Goal: Transaction & Acquisition: Purchase product/service

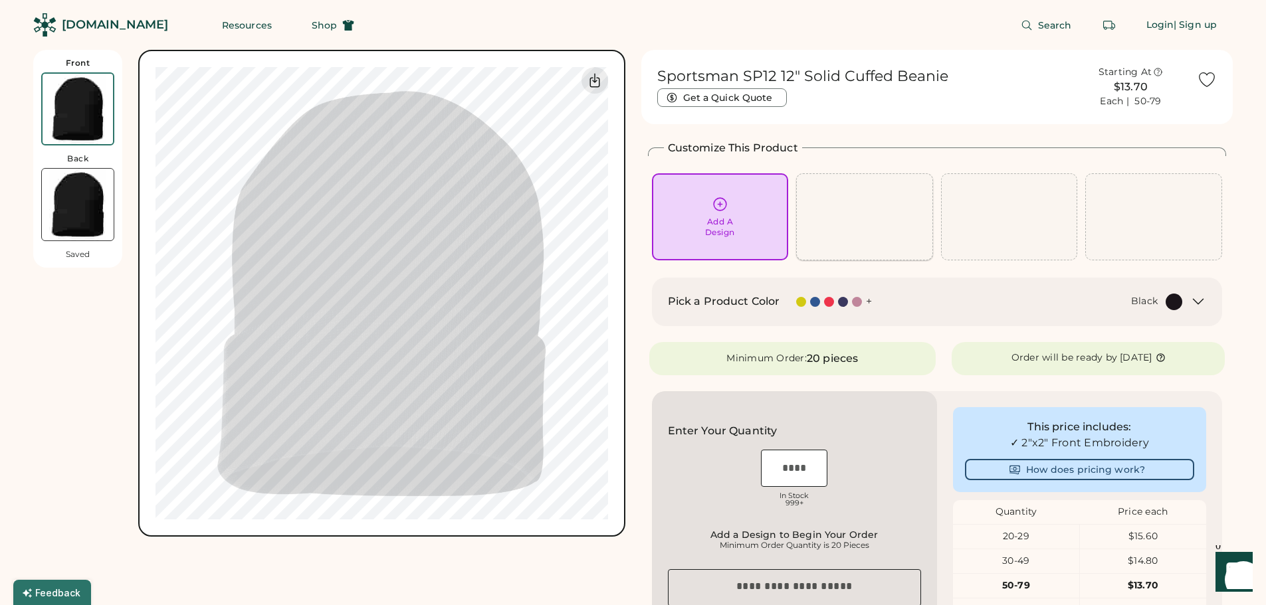
click at [763, 217] on div "Add A Design" at bounding box center [720, 217] width 118 height 42
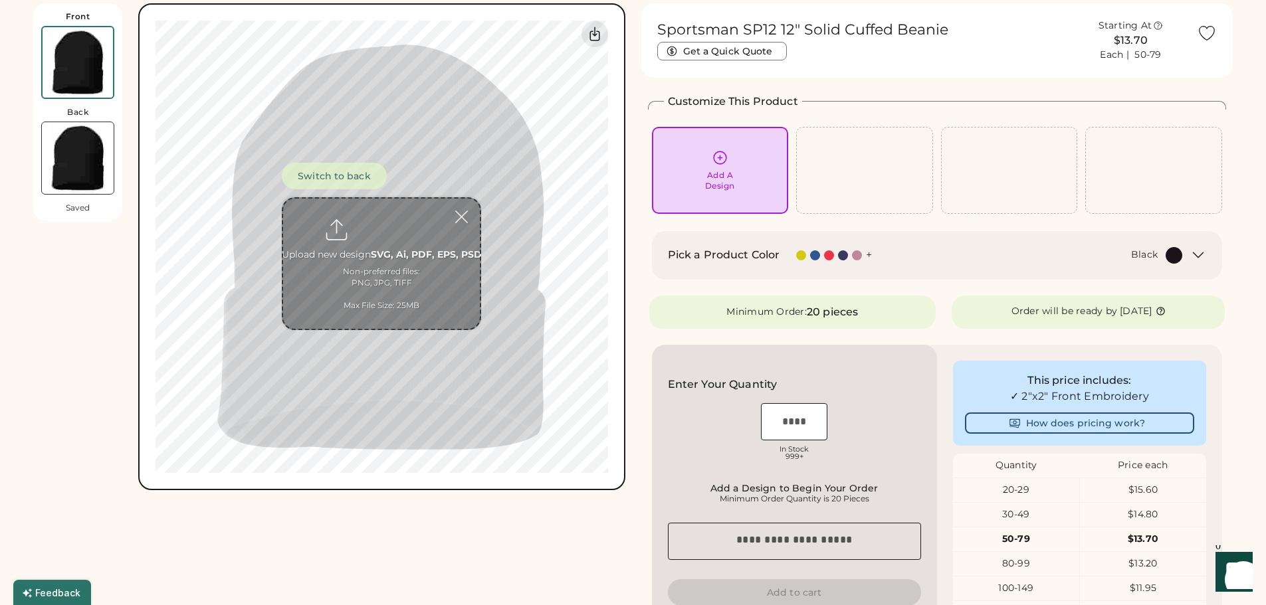
scroll to position [50, 0]
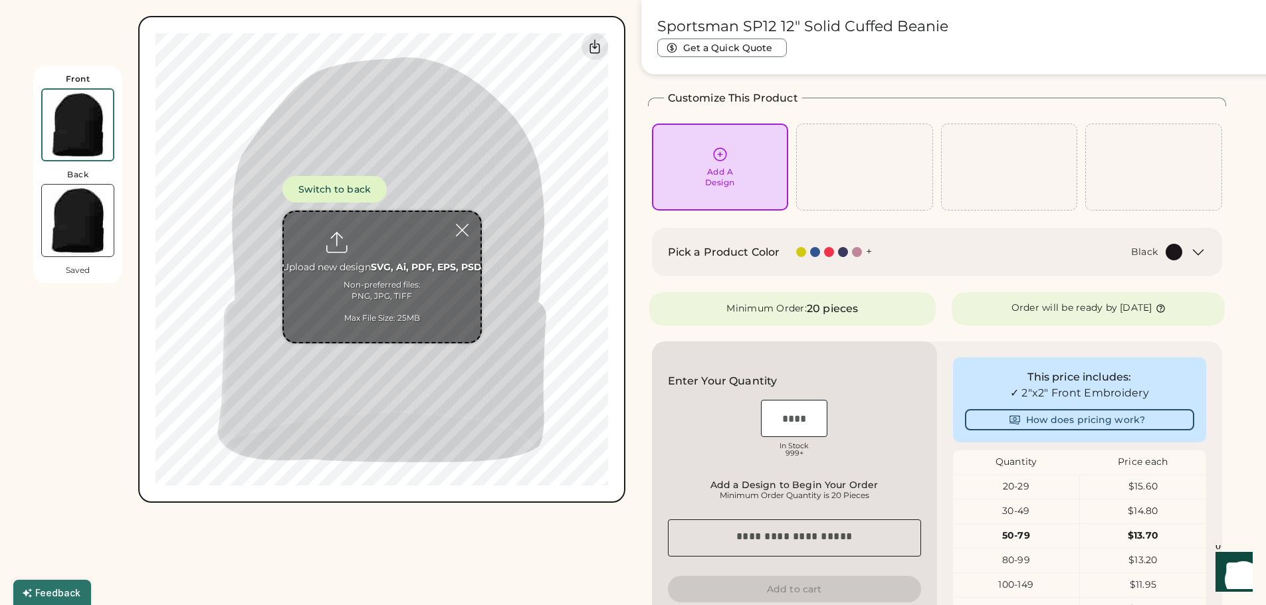
click at [406, 273] on input "file" at bounding box center [382, 277] width 197 height 130
click at [73, 29] on div "Front Back Saved Switch to back Upload new design SVG, Ai, PDF, EPS, PSD Non-pr…" at bounding box center [329, 251] width 592 height 503
click at [383, 276] on input "file" at bounding box center [382, 277] width 197 height 130
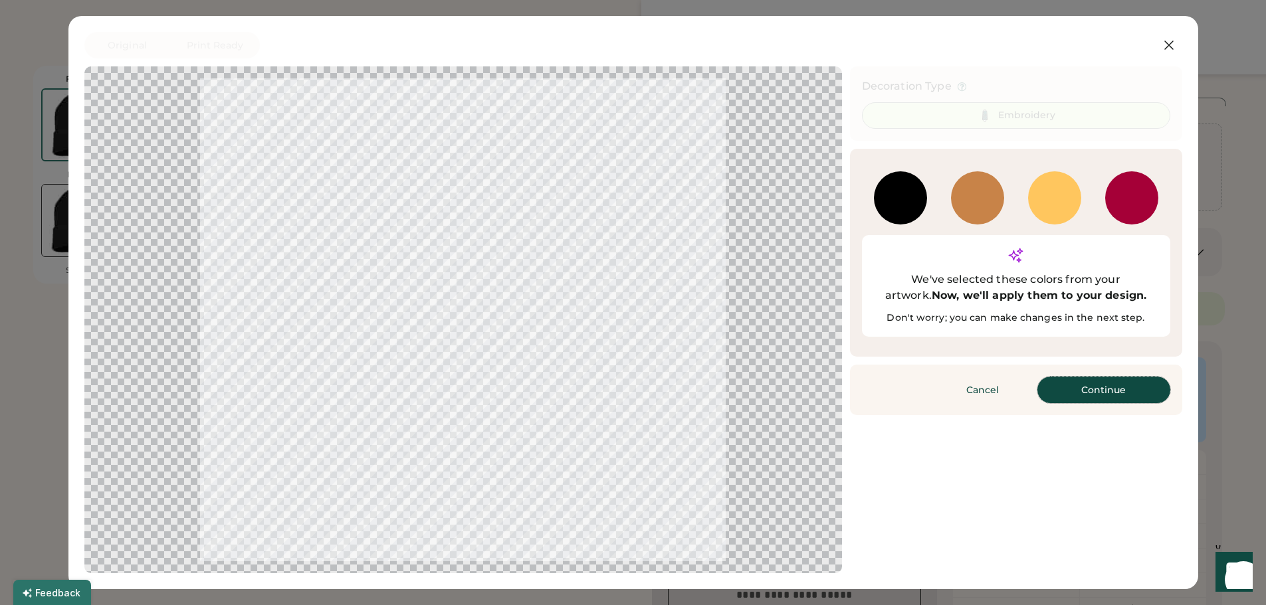
click at [1098, 377] on button "Continue" at bounding box center [1103, 390] width 133 height 27
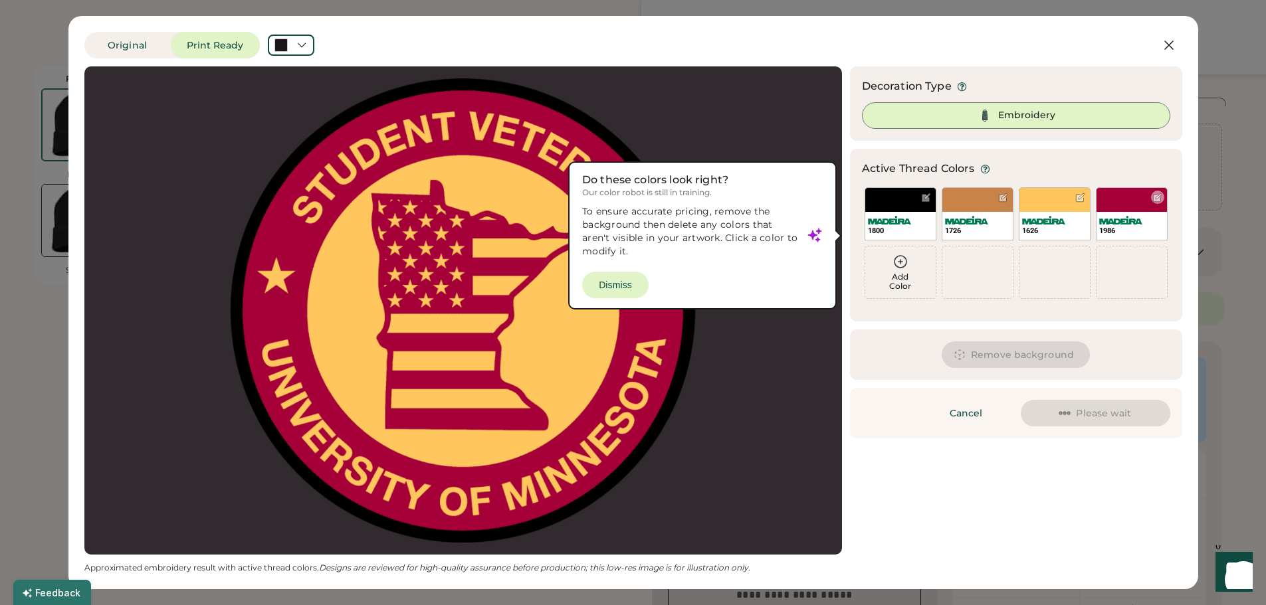
click at [1126, 202] on div "1986" at bounding box center [1132, 213] width 72 height 53
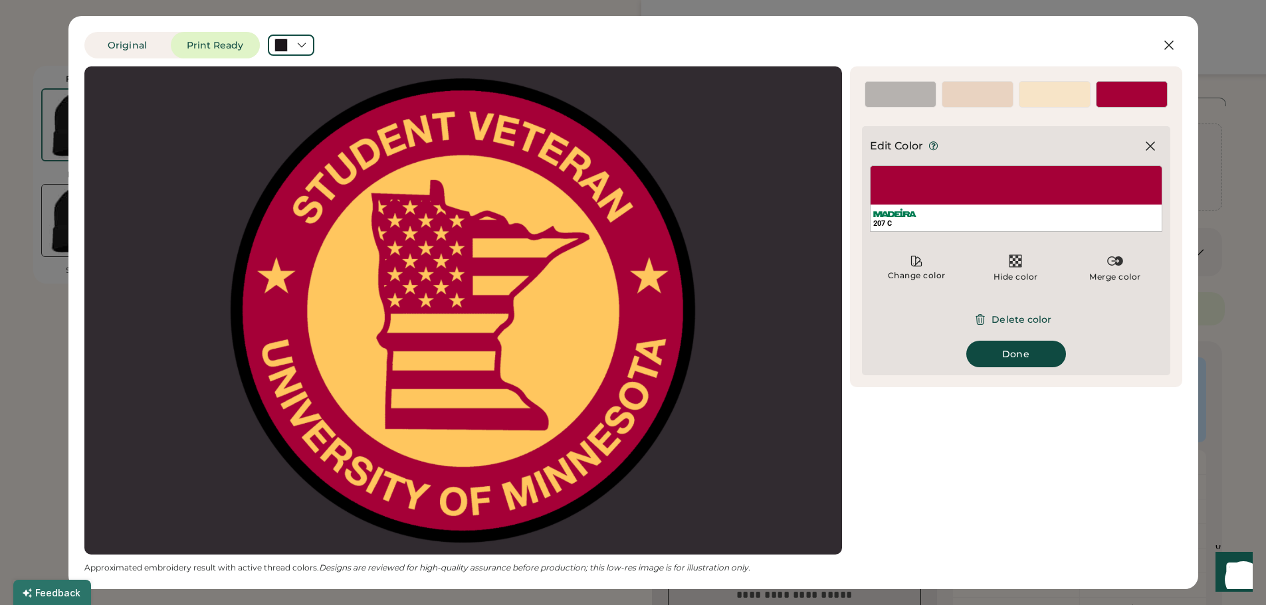
click at [1044, 88] on div "1626" at bounding box center [1055, 94] width 72 height 27
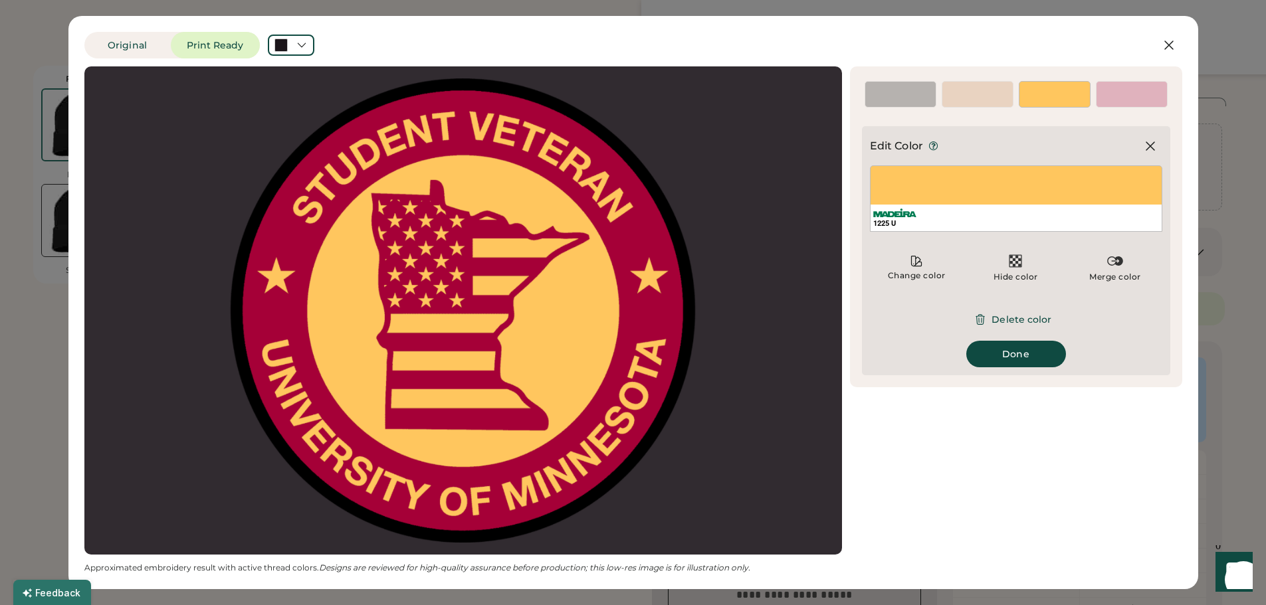
click at [961, 97] on div "1726" at bounding box center [977, 101] width 70 height 12
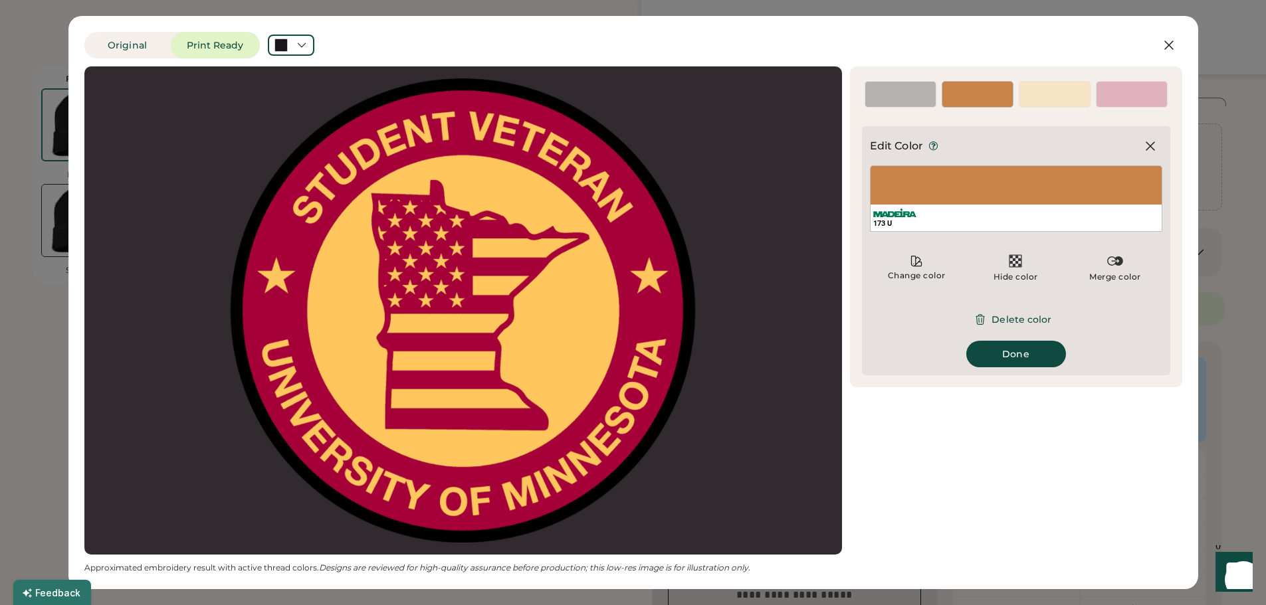
click at [1118, 92] on div "1986" at bounding box center [1132, 94] width 72 height 27
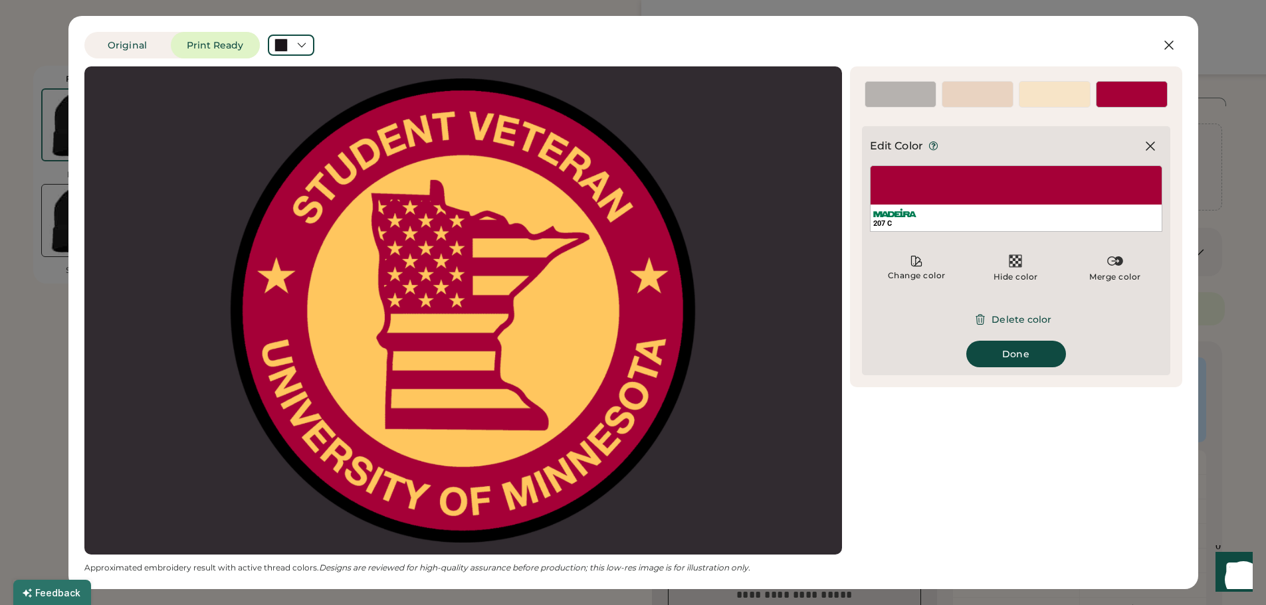
click at [903, 96] on div "1800" at bounding box center [900, 101] width 70 height 12
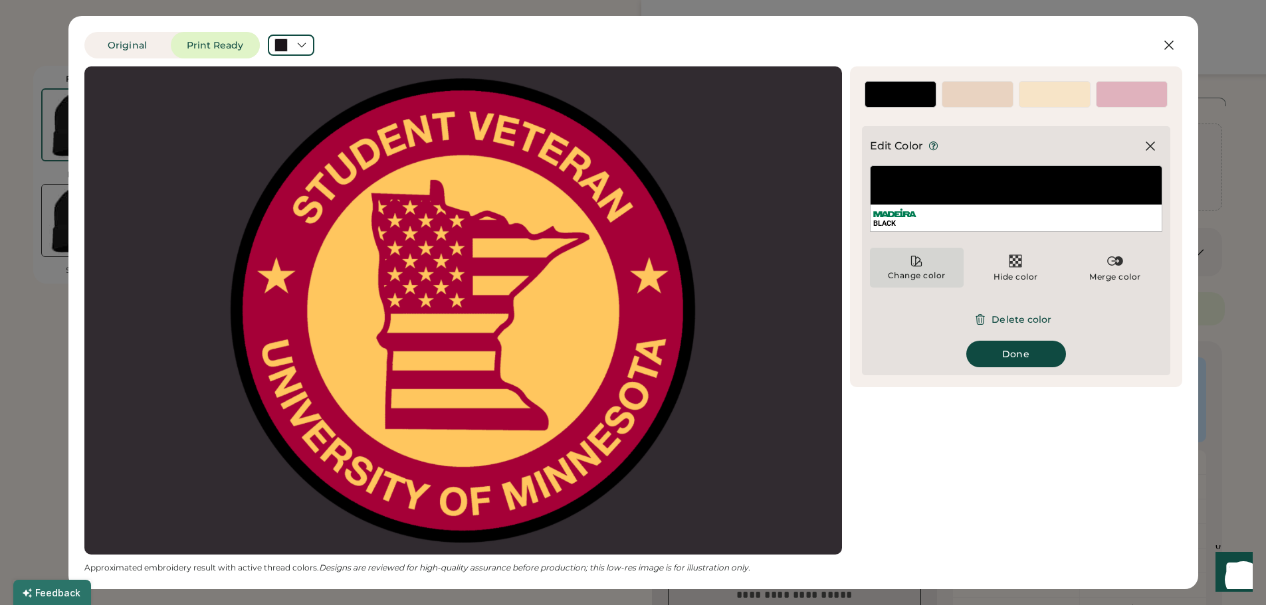
click at [916, 268] on div "Change color" at bounding box center [917, 268] width 94 height 40
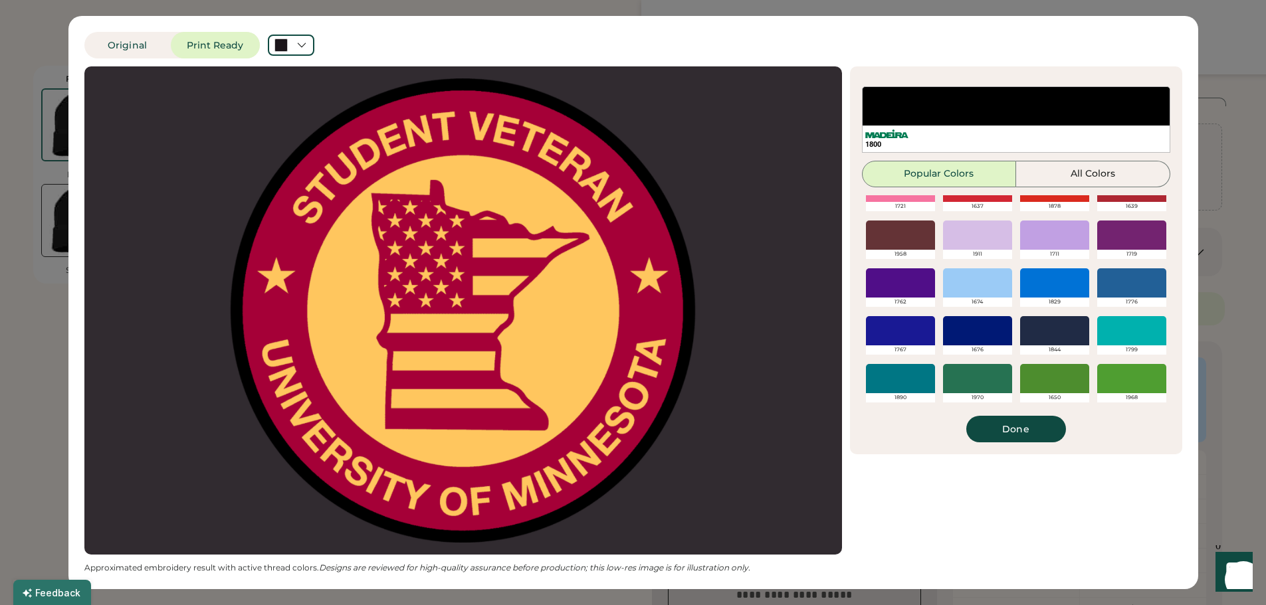
scroll to position [314, 0]
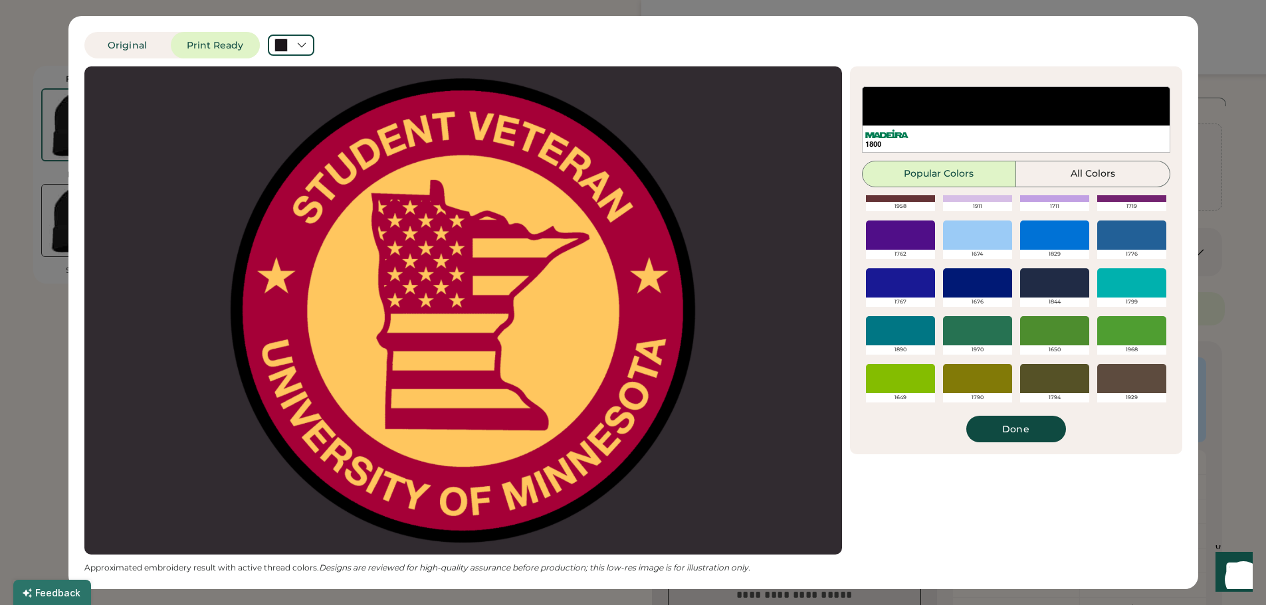
click at [1042, 381] on div at bounding box center [1054, 378] width 69 height 29
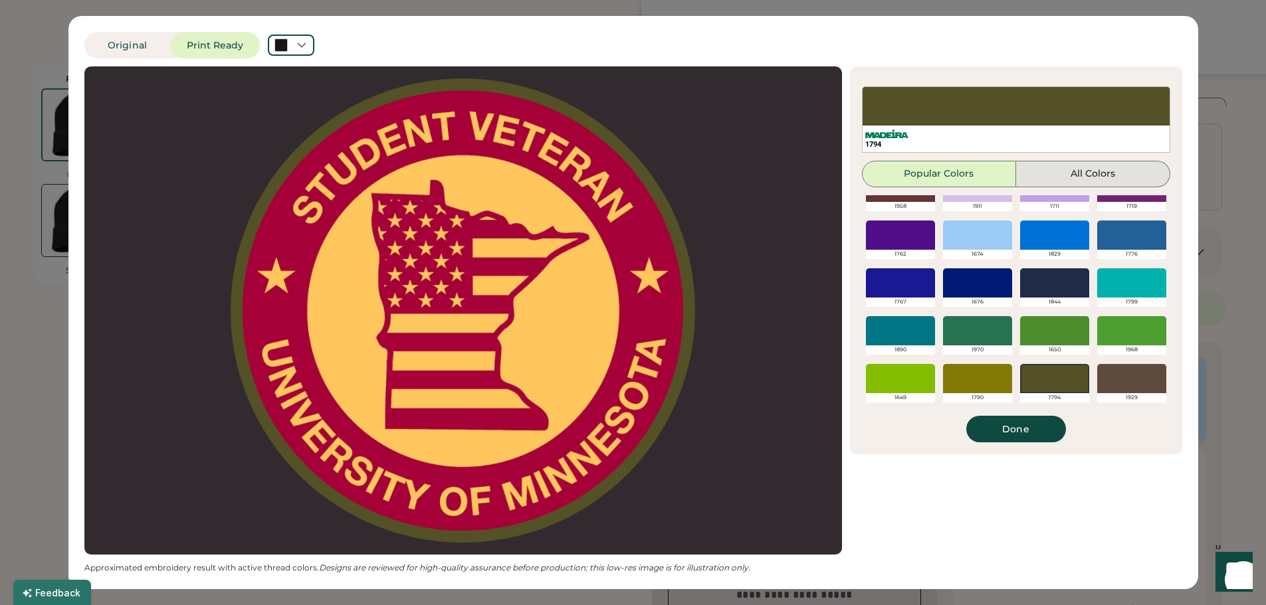
click at [1095, 171] on button "All Colors" at bounding box center [1093, 174] width 154 height 27
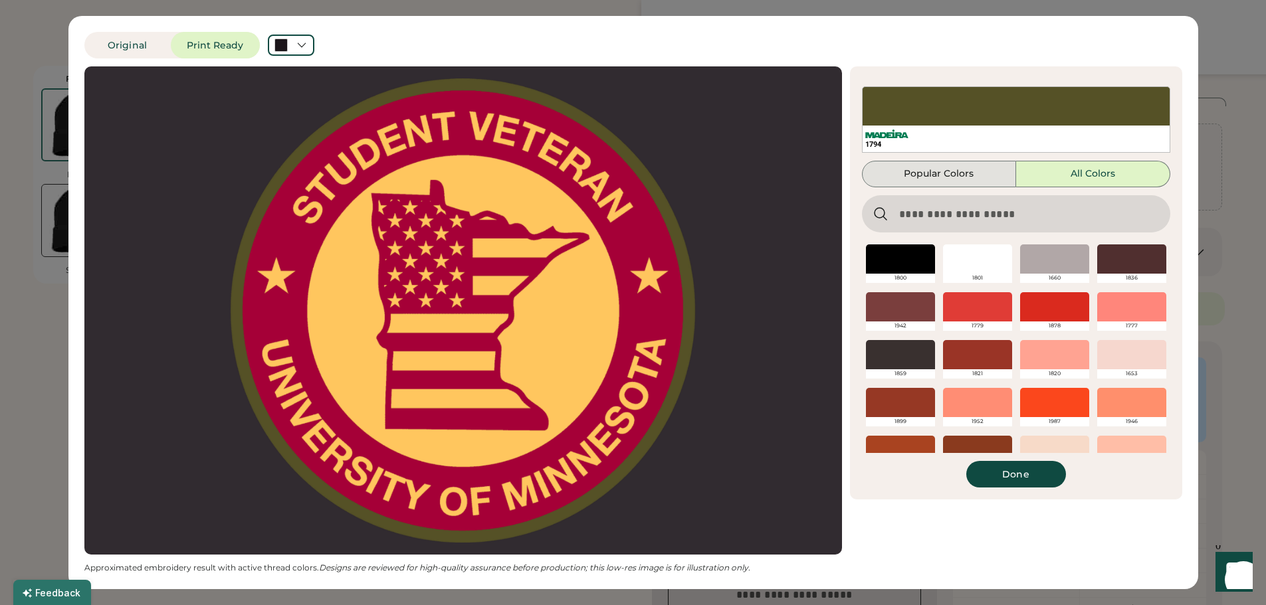
click at [930, 175] on button "Popular Colors" at bounding box center [939, 174] width 154 height 27
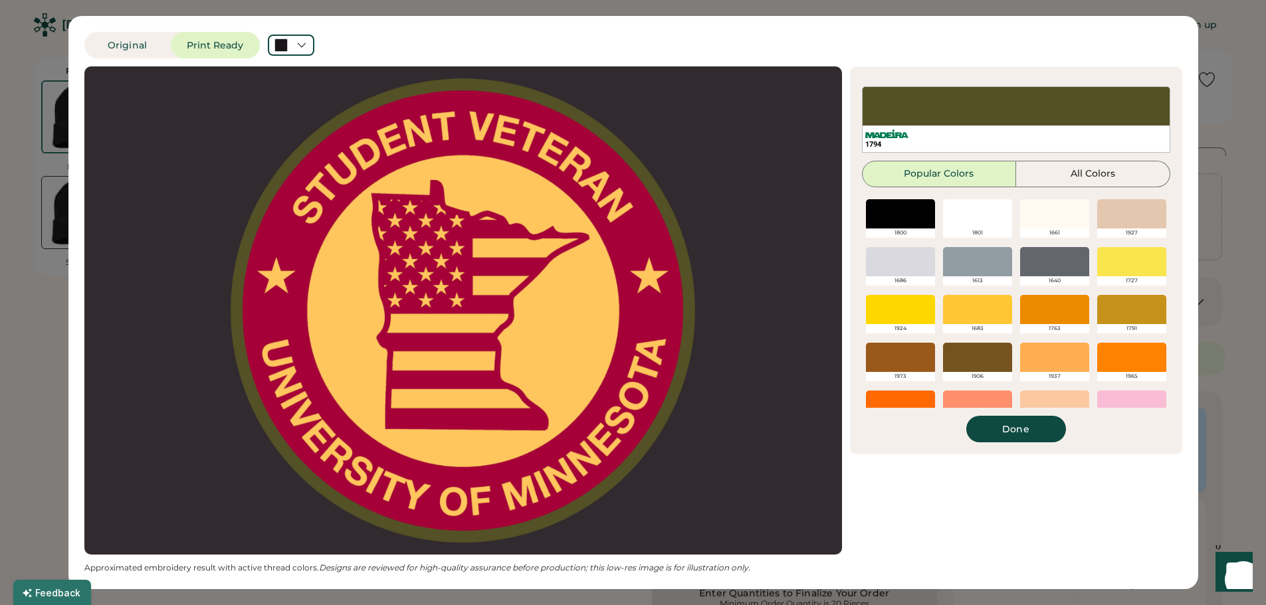
scroll to position [0, 0]
click at [308, 46] on div at bounding box center [291, 45] width 47 height 21
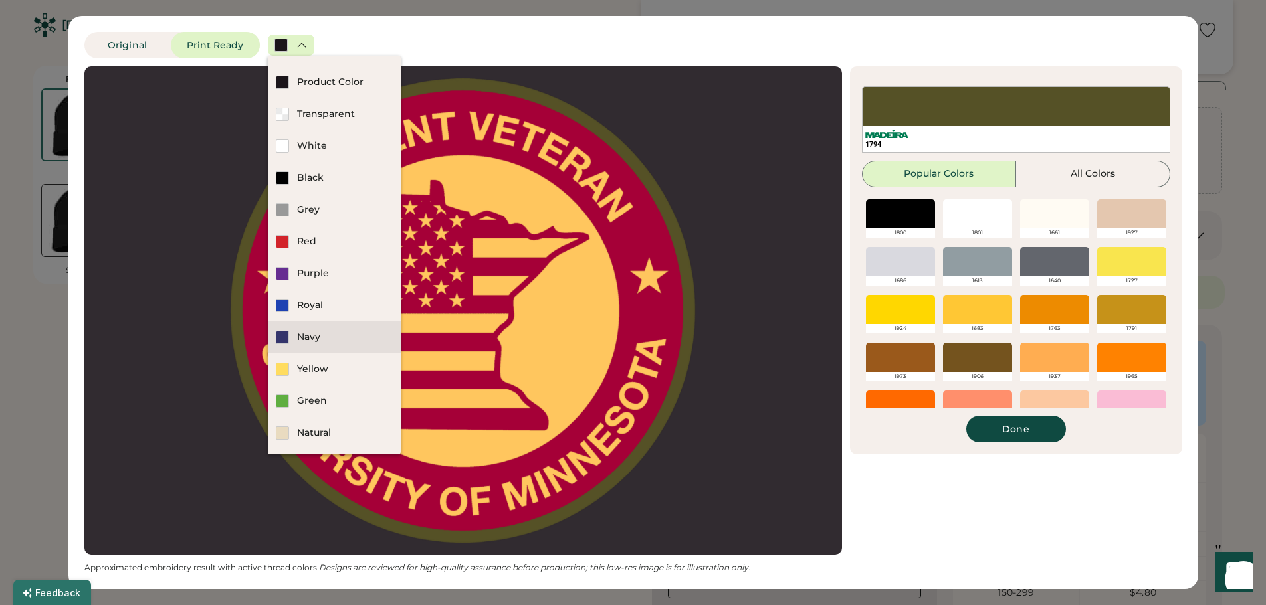
scroll to position [133, 0]
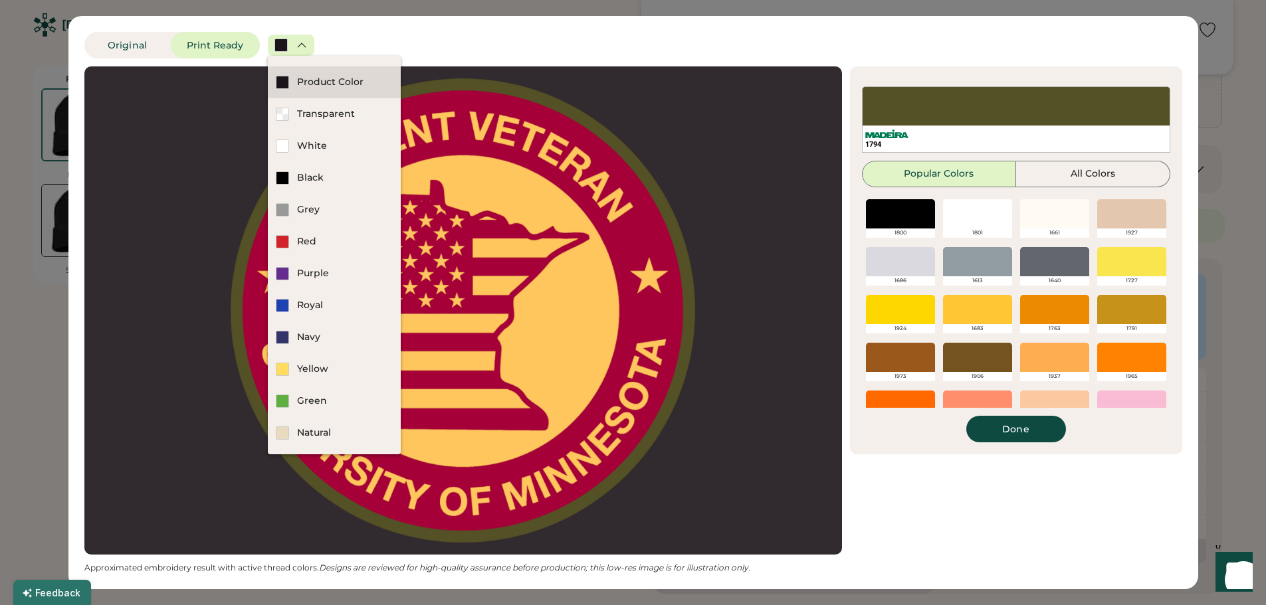
click at [330, 80] on div "Product Color" at bounding box center [345, 82] width 96 height 13
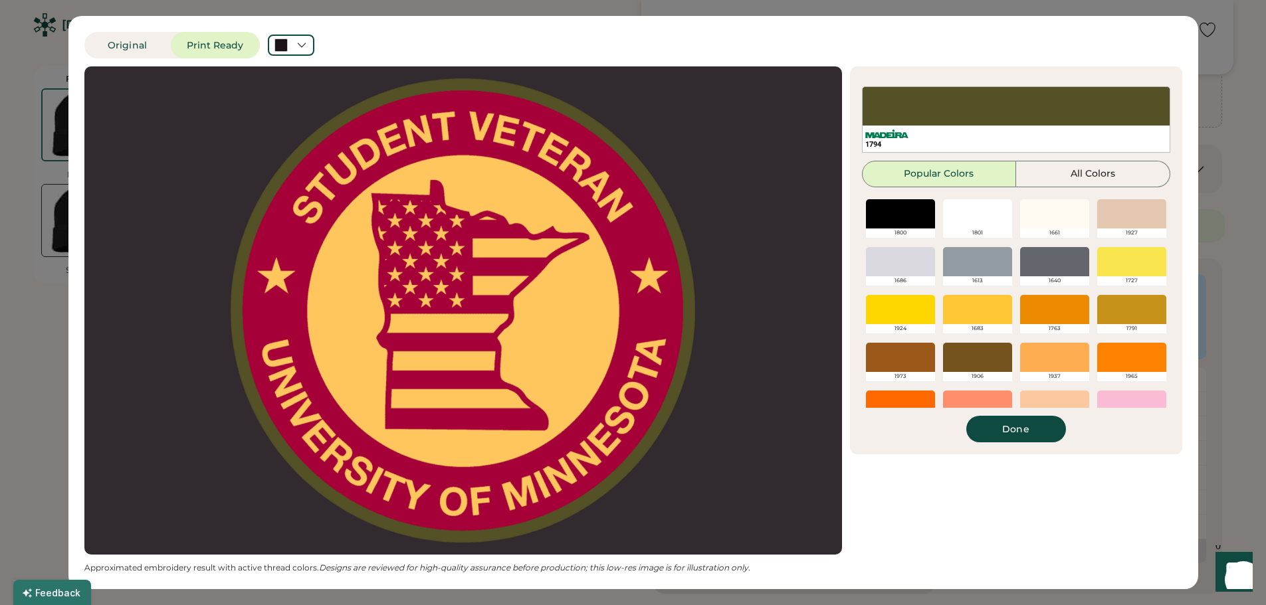
click at [319, 54] on div "Original Print Ready" at bounding box center [590, 45] width 1013 height 27
click at [309, 42] on div at bounding box center [291, 45] width 47 height 21
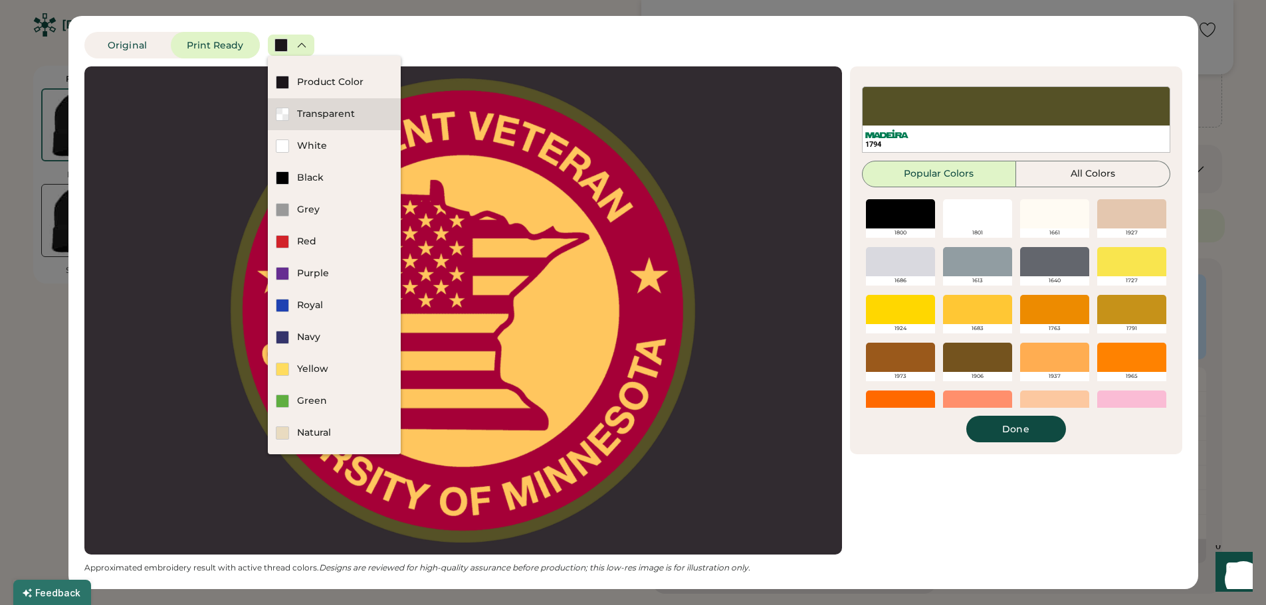
click at [311, 104] on div "Transparent" at bounding box center [334, 114] width 133 height 32
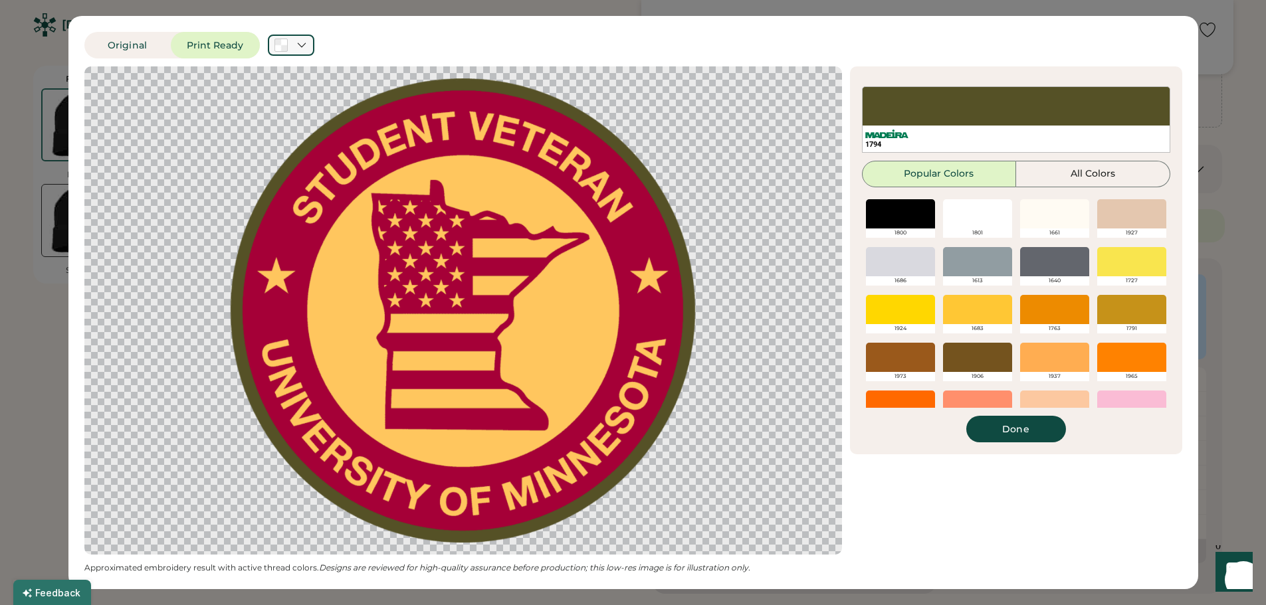
click at [305, 39] on div at bounding box center [291, 45] width 47 height 21
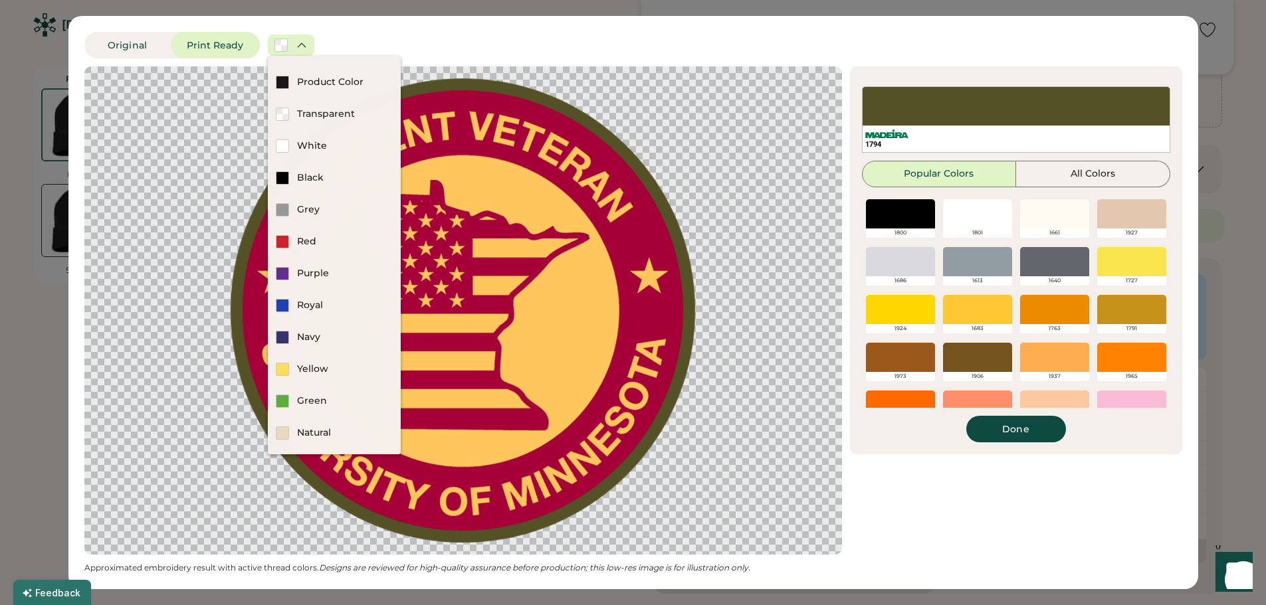
scroll to position [0, 0]
click at [901, 213] on div at bounding box center [900, 213] width 69 height 29
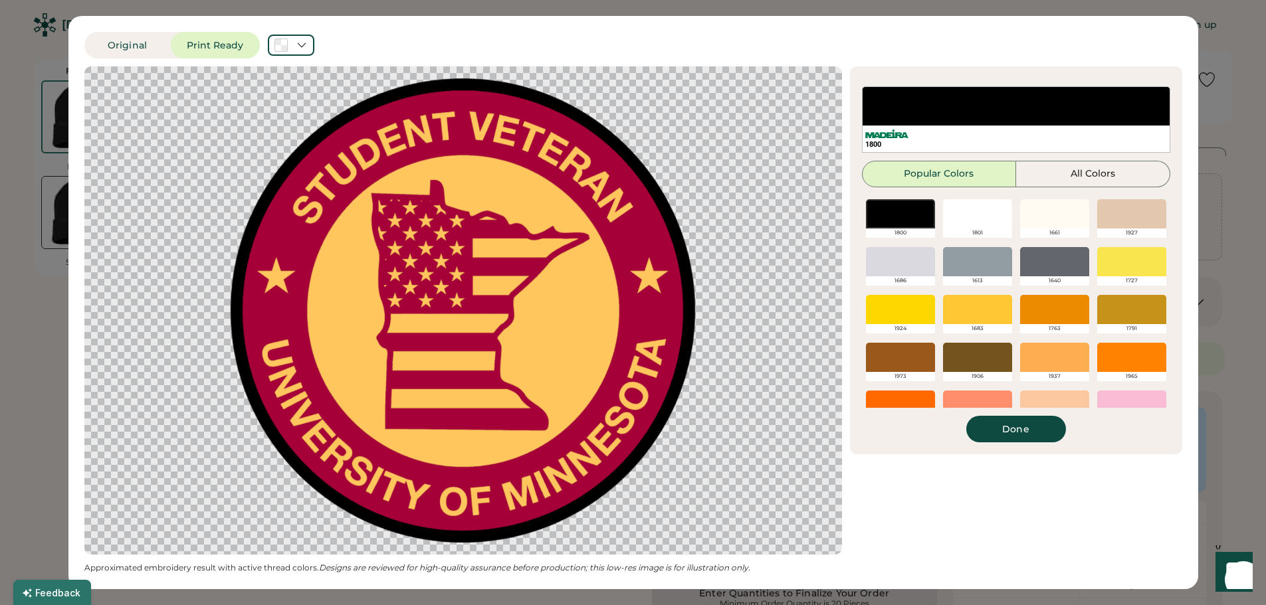
click at [639, 231] on div at bounding box center [463, 310] width 734 height 464
click at [116, 39] on button "Original" at bounding box center [127, 45] width 86 height 27
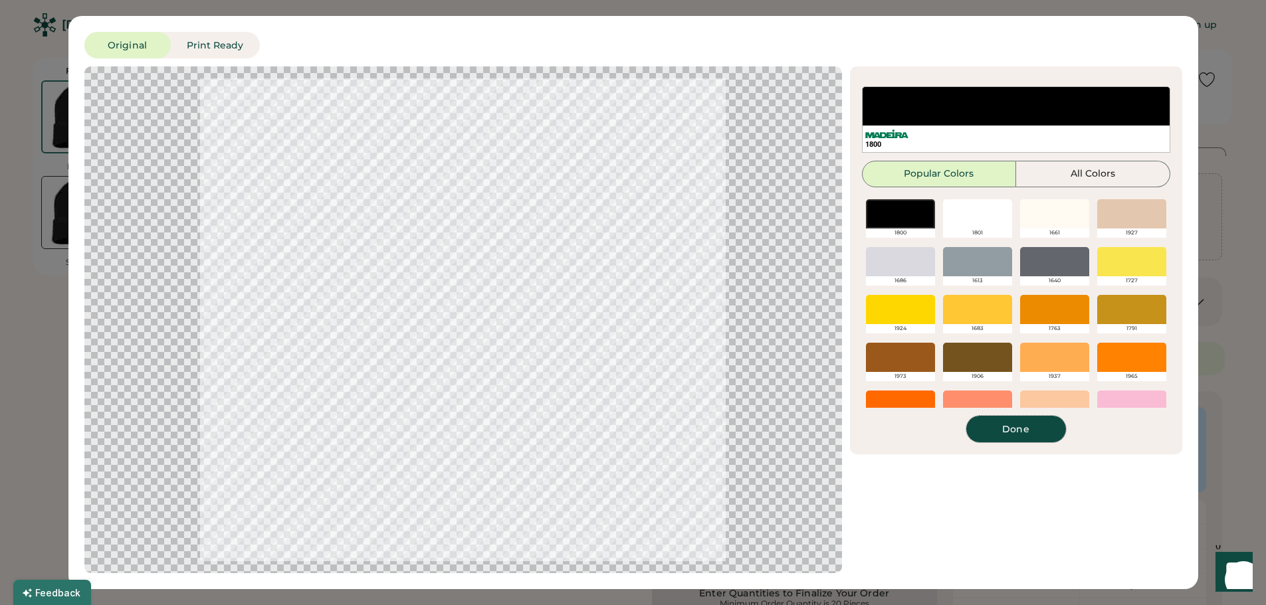
click at [1005, 427] on button "Done" at bounding box center [1016, 429] width 100 height 27
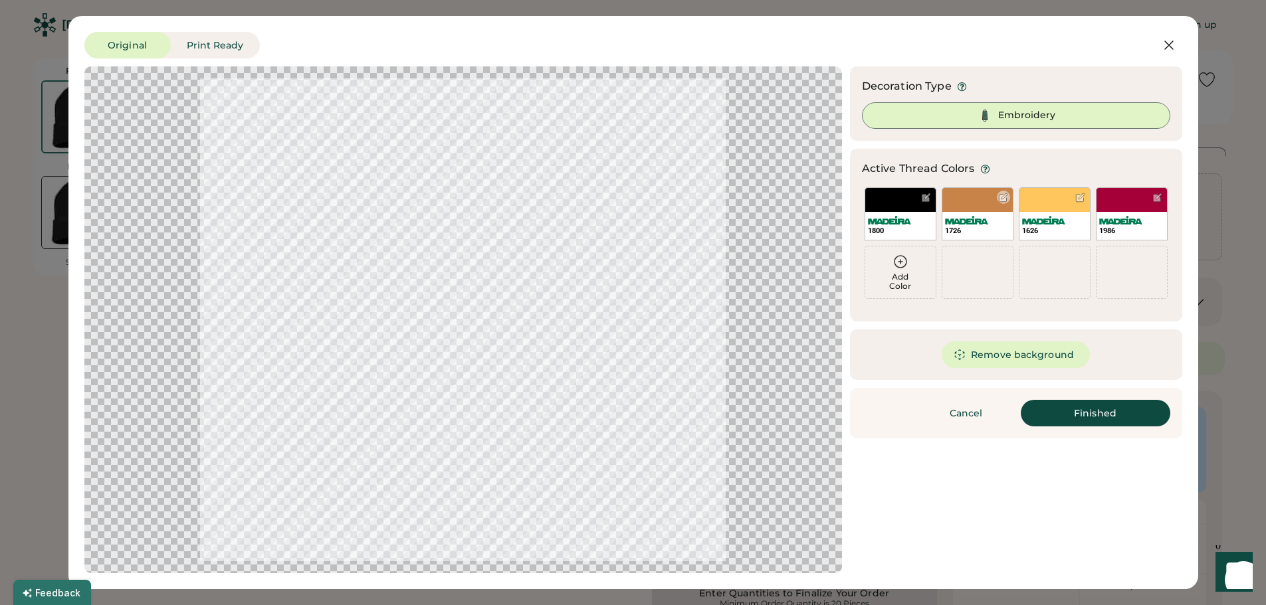
click at [971, 199] on div "1726" at bounding box center [977, 213] width 72 height 53
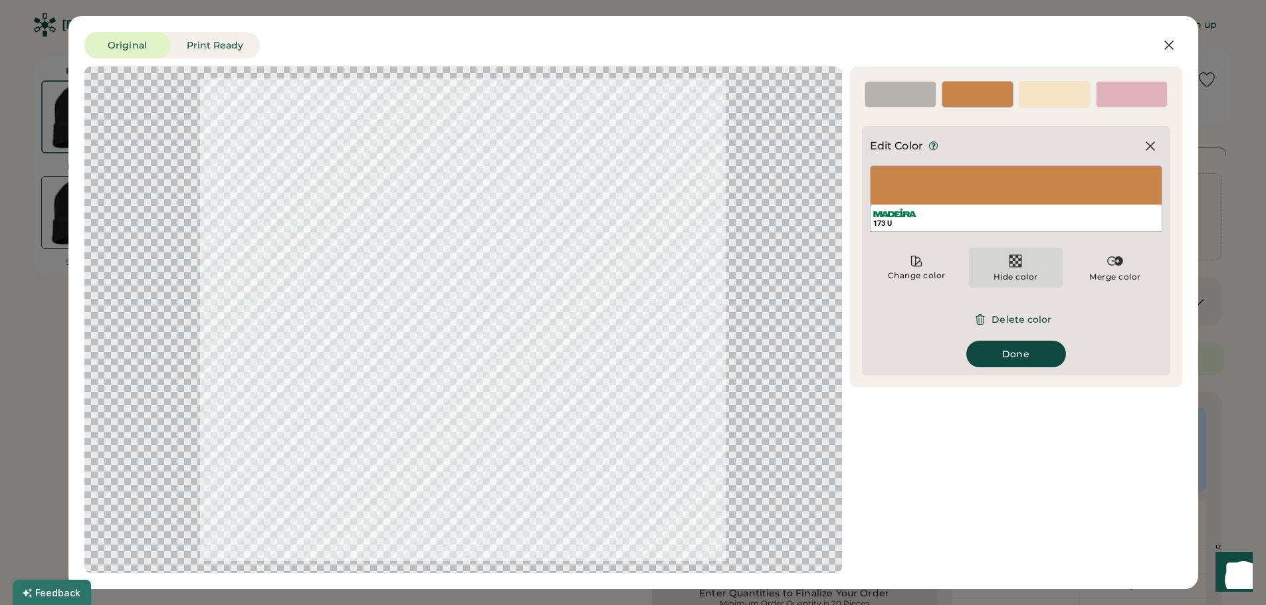
click at [1020, 266] on img at bounding box center [1015, 261] width 16 height 16
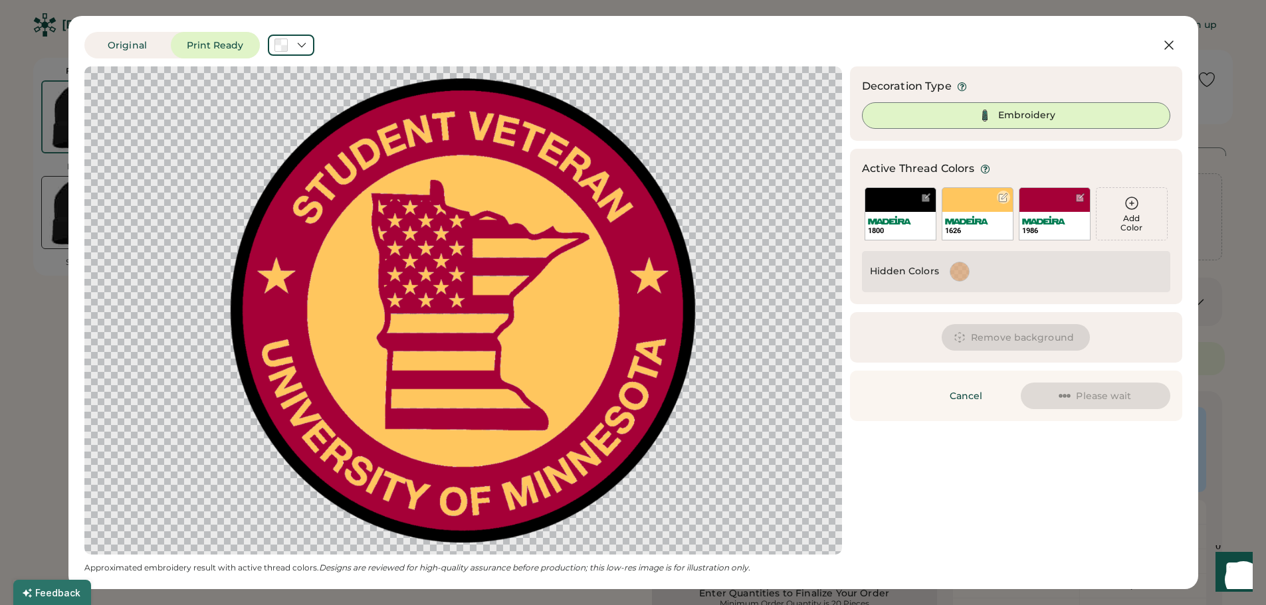
click at [980, 201] on div "1626" at bounding box center [977, 213] width 72 height 53
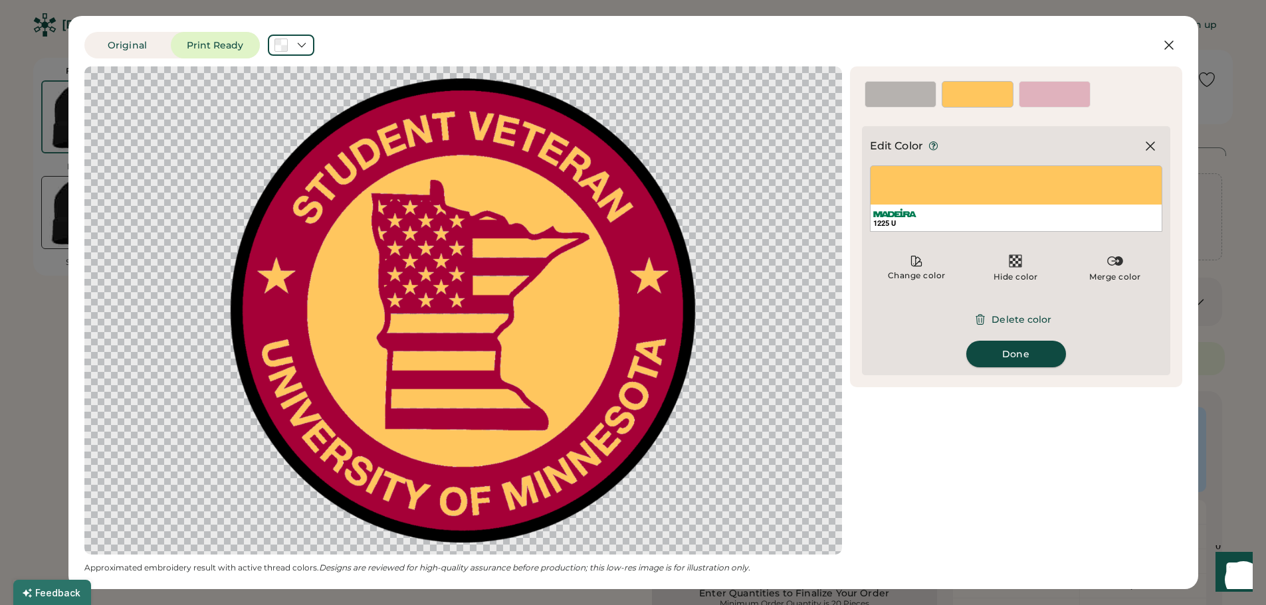
click at [1003, 353] on button "Done" at bounding box center [1016, 354] width 100 height 27
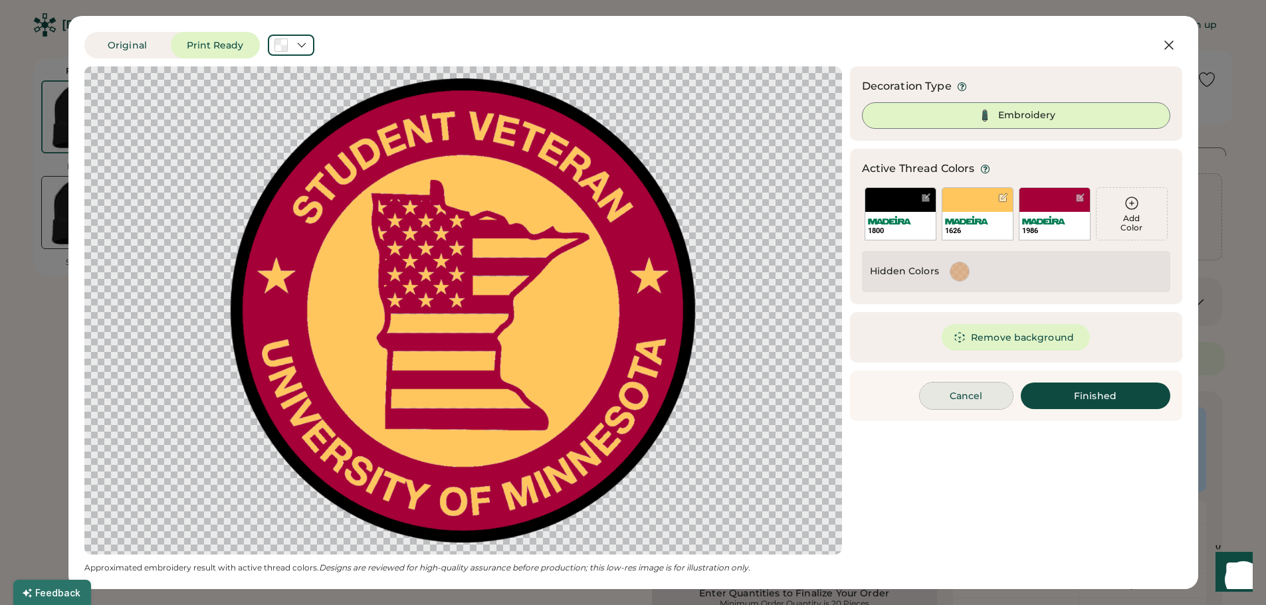
click at [965, 389] on button "Cancel" at bounding box center [966, 396] width 93 height 27
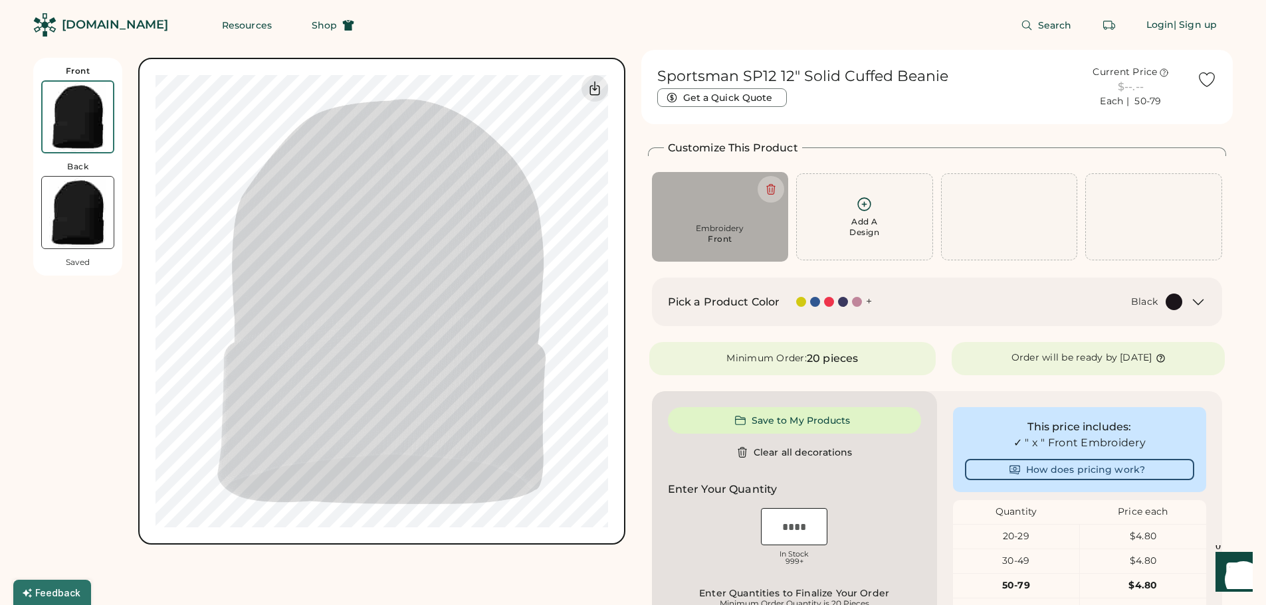
click at [125, 45] on div "[DOMAIN_NAME]" at bounding box center [100, 25] width 135 height 50
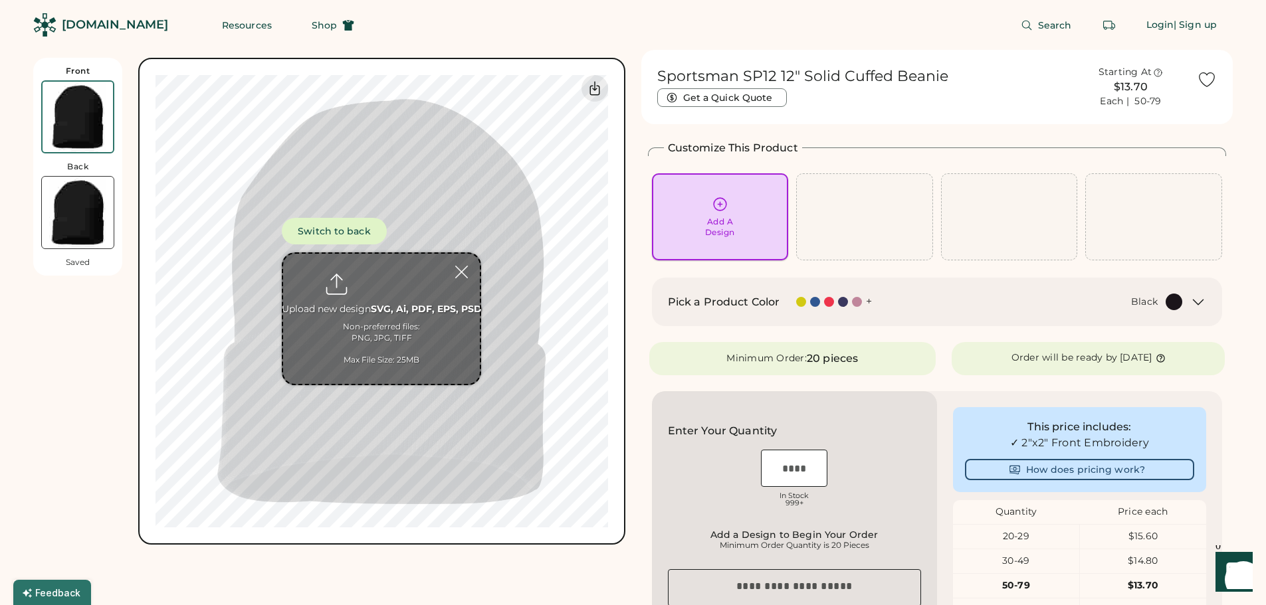
click at [741, 218] on div "Add A Design" at bounding box center [720, 217] width 118 height 42
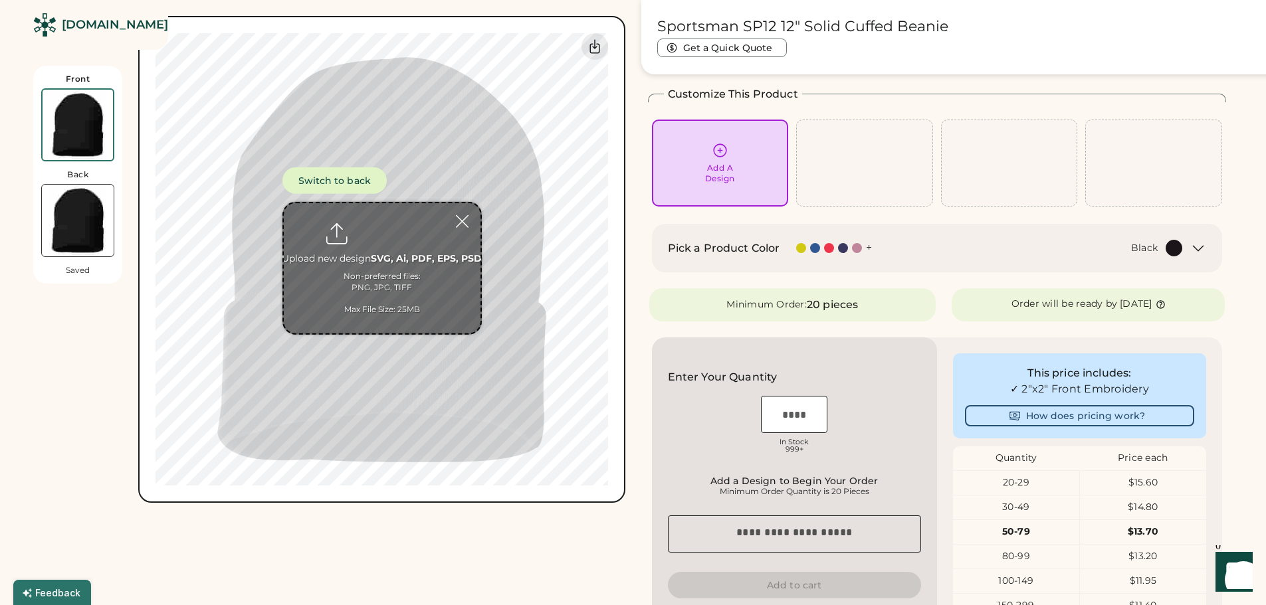
scroll to position [58, 0]
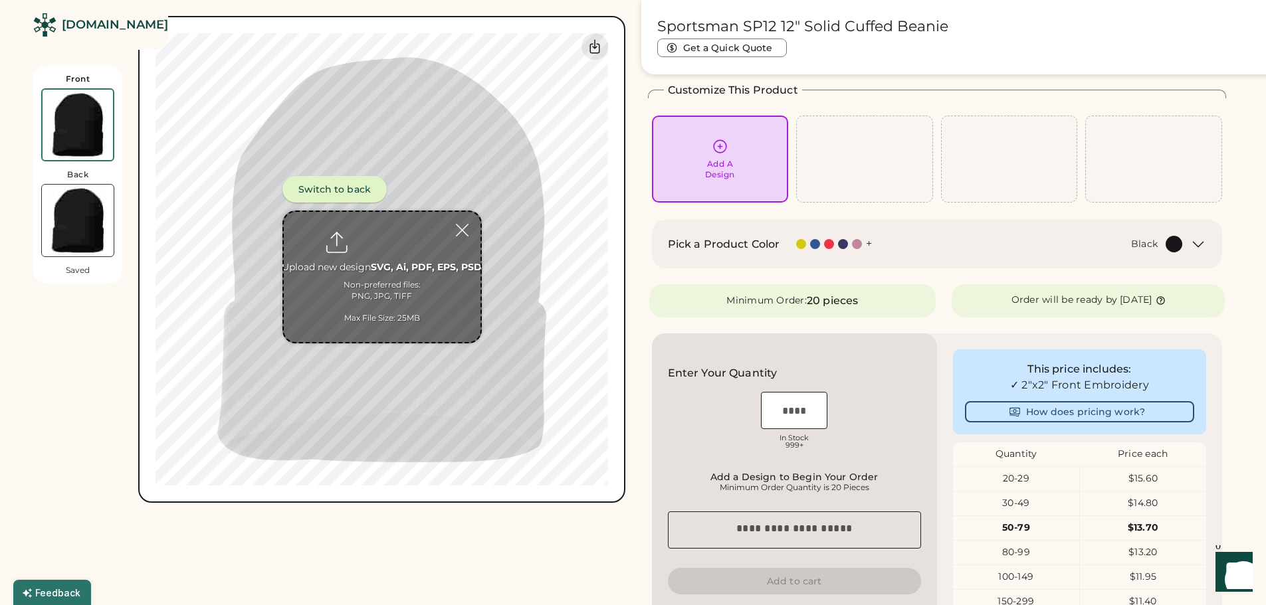
click at [311, 194] on button "Switch to back" at bounding box center [334, 189] width 104 height 27
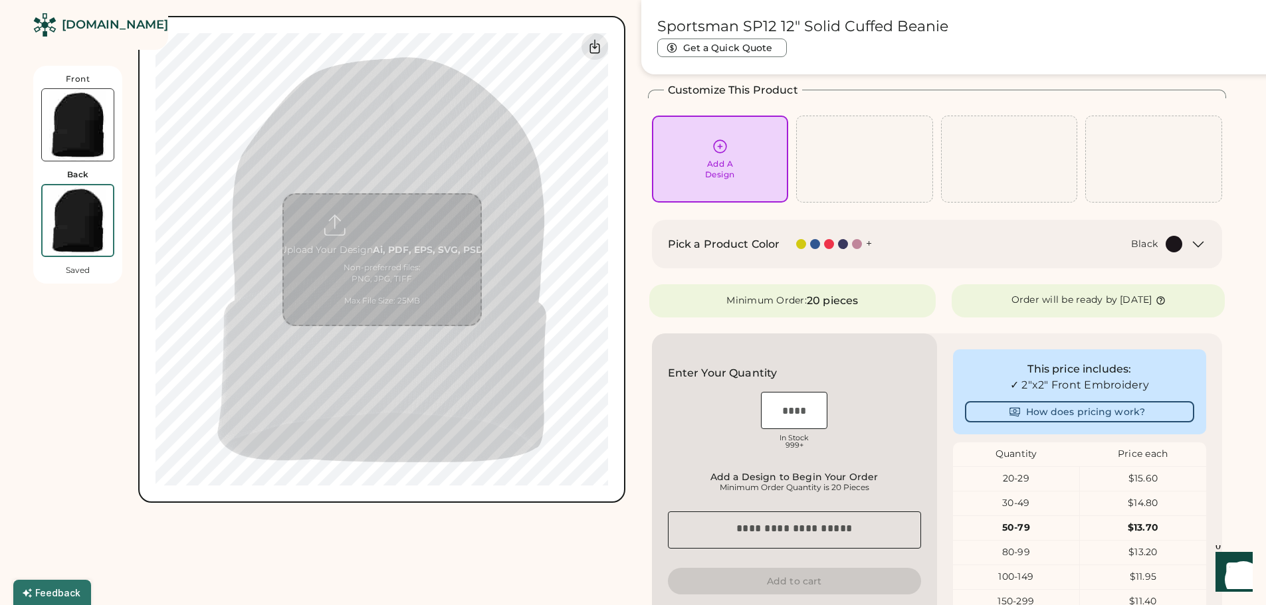
click at [95, 116] on img at bounding box center [78, 125] width 72 height 72
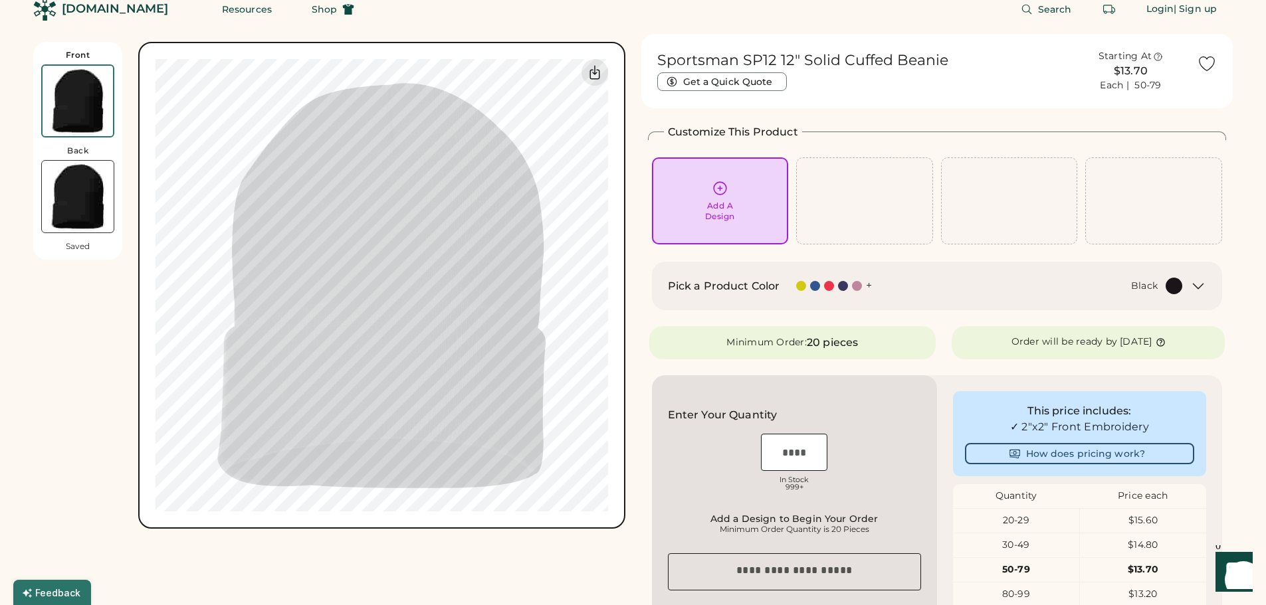
scroll to position [0, 0]
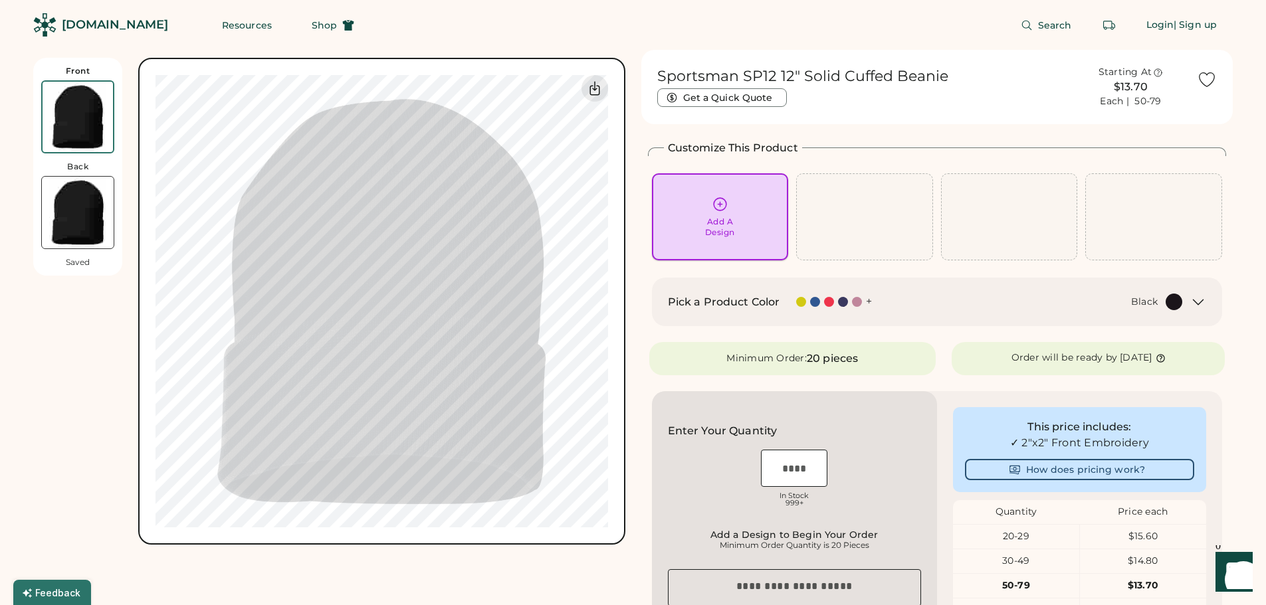
click at [736, 216] on div "Add A Design" at bounding box center [720, 217] width 118 height 42
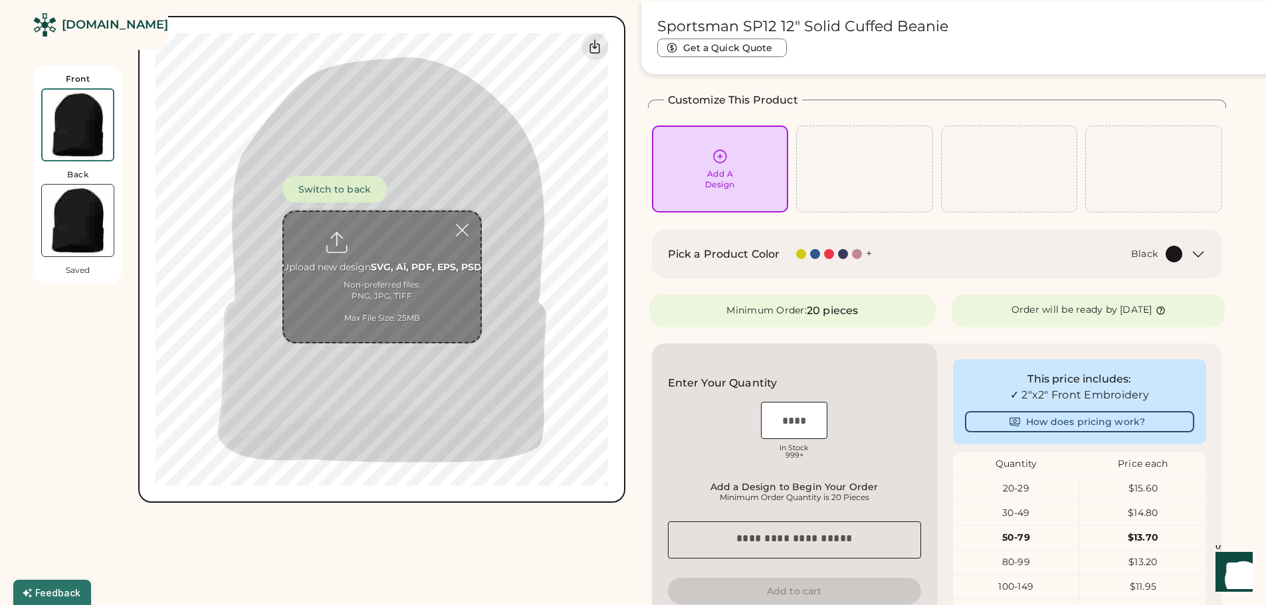
scroll to position [58, 0]
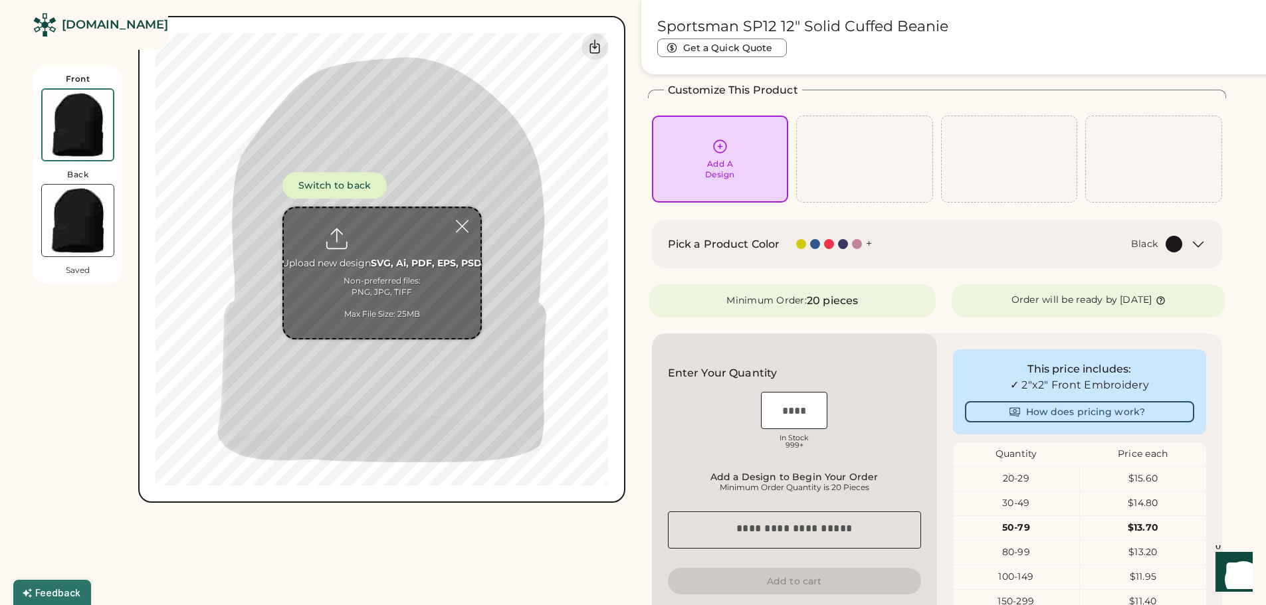
click at [397, 254] on input "file" at bounding box center [382, 273] width 197 height 130
type input "**********"
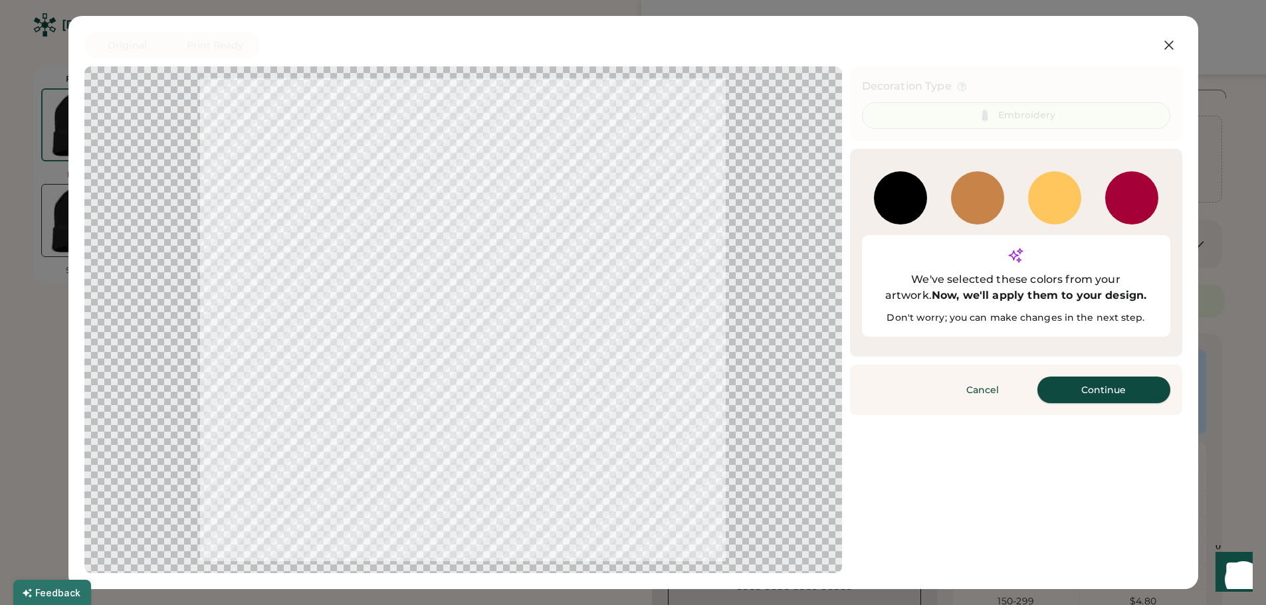
click at [1102, 377] on button "Continue" at bounding box center [1103, 390] width 133 height 27
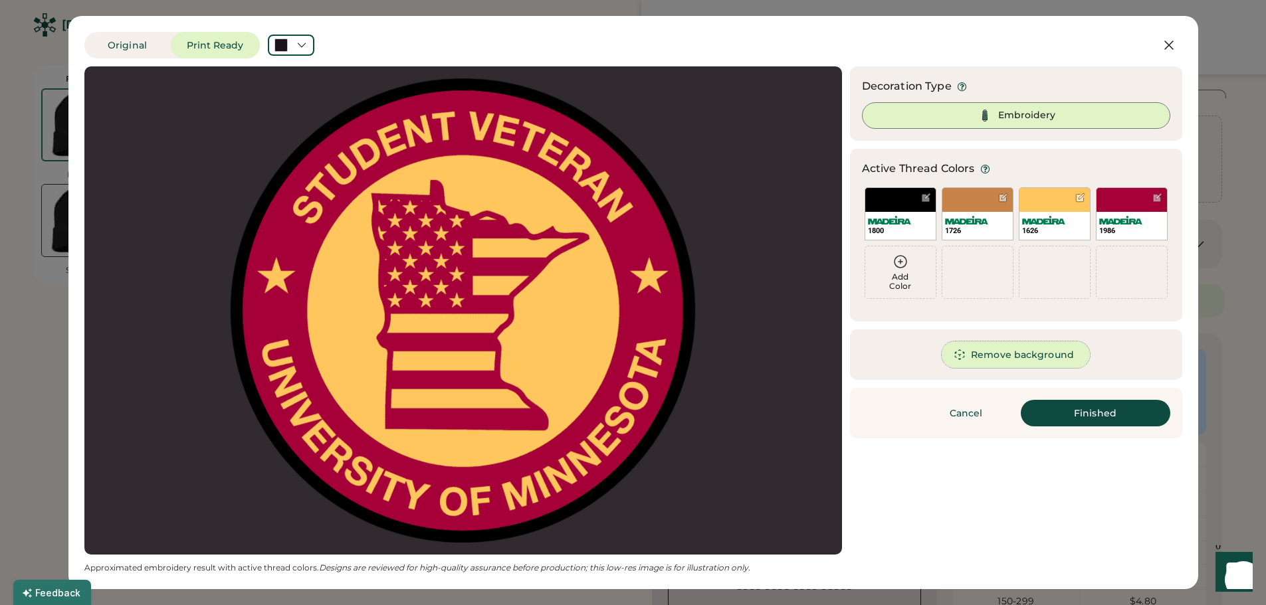
click at [1021, 354] on button "Remove background" at bounding box center [1015, 355] width 148 height 27
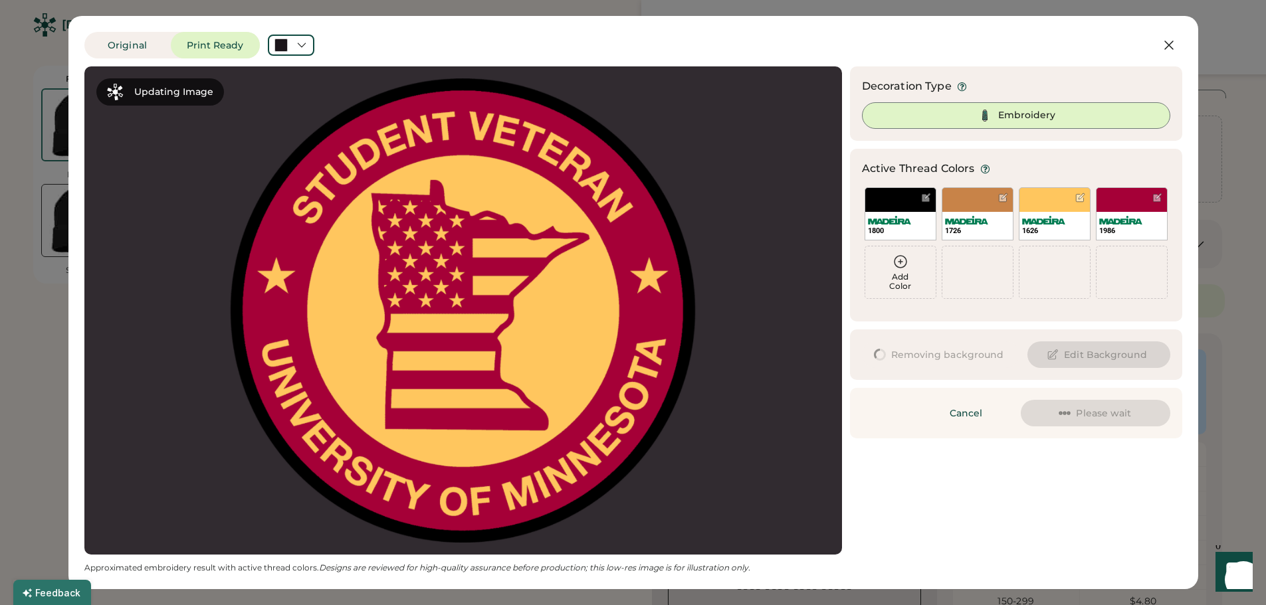
scroll to position [0, 0]
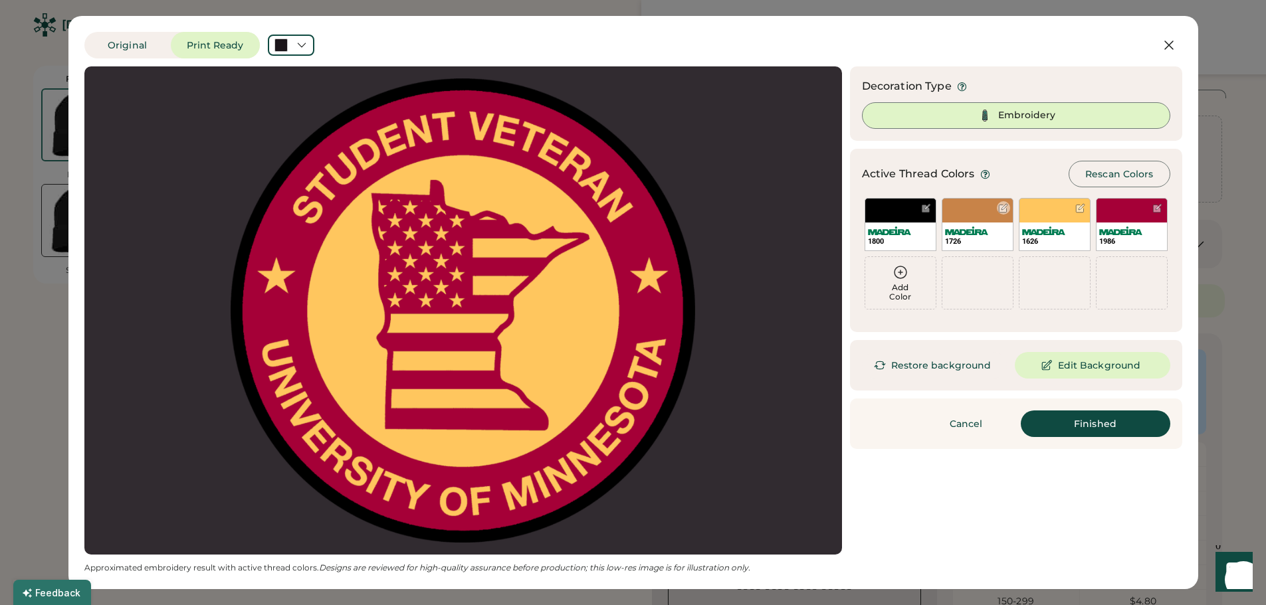
click at [976, 219] on div "1726" at bounding box center [977, 224] width 72 height 53
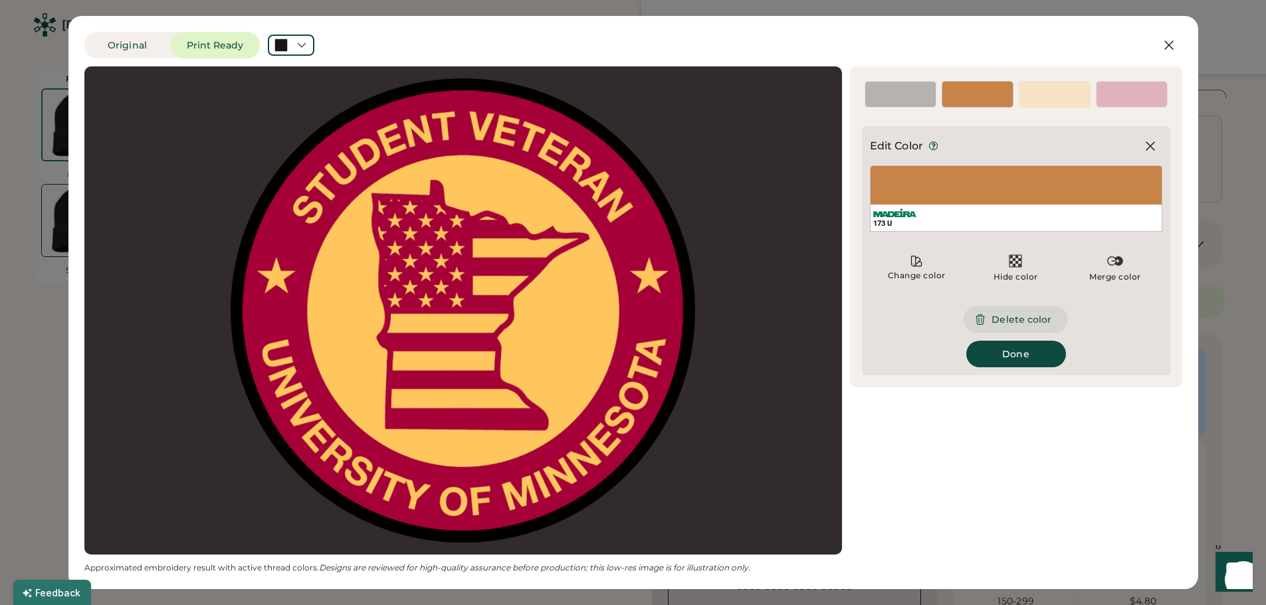
click at [999, 322] on button "Delete color" at bounding box center [1015, 319] width 104 height 27
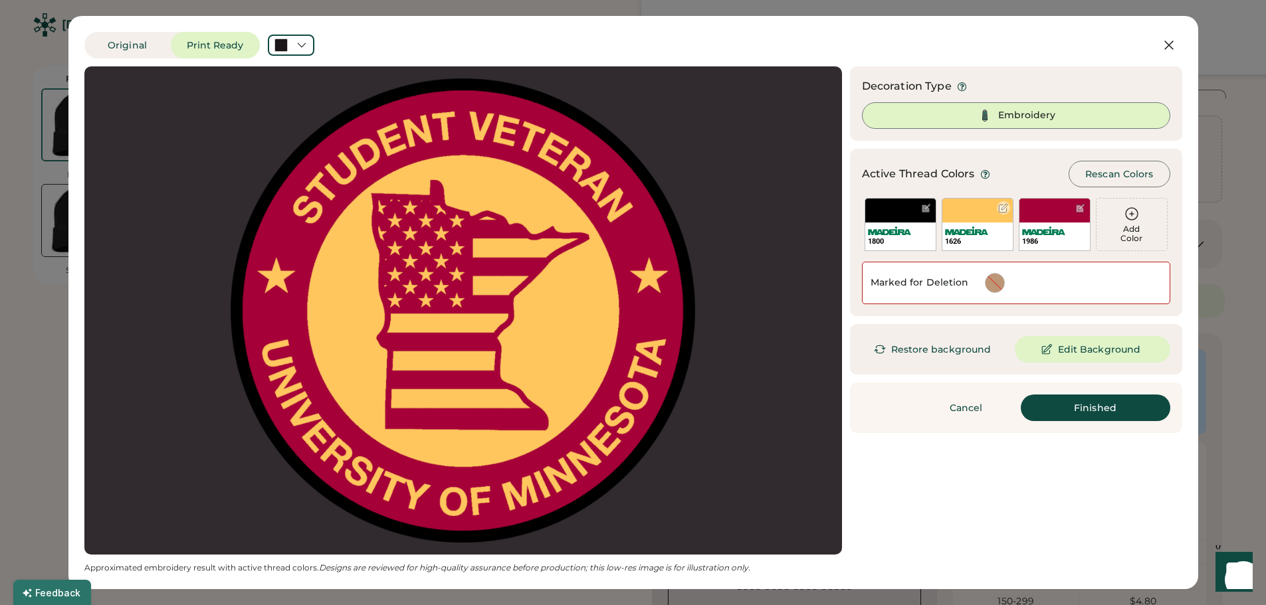
click at [978, 216] on div "1626" at bounding box center [977, 224] width 72 height 53
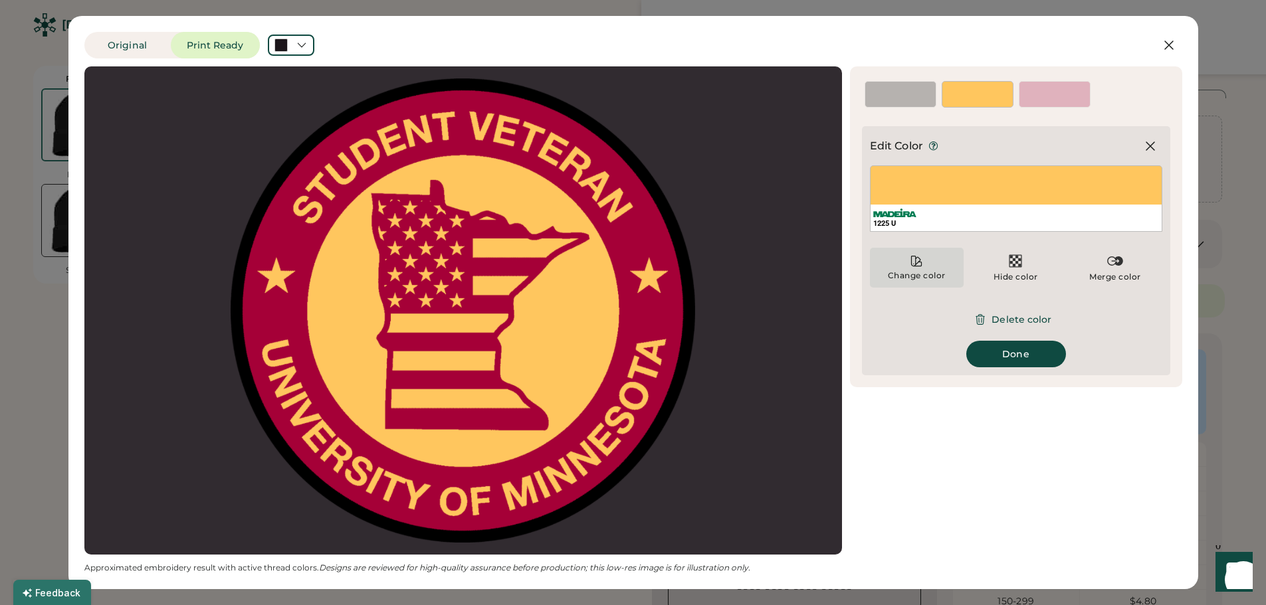
click at [923, 275] on div "Change color" at bounding box center [916, 275] width 59 height 11
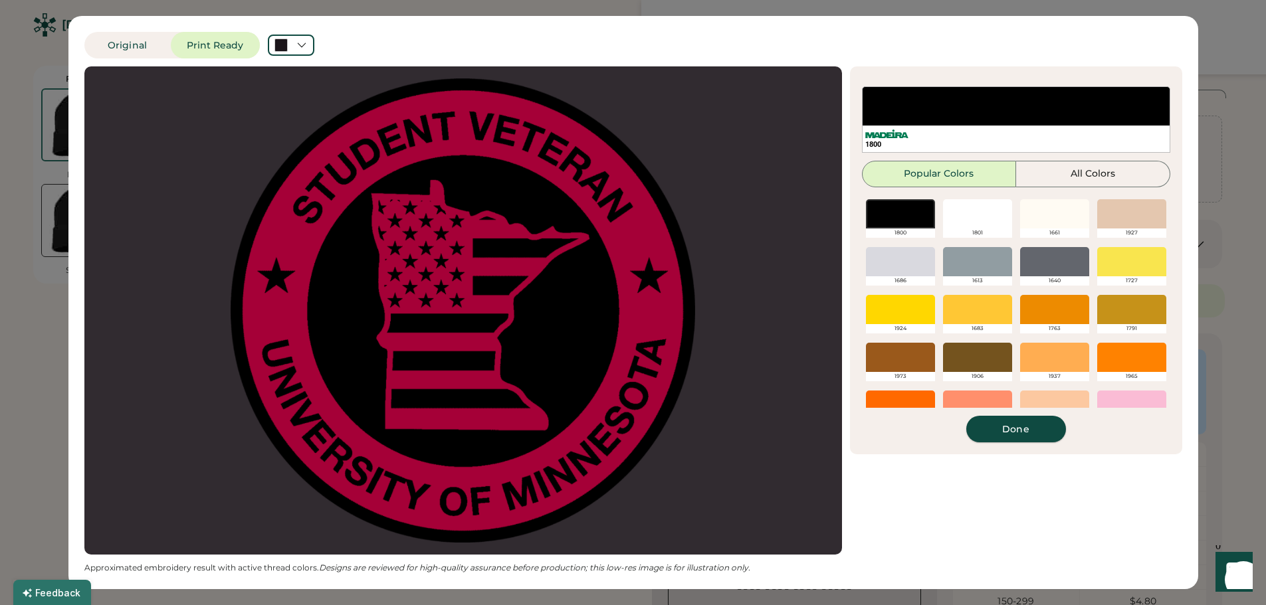
click at [1009, 426] on button "Done" at bounding box center [1016, 429] width 100 height 27
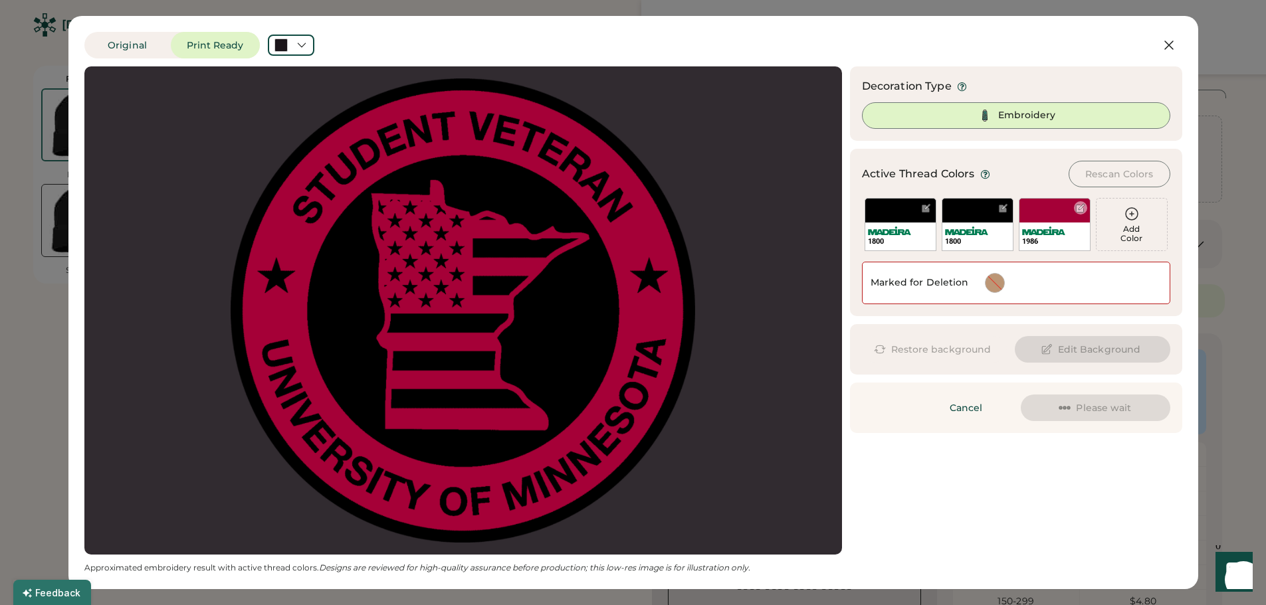
click at [1051, 213] on div "1986" at bounding box center [1055, 224] width 72 height 53
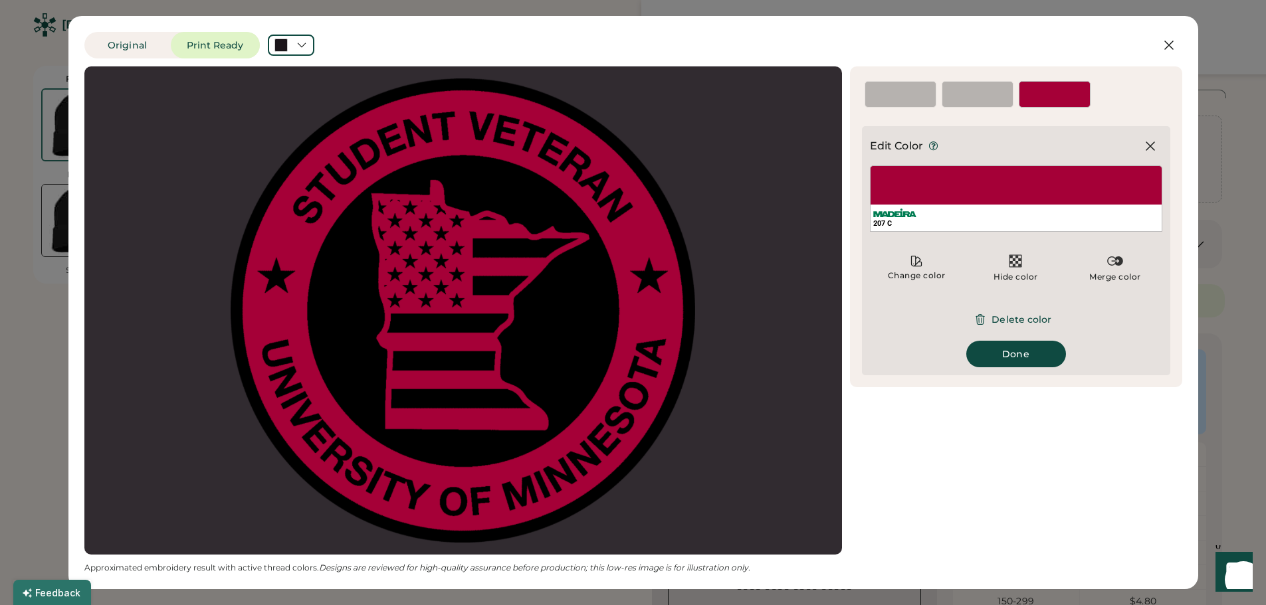
click at [980, 188] on div "207 C" at bounding box center [1016, 198] width 292 height 66
click at [927, 266] on div "Change color" at bounding box center [917, 268] width 94 height 40
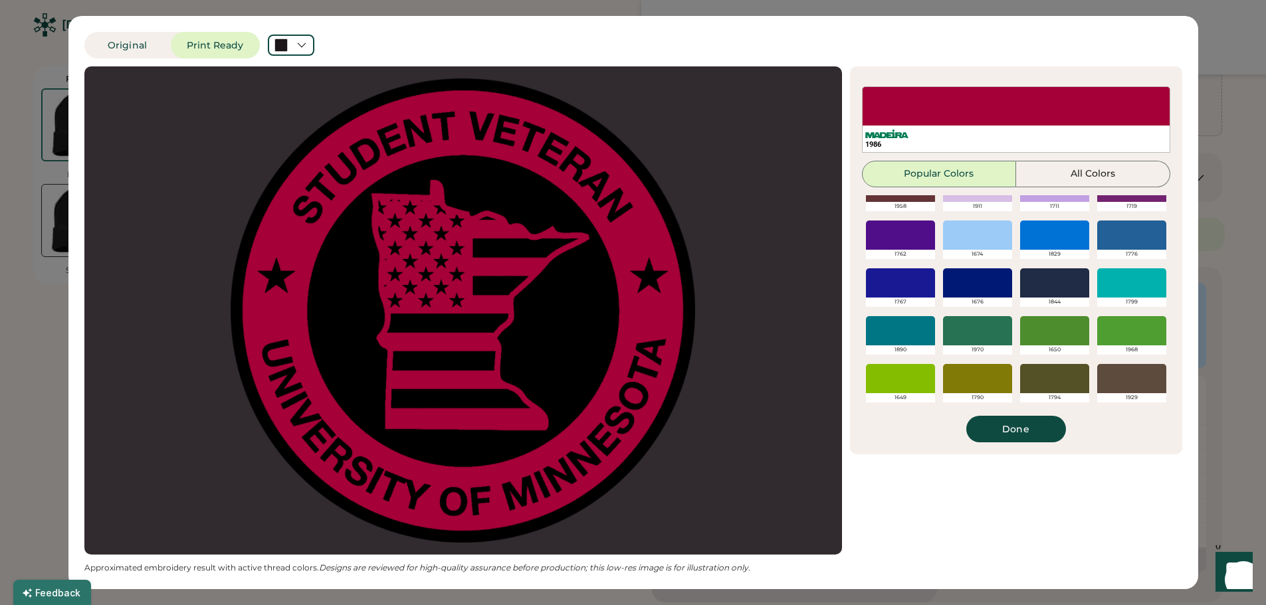
scroll to position [191, 0]
click at [1035, 368] on div at bounding box center [1054, 378] width 69 height 29
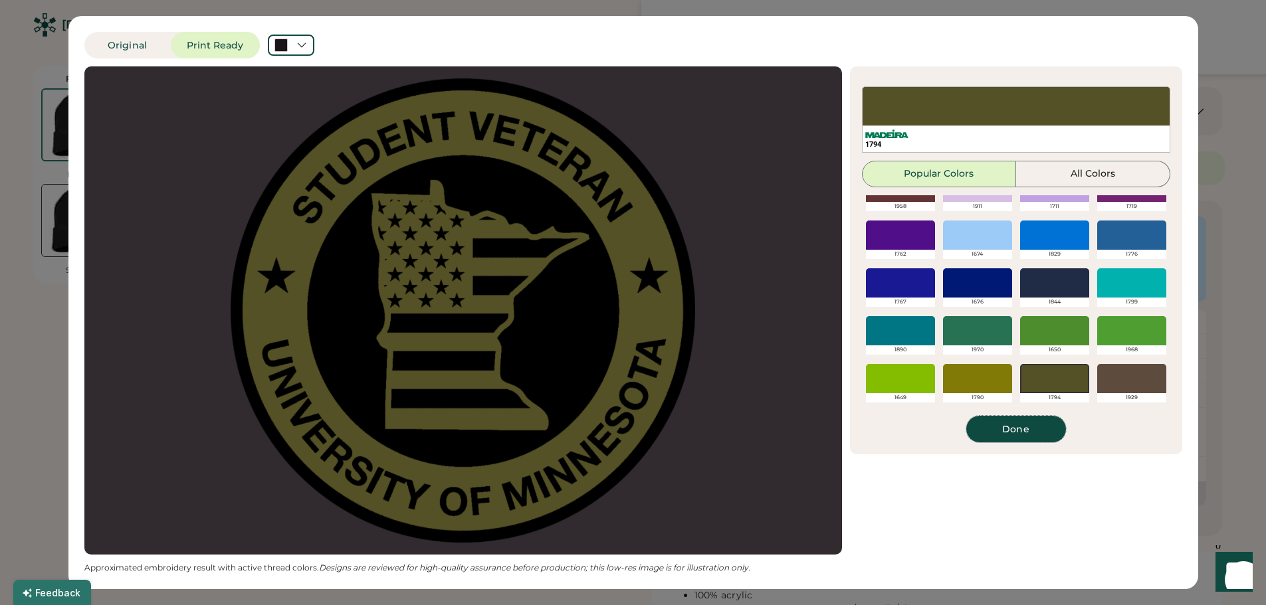
click at [1009, 433] on button "Done" at bounding box center [1016, 429] width 100 height 27
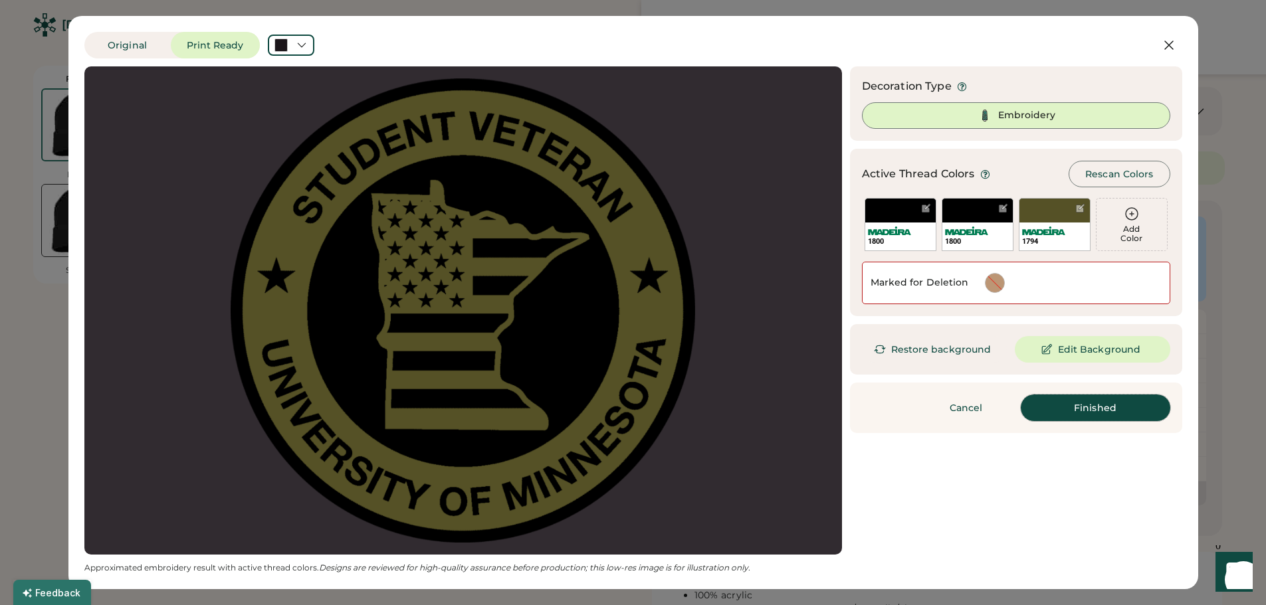
click at [1067, 407] on button "Finished" at bounding box center [1095, 408] width 149 height 27
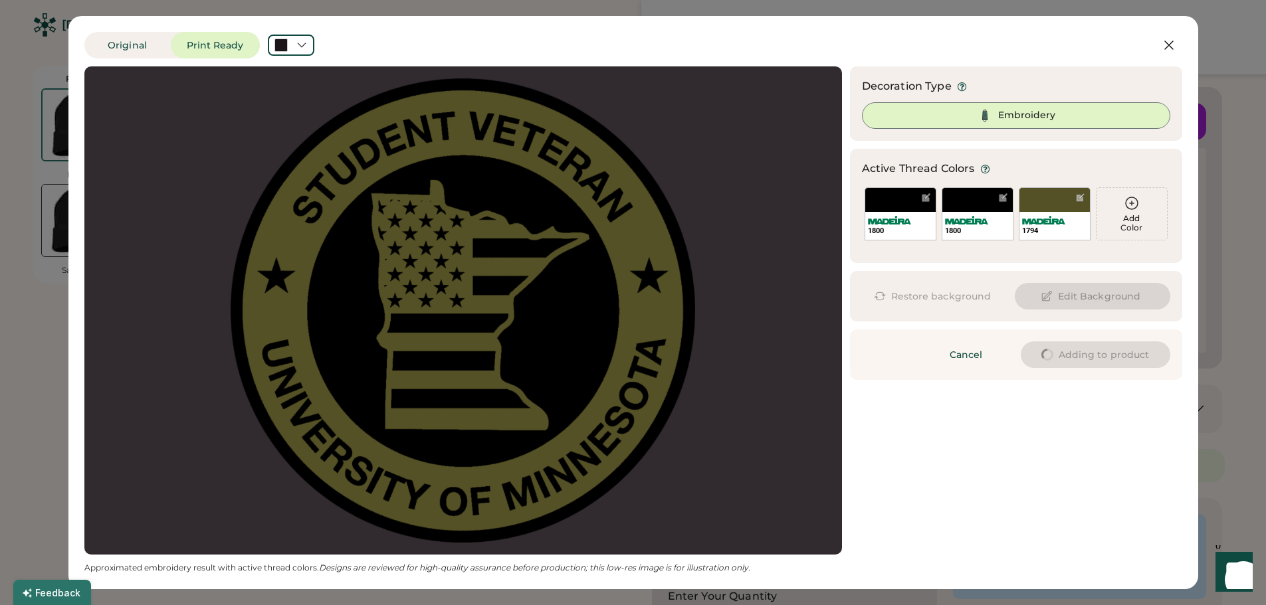
type input "****"
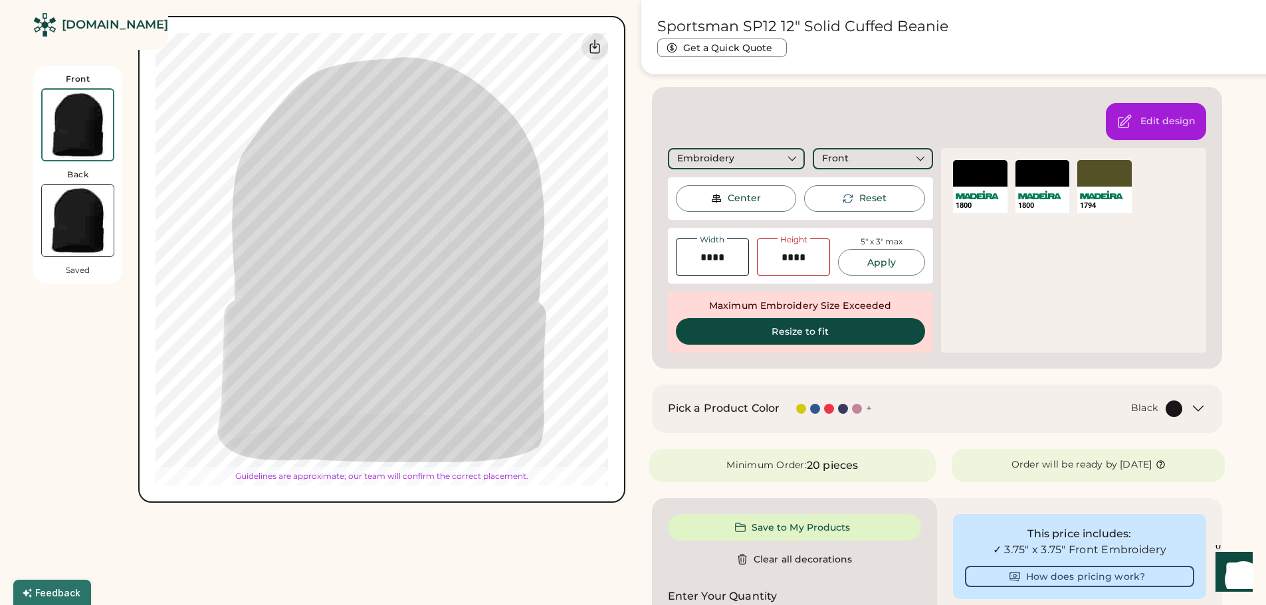
type input "****"
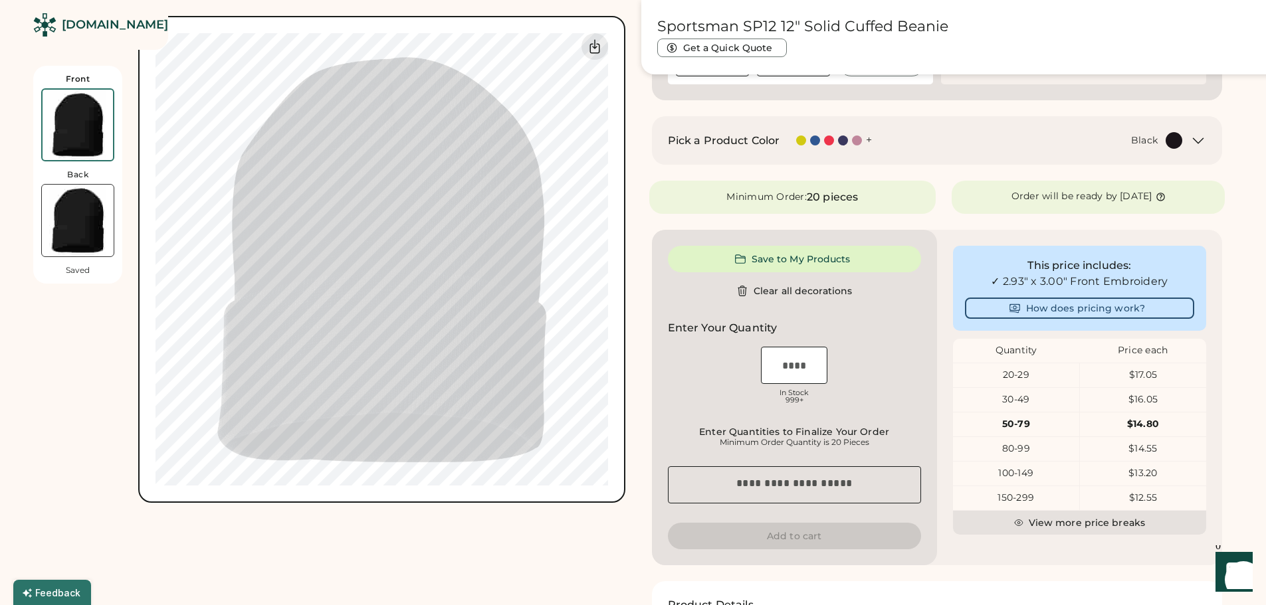
scroll to position [456, 0]
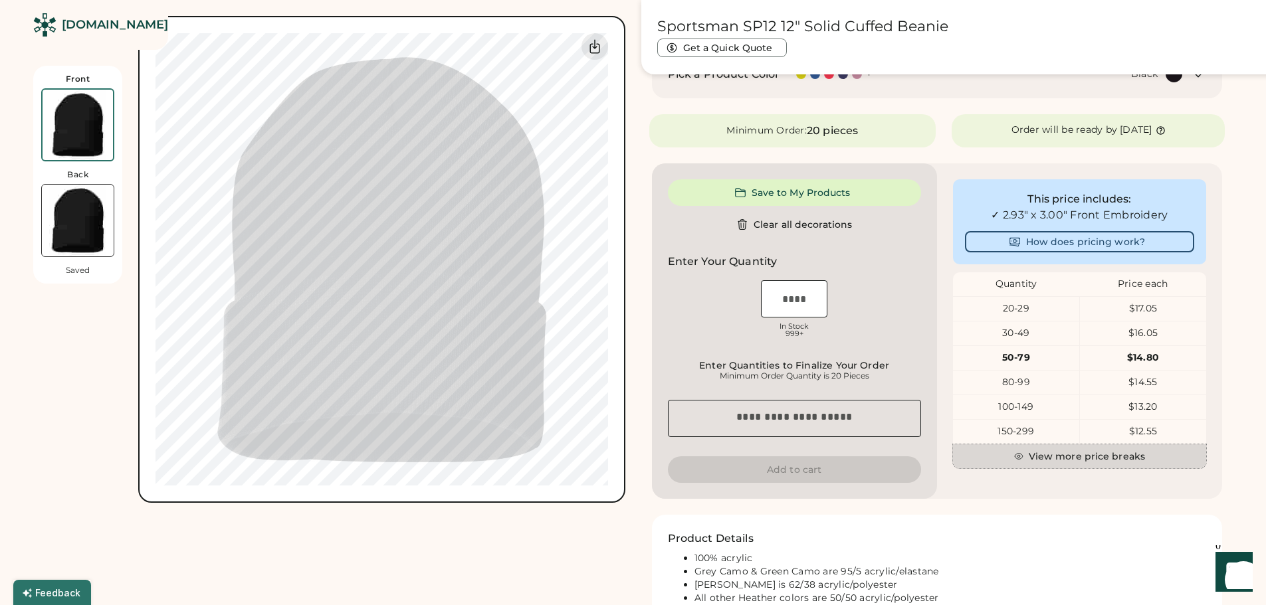
click at [1086, 458] on button "View more price breaks" at bounding box center [1079, 456] width 253 height 24
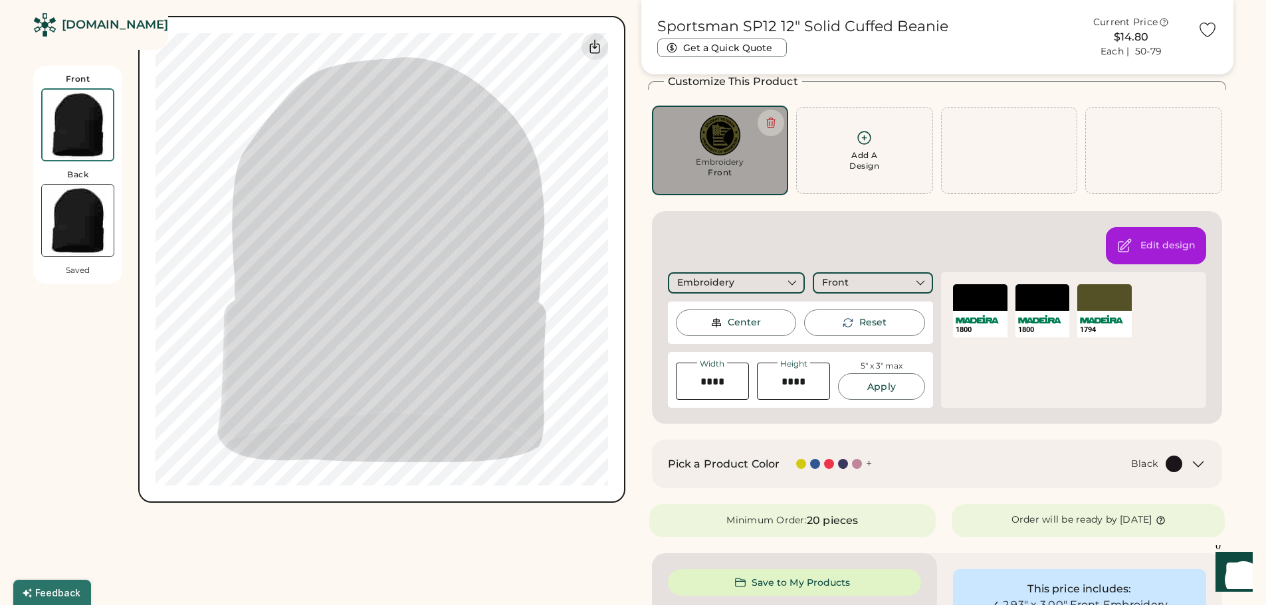
scroll to position [199, 0]
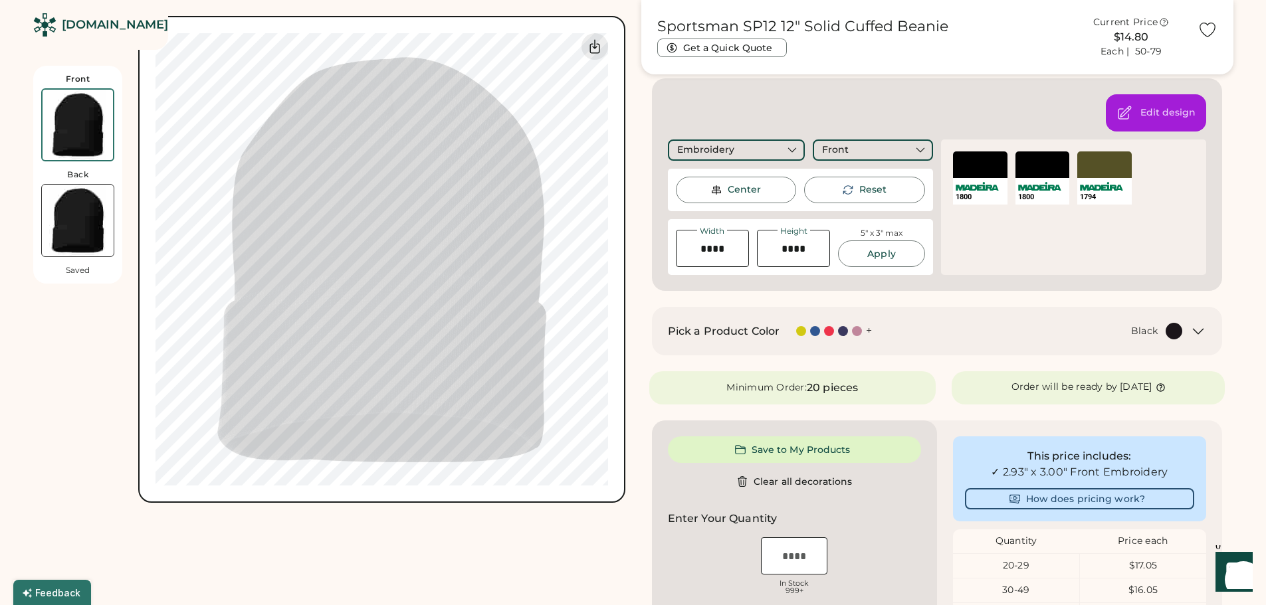
click at [1198, 334] on icon at bounding box center [1198, 332] width 16 height 16
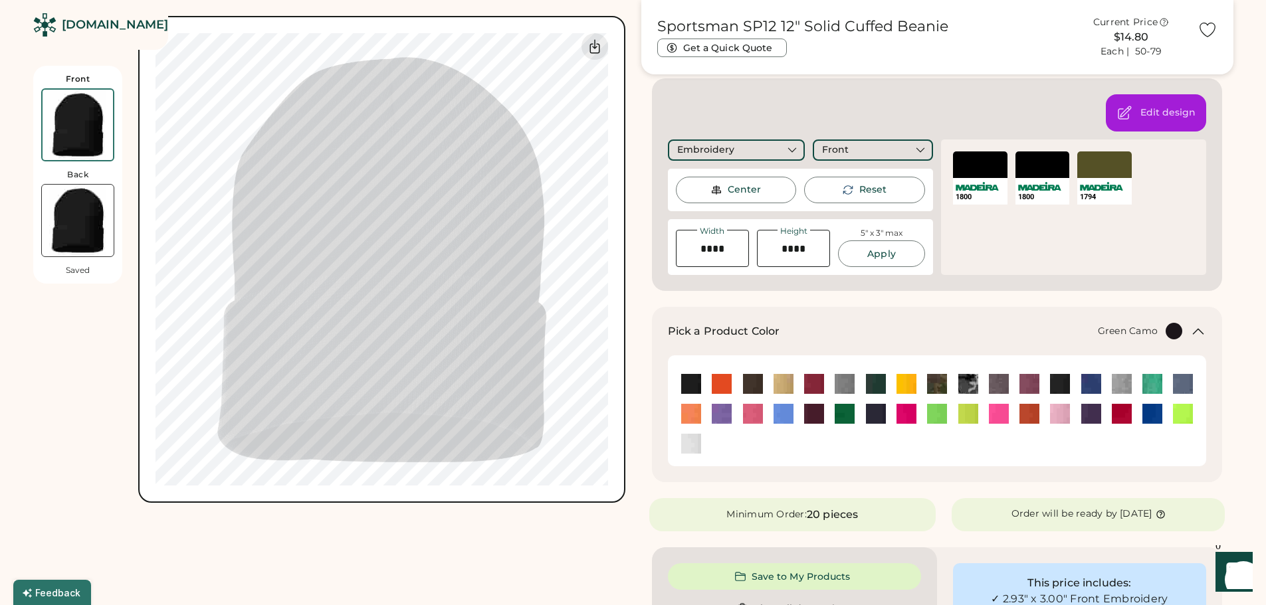
click at [943, 383] on img at bounding box center [937, 384] width 20 height 20
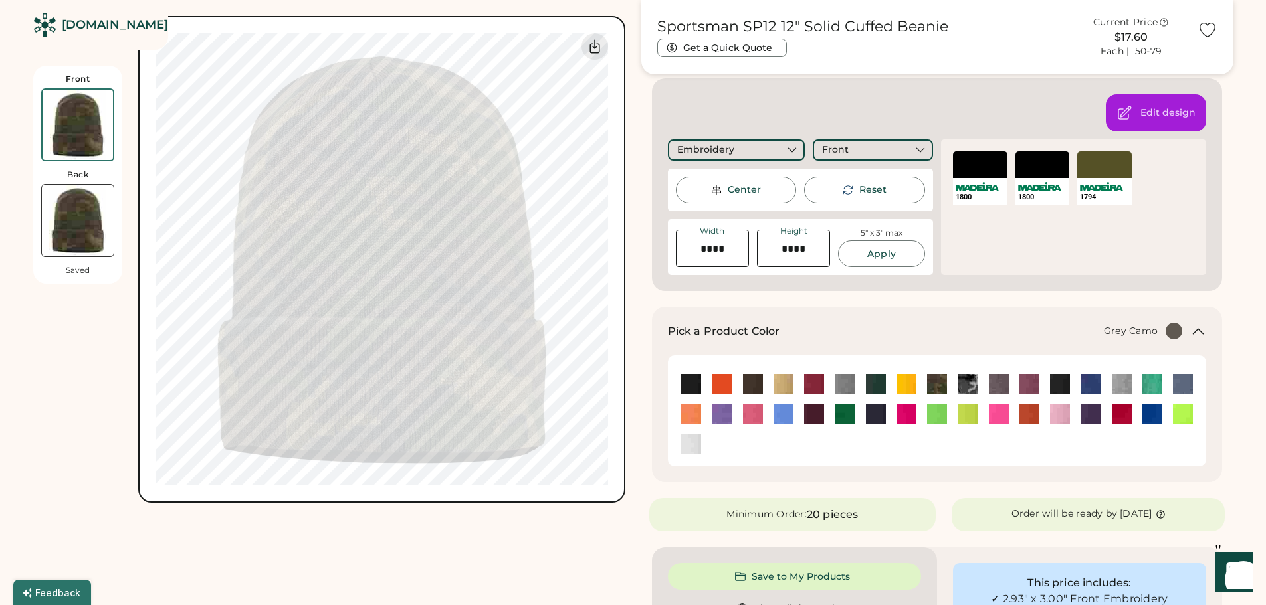
click at [967, 381] on img at bounding box center [968, 384] width 20 height 20
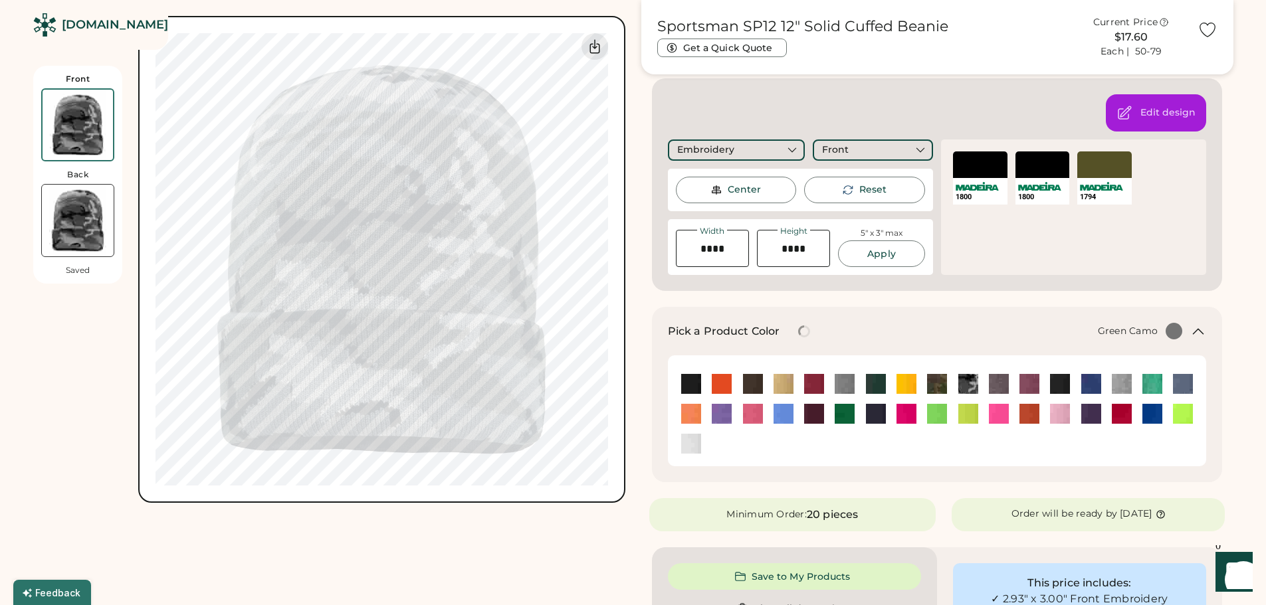
click at [945, 381] on img at bounding box center [937, 384] width 20 height 20
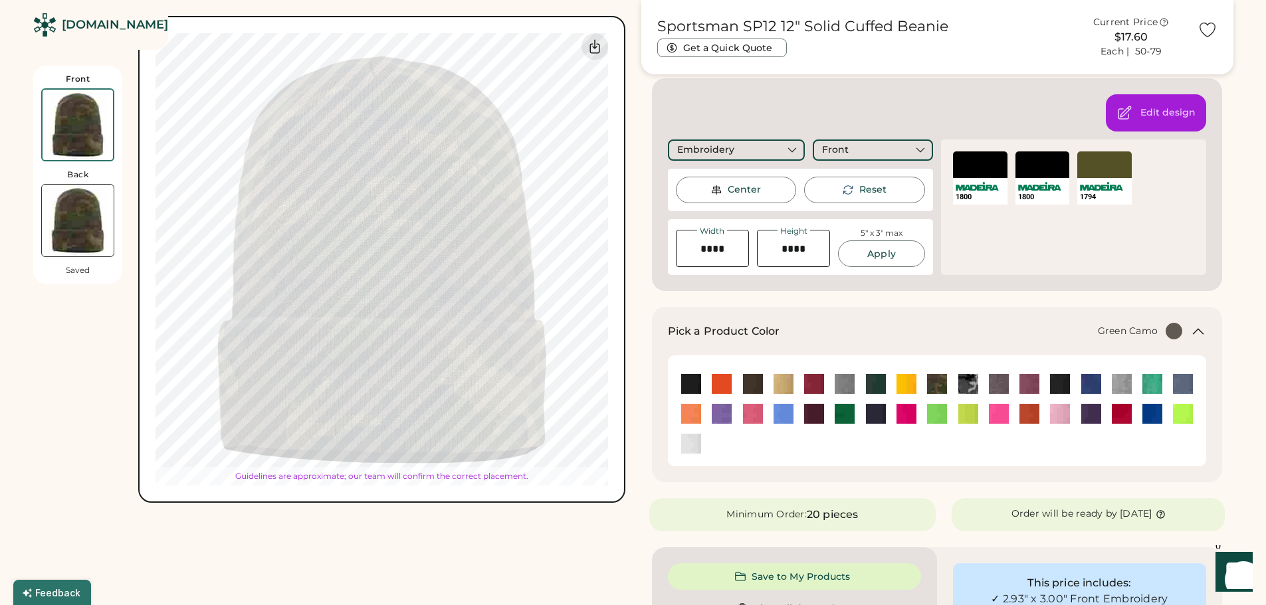
type input "****"
click at [536, 552] on div "Front Back Saved Switch to back Upload new design SVG, Ai, PDF, EPS, PSD Non-pr…" at bounding box center [329, 548] width 592 height 1395
click at [649, 462] on div "Sportsman SP12 12" Solid Cuffed Beanie Get a Quick Quote Current Price $17.60 E…" at bounding box center [937, 548] width 592 height 1395
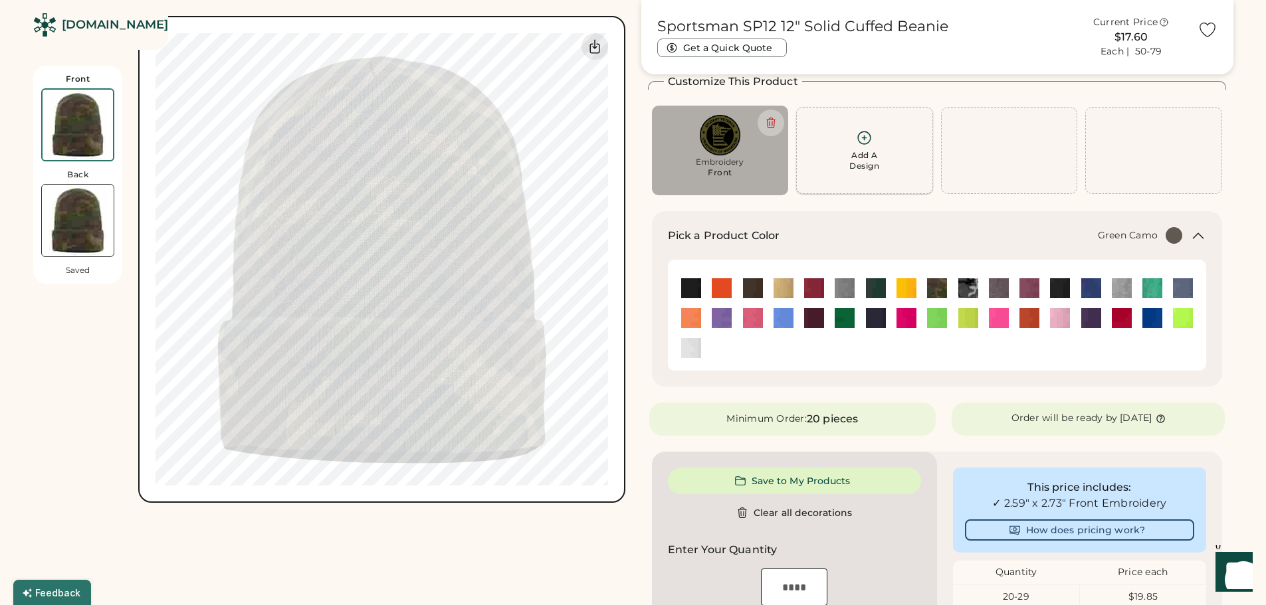
scroll to position [0, 0]
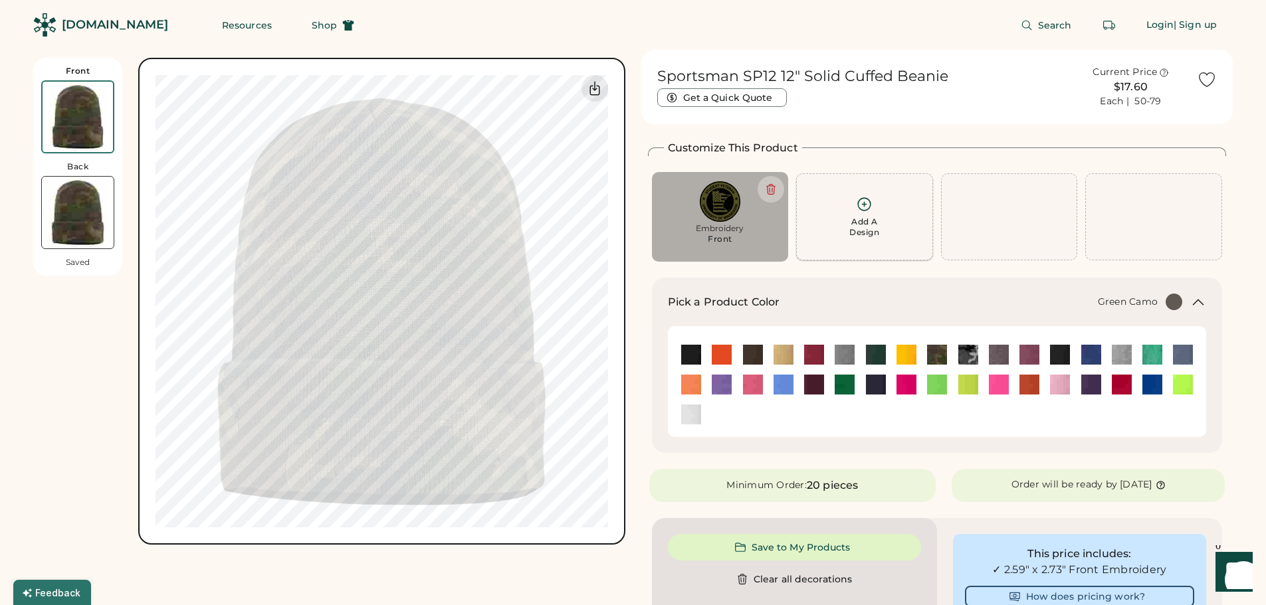
click at [862, 218] on div "Add A Design" at bounding box center [864, 227] width 30 height 21
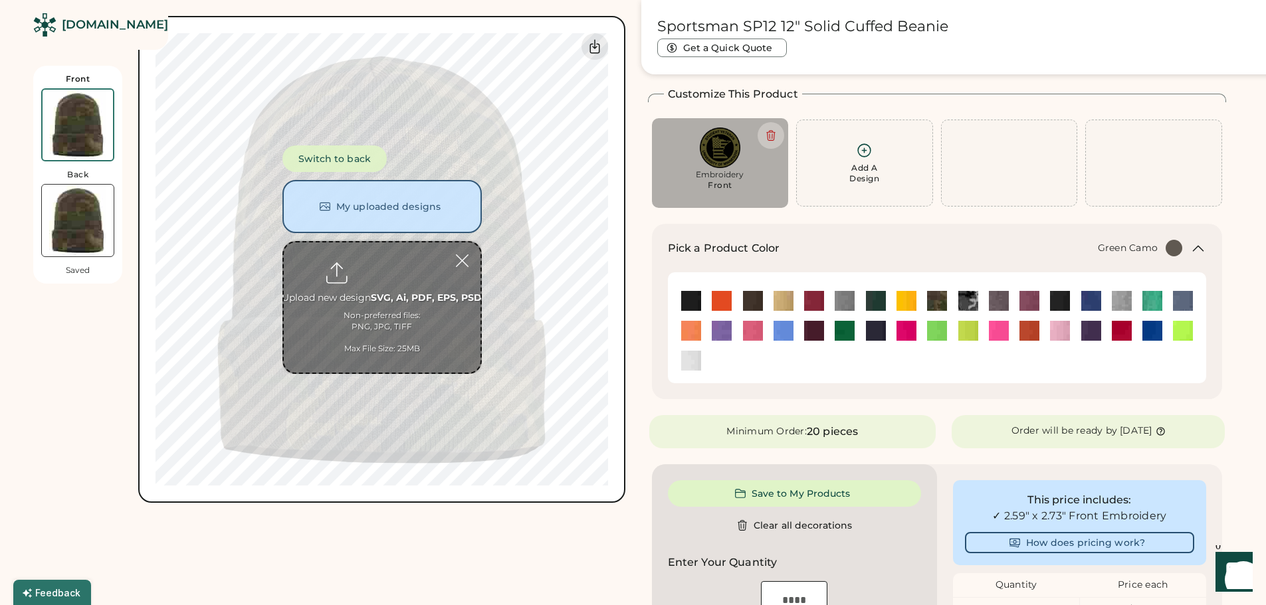
scroll to position [58, 0]
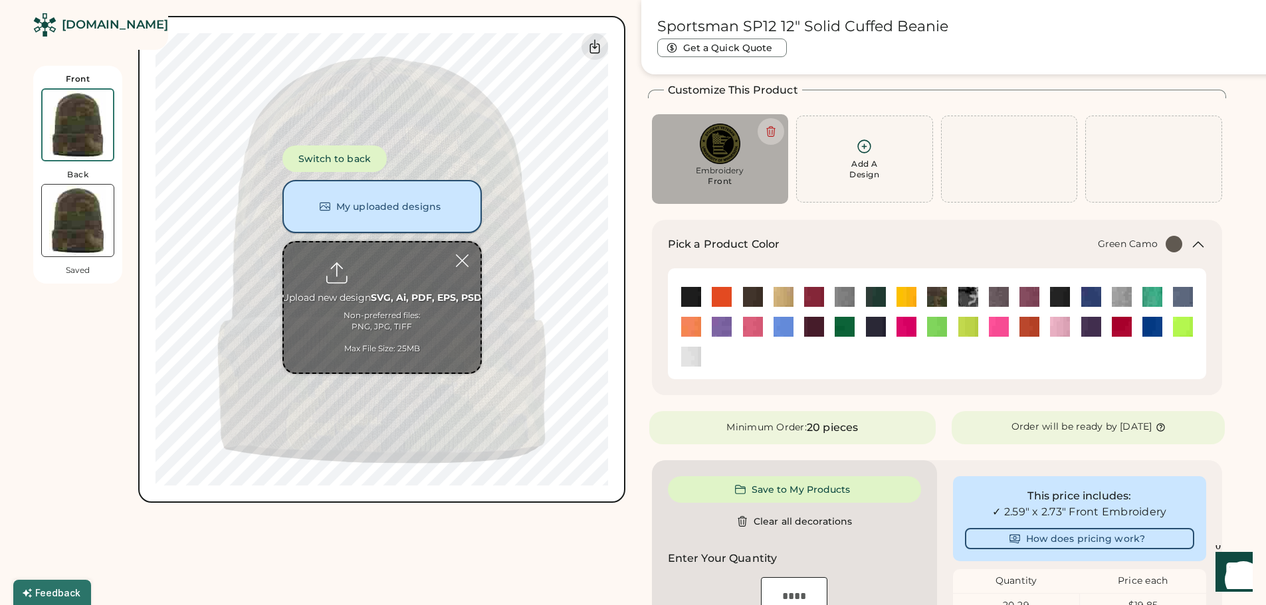
click at [365, 213] on button "My uploaded designs" at bounding box center [381, 206] width 199 height 53
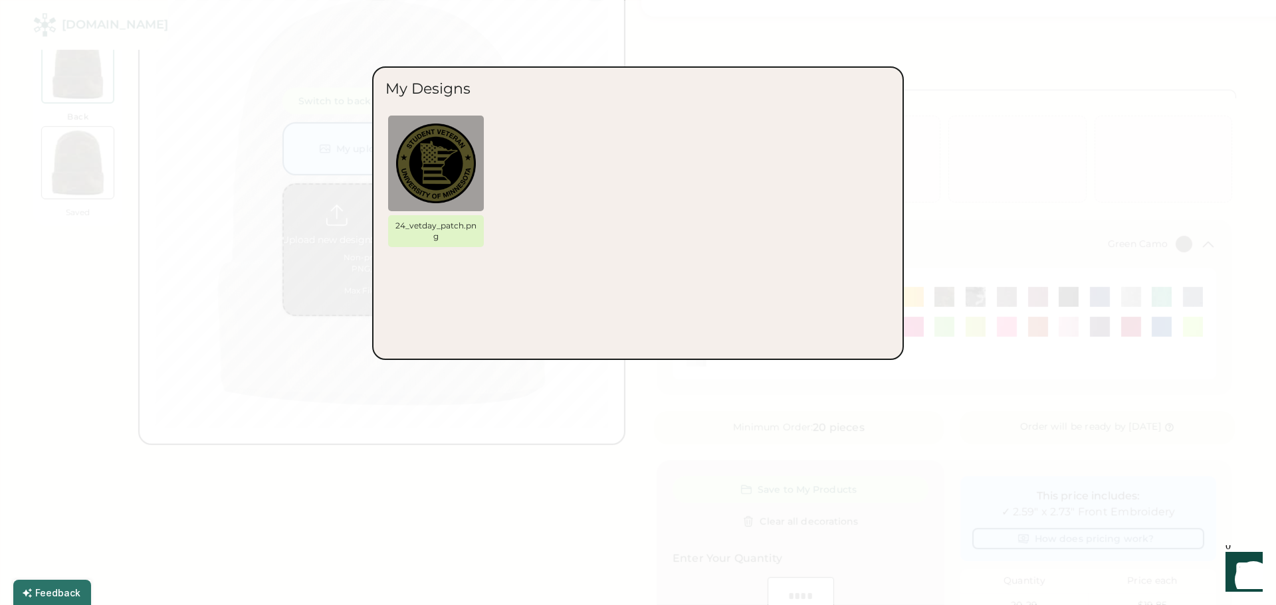
click at [633, 233] on div "24_vetday_patch.png" at bounding box center [637, 184] width 505 height 141
click at [744, 48] on div at bounding box center [638, 302] width 1276 height 605
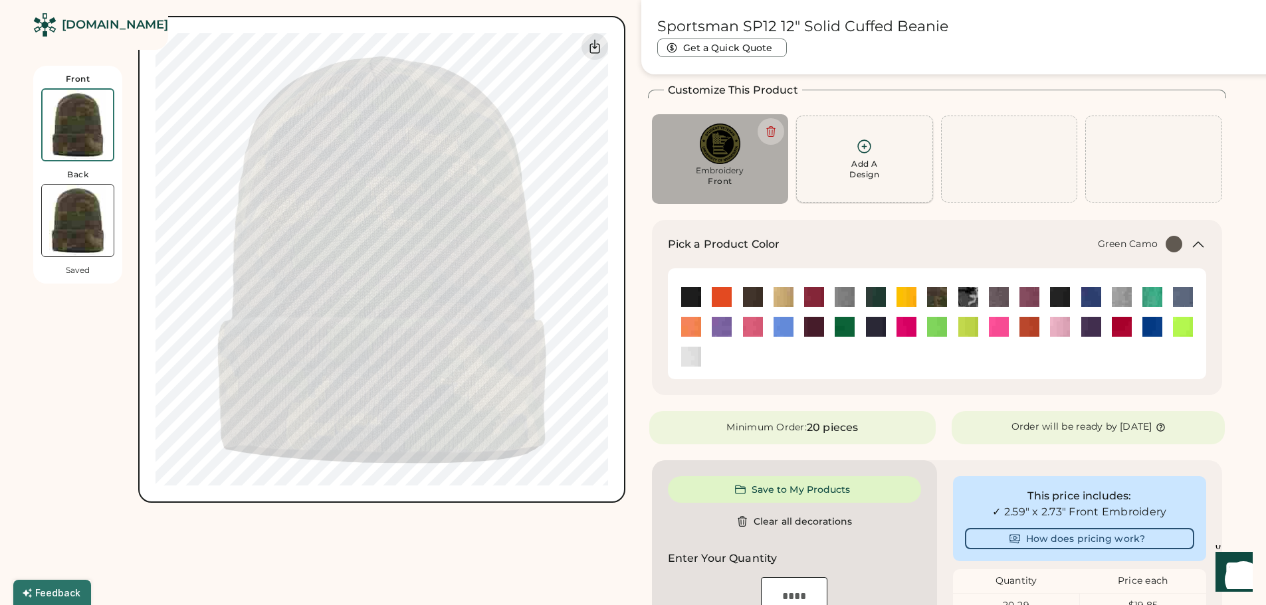
scroll to position [0, 0]
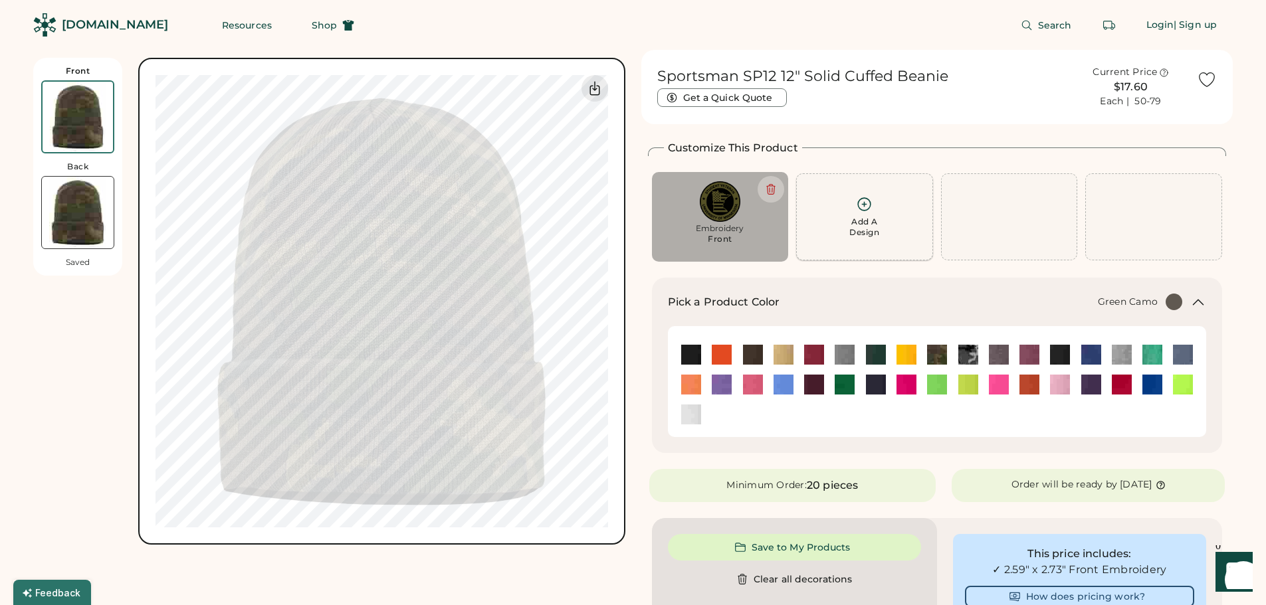
click at [873, 227] on div "Add A Design" at bounding box center [864, 227] width 30 height 21
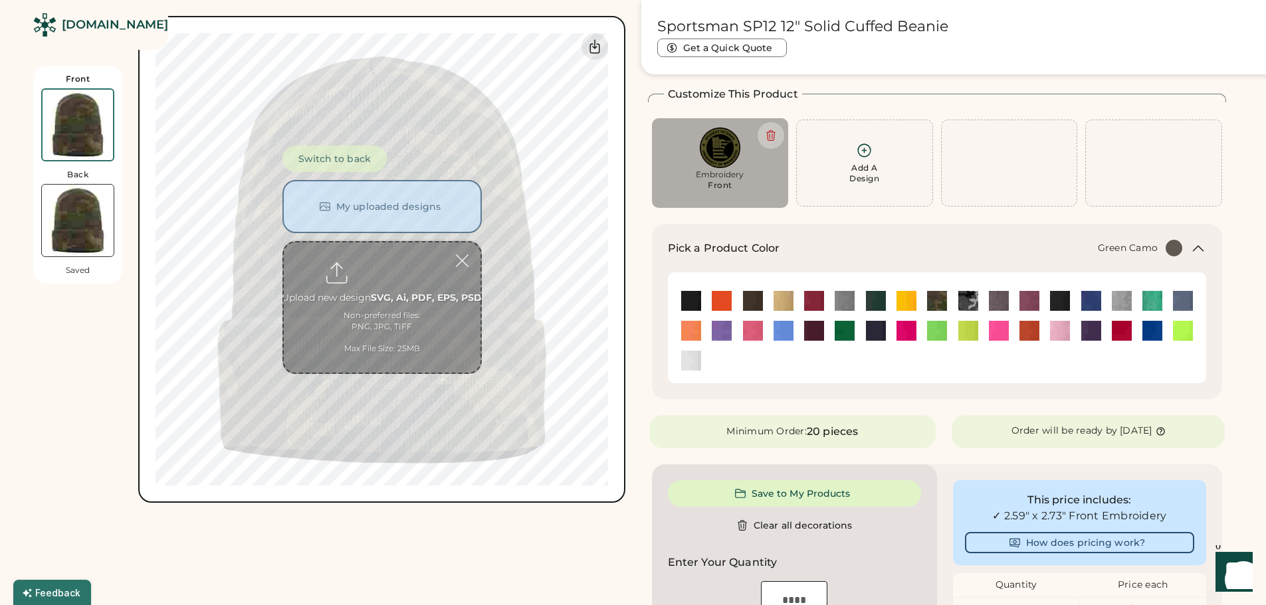
scroll to position [58, 0]
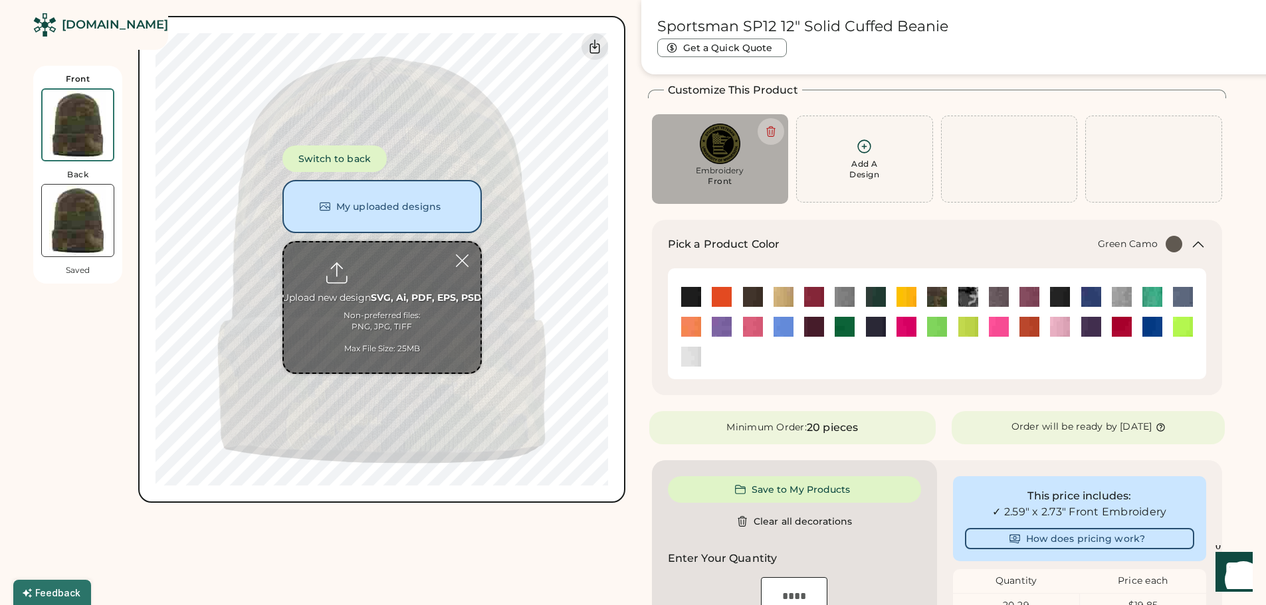
click at [373, 292] on input "file" at bounding box center [382, 308] width 197 height 130
type input "**********"
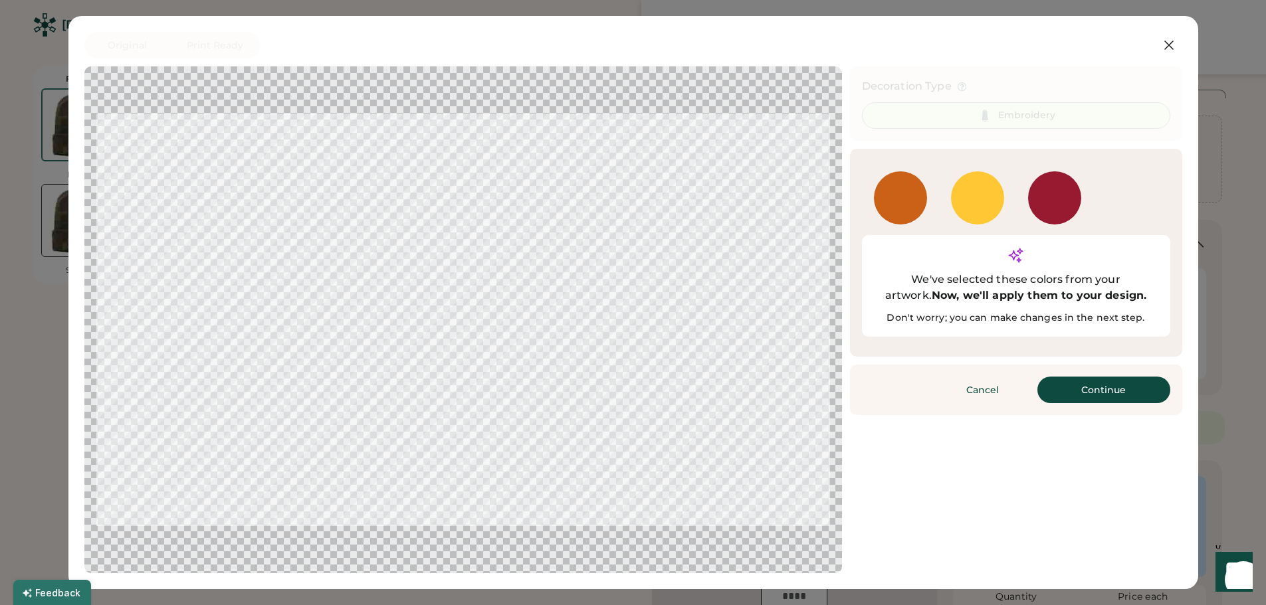
click at [1097, 377] on button "Continue" at bounding box center [1103, 390] width 133 height 27
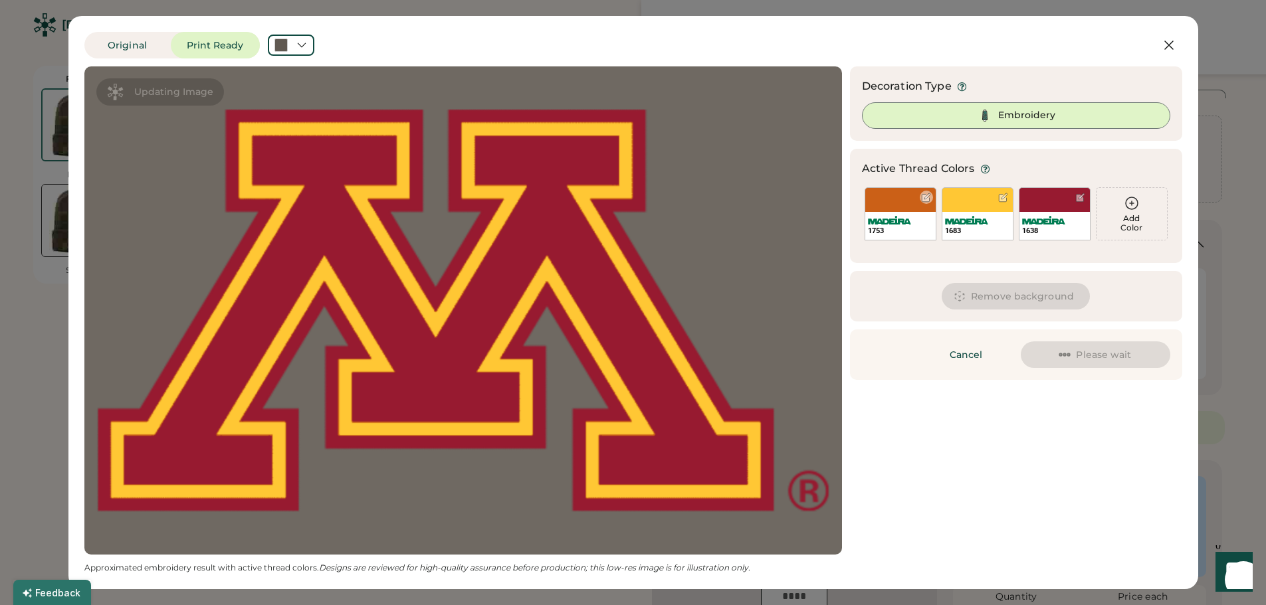
click at [896, 218] on img at bounding box center [889, 220] width 43 height 9
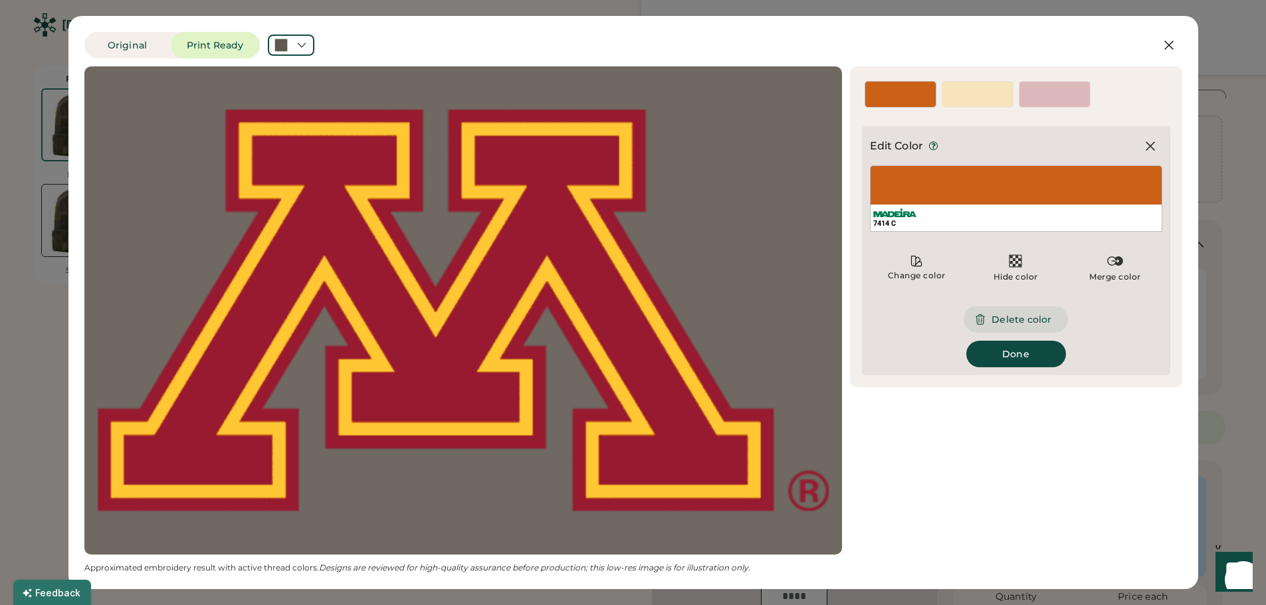
click at [1029, 320] on button "Delete color" at bounding box center [1015, 319] width 104 height 27
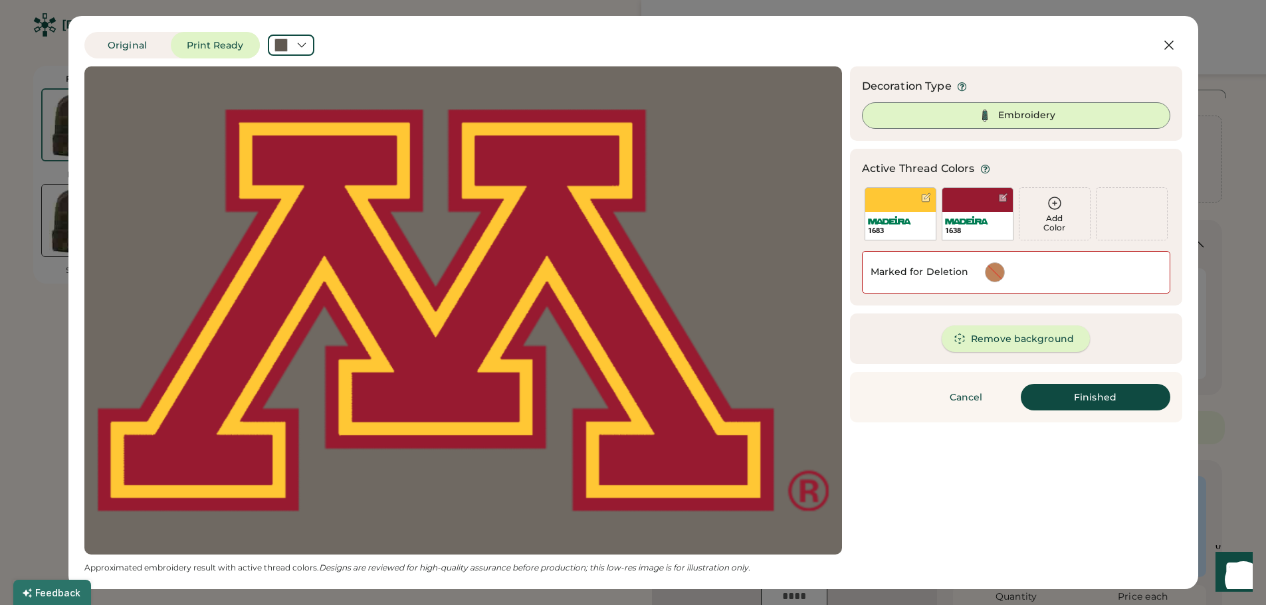
click at [999, 339] on button "Remove background" at bounding box center [1015, 339] width 148 height 27
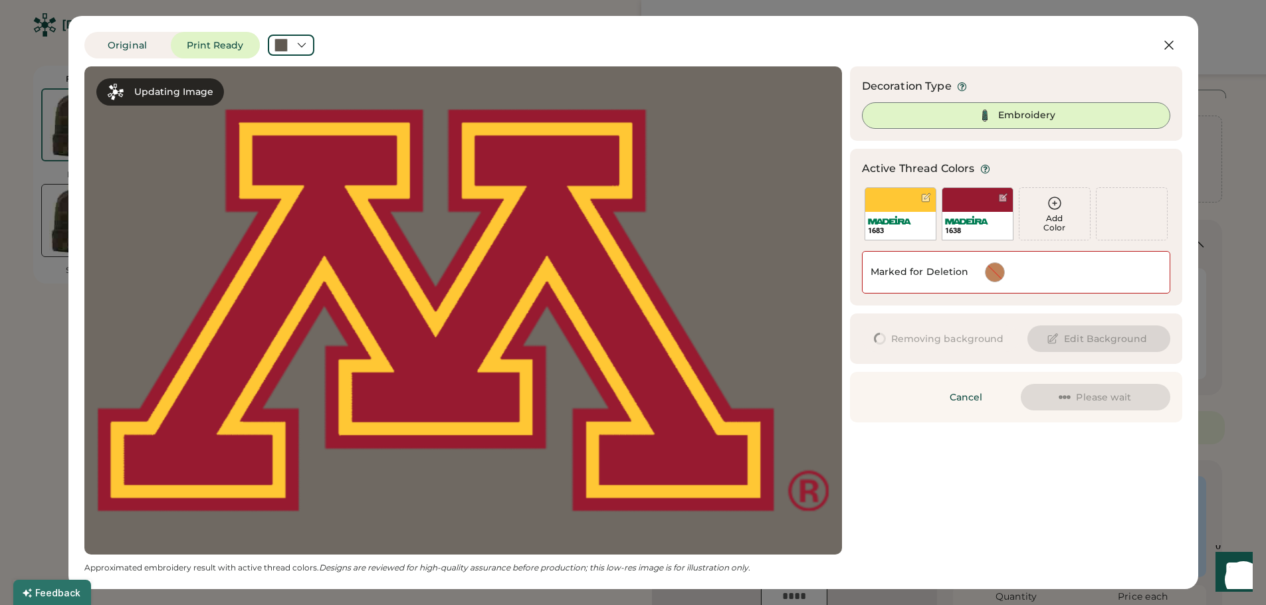
scroll to position [0, 0]
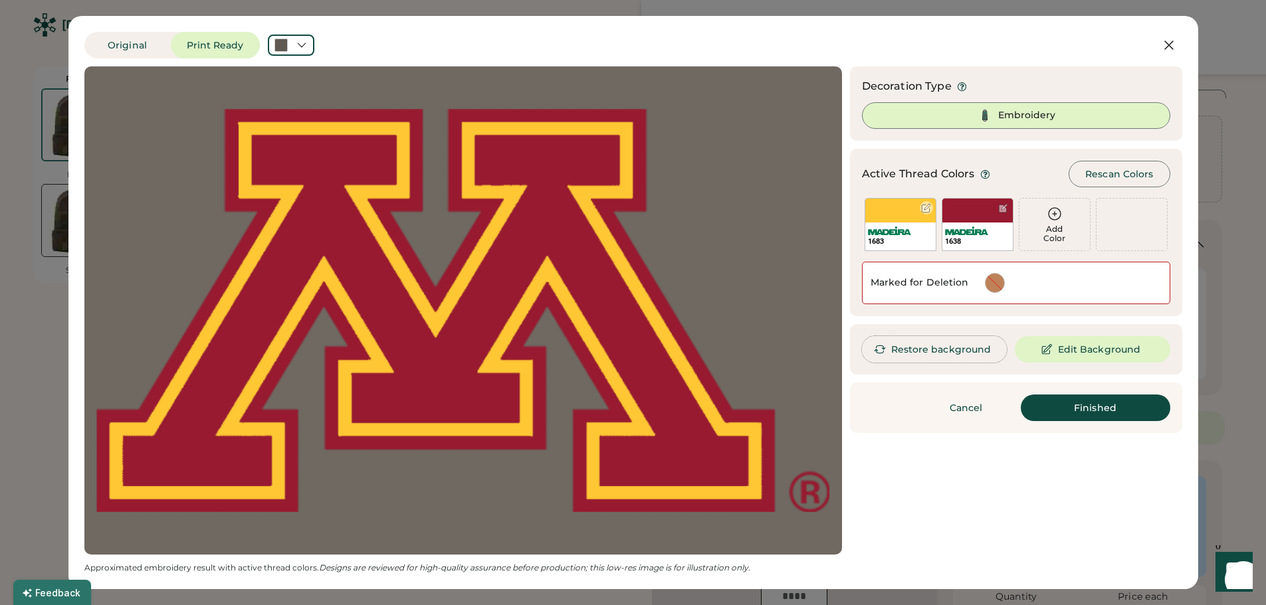
click at [898, 221] on div "1683" at bounding box center [900, 224] width 72 height 53
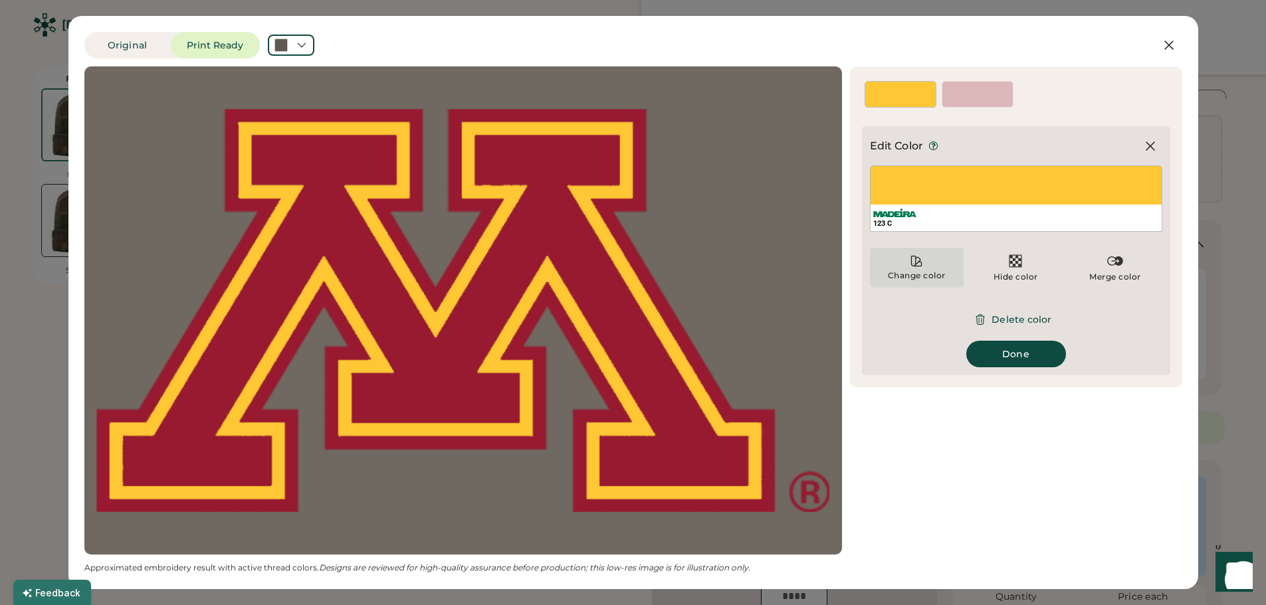
click at [918, 263] on icon at bounding box center [917, 261] width 10 height 10
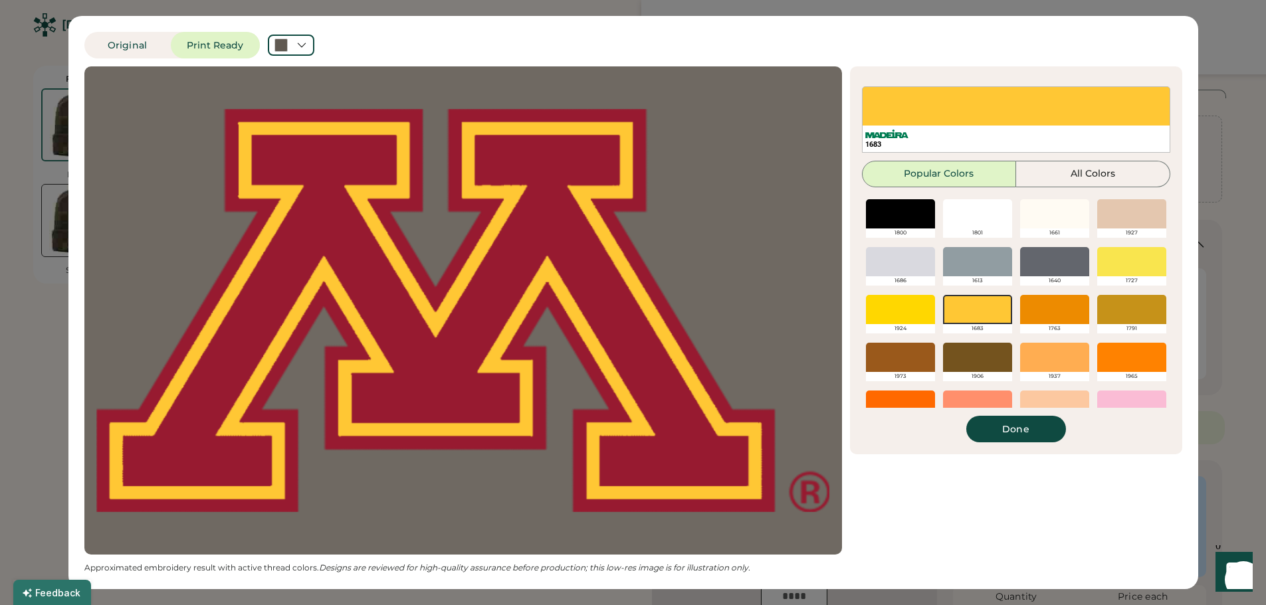
click at [896, 215] on div at bounding box center [900, 213] width 69 height 29
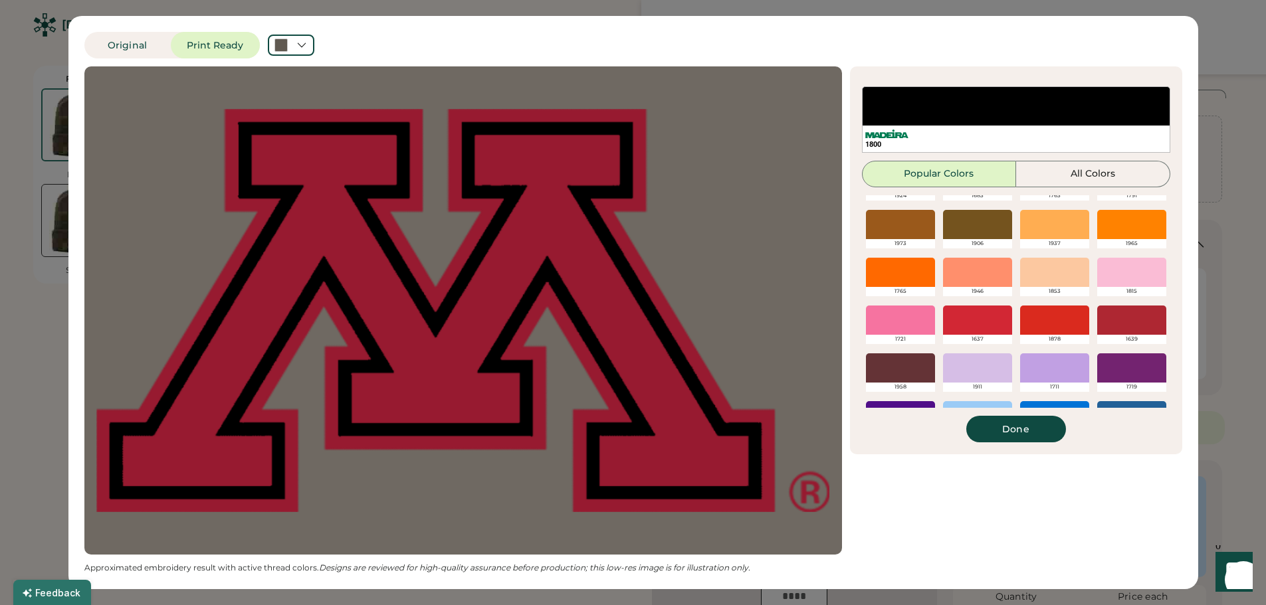
scroll to position [314, 0]
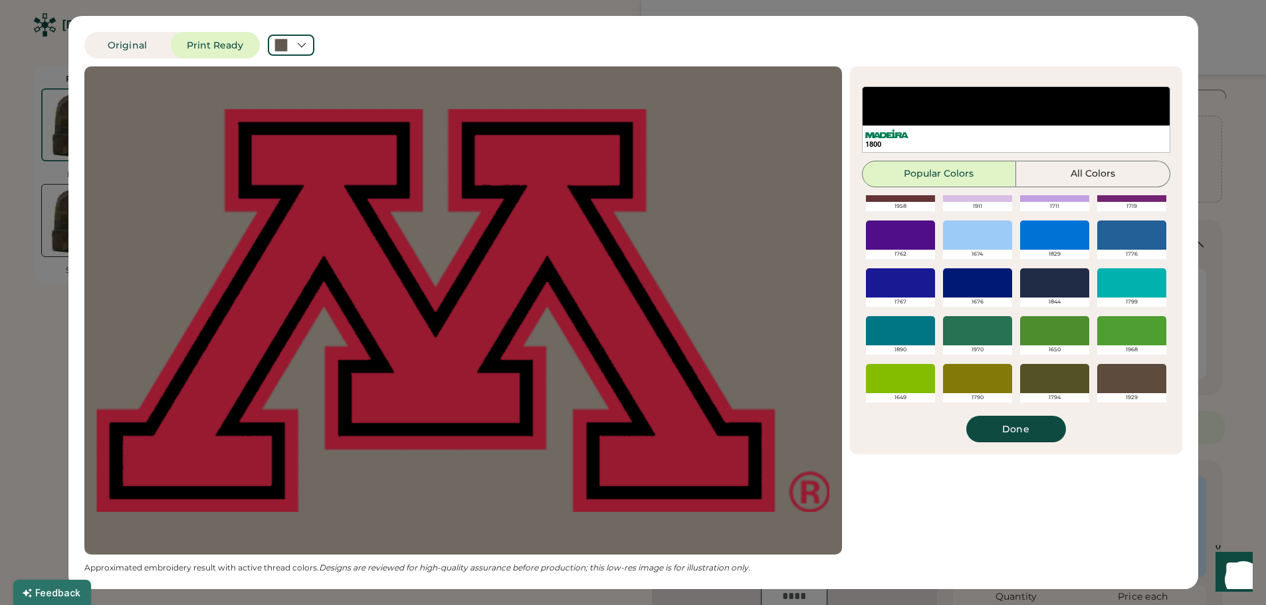
click at [1058, 378] on div at bounding box center [1054, 378] width 69 height 29
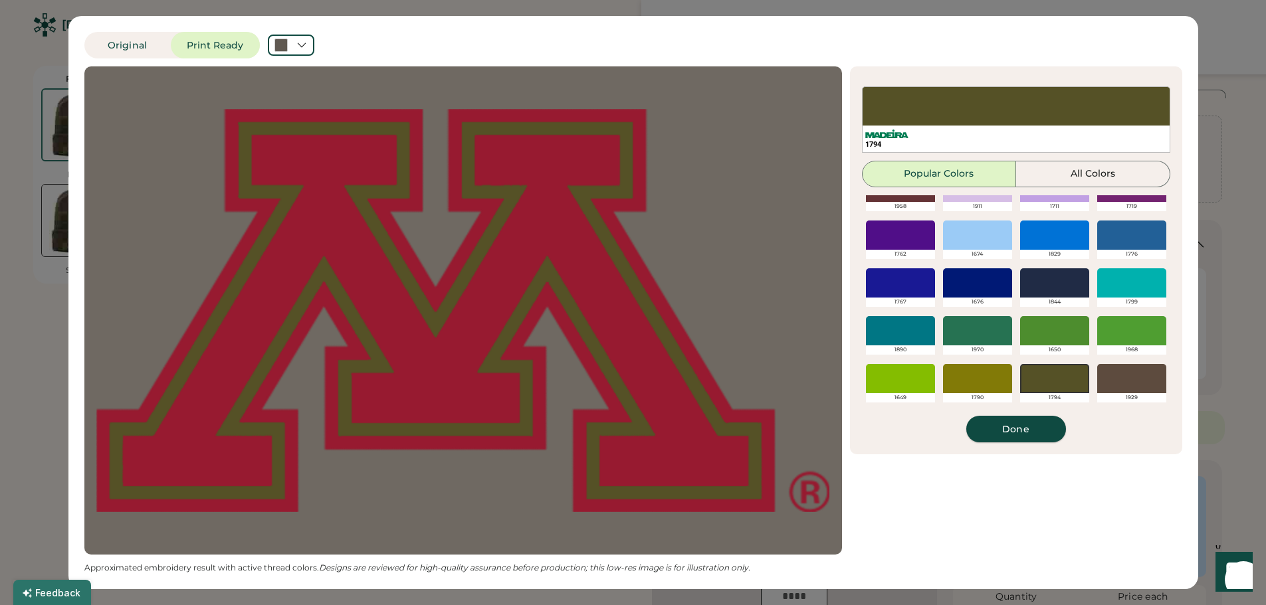
click at [1013, 428] on button "Done" at bounding box center [1016, 429] width 100 height 27
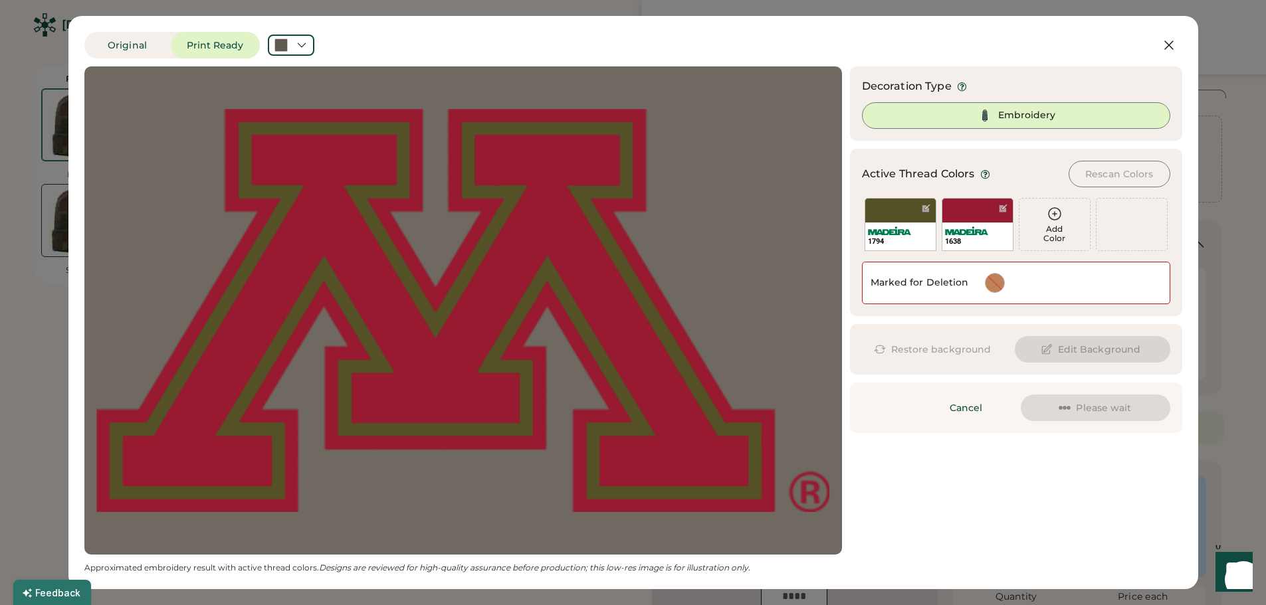
scroll to position [0, 0]
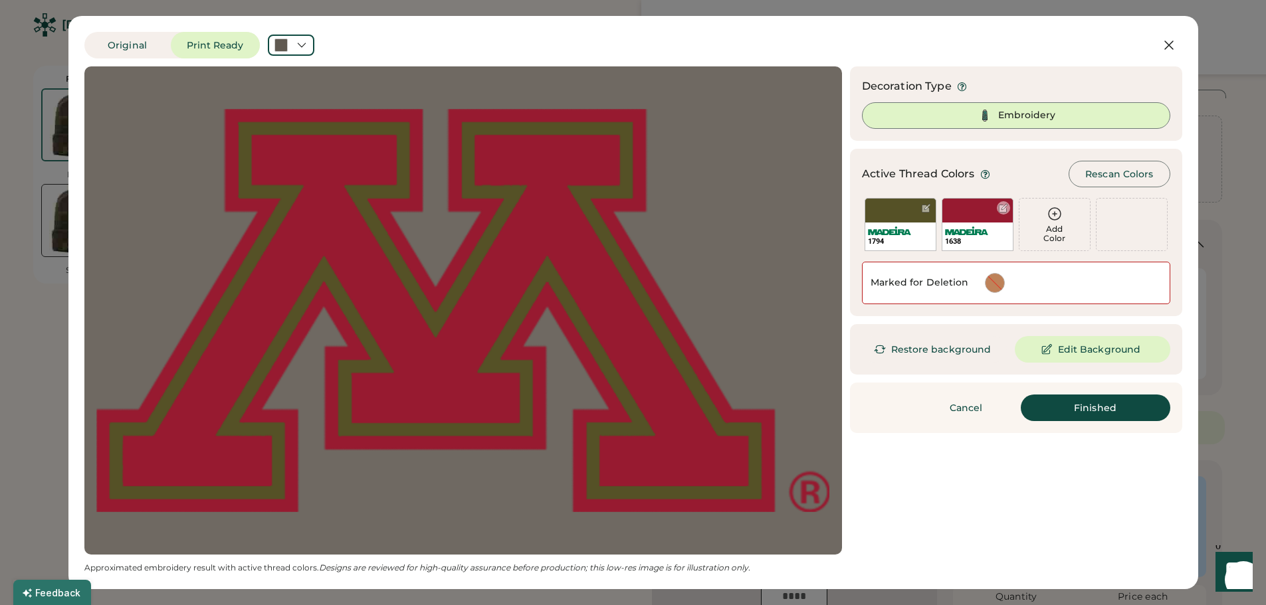
click at [967, 217] on div "1638" at bounding box center [977, 224] width 72 height 53
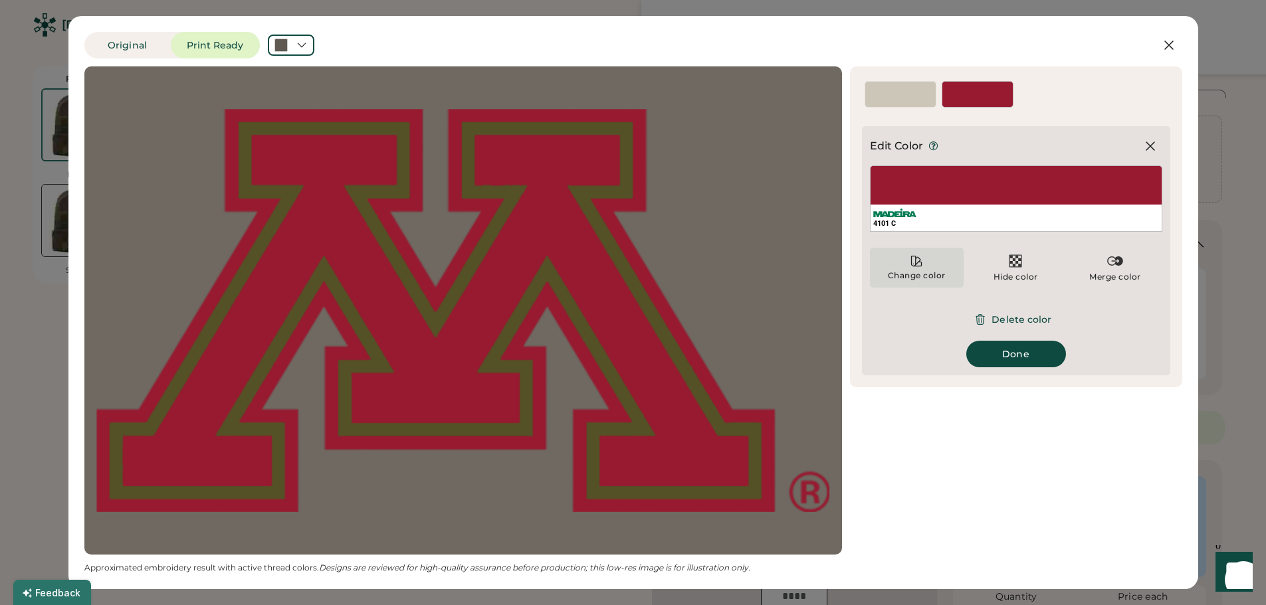
click at [918, 274] on div "Change color" at bounding box center [916, 275] width 59 height 11
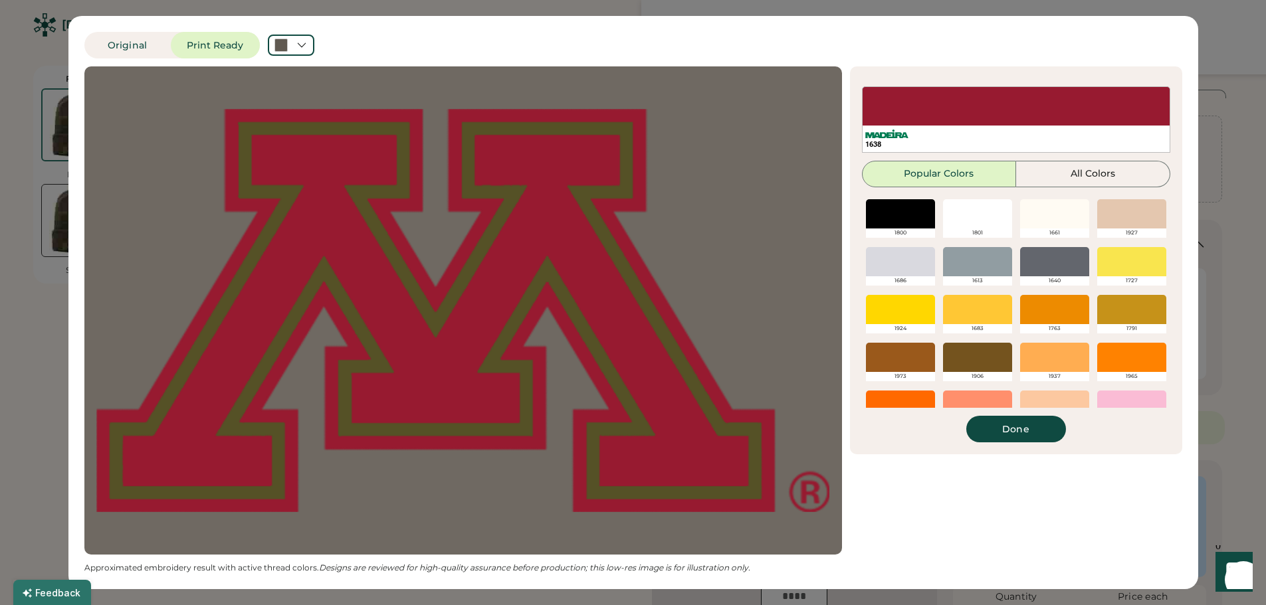
click at [1032, 258] on div at bounding box center [1054, 261] width 69 height 29
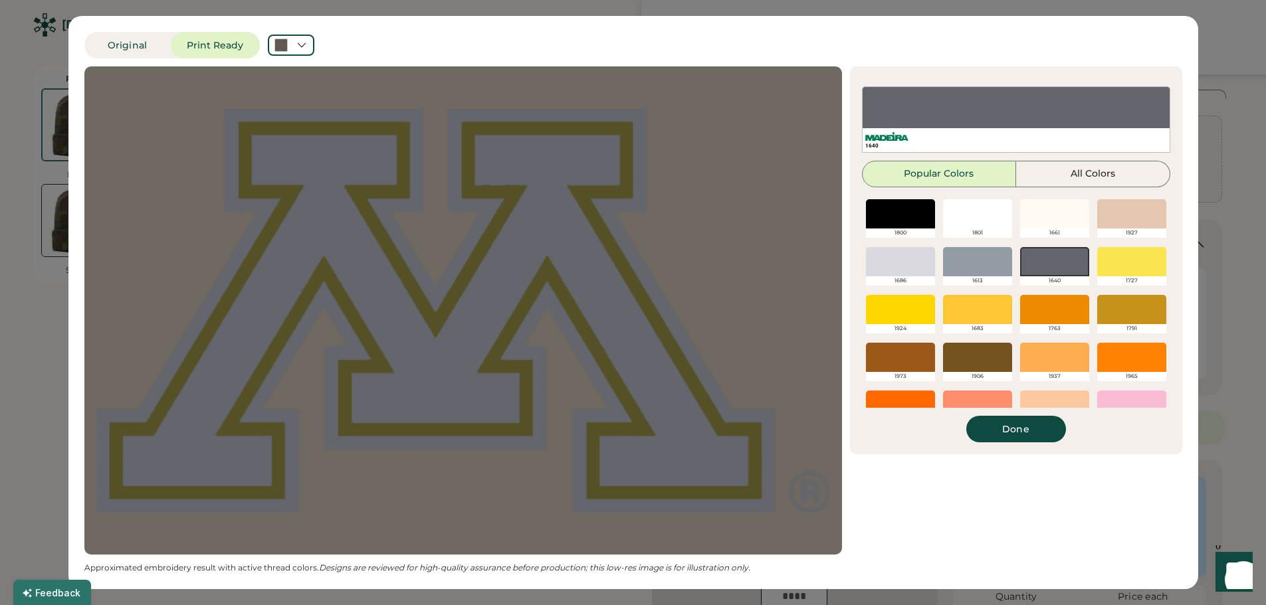
click at [894, 215] on div at bounding box center [900, 213] width 69 height 29
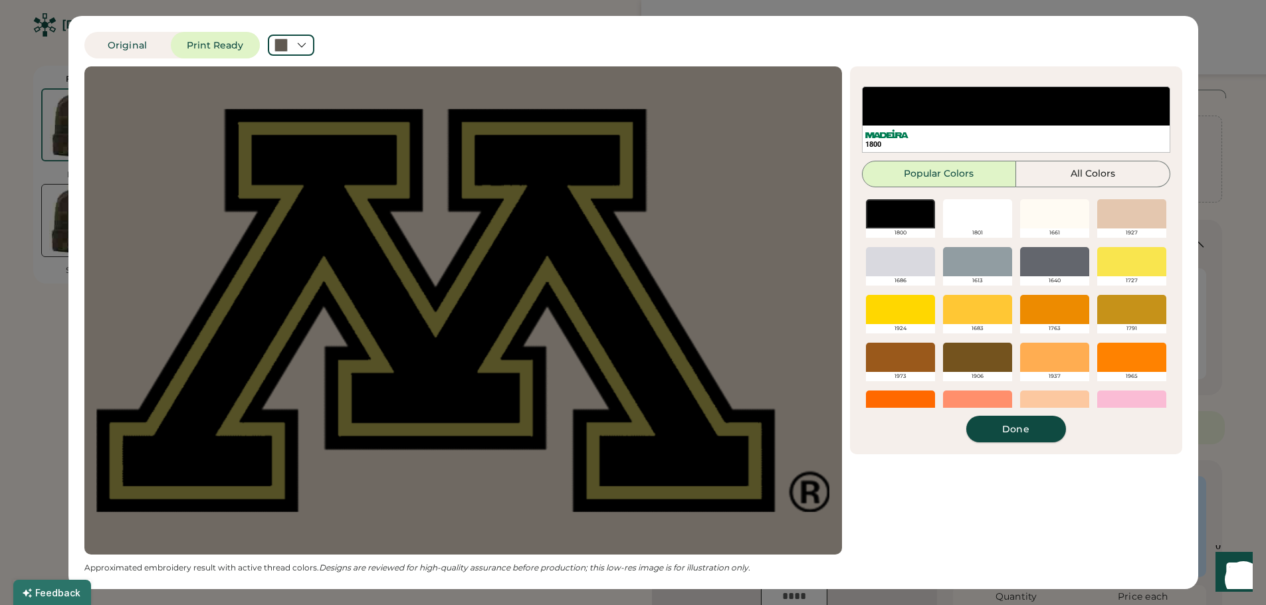
click at [1009, 429] on button "Done" at bounding box center [1016, 429] width 100 height 27
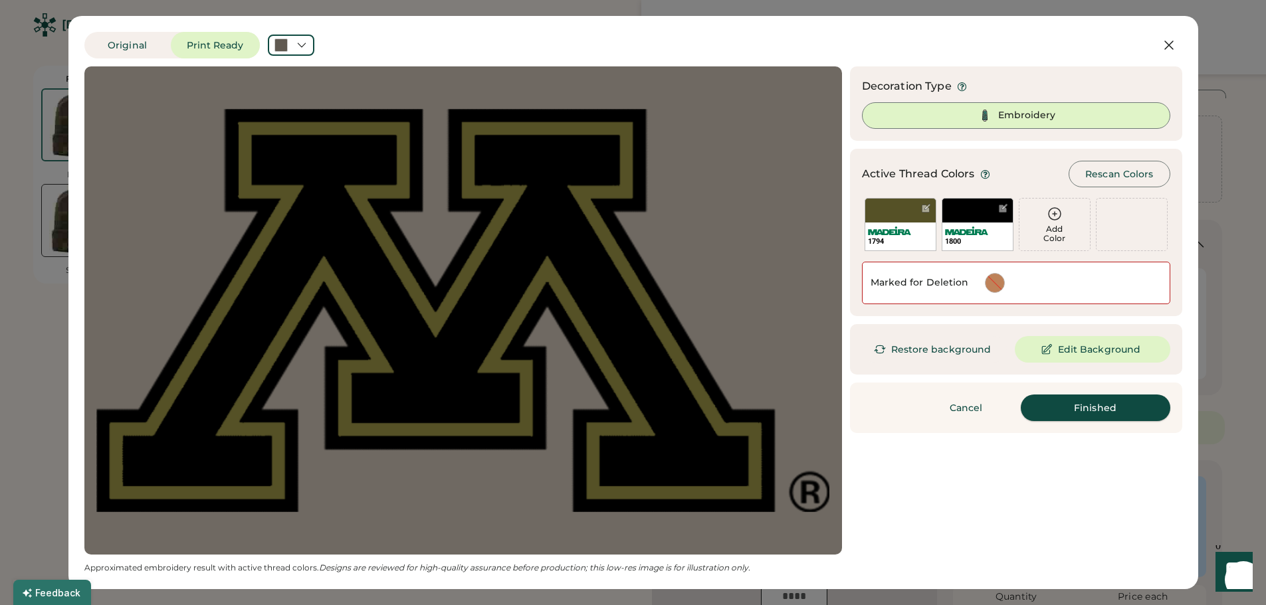
click at [1082, 413] on button "Finished" at bounding box center [1095, 408] width 149 height 27
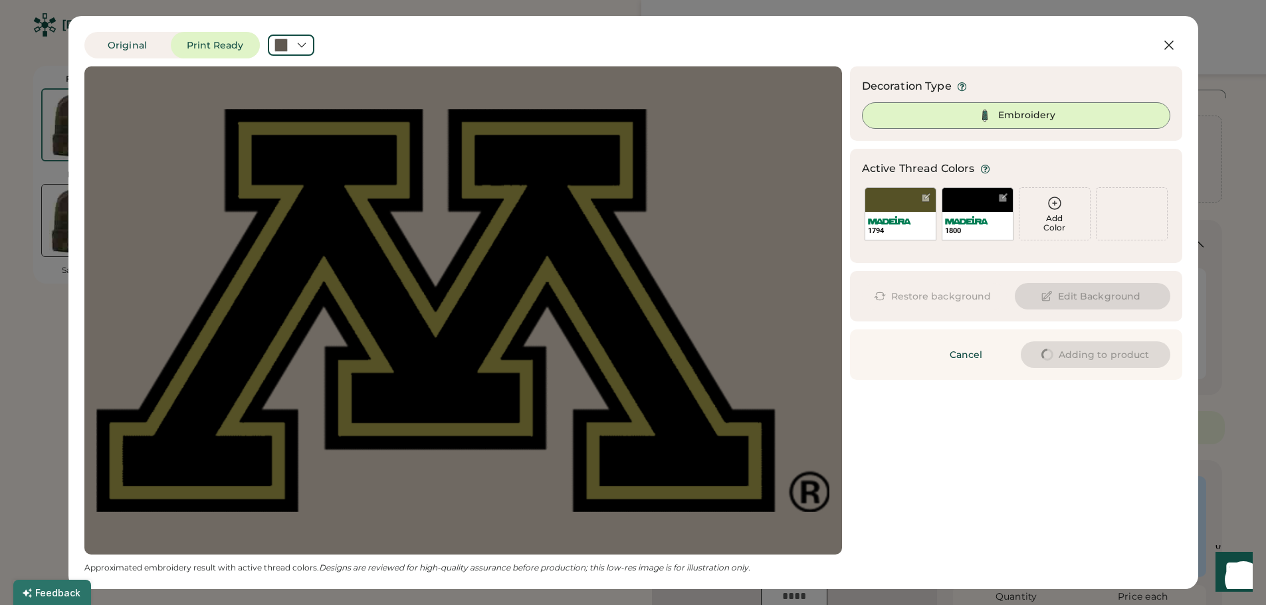
type input "****"
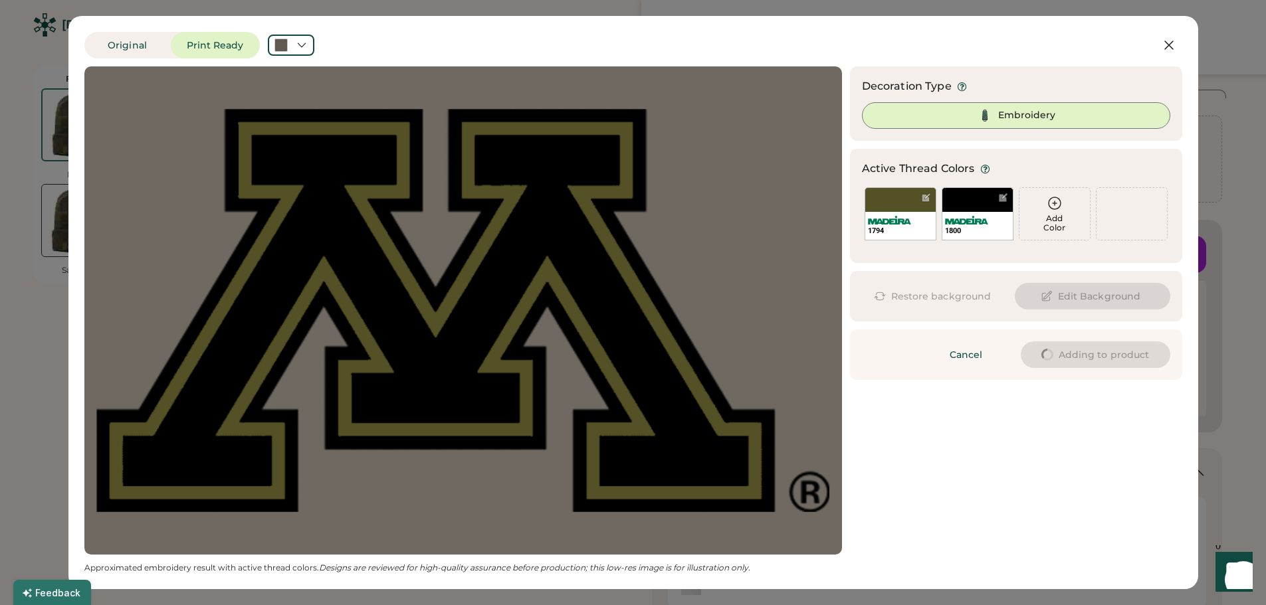
type input "****"
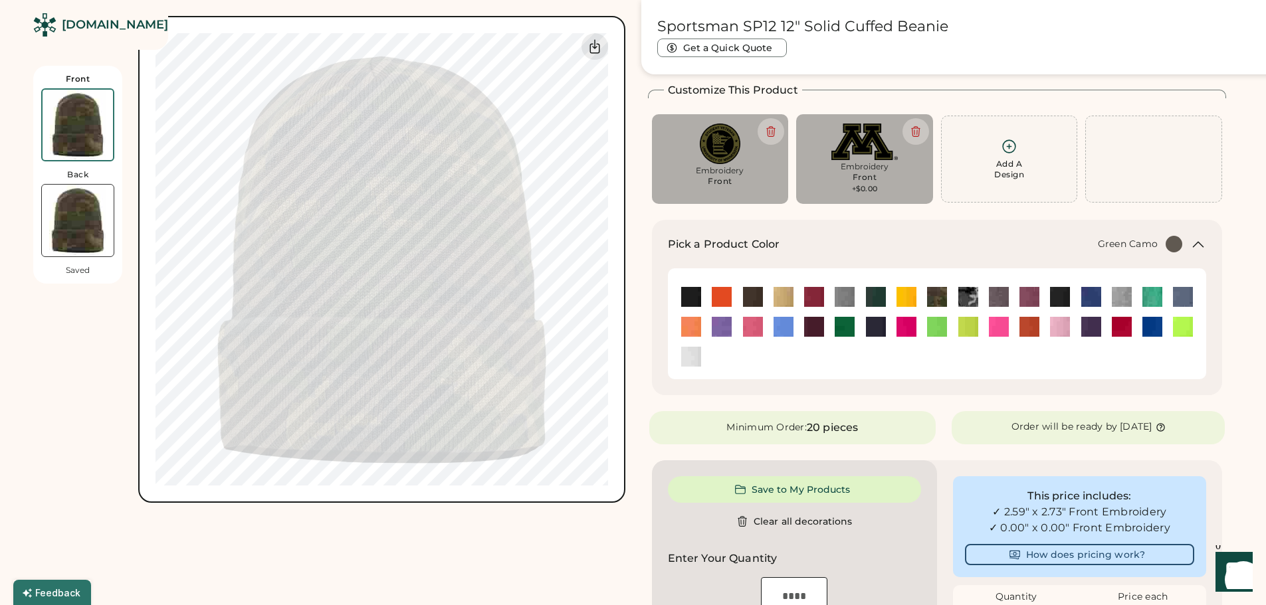
type input "****"
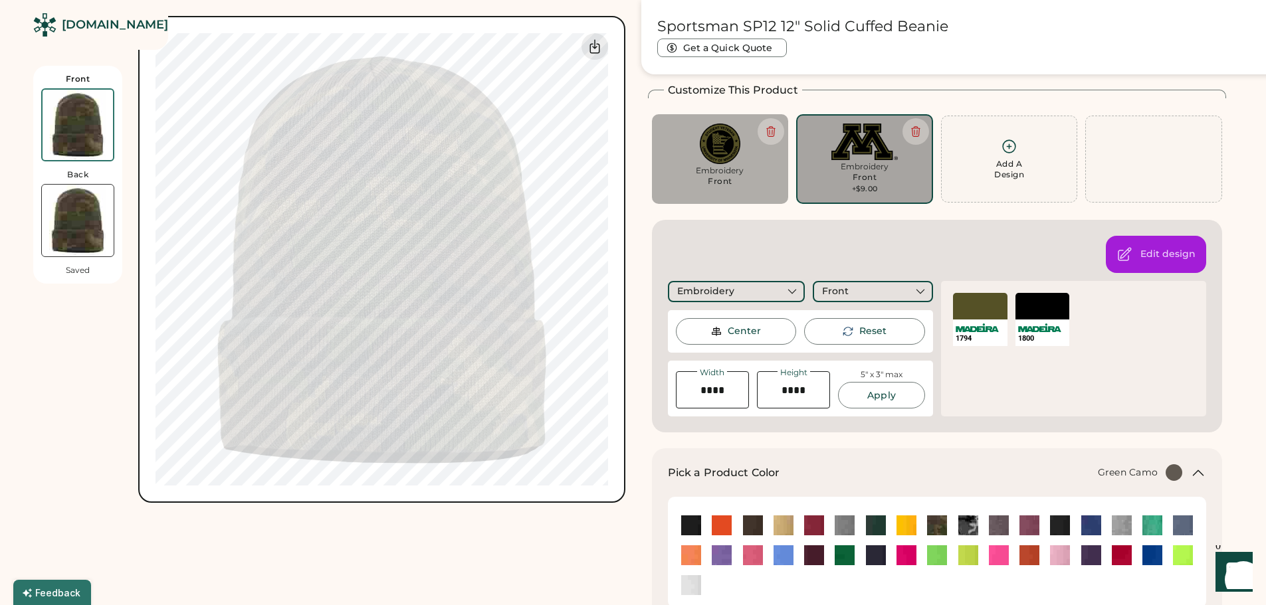
click at [857, 186] on div "+$9.00" at bounding box center [865, 189] width 26 height 11
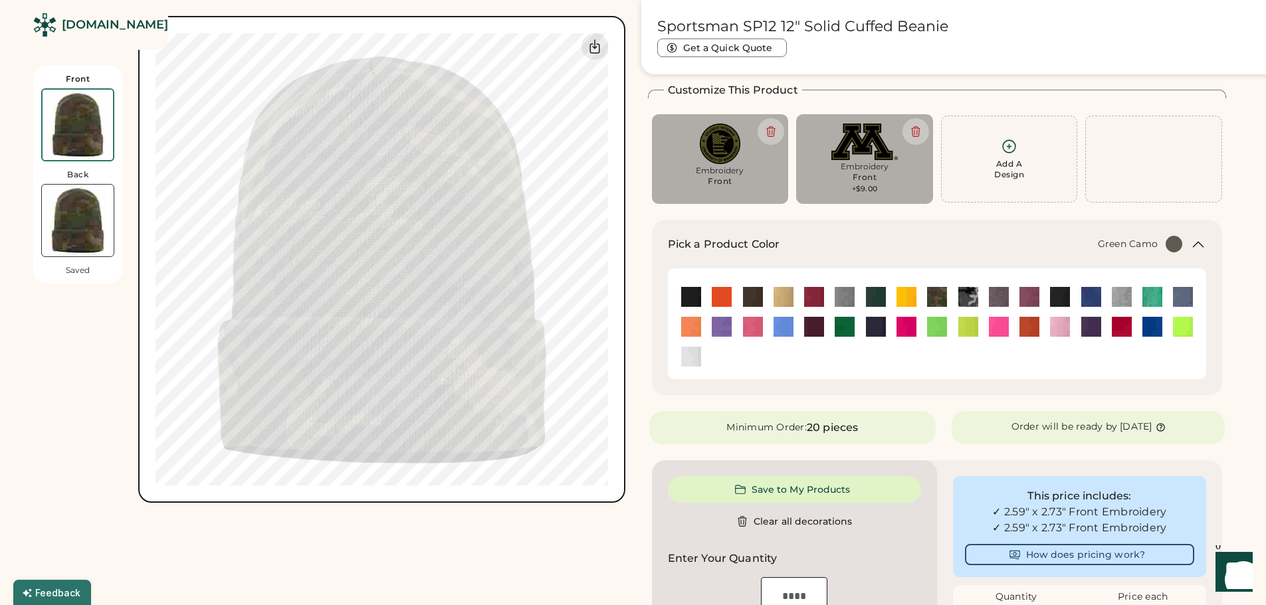
click at [887, 188] on div "Embroidery Front +$9.00" at bounding box center [864, 177] width 118 height 33
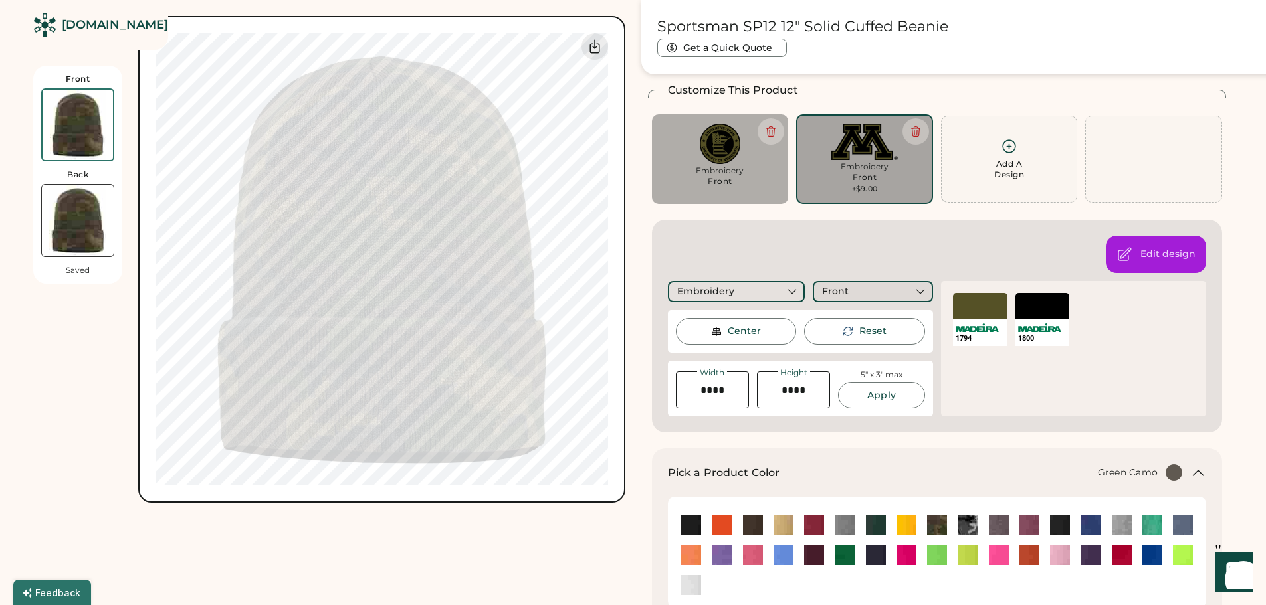
click at [906, 299] on div "Front" at bounding box center [873, 291] width 120 height 21
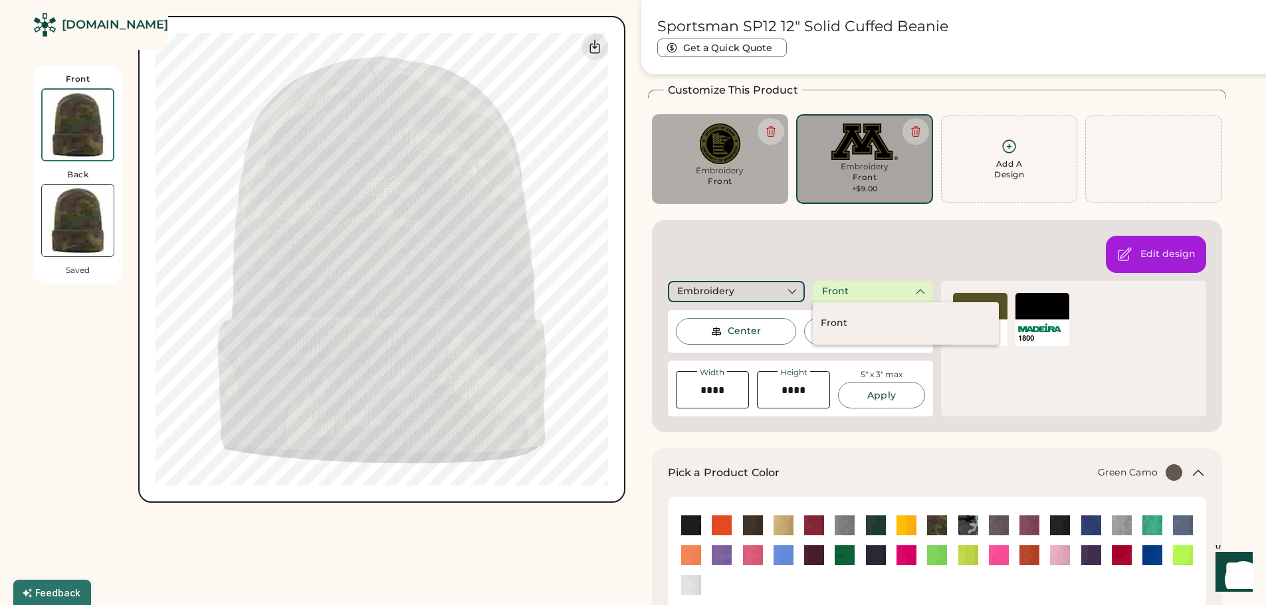
click at [790, 290] on icon at bounding box center [792, 292] width 12 height 12
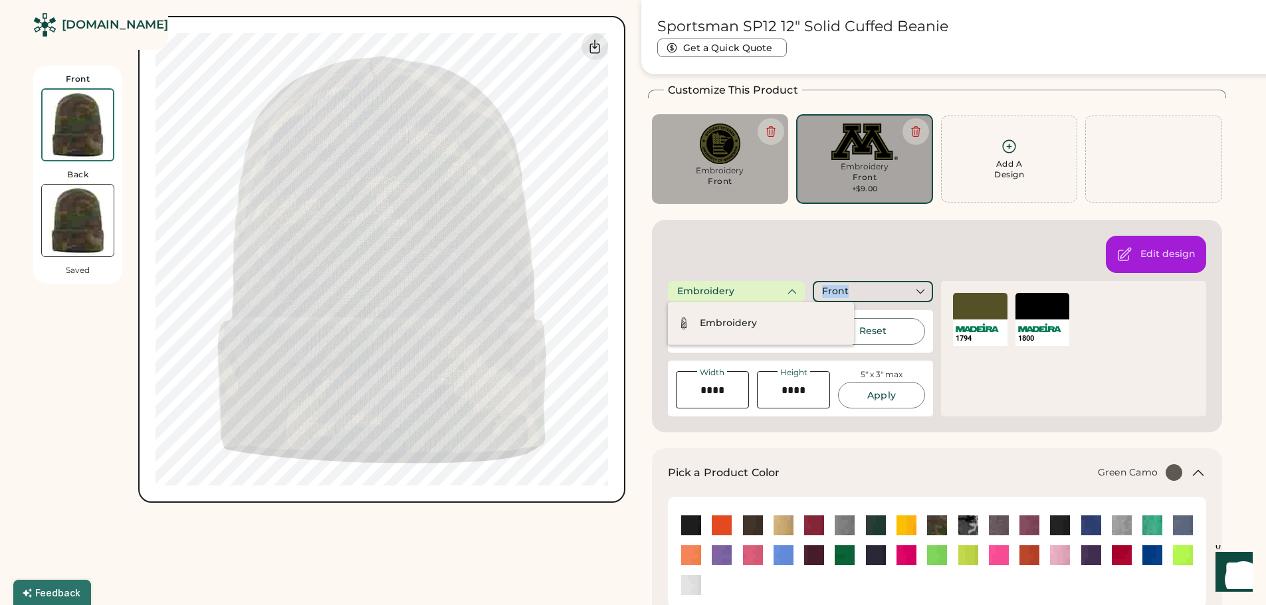
click at [790, 290] on icon at bounding box center [792, 292] width 12 height 12
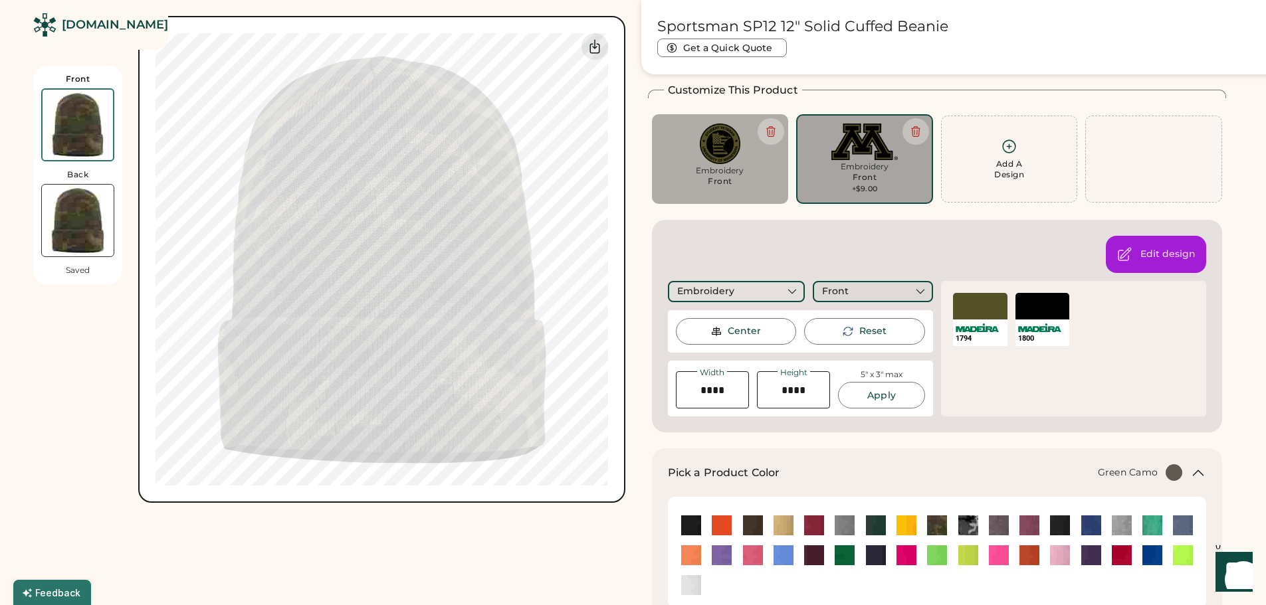
click at [882, 288] on div "Front" at bounding box center [873, 291] width 120 height 21
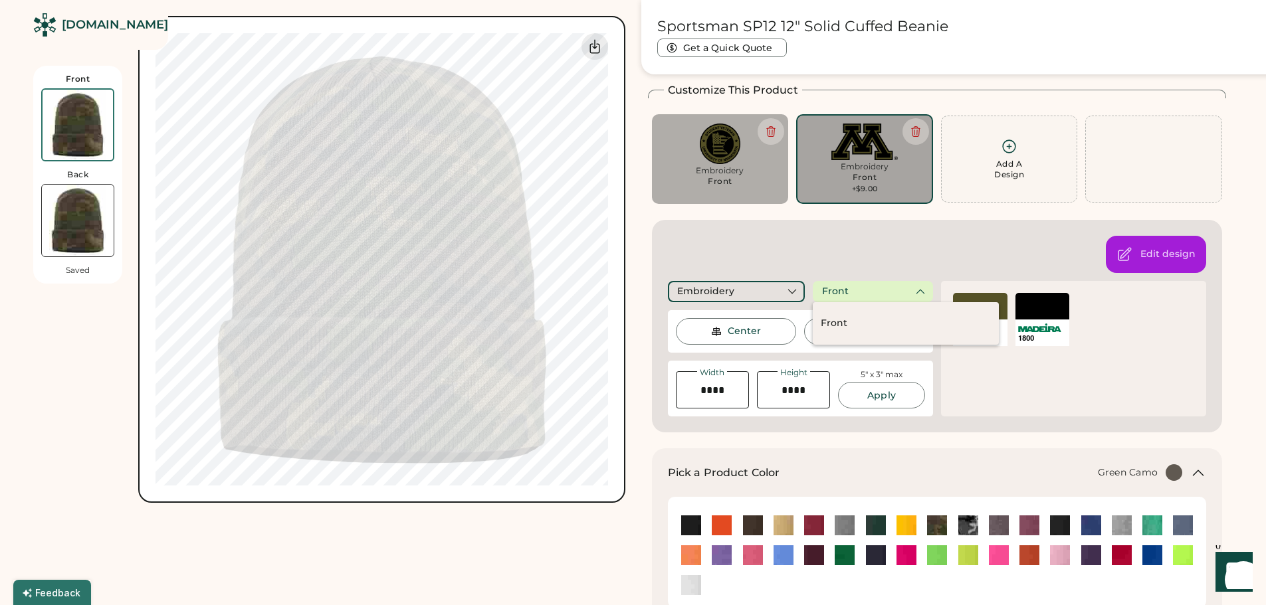
click at [840, 257] on div "Edit design Embroidery Front Center Reset Width Height 5" x 3" max Apply Maximu…" at bounding box center [937, 326] width 571 height 213
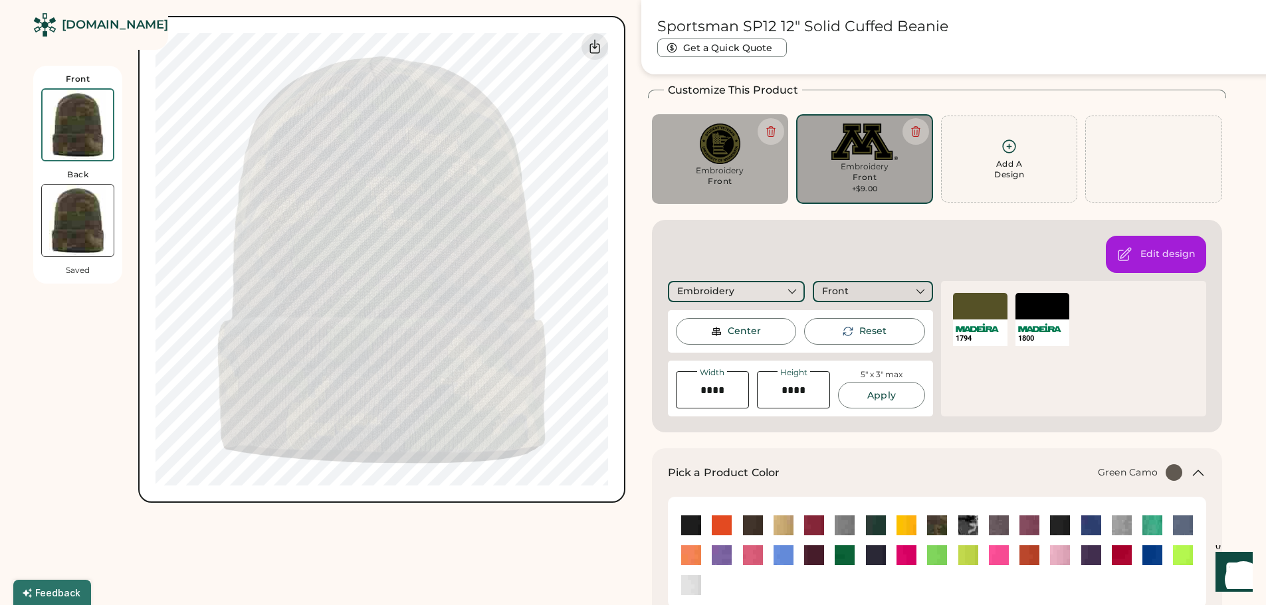
click at [892, 290] on div "Front" at bounding box center [873, 291] width 120 height 21
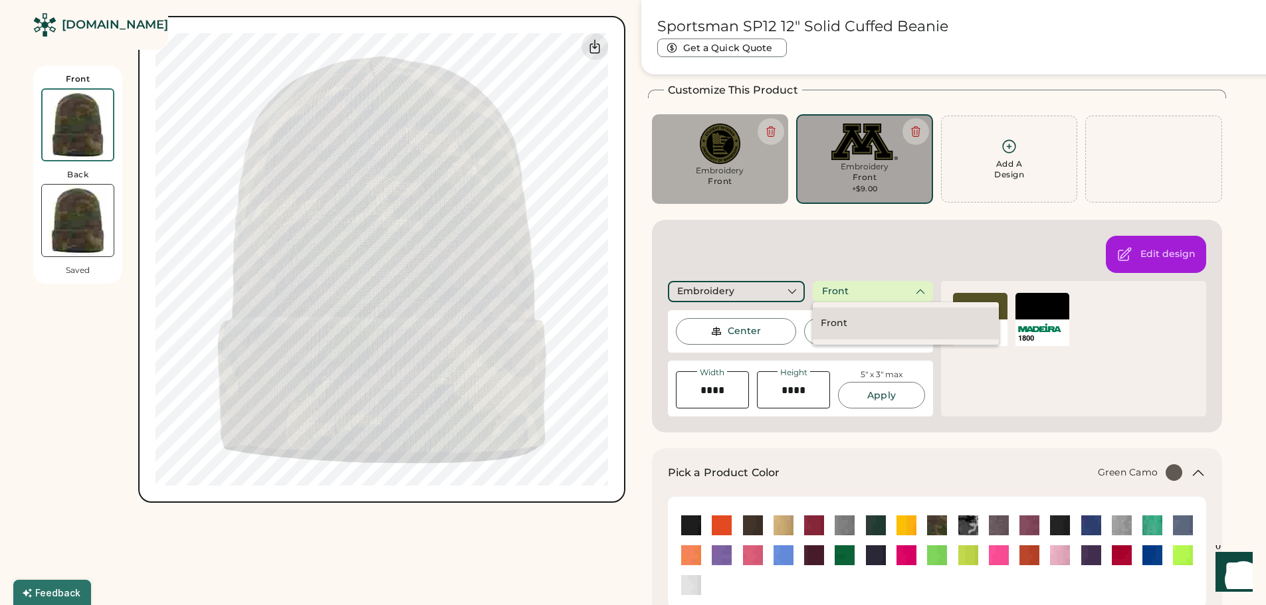
click at [848, 325] on div "Front" at bounding box center [906, 324] width 186 height 32
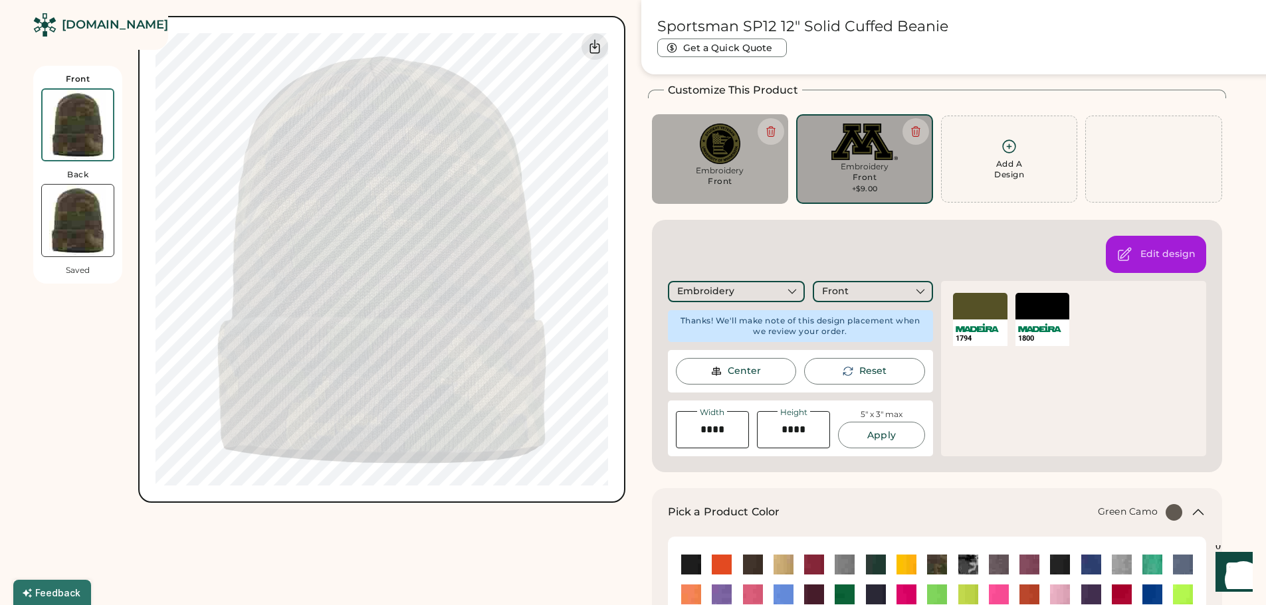
click at [757, 172] on div "Embroidery" at bounding box center [720, 170] width 118 height 11
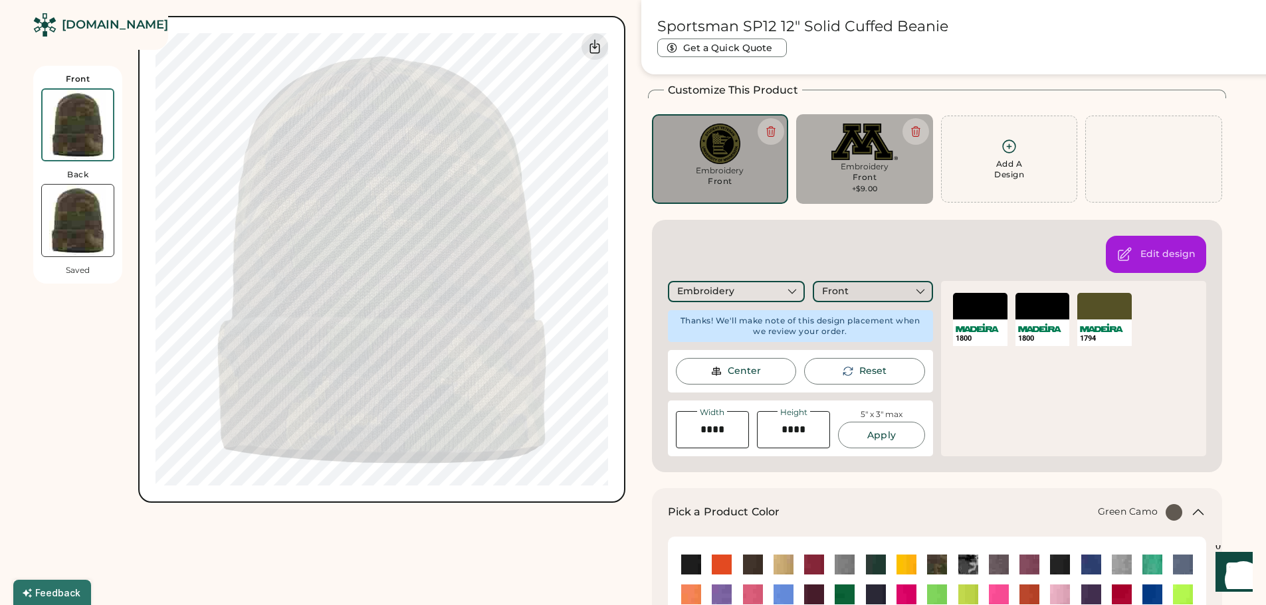
click at [837, 294] on div "Front" at bounding box center [835, 291] width 27 height 13
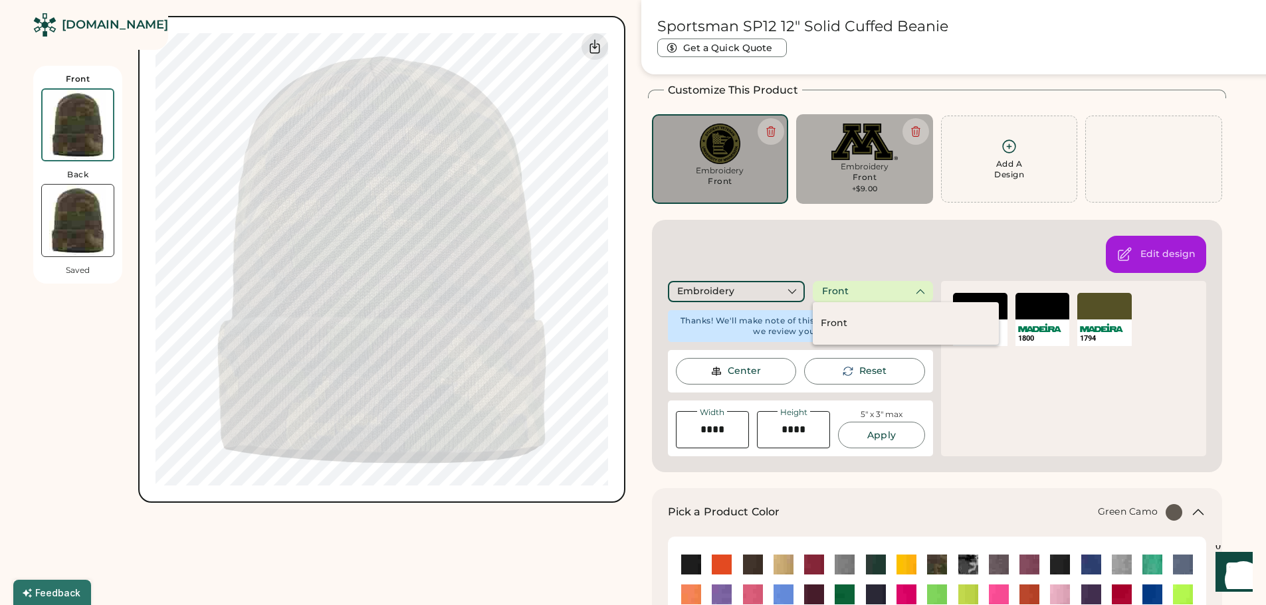
click at [818, 243] on div "Edit design Embroidery Front Thanks! We'll make note of this design placement w…" at bounding box center [937, 346] width 571 height 252
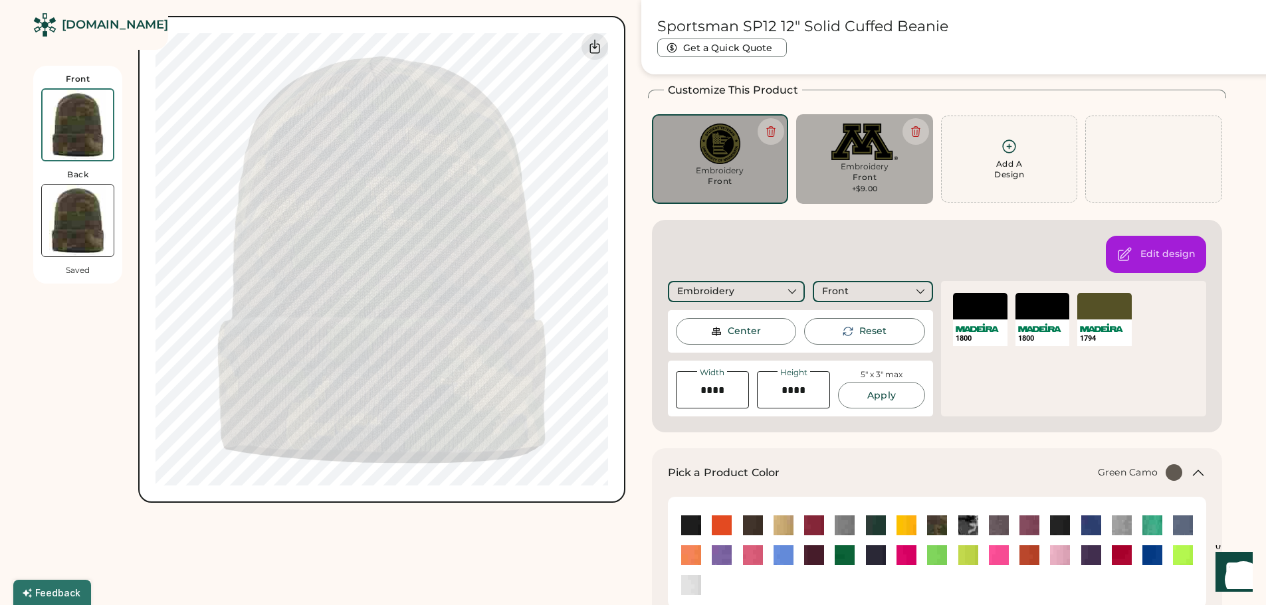
click at [718, 153] on img at bounding box center [720, 144] width 118 height 41
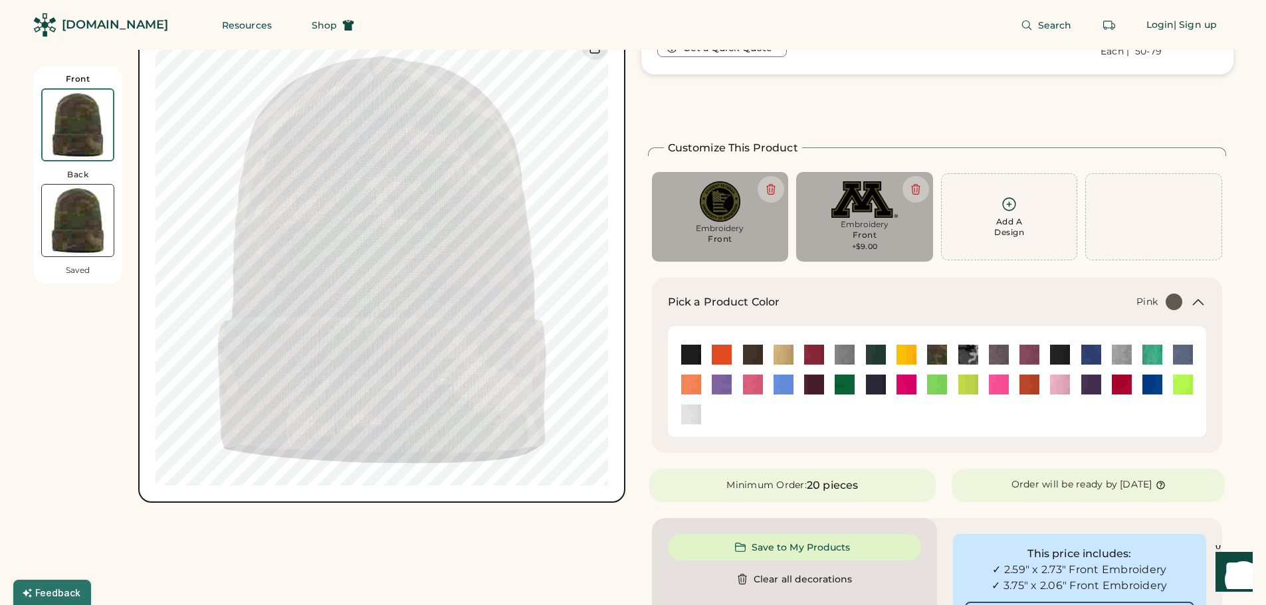
scroll to position [66, 0]
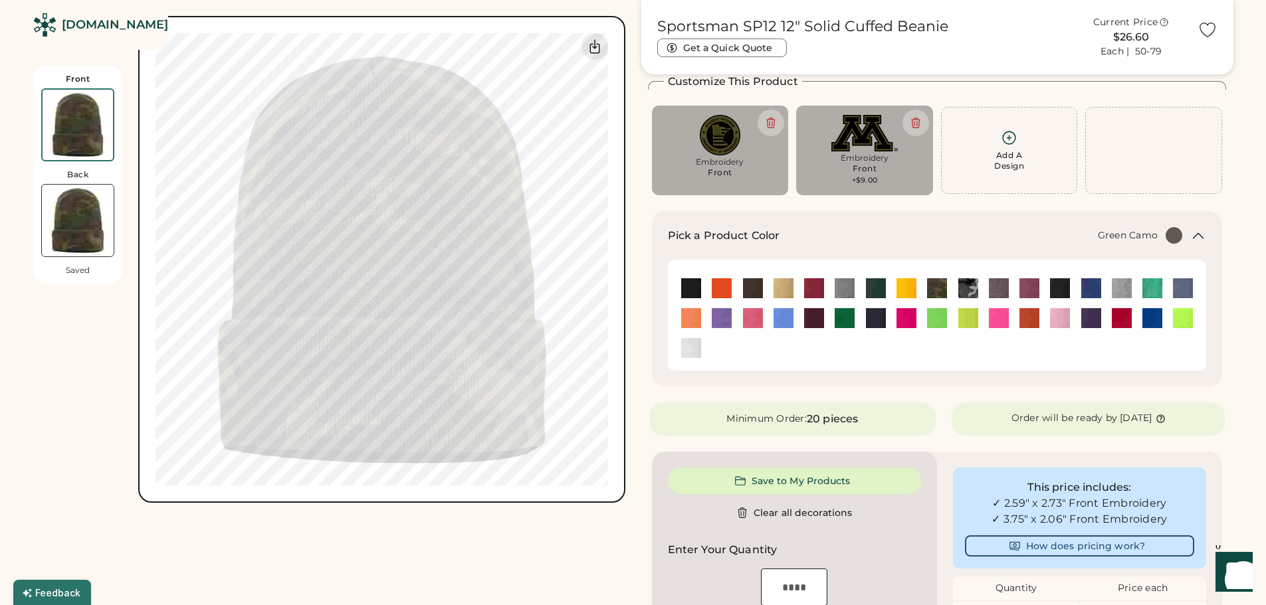
click at [753, 164] on div "Embroidery" at bounding box center [720, 162] width 118 height 11
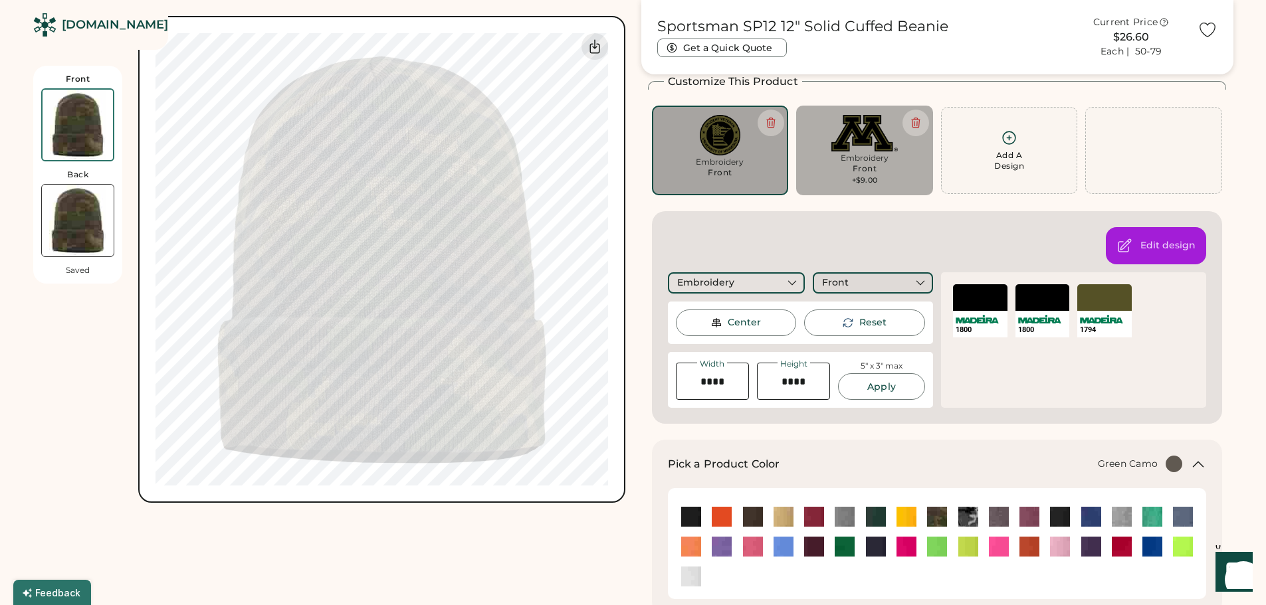
click at [888, 282] on div "Front" at bounding box center [873, 282] width 120 height 21
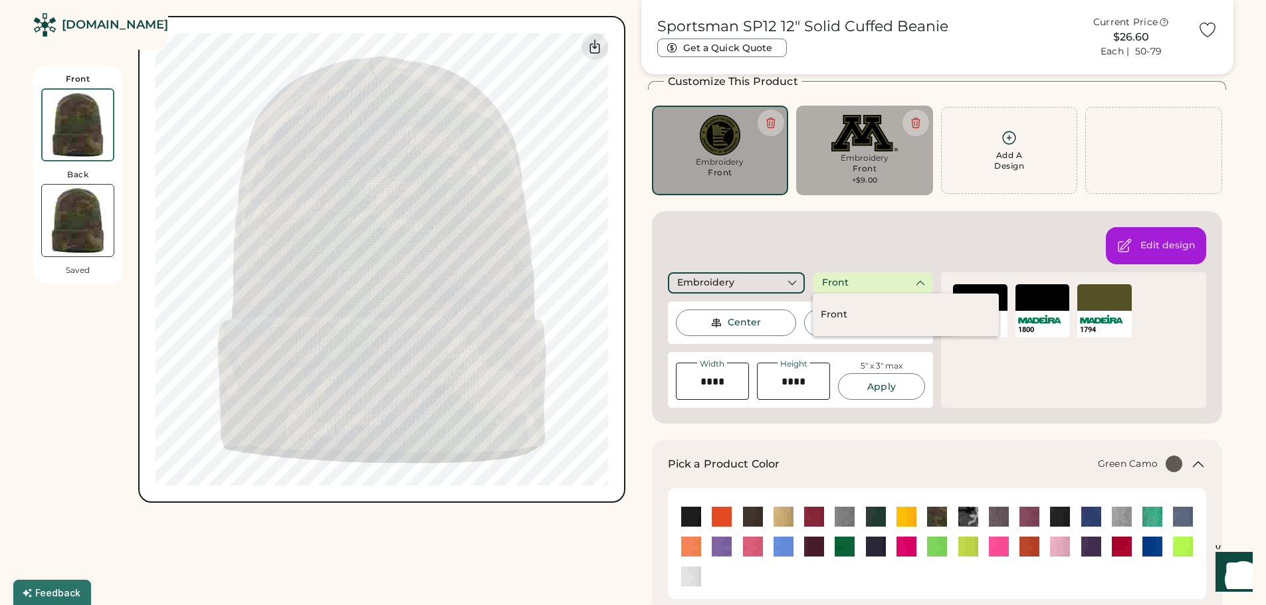
click at [888, 282] on div "Front" at bounding box center [873, 282] width 120 height 21
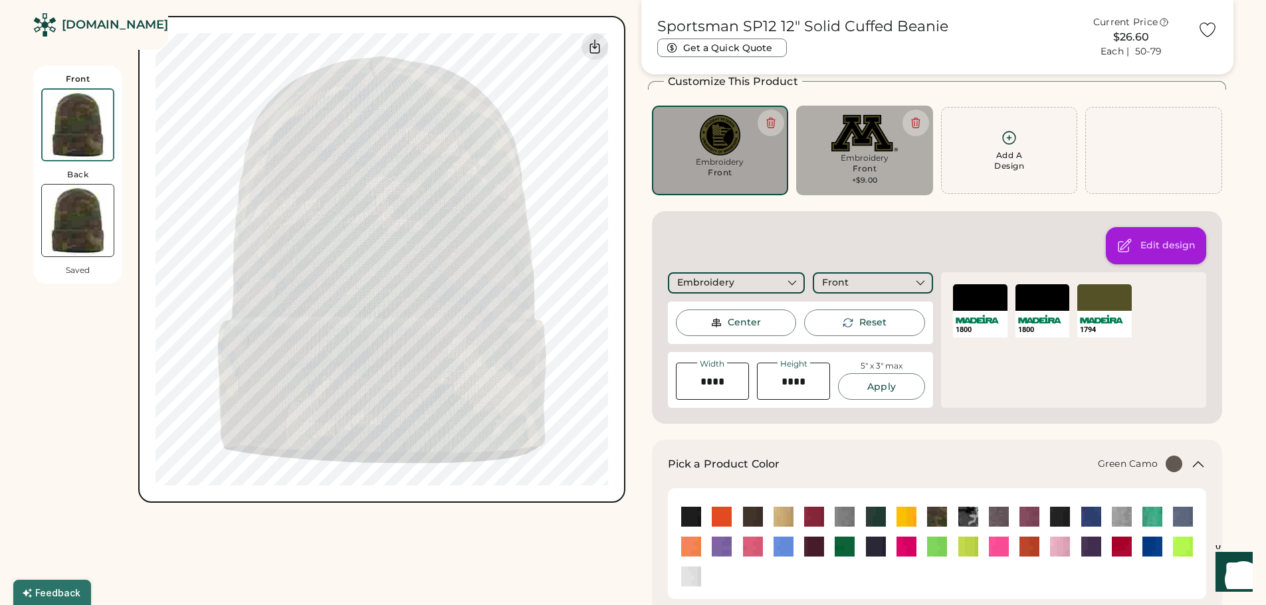
click at [1148, 247] on div "Edit design" at bounding box center [1167, 245] width 55 height 13
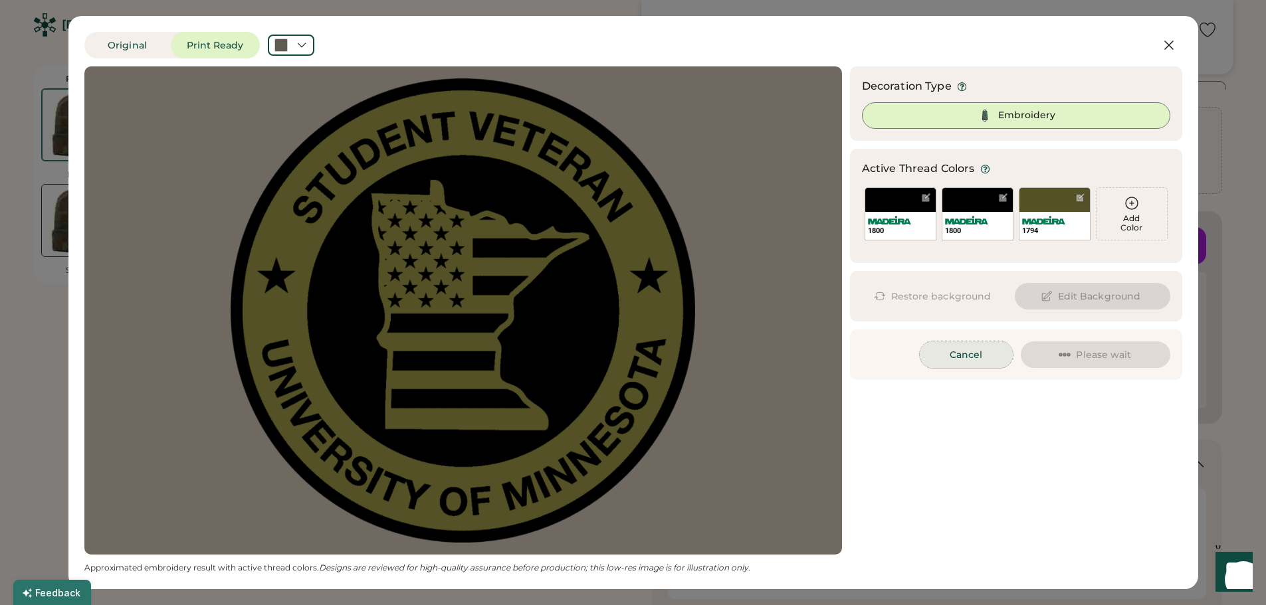
click at [977, 355] on button "Cancel" at bounding box center [966, 355] width 93 height 27
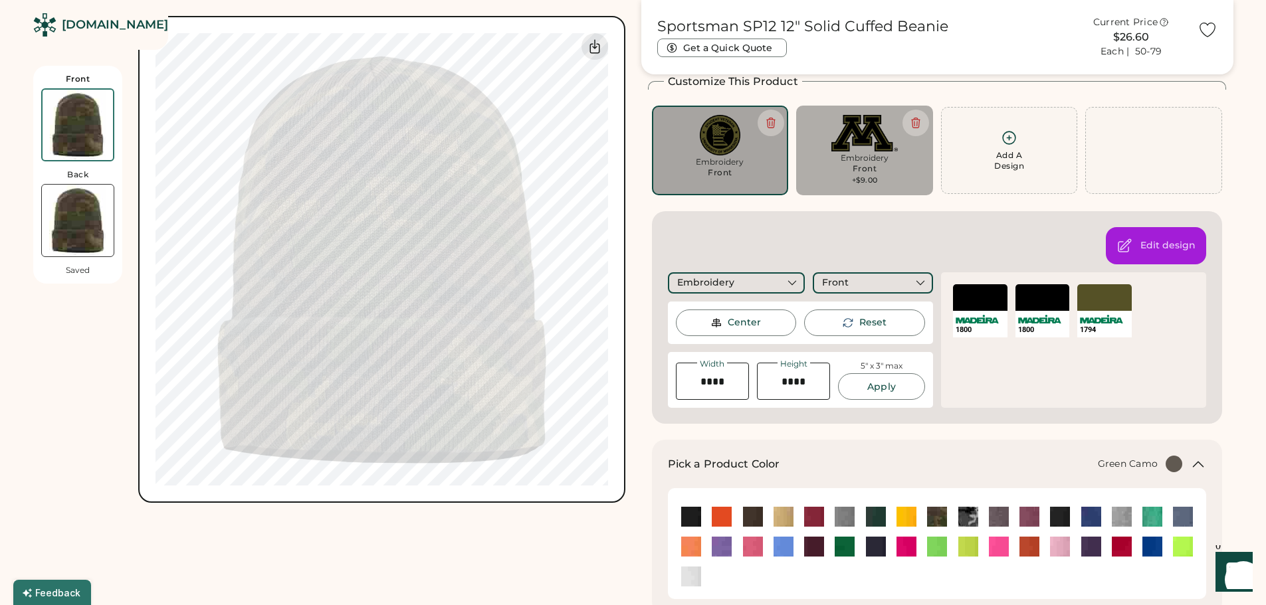
click at [68, 237] on img at bounding box center [78, 221] width 72 height 72
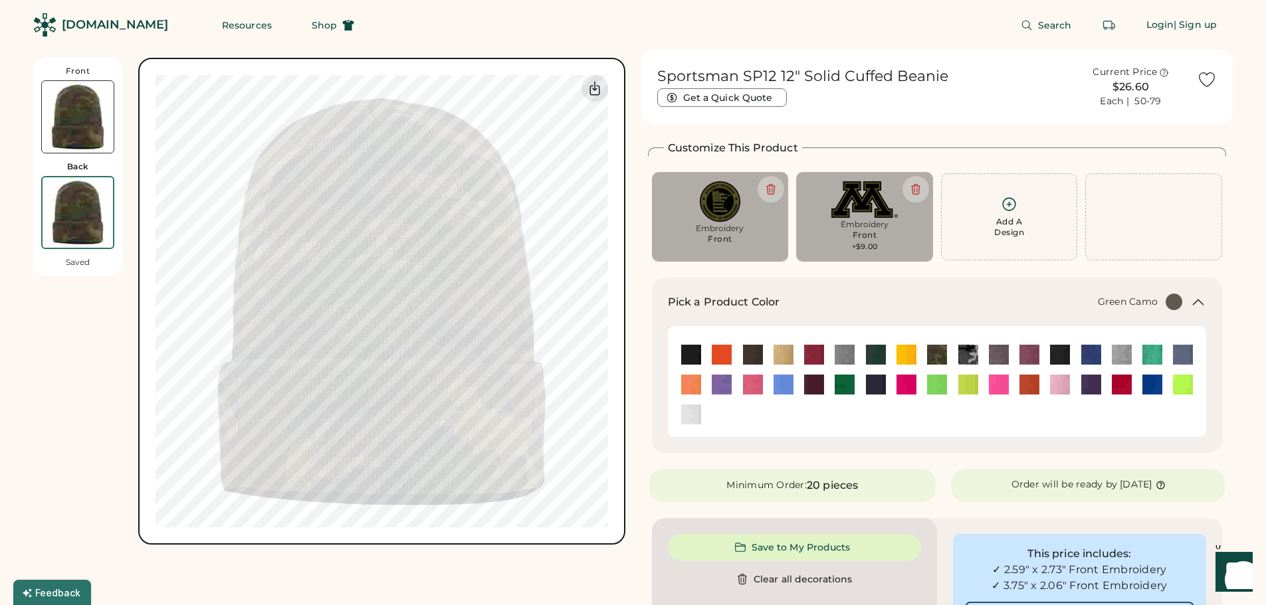
scroll to position [0, 0]
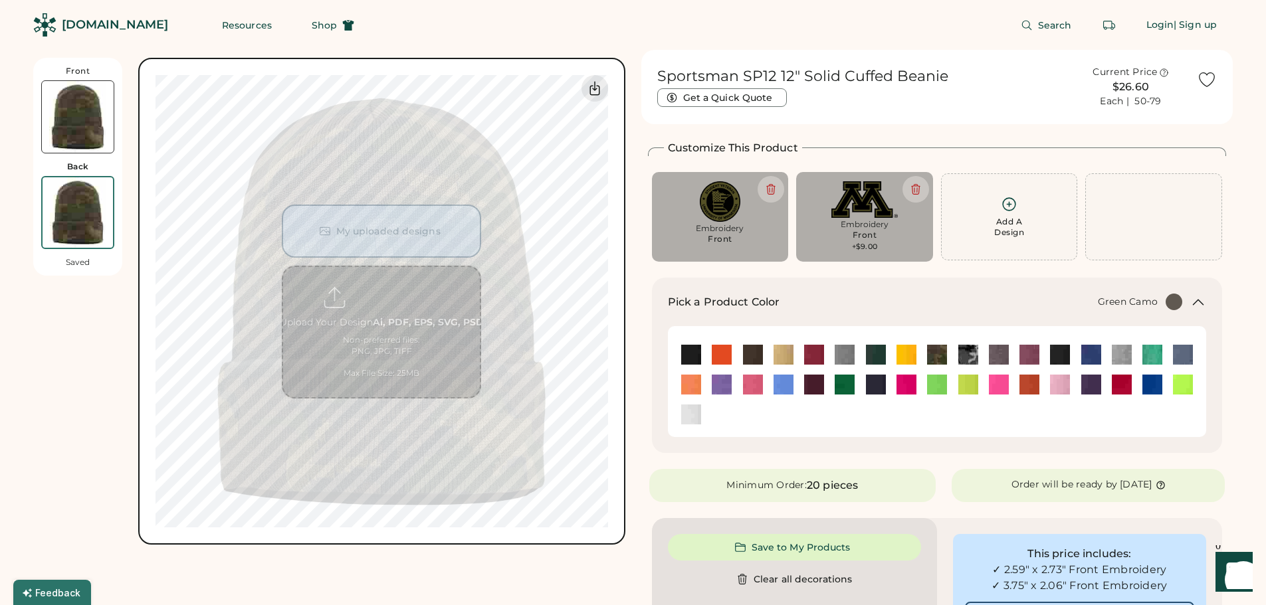
click at [87, 128] on img at bounding box center [78, 117] width 72 height 72
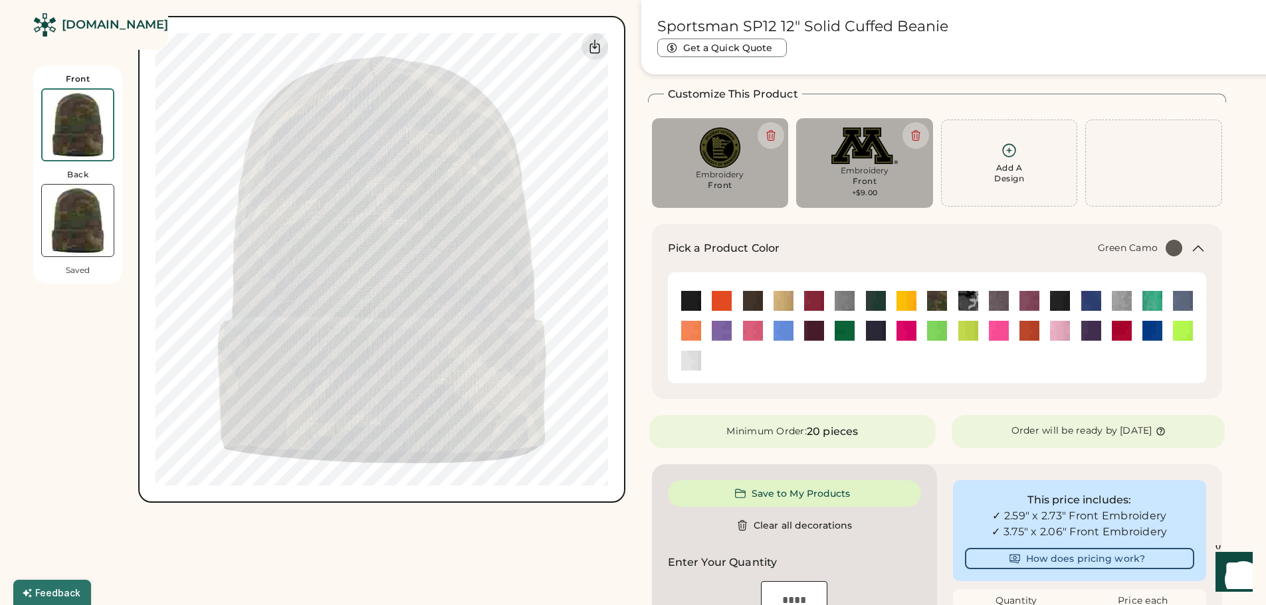
scroll to position [58, 0]
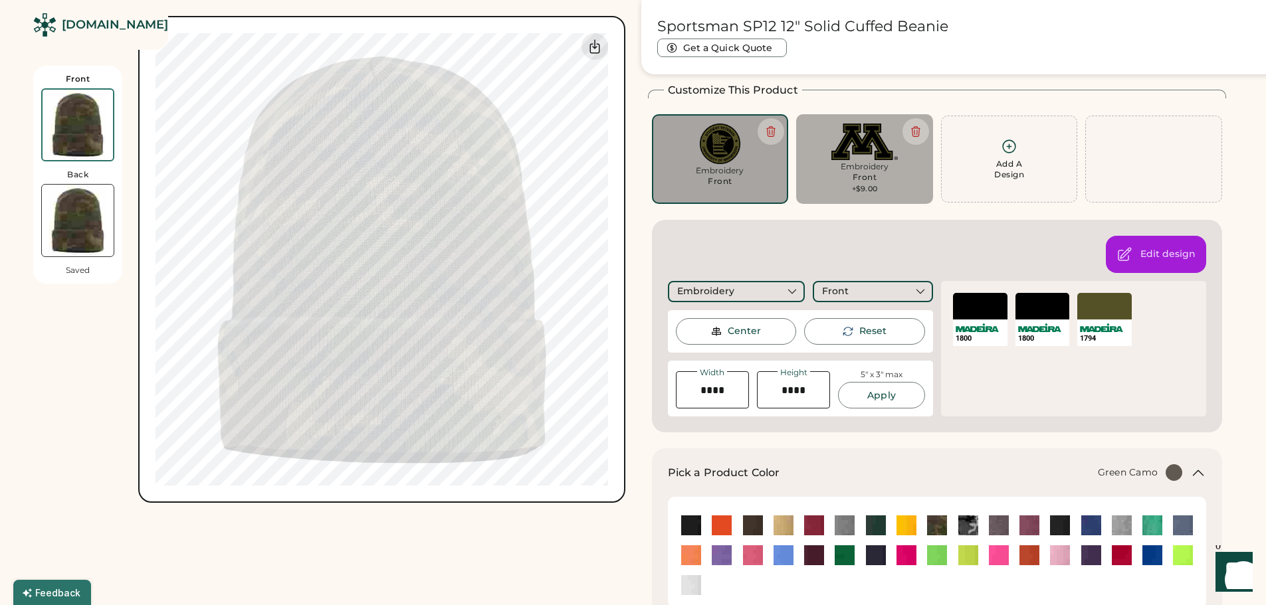
click at [74, 221] on img at bounding box center [78, 221] width 72 height 72
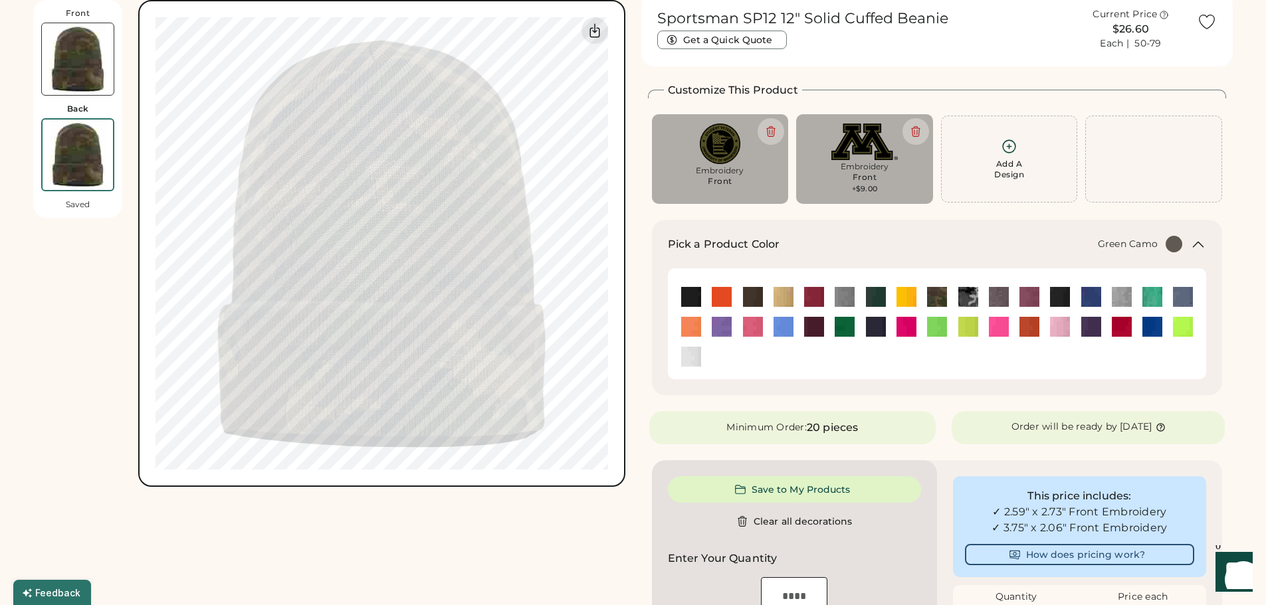
scroll to position [0, 0]
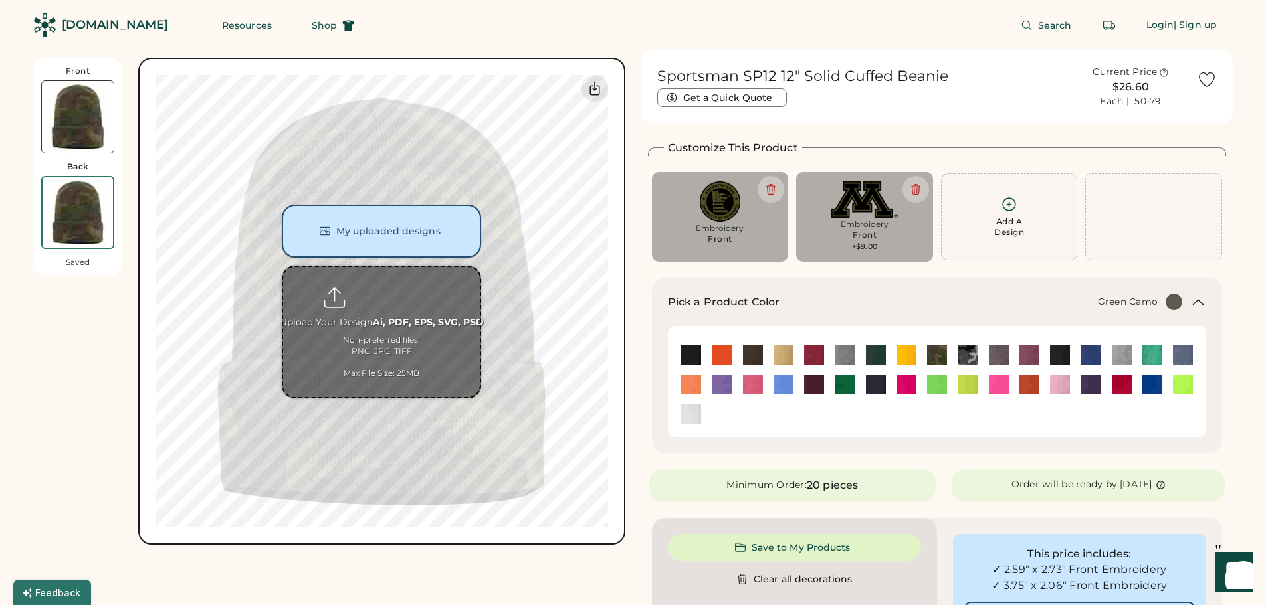
click at [379, 233] on button "My uploaded designs" at bounding box center [381, 231] width 199 height 53
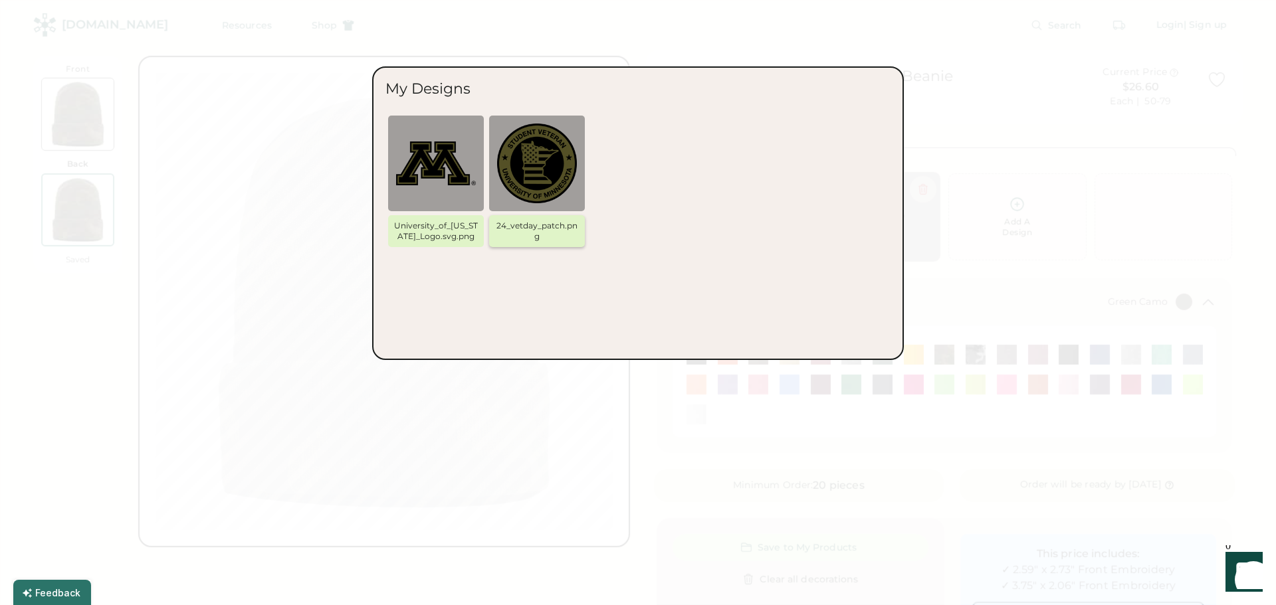
click at [548, 157] on img at bounding box center [537, 164] width 80 height 80
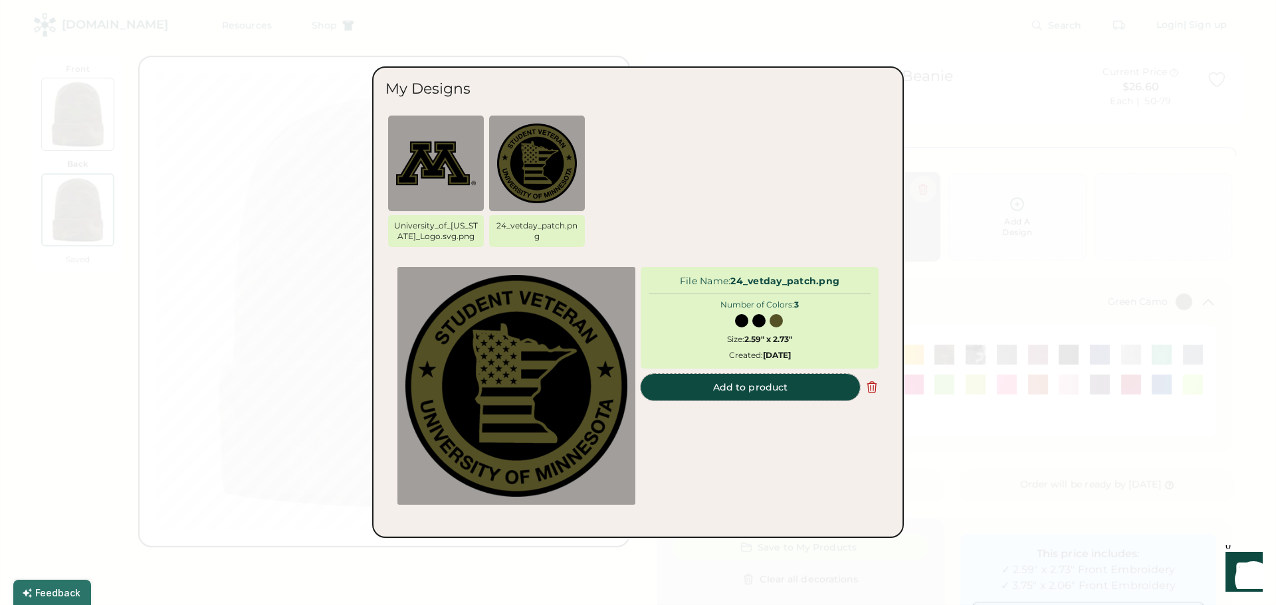
click at [750, 390] on button "Add to product" at bounding box center [749, 387] width 219 height 27
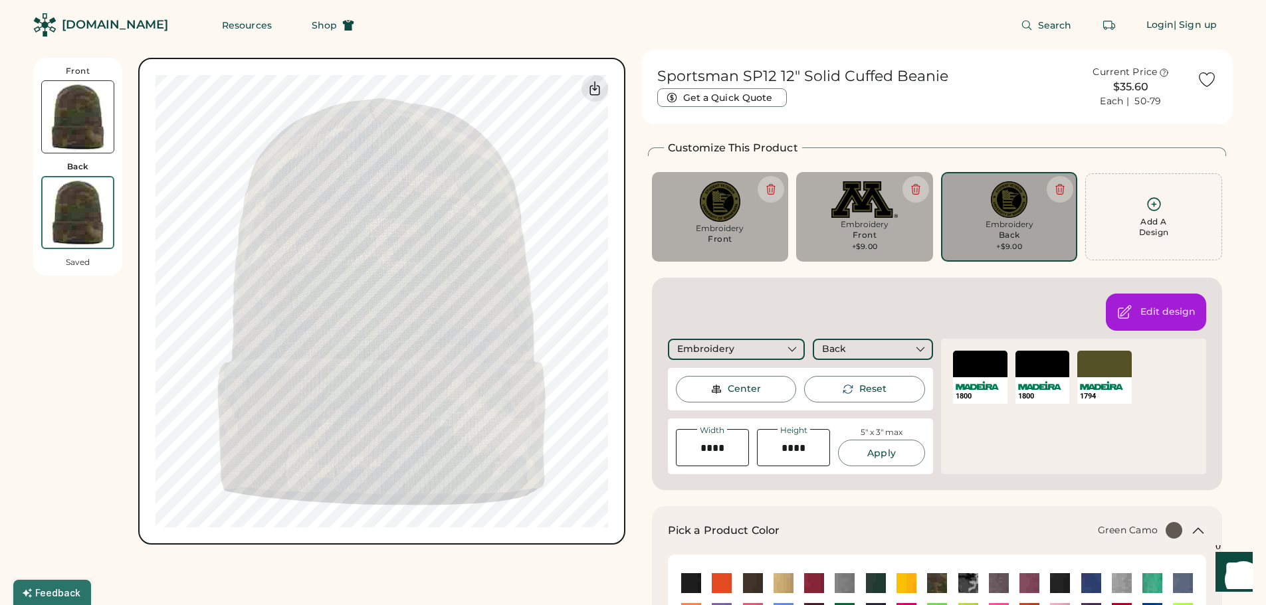
click at [84, 116] on img at bounding box center [78, 117] width 72 height 72
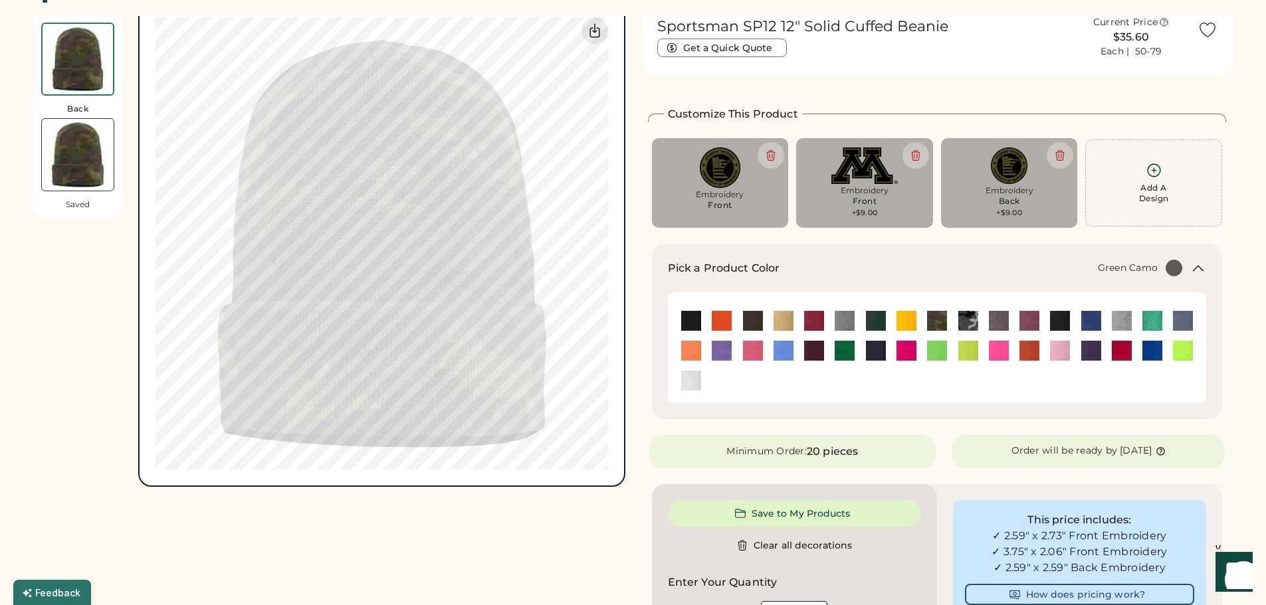
scroll to position [58, 0]
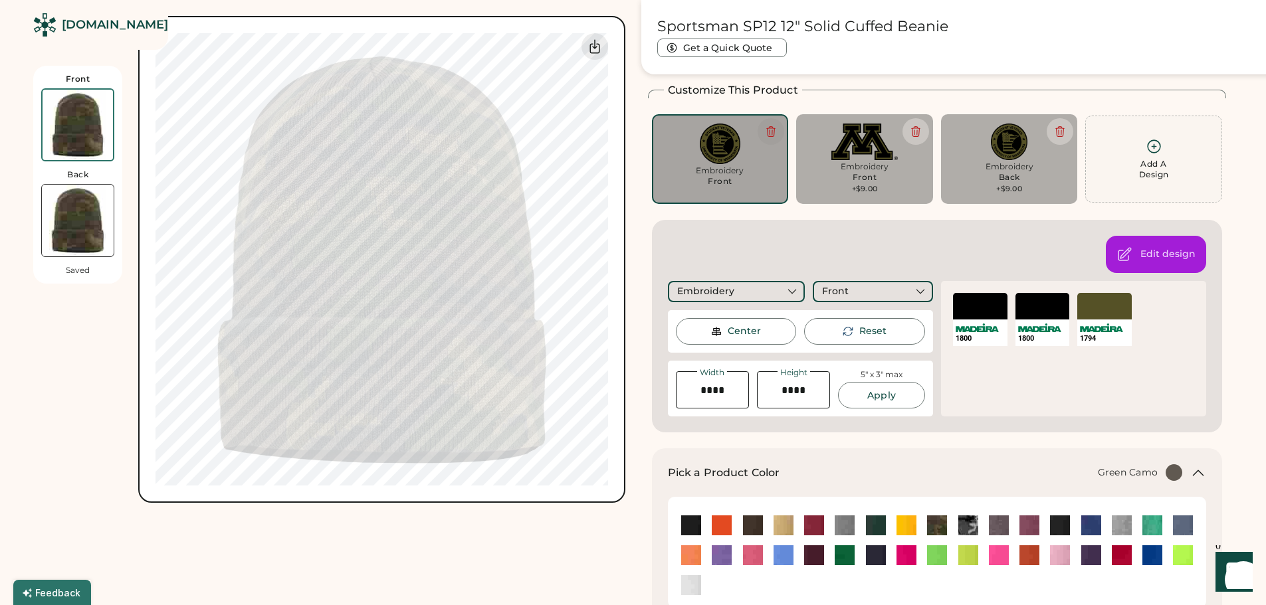
click at [773, 133] on icon at bounding box center [771, 132] width 12 height 12
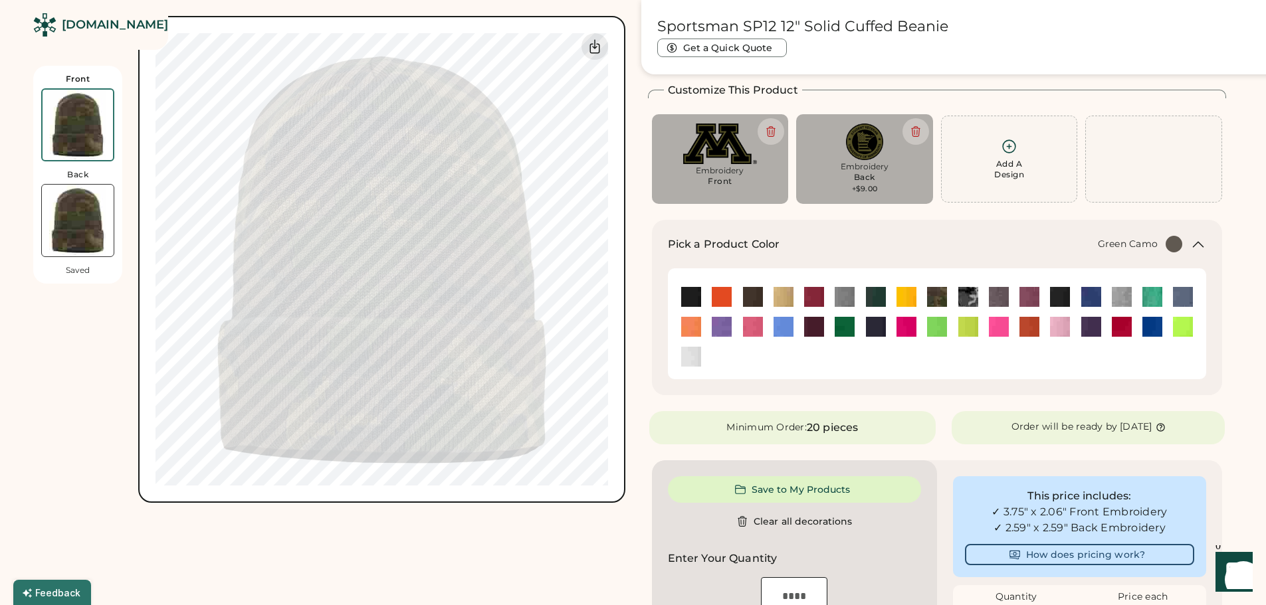
click at [95, 223] on img at bounding box center [78, 221] width 72 height 72
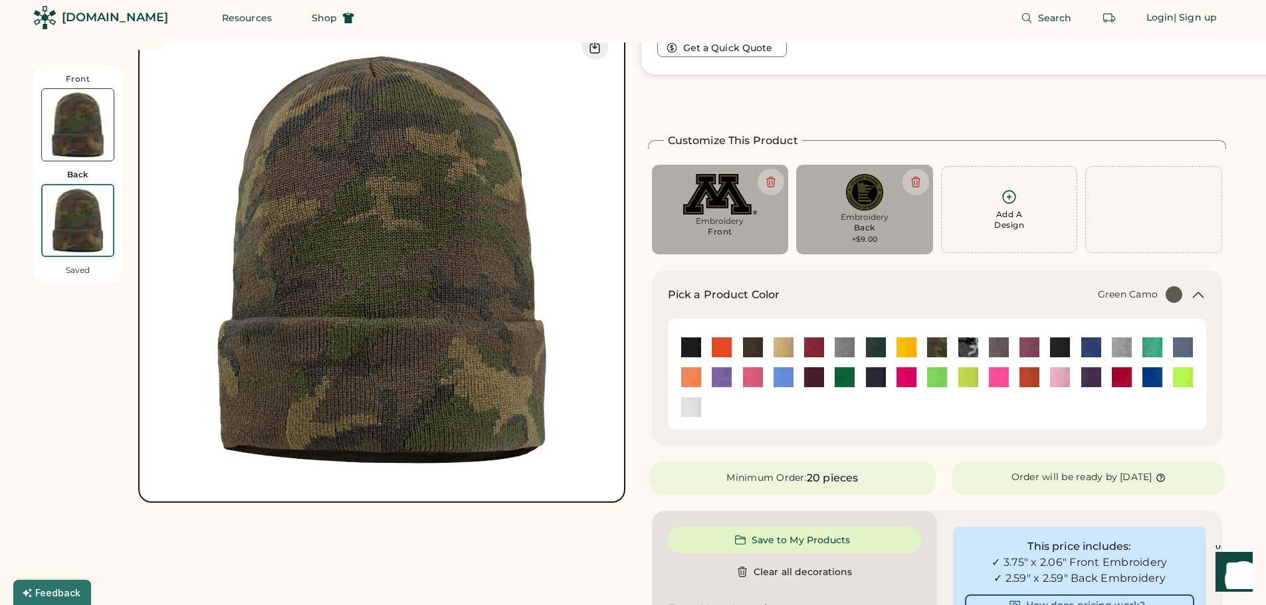
scroll to position [0, 0]
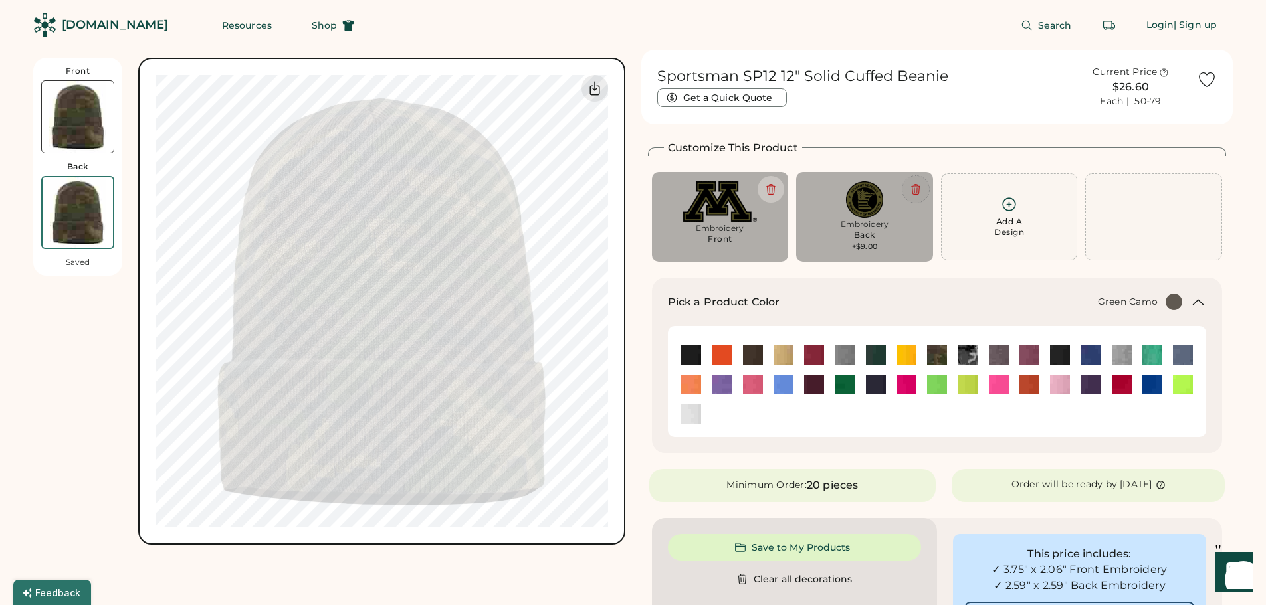
click at [918, 191] on icon at bounding box center [916, 189] width 12 height 12
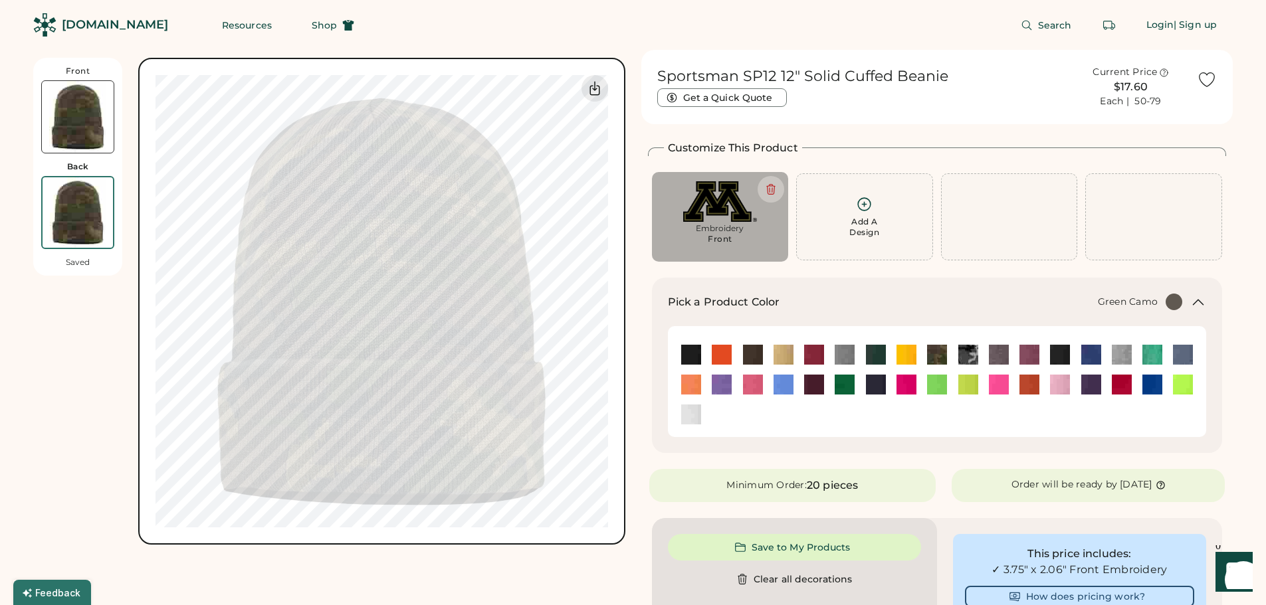
click at [83, 103] on img at bounding box center [78, 117] width 72 height 72
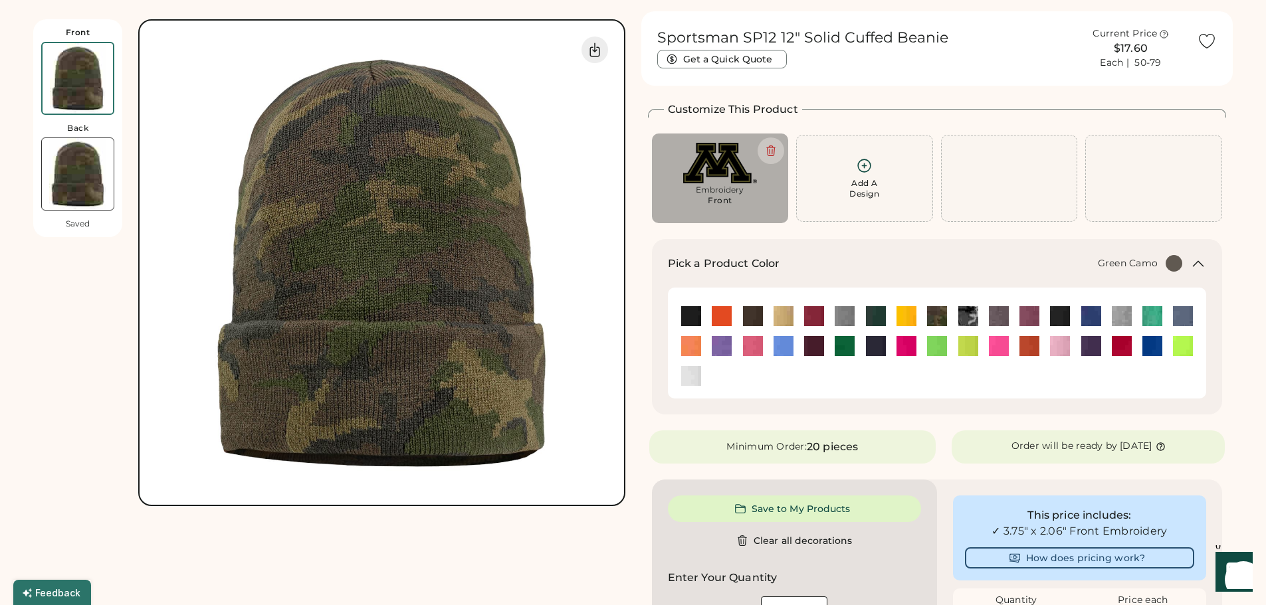
scroll to position [58, 0]
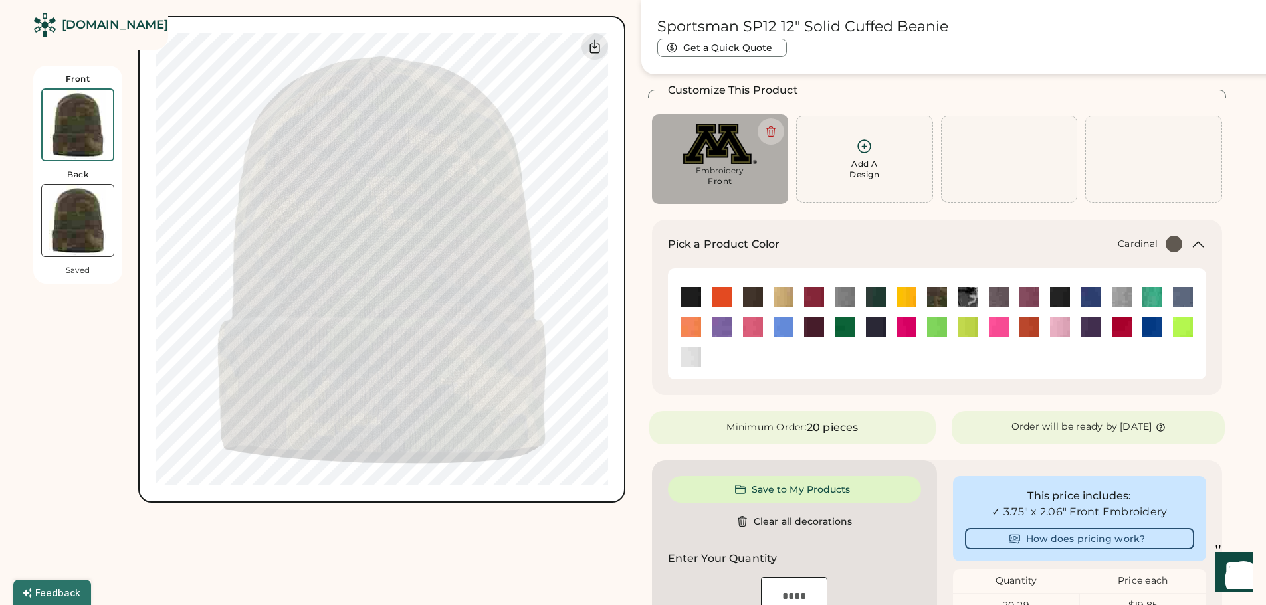
click at [811, 294] on img at bounding box center [814, 297] width 20 height 20
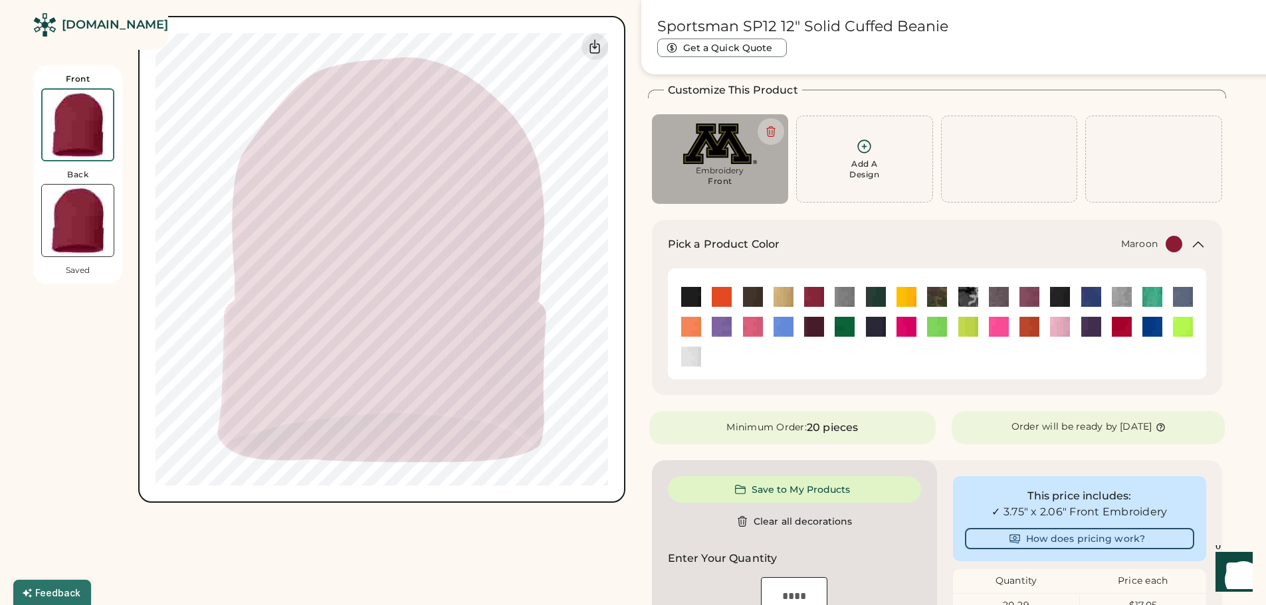
click at [819, 329] on img at bounding box center [814, 327] width 20 height 20
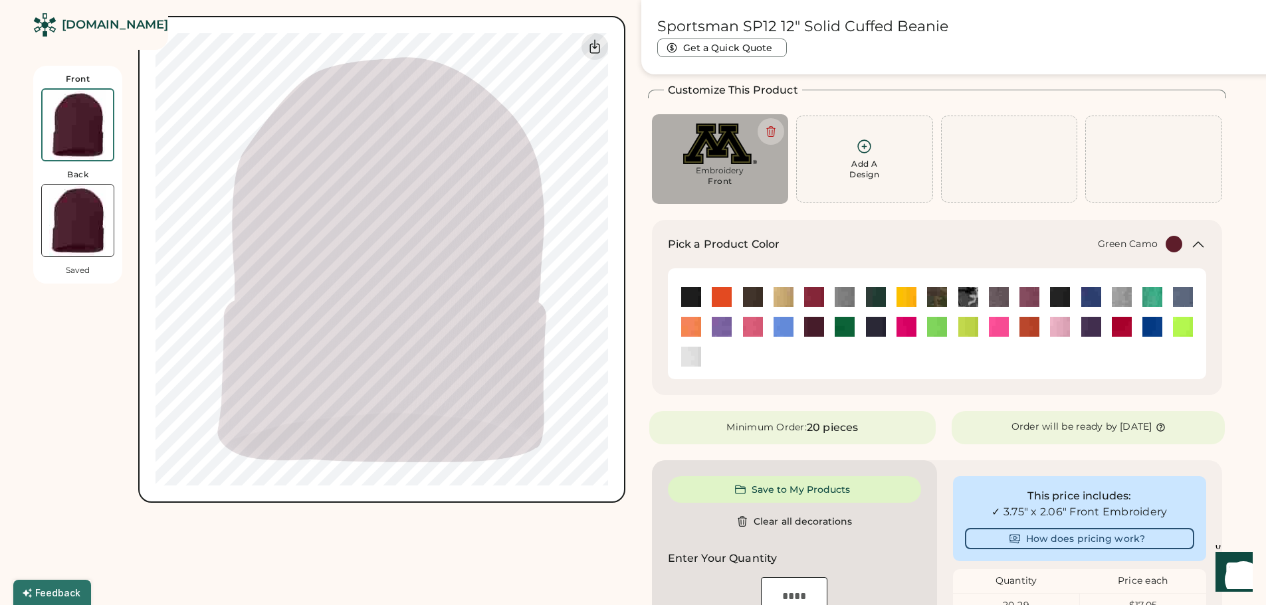
click at [940, 301] on img at bounding box center [937, 297] width 20 height 20
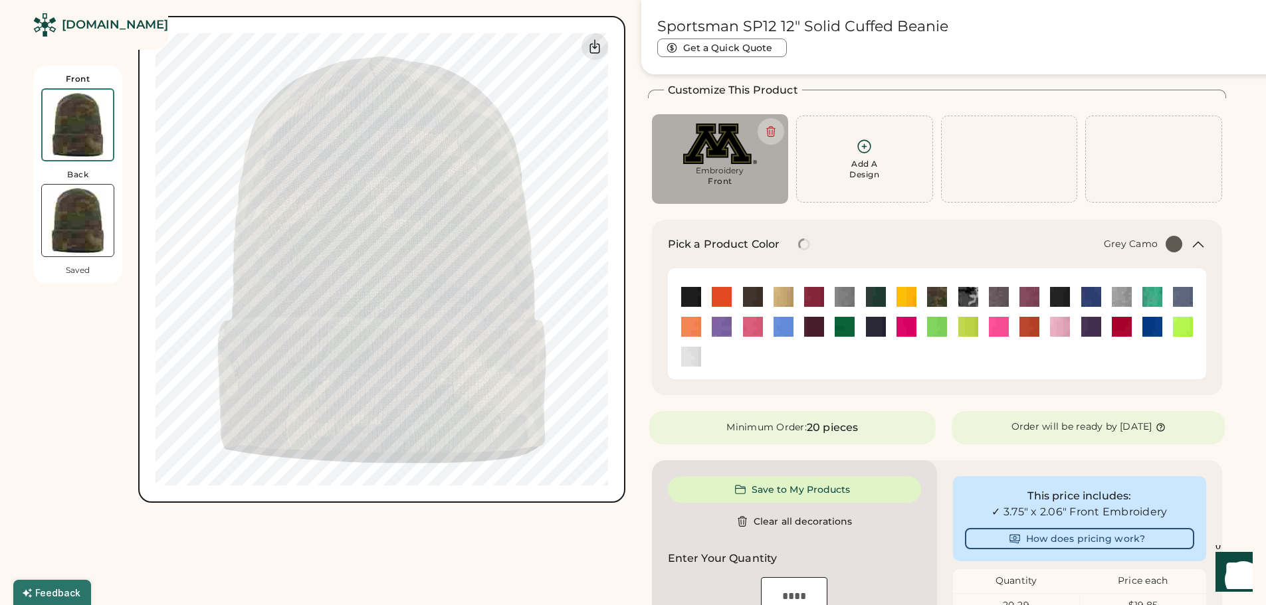
click at [968, 298] on img at bounding box center [968, 297] width 20 height 20
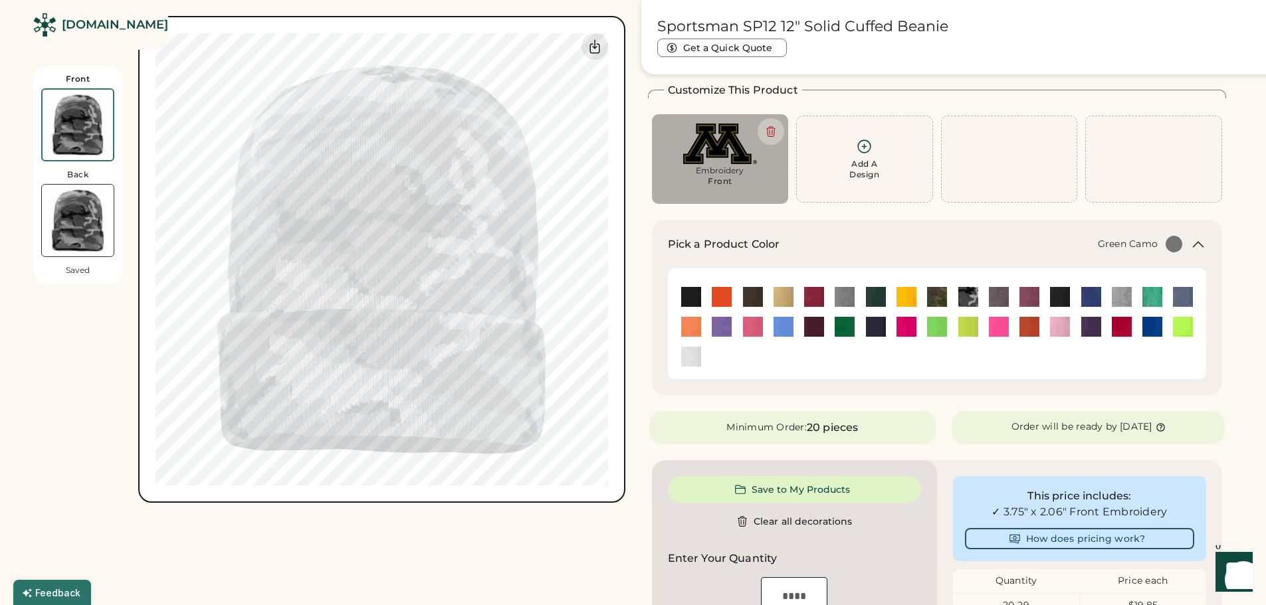
click at [934, 298] on img at bounding box center [937, 297] width 20 height 20
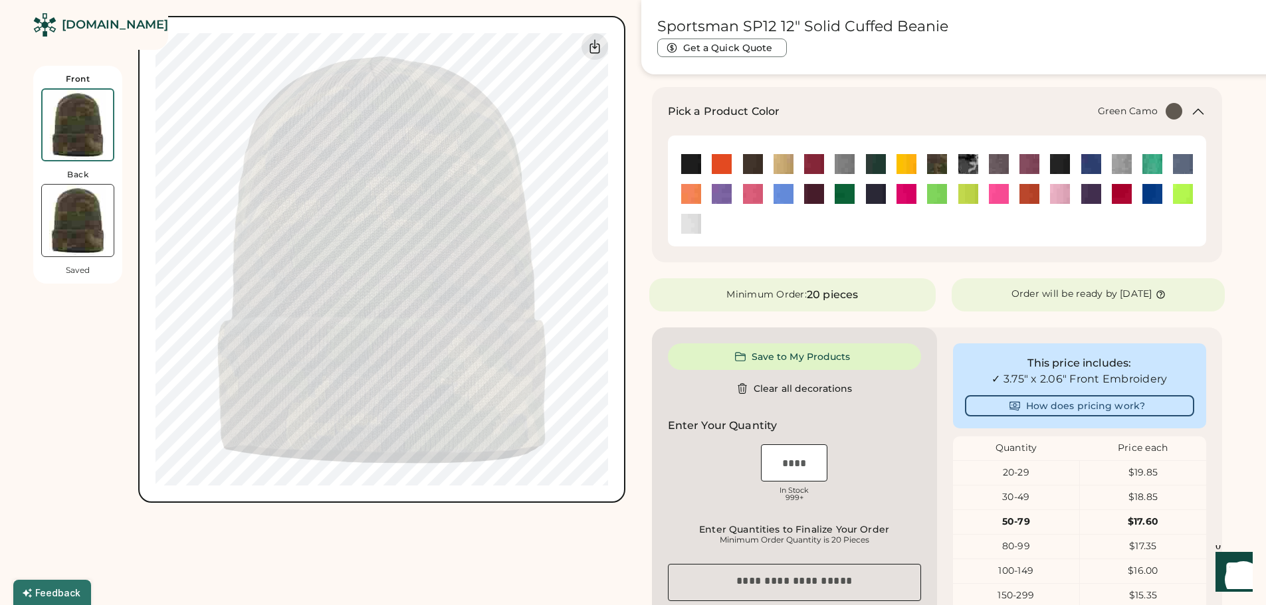
scroll to position [0, 0]
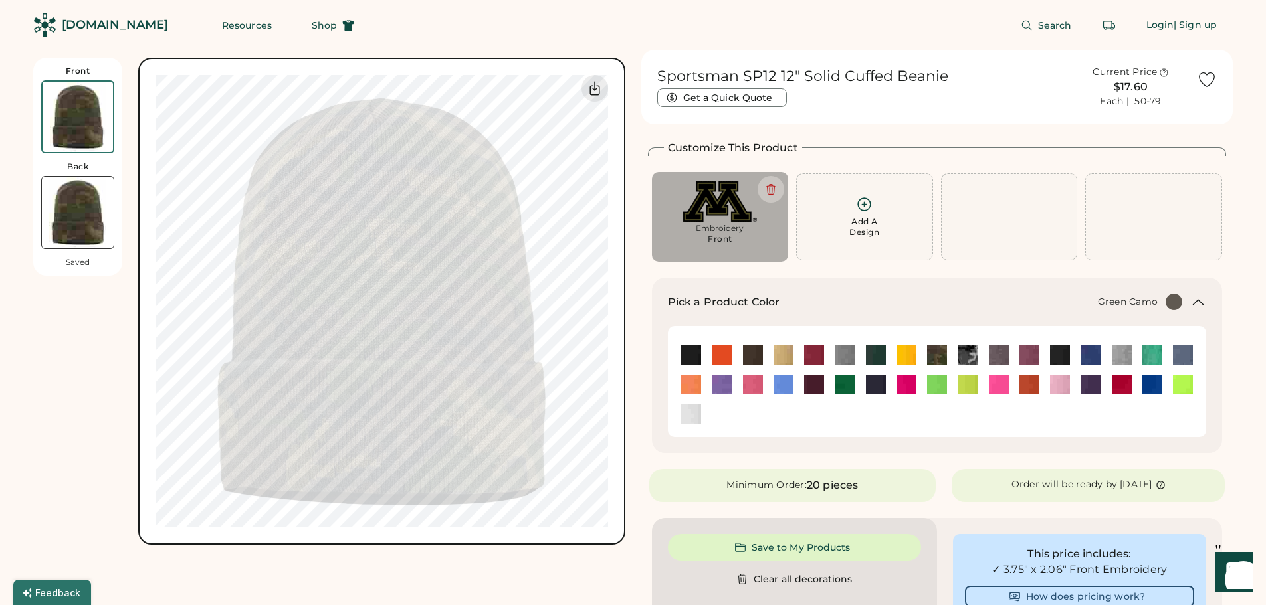
click at [718, 225] on div "Embroidery" at bounding box center [720, 228] width 118 height 11
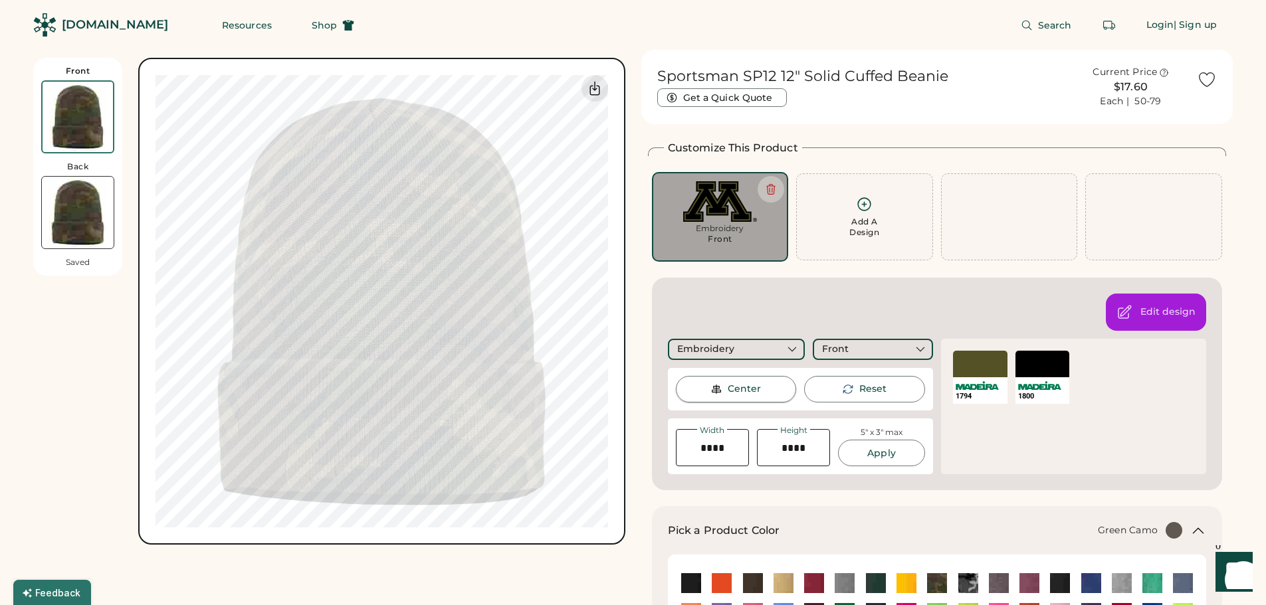
click at [747, 390] on div "Center" at bounding box center [744, 389] width 33 height 13
click at [718, 451] on input "input" at bounding box center [712, 447] width 73 height 37
drag, startPoint x: 724, startPoint y: 449, endPoint x: 703, endPoint y: 449, distance: 20.6
click at [703, 449] on input "input" at bounding box center [712, 447] width 73 height 37
click at [890, 454] on button "Apply" at bounding box center [881, 453] width 86 height 27
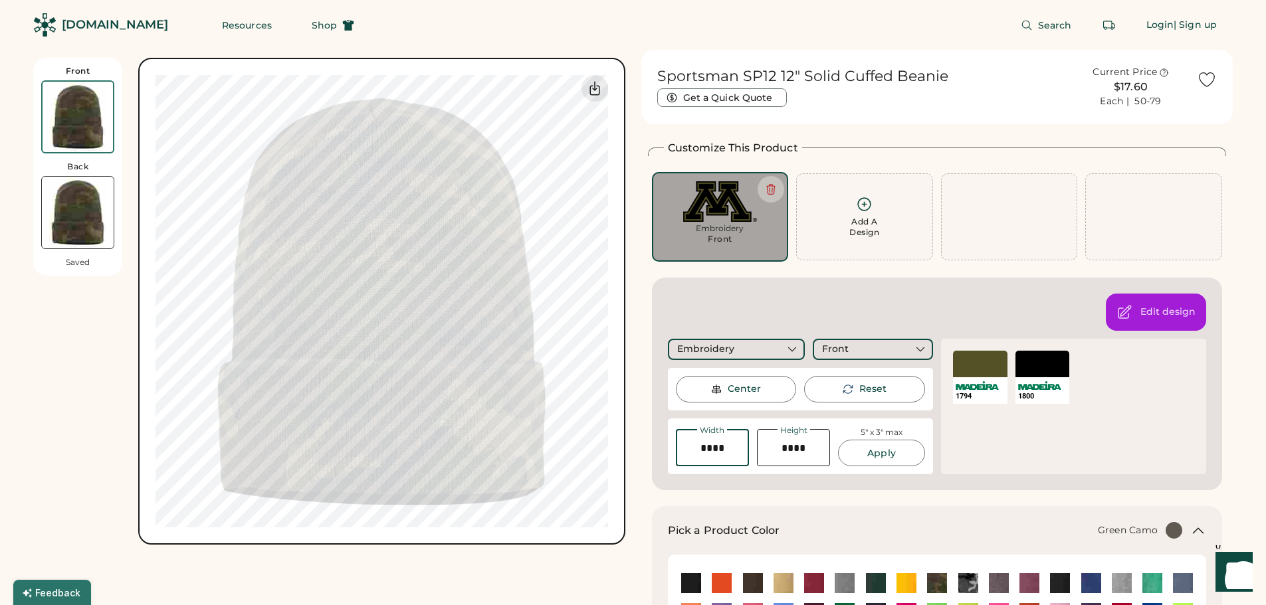
drag, startPoint x: 730, startPoint y: 451, endPoint x: 695, endPoint y: 453, distance: 35.3
click at [695, 453] on input "input" at bounding box center [712, 447] width 73 height 37
click at [773, 481] on div "Edit design Embroidery Front Thanks! We'll make note of this design placement w…" at bounding box center [937, 384] width 571 height 213
click at [971, 456] on div "1794 SELECT A COLOR 1800 SELECT A COLOR 1794" at bounding box center [1073, 407] width 265 height 136
drag, startPoint x: 720, startPoint y: 450, endPoint x: 711, endPoint y: 450, distance: 8.6
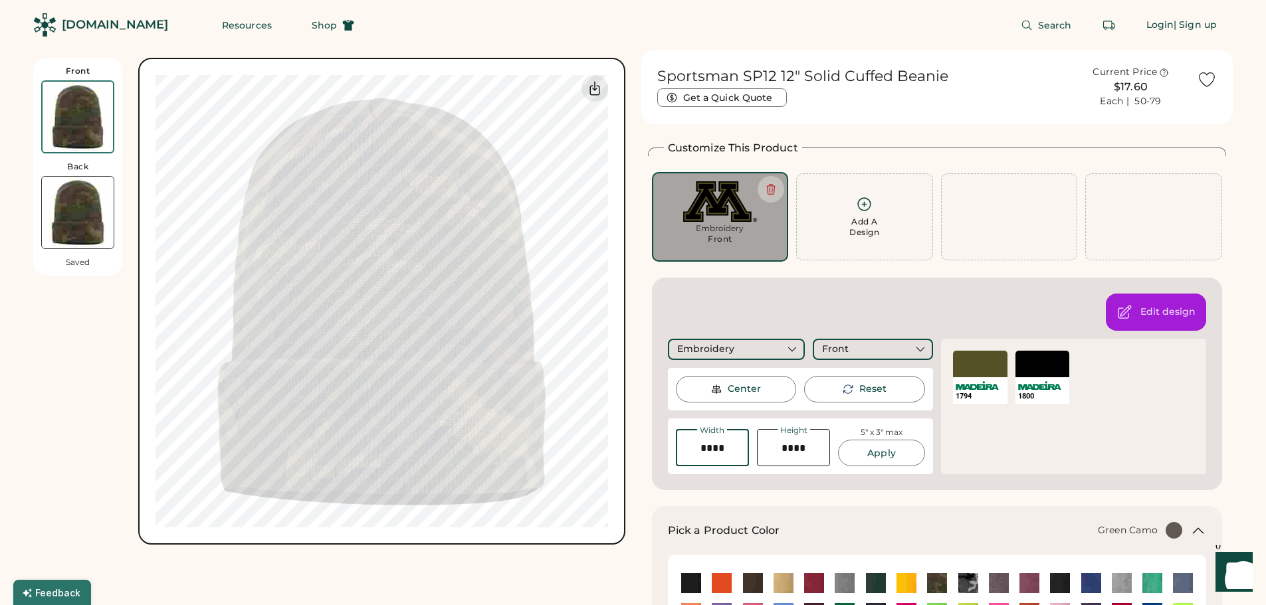
click at [711, 450] on input "input" at bounding box center [712, 447] width 73 height 37
click at [1034, 450] on div "1794 SELECT A COLOR 1800 SELECT A COLOR 1794" at bounding box center [1073, 407] width 265 height 136
drag, startPoint x: 720, startPoint y: 449, endPoint x: 710, endPoint y: 448, distance: 10.0
click at [710, 448] on input "input" at bounding box center [712, 447] width 73 height 37
click at [953, 439] on div "1794 SELECT A COLOR 1800 SELECT A COLOR 1794" at bounding box center [1073, 407] width 265 height 136
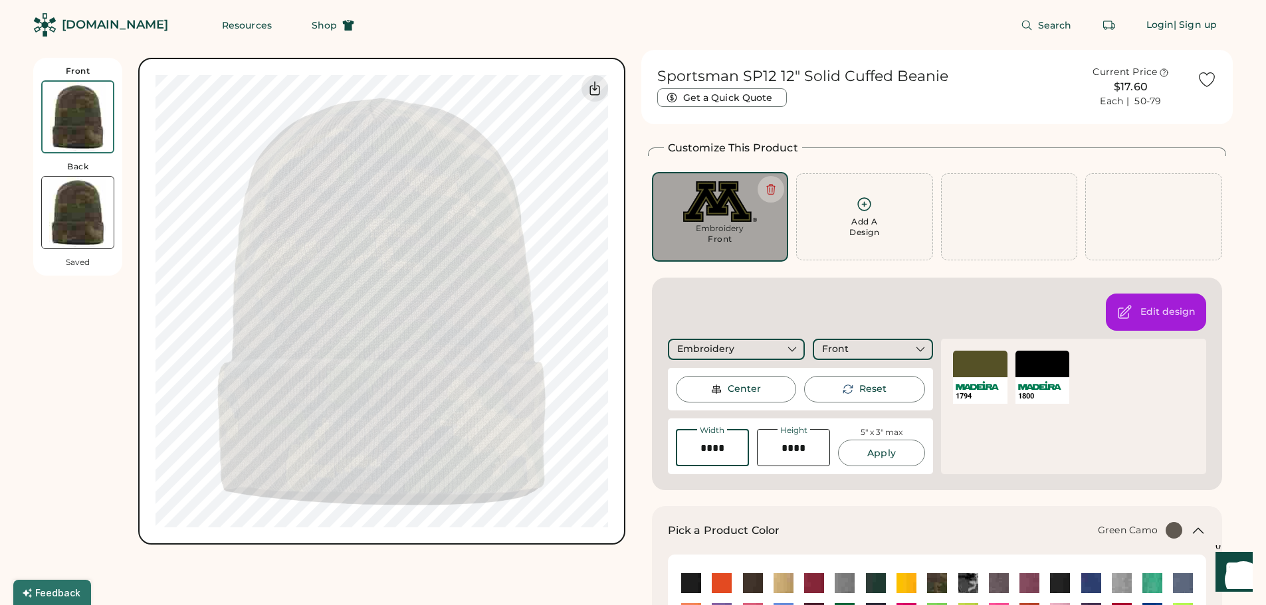
drag, startPoint x: 725, startPoint y: 448, endPoint x: 712, endPoint y: 448, distance: 13.3
click at [712, 448] on input "input" at bounding box center [712, 447] width 73 height 37
click at [993, 436] on div "1794 SELECT A COLOR 1800 SELECT A COLOR 1794" at bounding box center [1073, 407] width 265 height 136
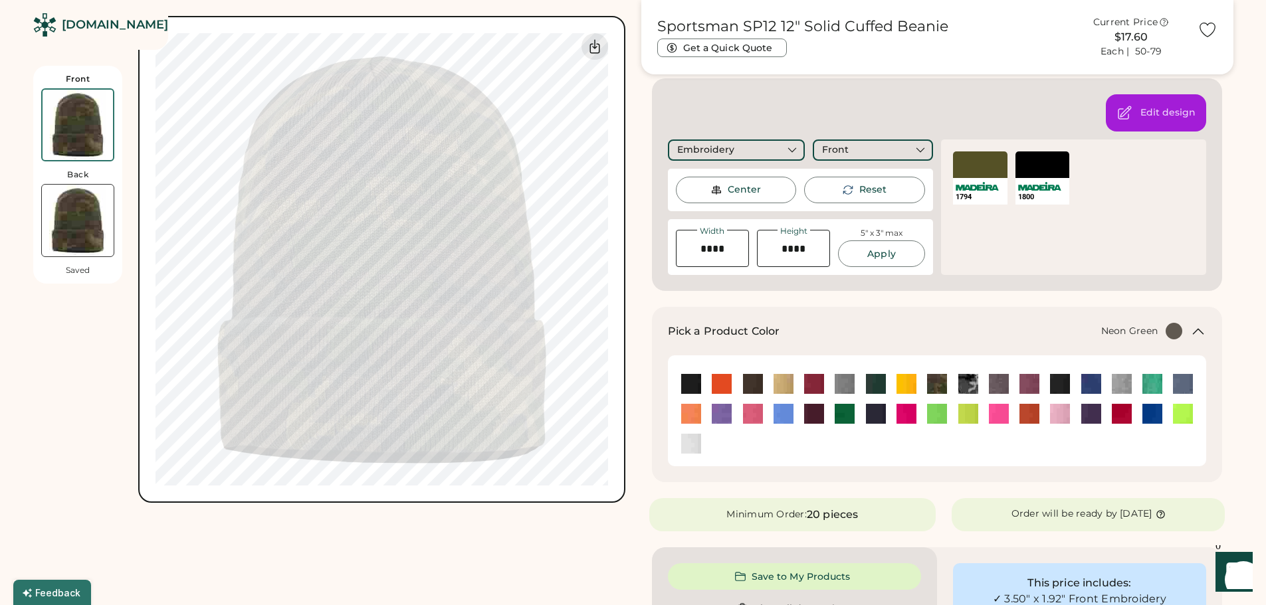
scroll to position [133, 0]
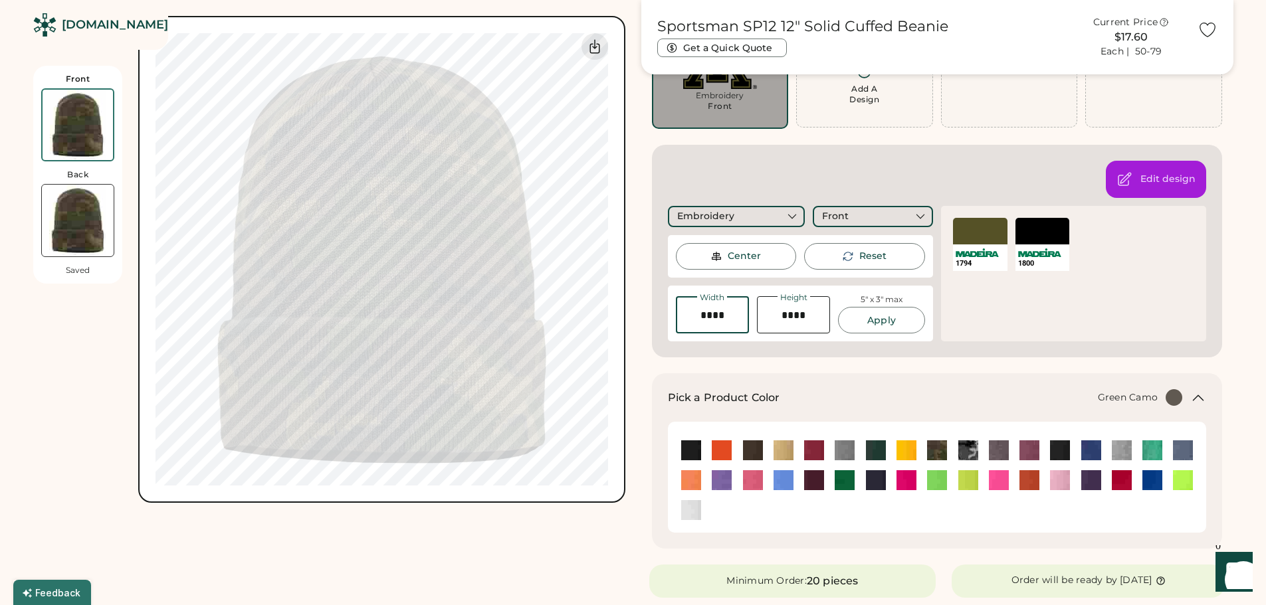
drag, startPoint x: 729, startPoint y: 316, endPoint x: 695, endPoint y: 314, distance: 33.9
click at [695, 314] on input "input" at bounding box center [712, 314] width 73 height 37
type input "****"
click at [860, 322] on button "Apply" at bounding box center [881, 320] width 86 height 27
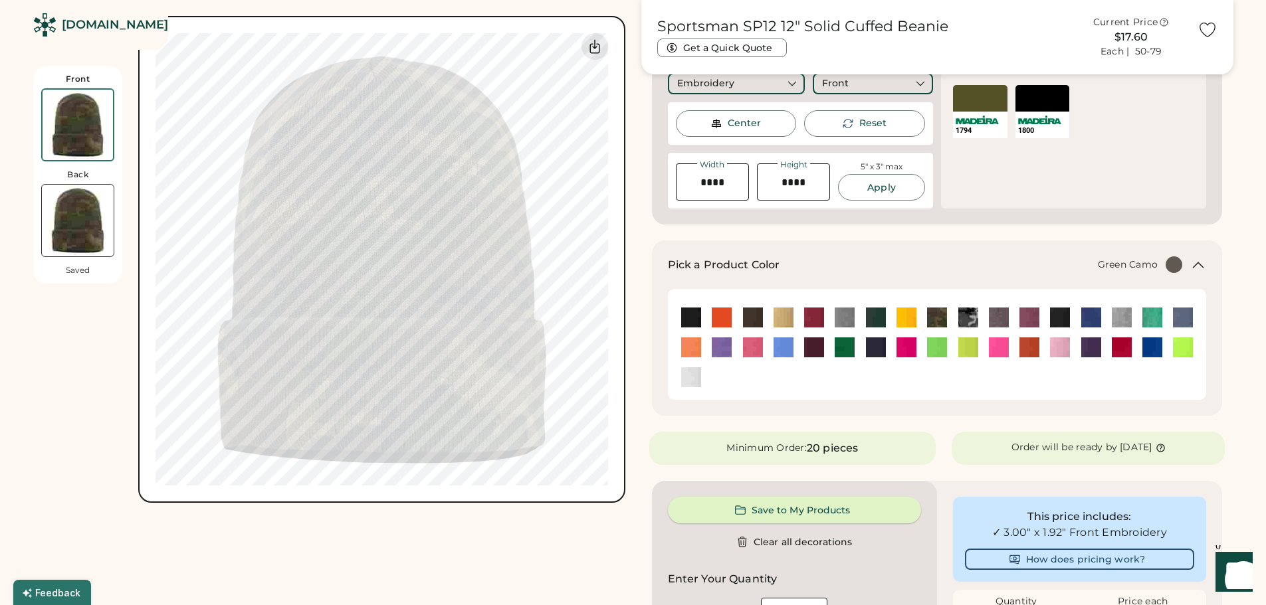
scroll to position [66, 0]
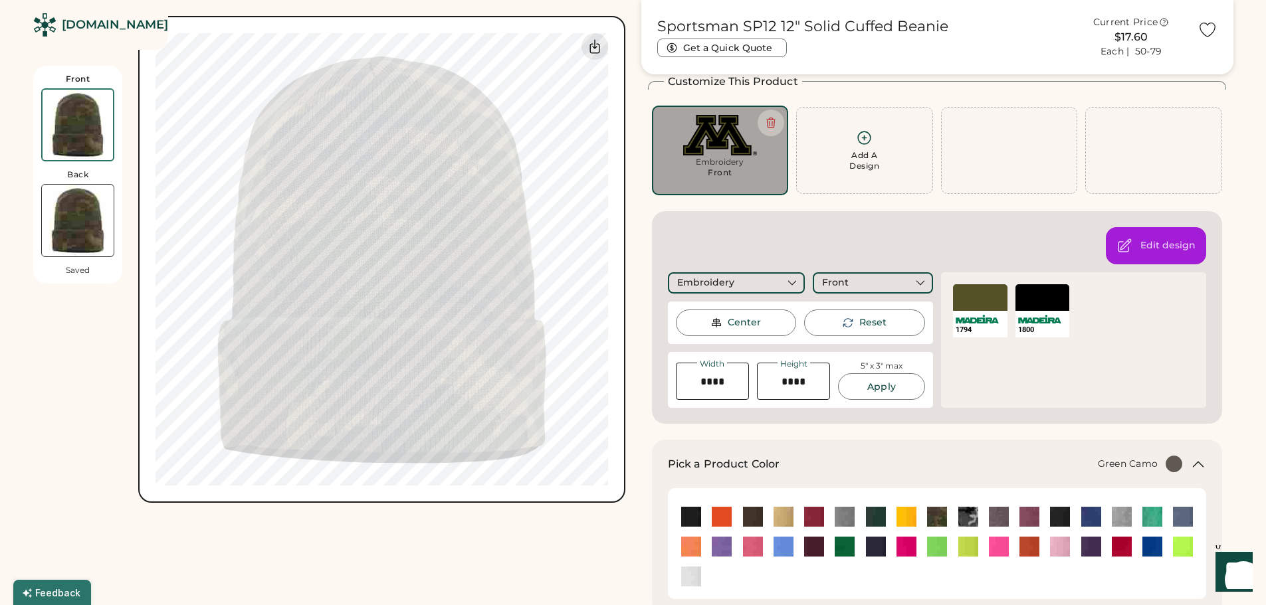
click at [1219, 254] on div "Edit design Embroidery Front Thanks! We'll make note of this design placement w…" at bounding box center [937, 317] width 571 height 213
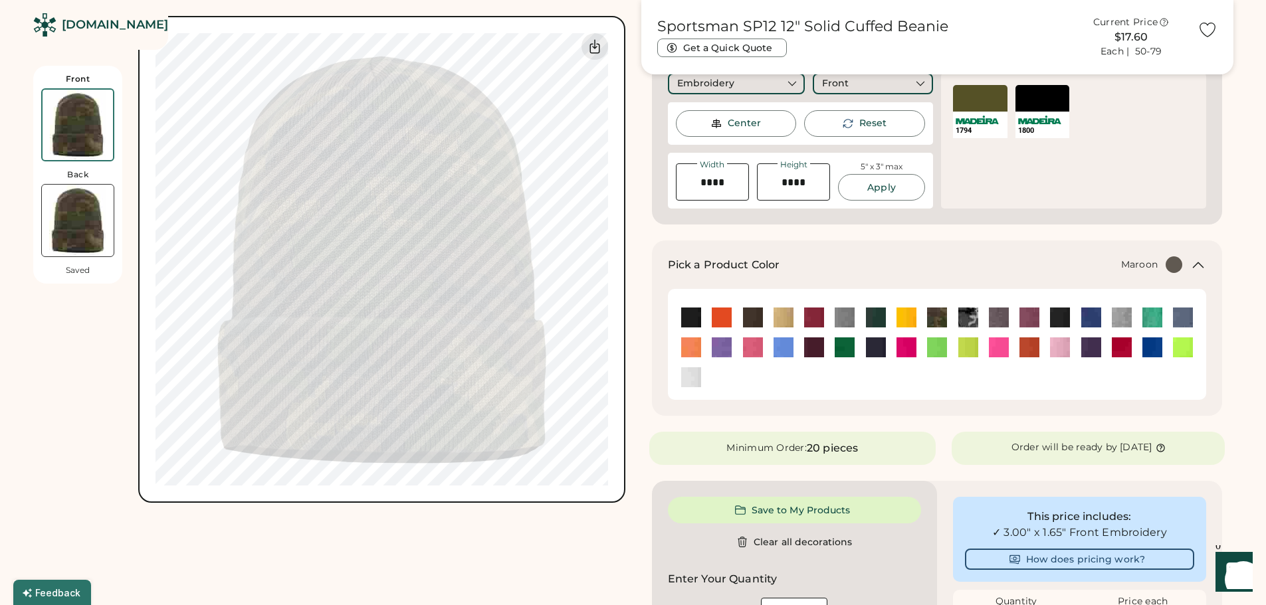
scroll to position [399, 0]
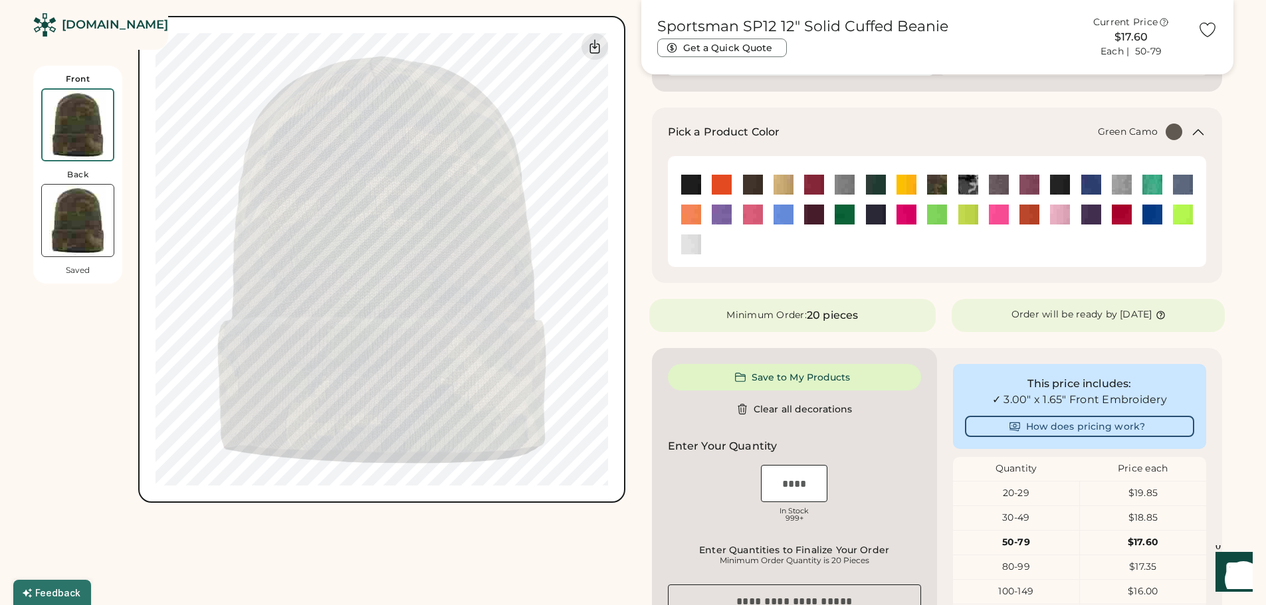
click at [566, 538] on div "Front Back Saved Switch to back My uploaded designs Upload new design SVG, Ai, …" at bounding box center [329, 348] width 592 height 1395
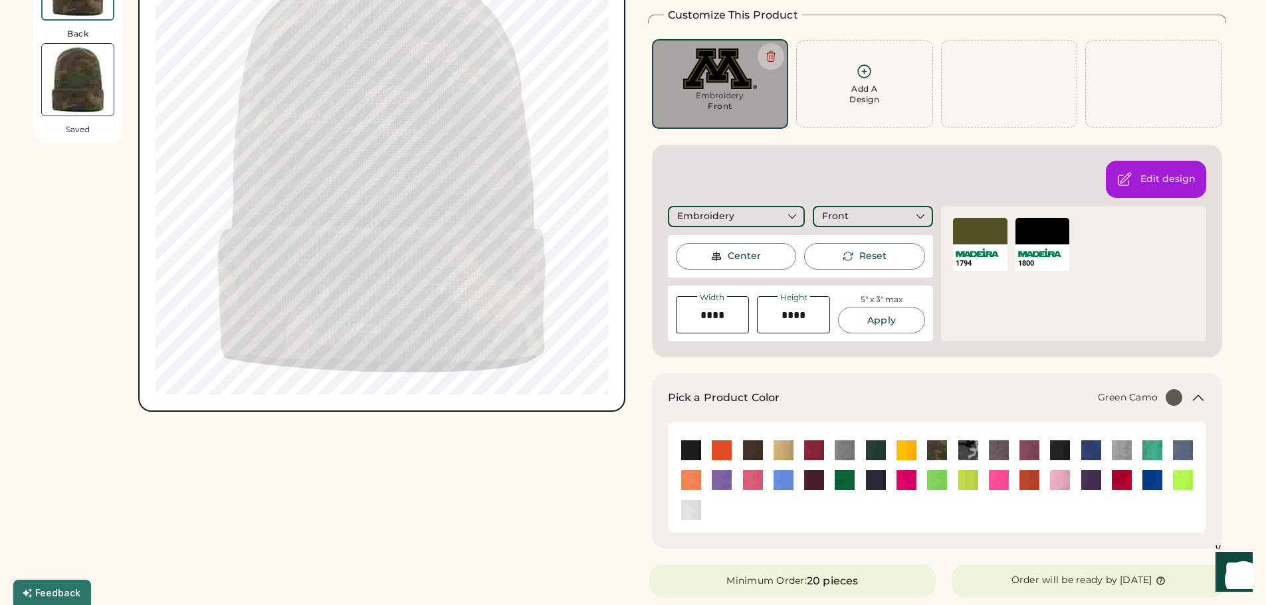
scroll to position [0, 0]
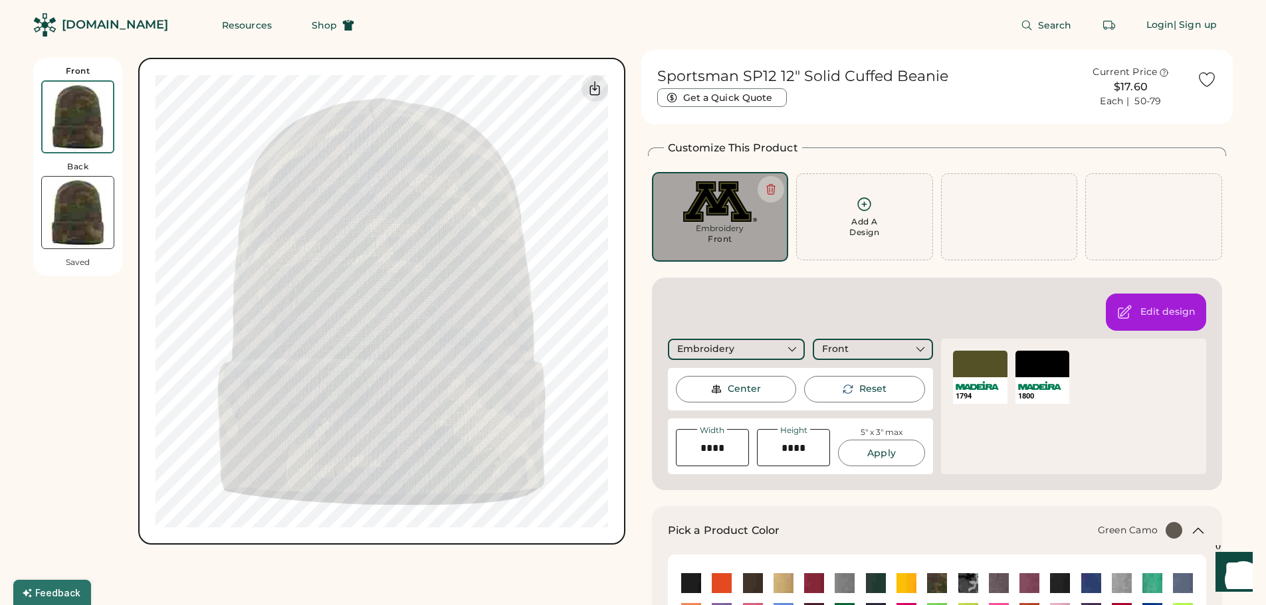
click at [136, 224] on div "Front Back Saved Switch to back My uploaded designs Upload new design SVG, Ai, …" at bounding box center [329, 301] width 592 height 487
click at [76, 219] on img at bounding box center [78, 213] width 72 height 72
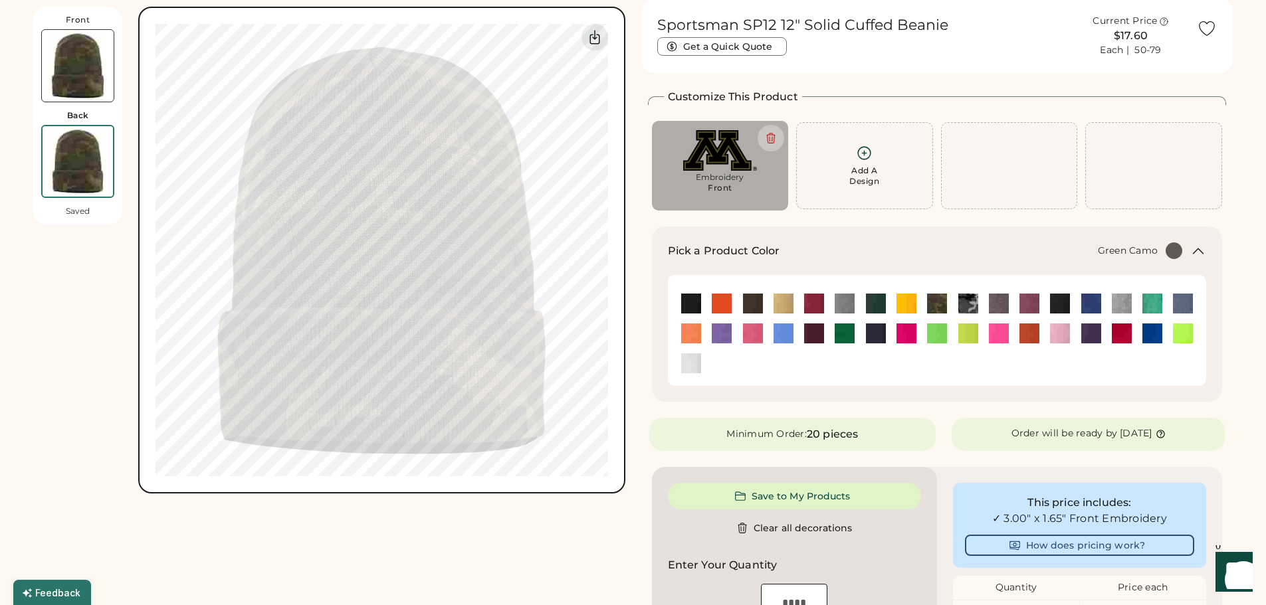
scroll to position [58, 0]
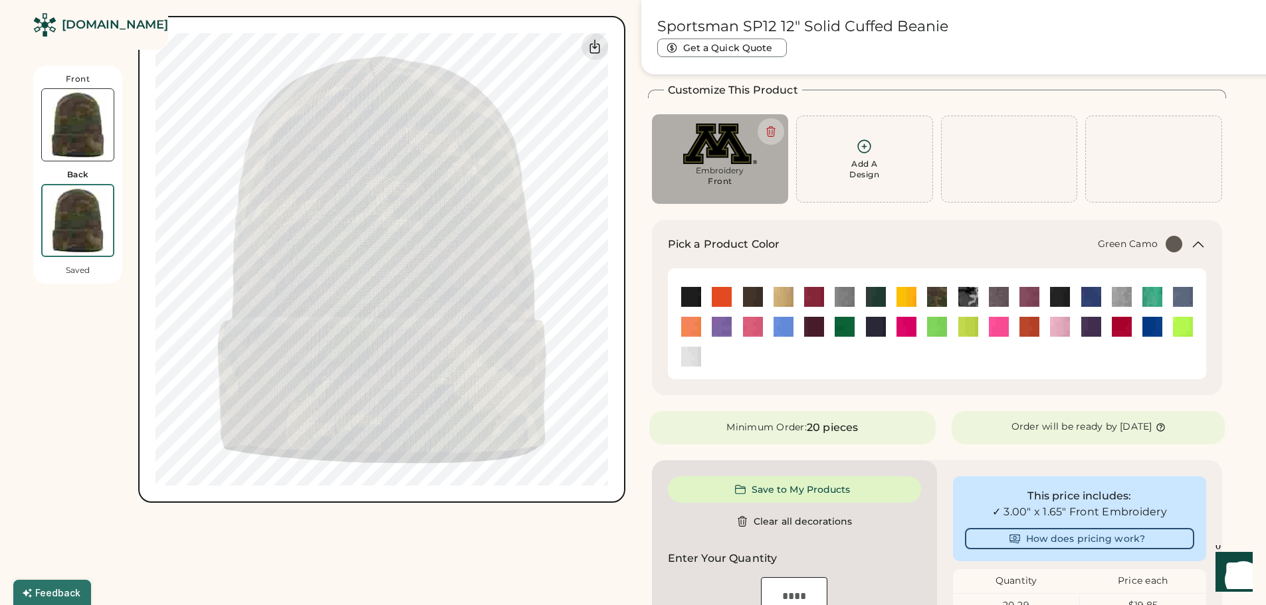
click at [79, 136] on img at bounding box center [78, 125] width 72 height 72
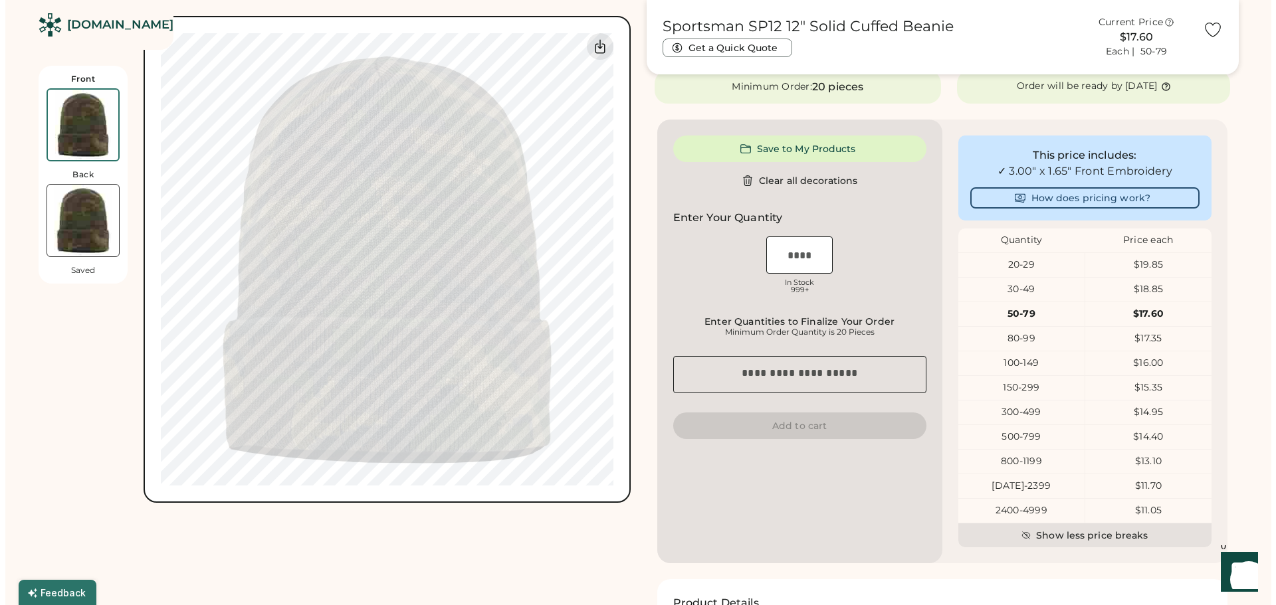
scroll to position [266, 0]
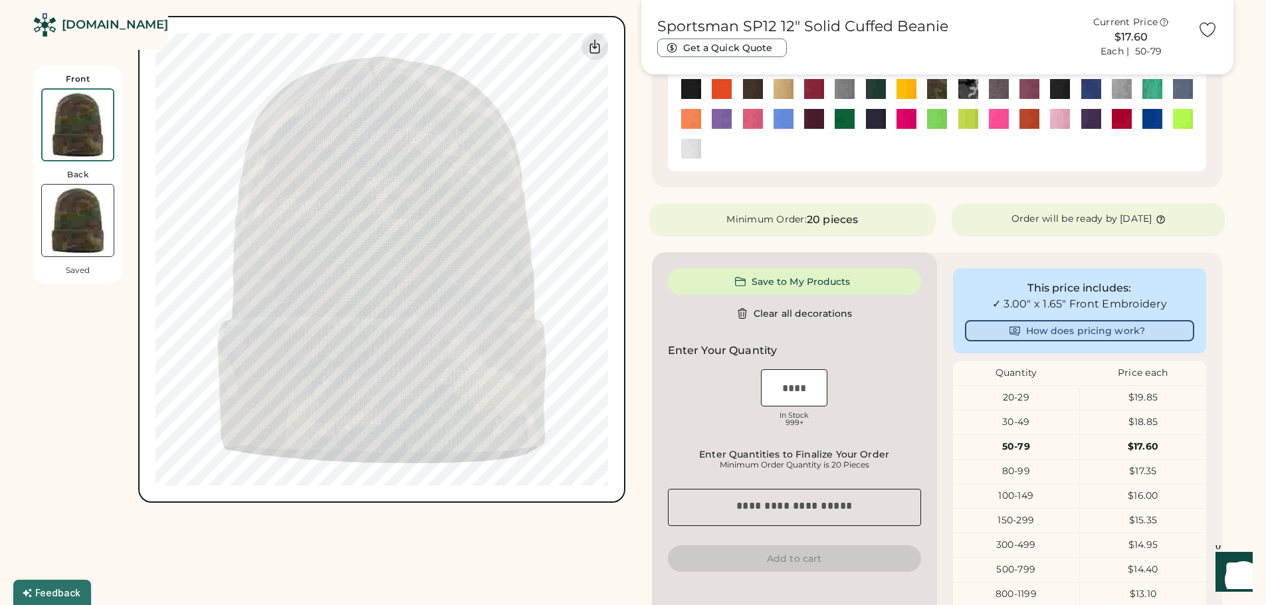
click at [1072, 332] on button "How does pricing work?" at bounding box center [1079, 330] width 229 height 21
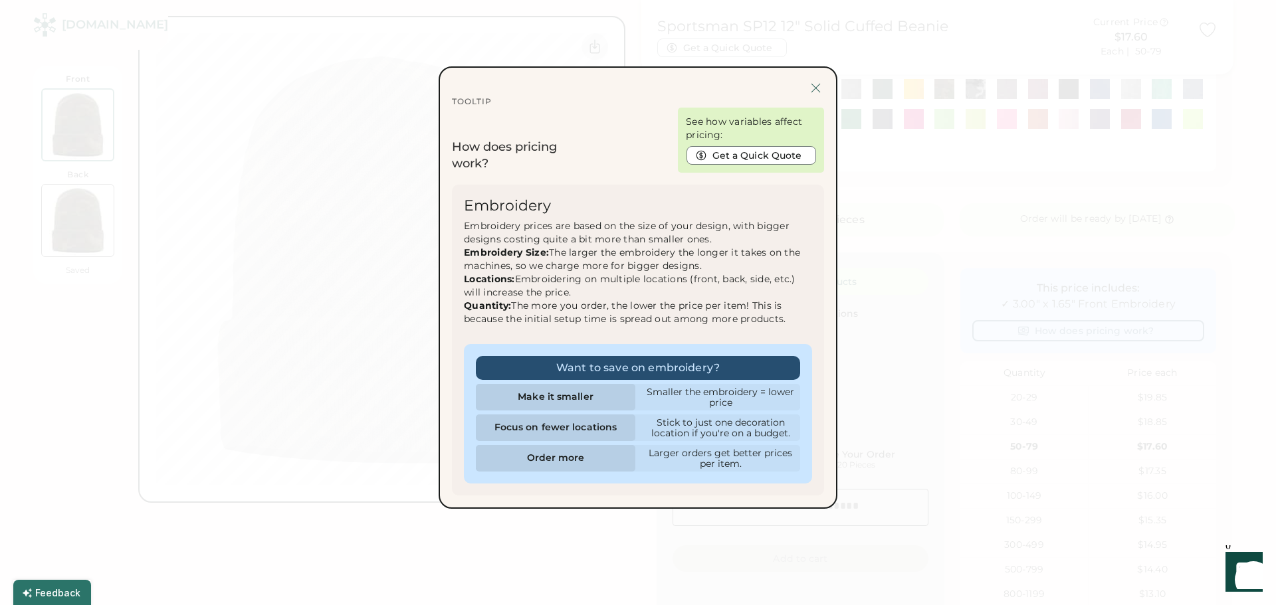
click at [816, 88] on div at bounding box center [815, 88] width 17 height 17
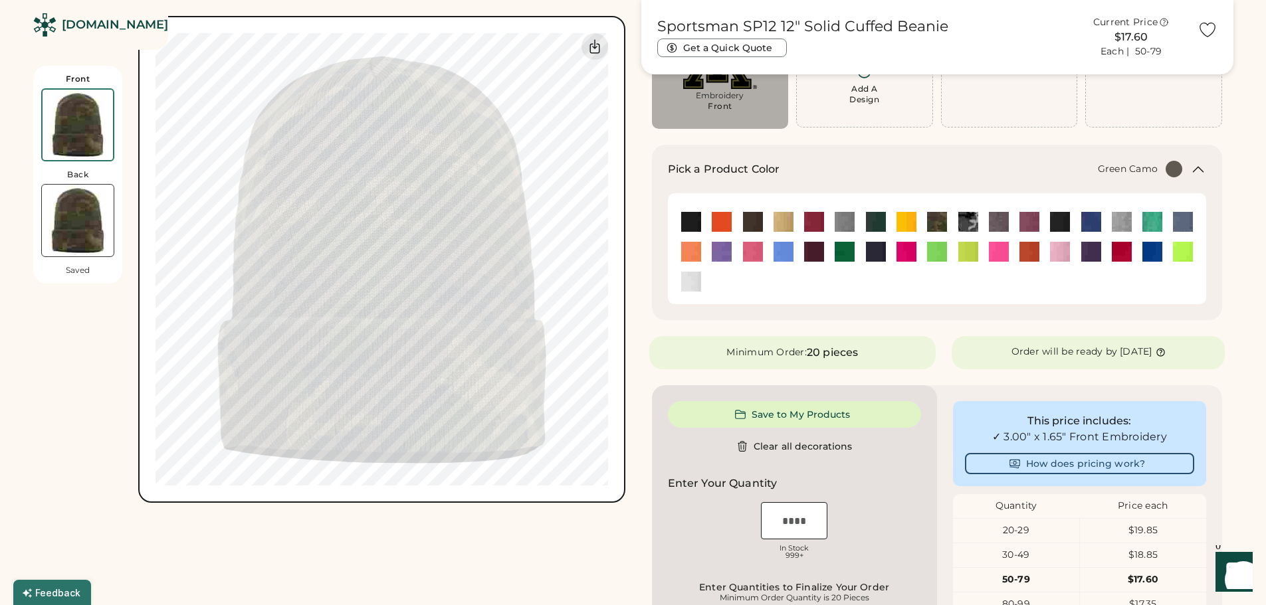
scroll to position [66, 0]
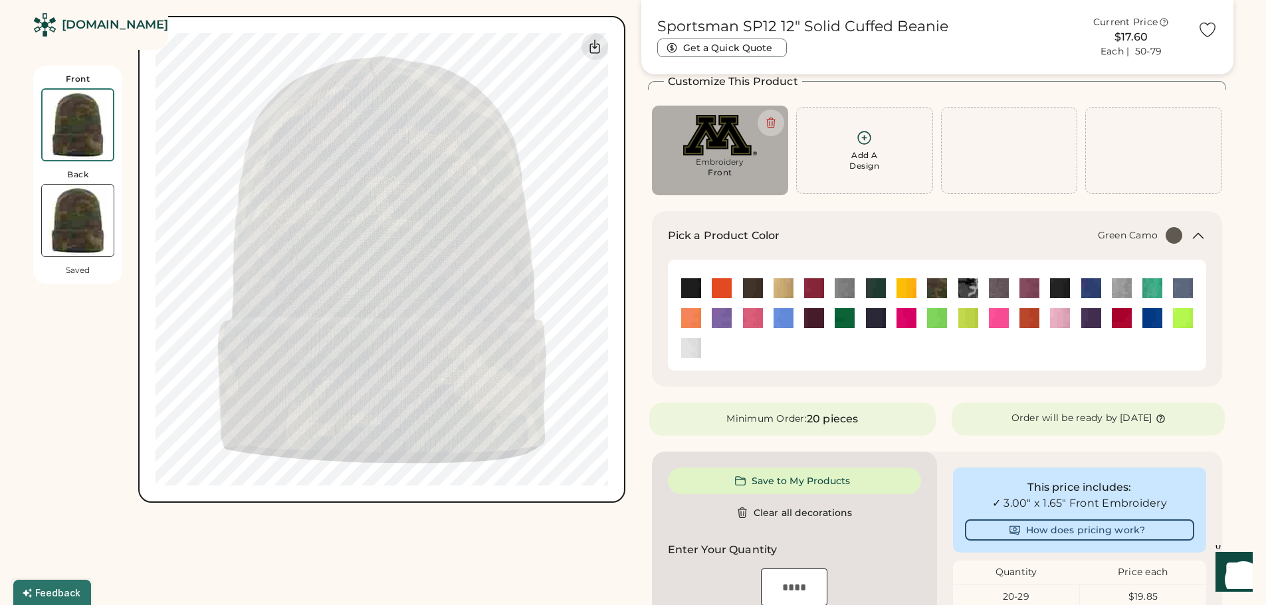
click at [746, 182] on div "Embroidery Front" at bounding box center [720, 171] width 118 height 29
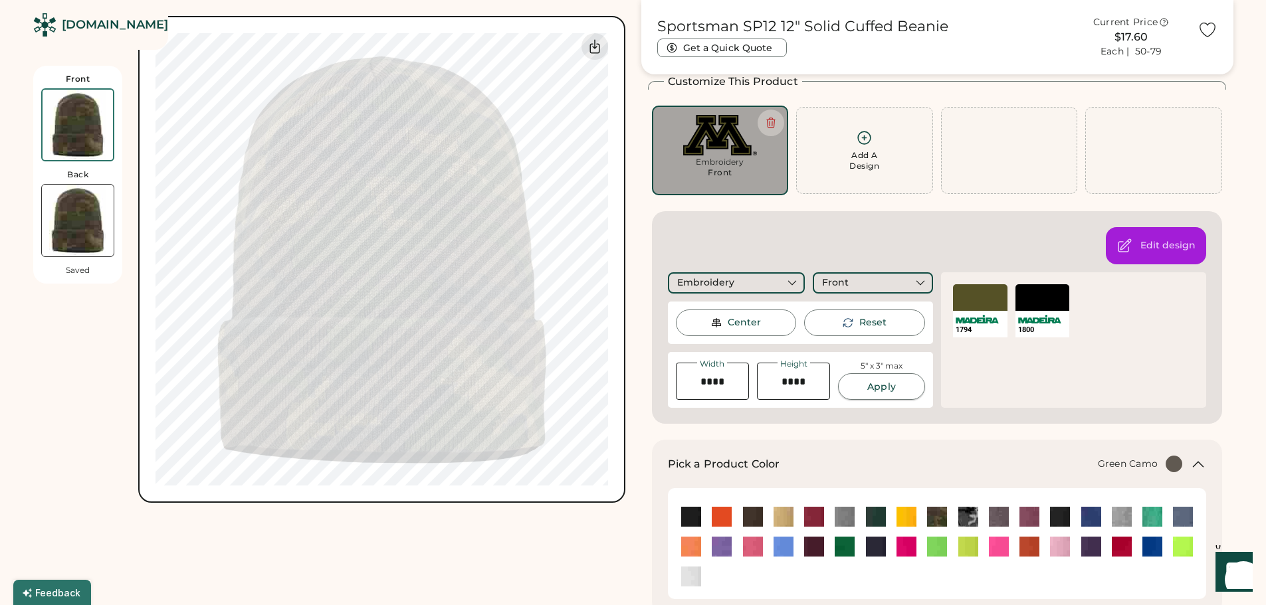
click at [875, 385] on button "Apply" at bounding box center [881, 386] width 86 height 27
drag, startPoint x: 726, startPoint y: 377, endPoint x: 687, endPoint y: 379, distance: 39.3
click at [687, 379] on input "input" at bounding box center [712, 381] width 73 height 37
click at [892, 390] on button "Apply" at bounding box center [881, 386] width 86 height 27
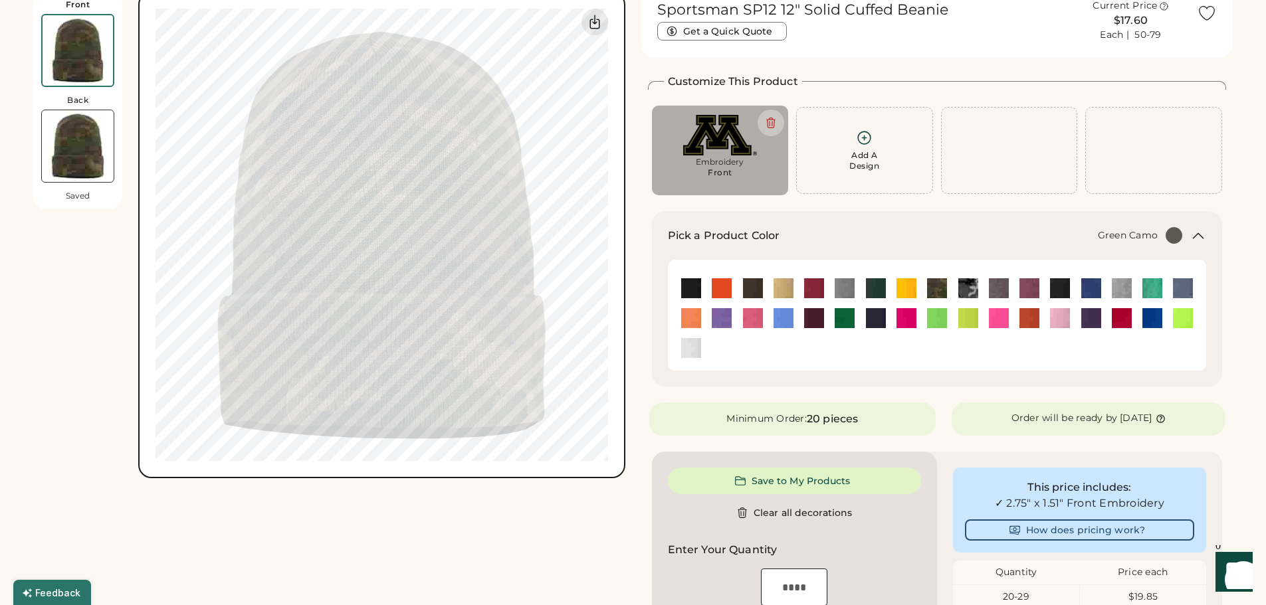
scroll to position [0, 0]
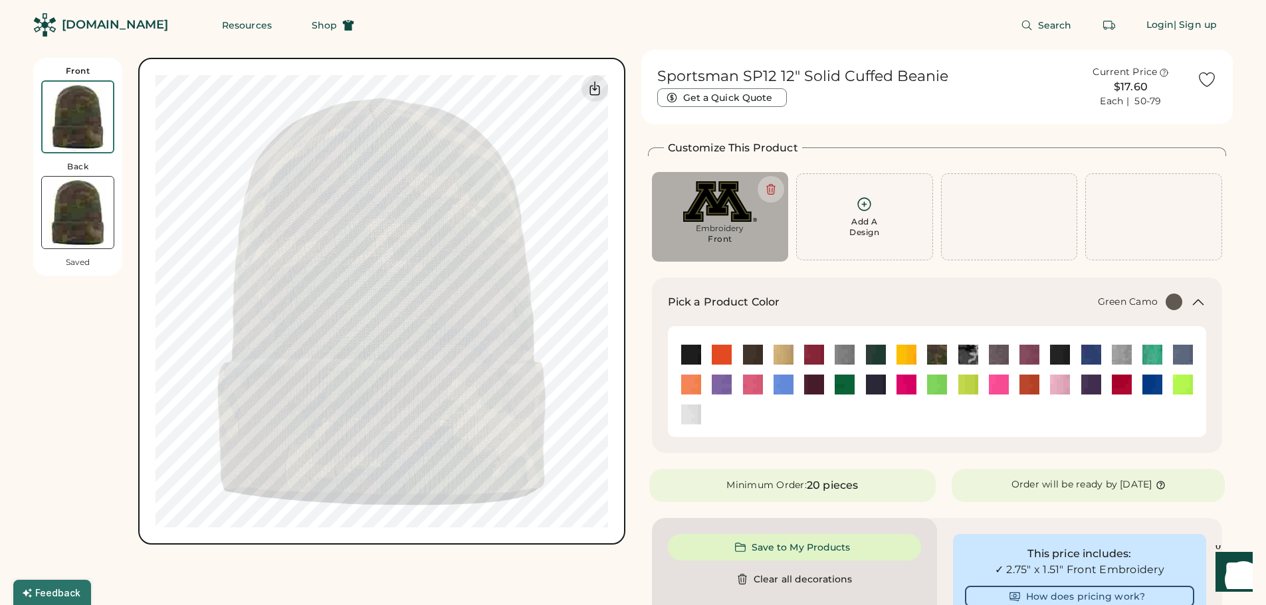
click at [722, 235] on div "Front" at bounding box center [720, 239] width 25 height 11
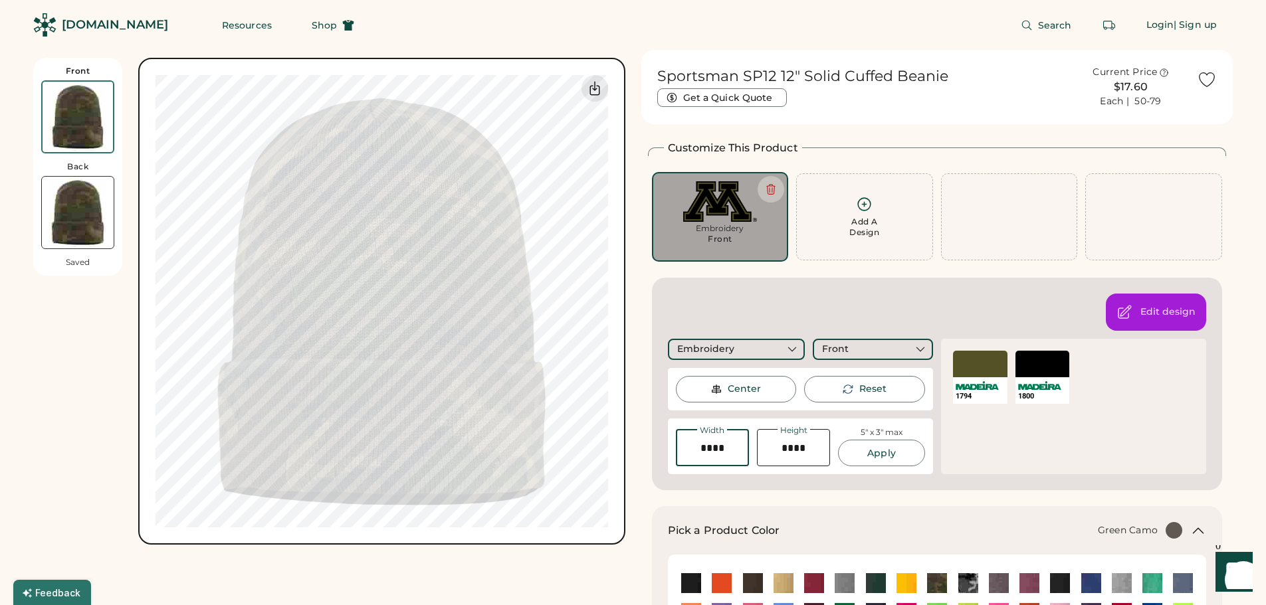
drag, startPoint x: 729, startPoint y: 444, endPoint x: 698, endPoint y: 444, distance: 31.2
click at [698, 444] on input "input" at bounding box center [712, 447] width 73 height 37
type input "****"
click at [872, 456] on button "Apply" at bounding box center [881, 453] width 86 height 27
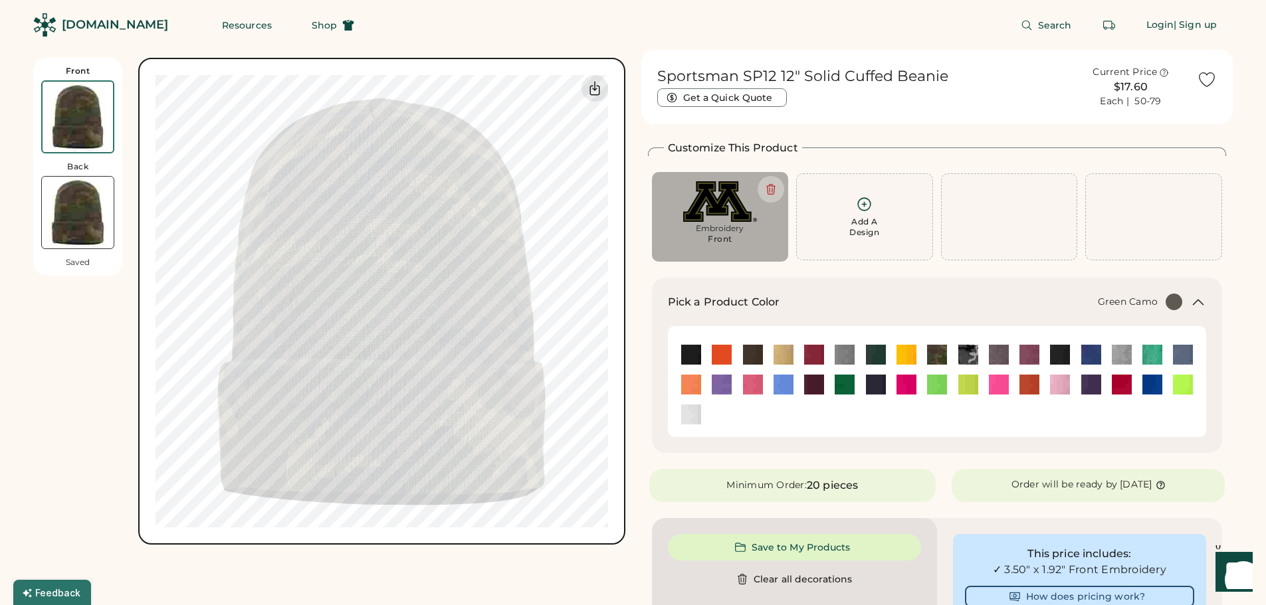
click at [1200, 300] on icon at bounding box center [1198, 302] width 16 height 16
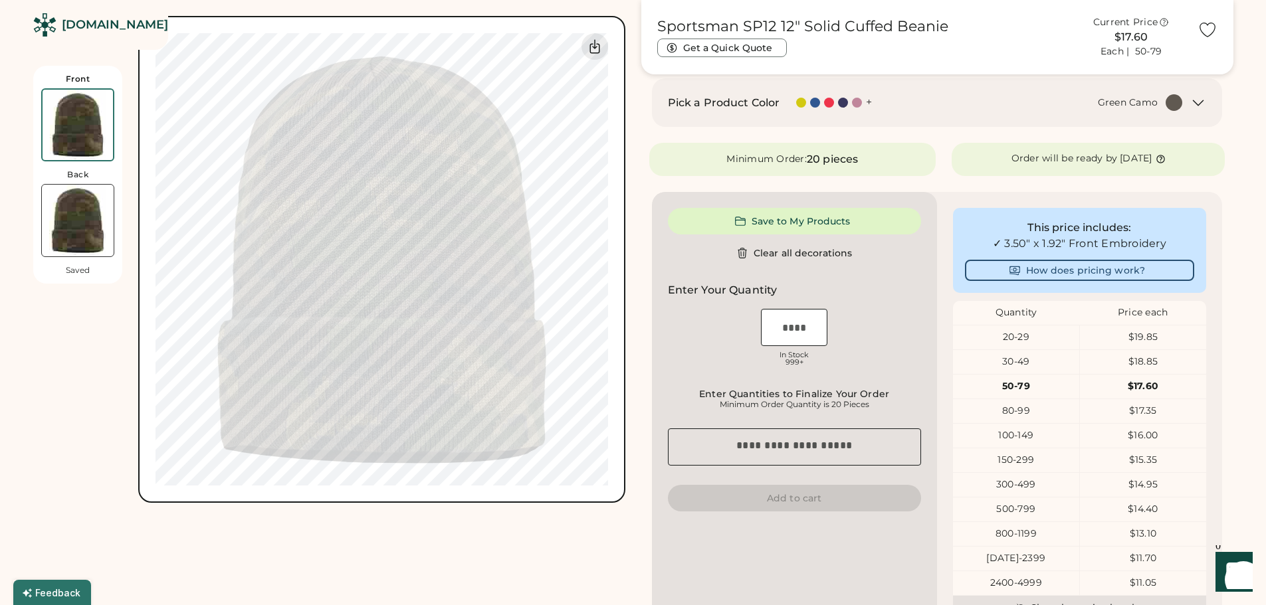
scroll to position [266, 0]
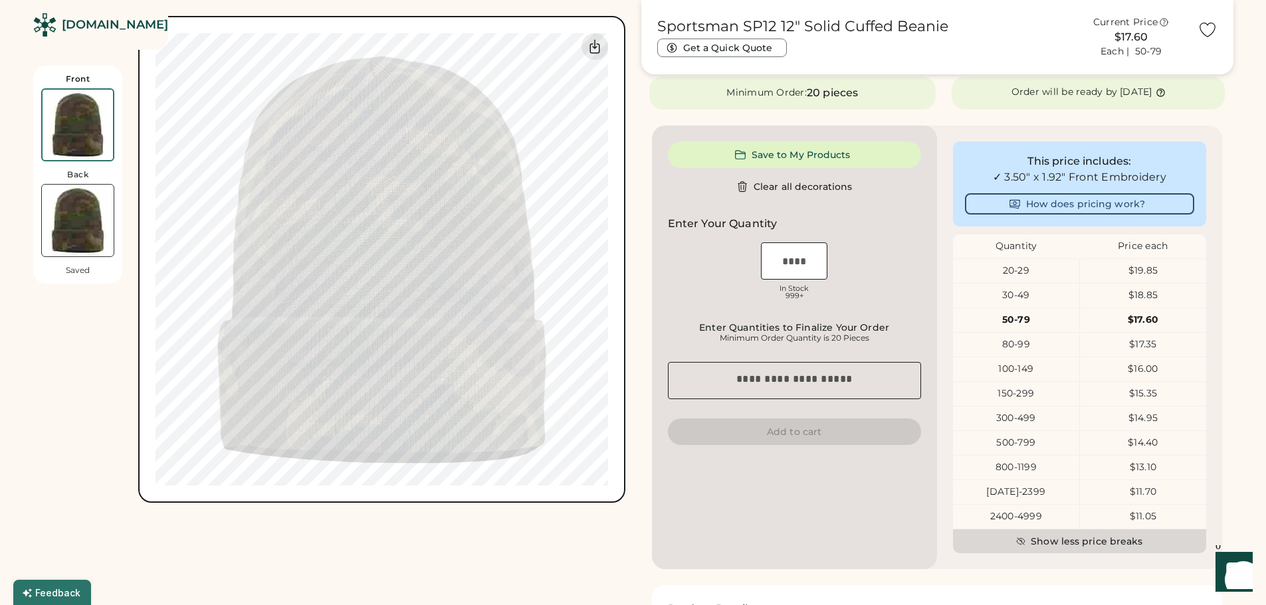
click at [1088, 540] on button "Show less price breaks" at bounding box center [1079, 542] width 253 height 24
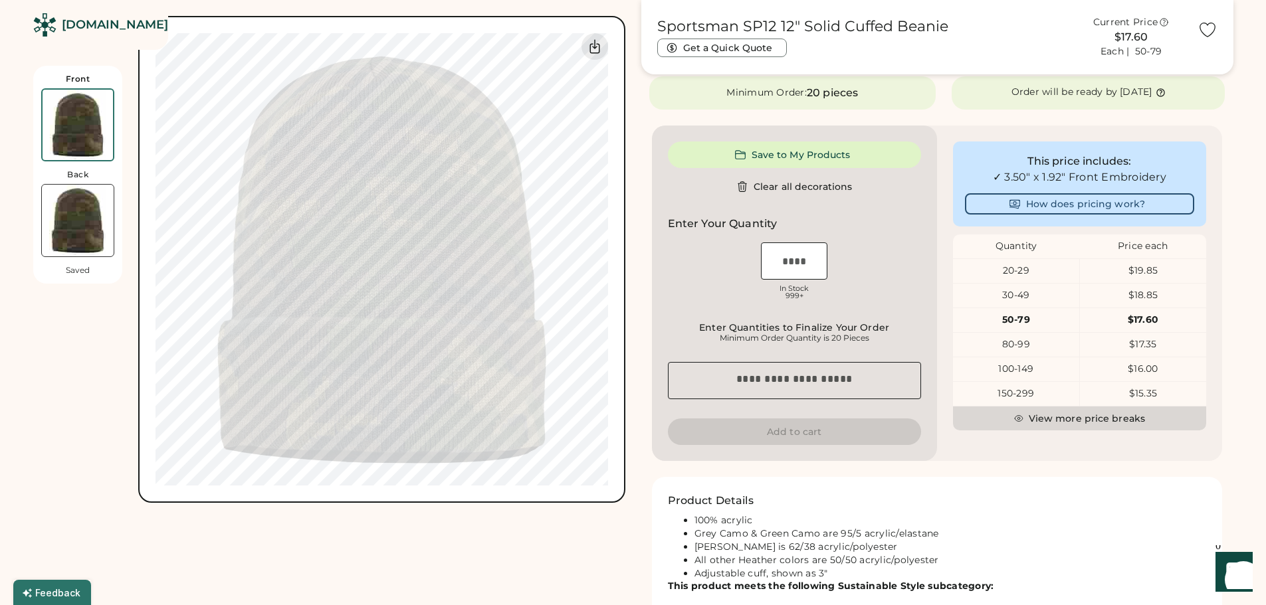
click at [1072, 414] on button "View more price breaks" at bounding box center [1079, 419] width 253 height 24
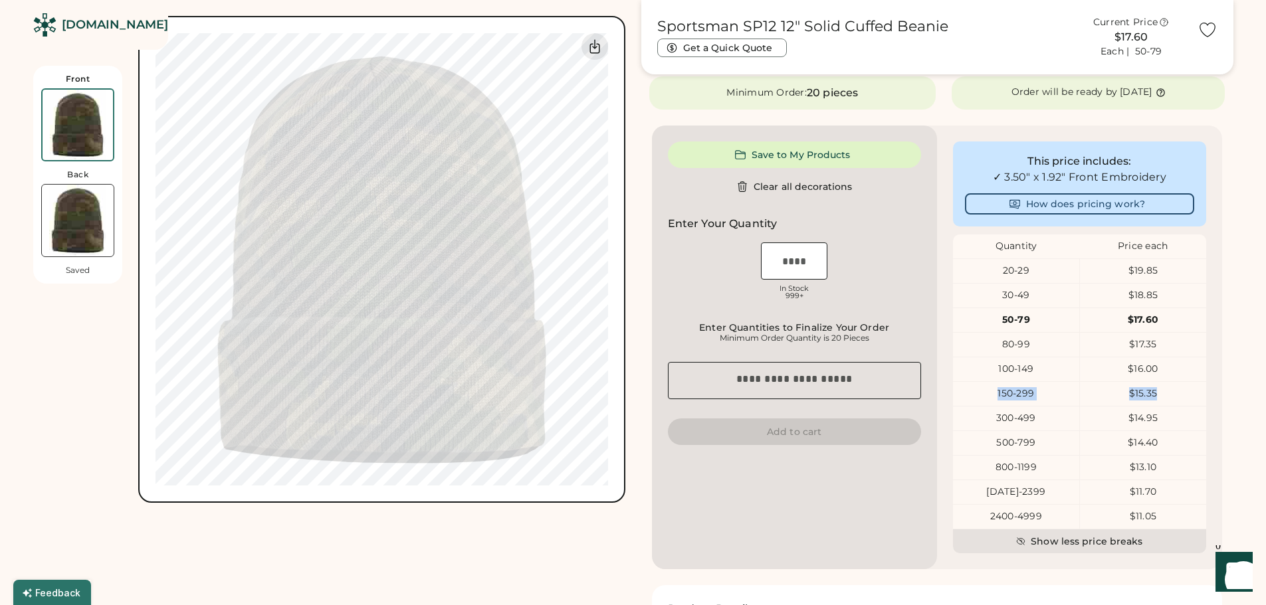
drag, startPoint x: 996, startPoint y: 393, endPoint x: 1178, endPoint y: 393, distance: 182.1
click at [1178, 393] on div "150-299 $15.35" at bounding box center [1079, 393] width 253 height 25
click at [1178, 393] on div "$15.35" at bounding box center [1143, 393] width 126 height 13
drag, startPoint x: 1165, startPoint y: 413, endPoint x: 975, endPoint y: 419, distance: 190.1
click at [975, 419] on div "300-499 $14.95" at bounding box center [1079, 418] width 253 height 25
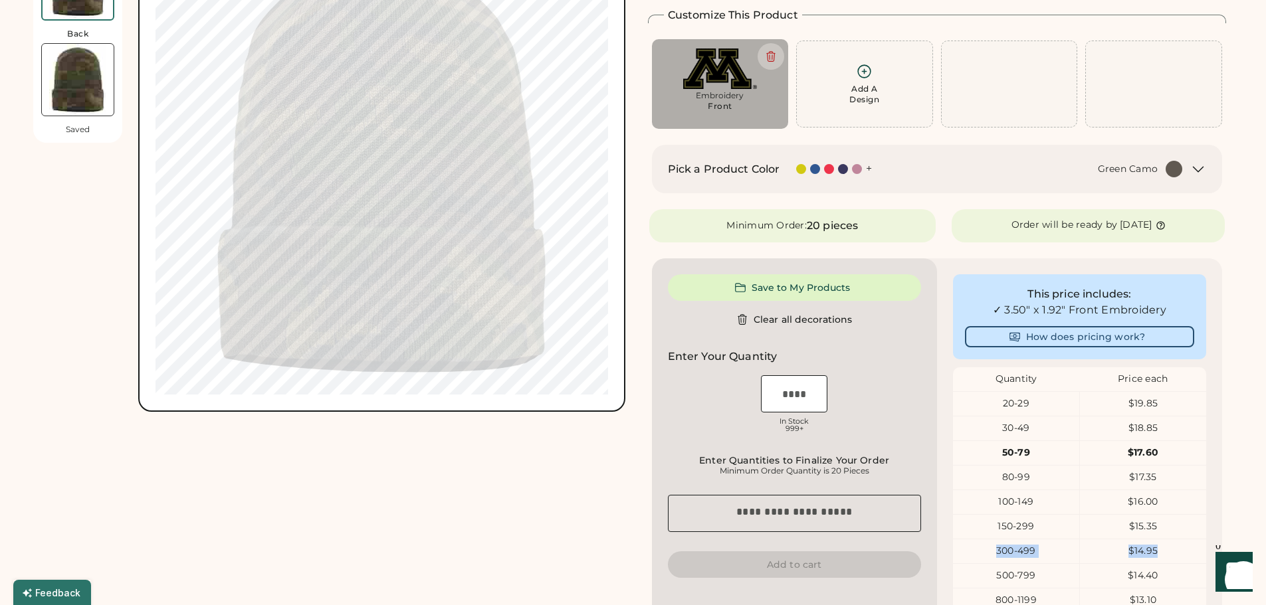
scroll to position [0, 0]
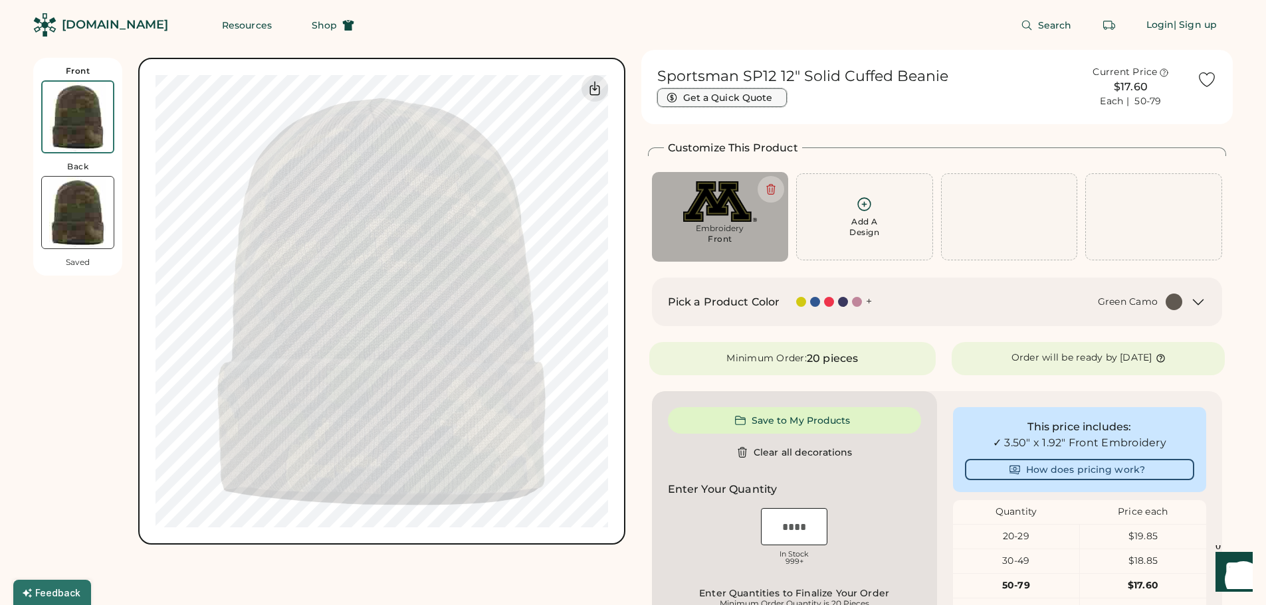
click at [726, 97] on button "Get a Quick Quote" at bounding box center [722, 97] width 130 height 19
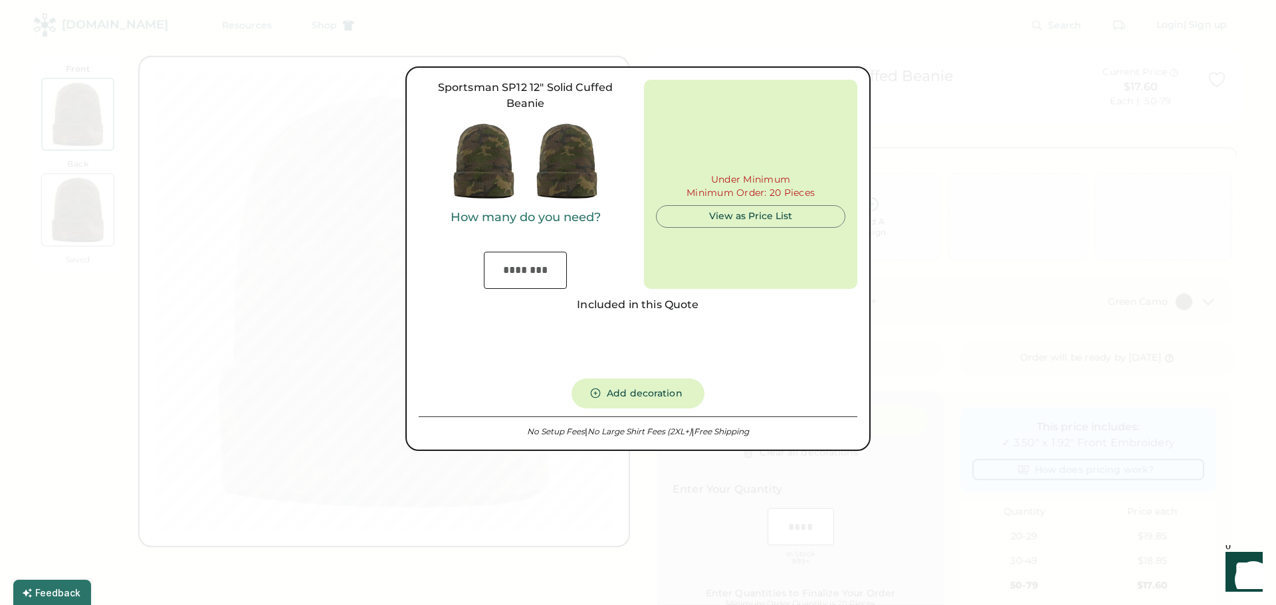
type input "***"
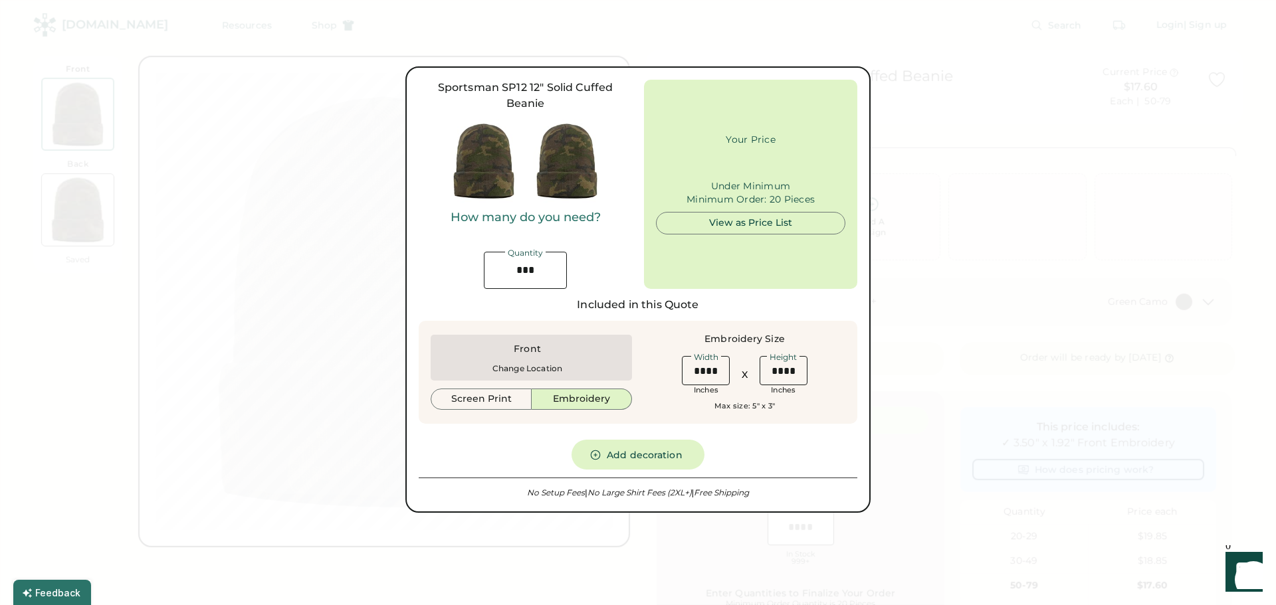
type input "******"
drag, startPoint x: 542, startPoint y: 270, endPoint x: 483, endPoint y: 282, distance: 59.7
click at [483, 282] on div "How many do you need? Quantity" at bounding box center [525, 250] width 213 height 78
type input "*"
type input "*****"
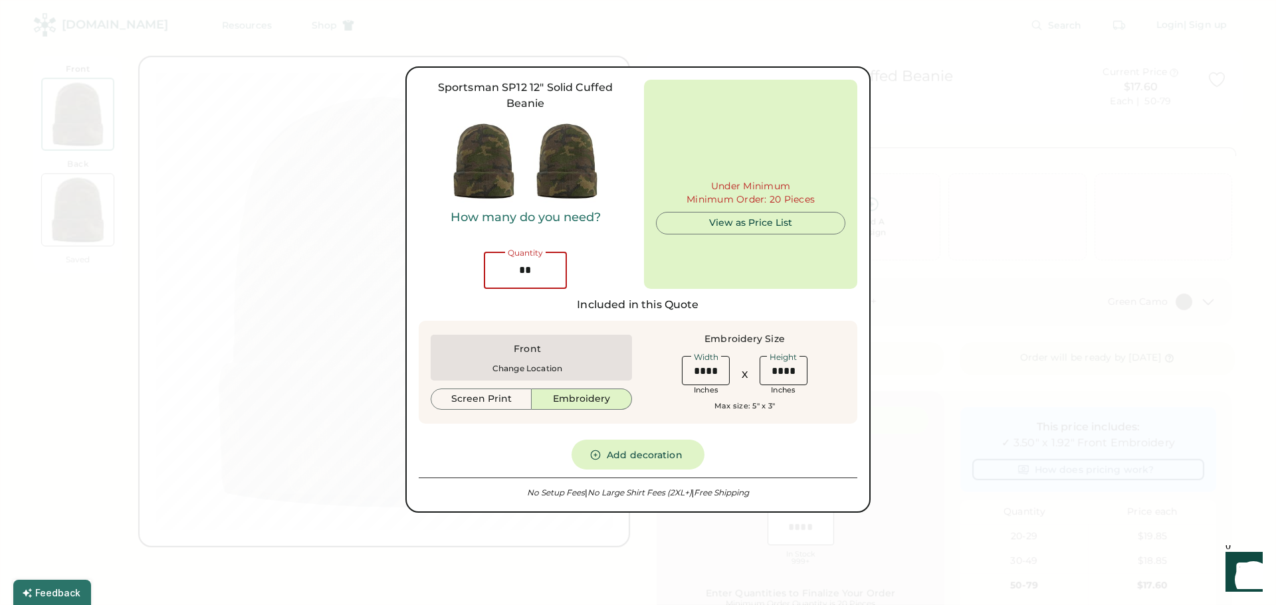
type input "***"
type input "******"
type input "***"
click at [501, 404] on button "Screen Print" at bounding box center [481, 399] width 101 height 21
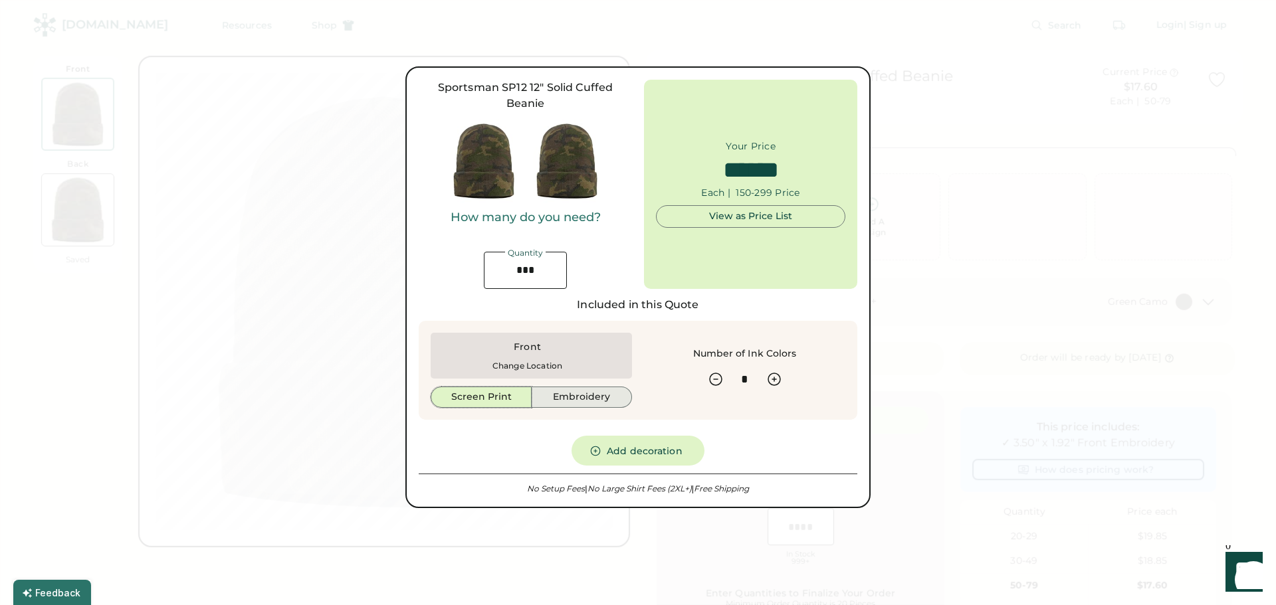
click at [600, 395] on button "Embroidery" at bounding box center [582, 397] width 100 height 21
type input "******"
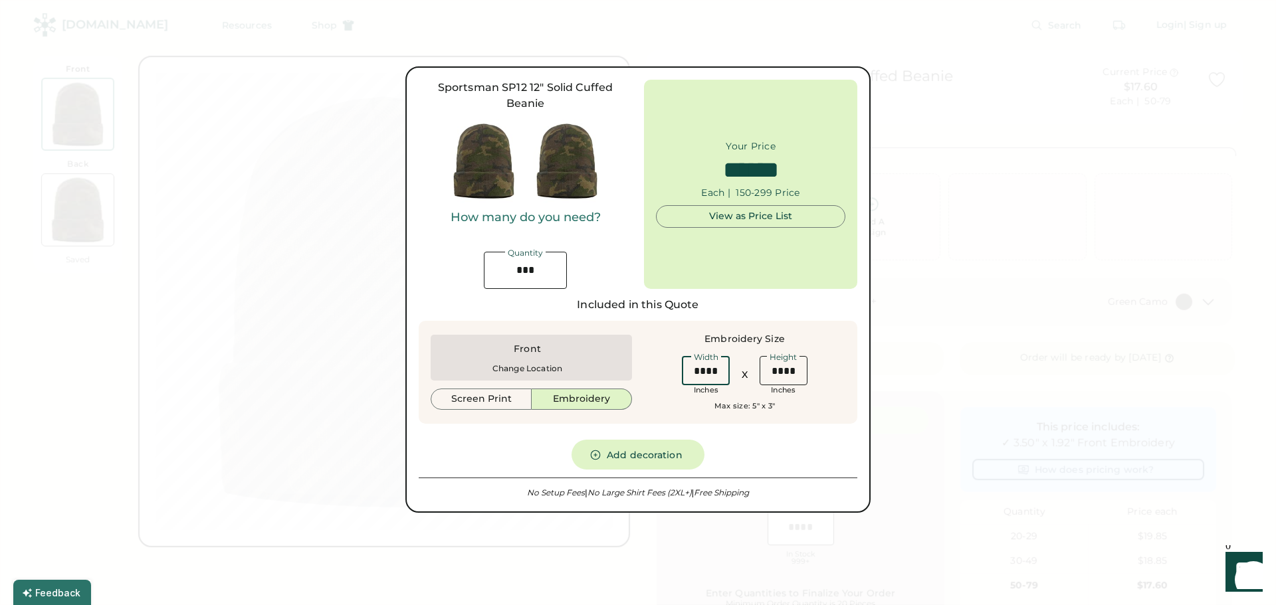
drag, startPoint x: 715, startPoint y: 372, endPoint x: 694, endPoint y: 371, distance: 21.3
click at [694, 371] on input "input" at bounding box center [706, 370] width 48 height 29
type input "****"
click at [676, 416] on div "Front Change Location Screen Print Embroidery Embroidery Size Width Inches X He…" at bounding box center [638, 373] width 439 height 104
type input "******"
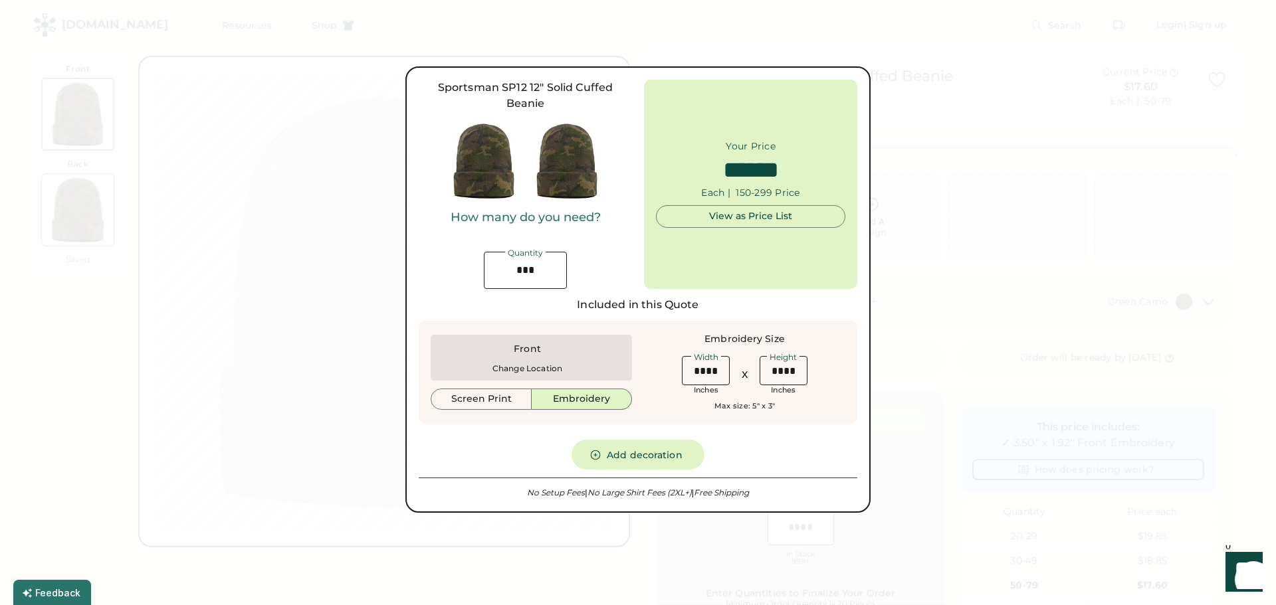
click at [982, 393] on div at bounding box center [638, 302] width 1276 height 605
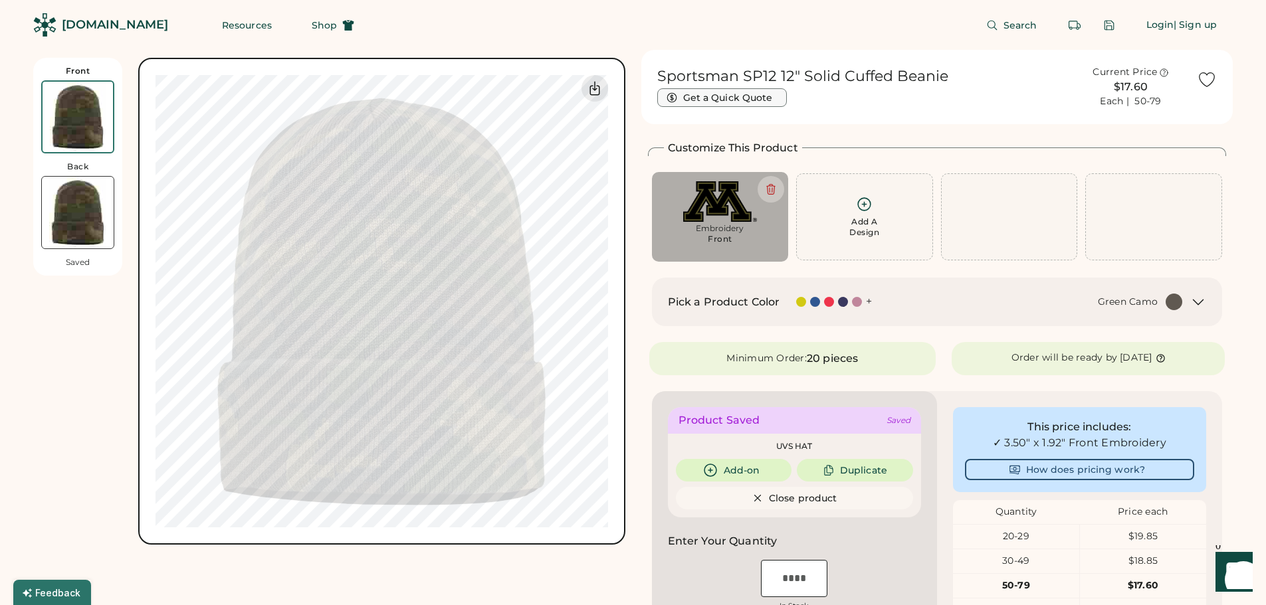
click at [738, 97] on button "Get a Quick Quote" at bounding box center [722, 97] width 130 height 19
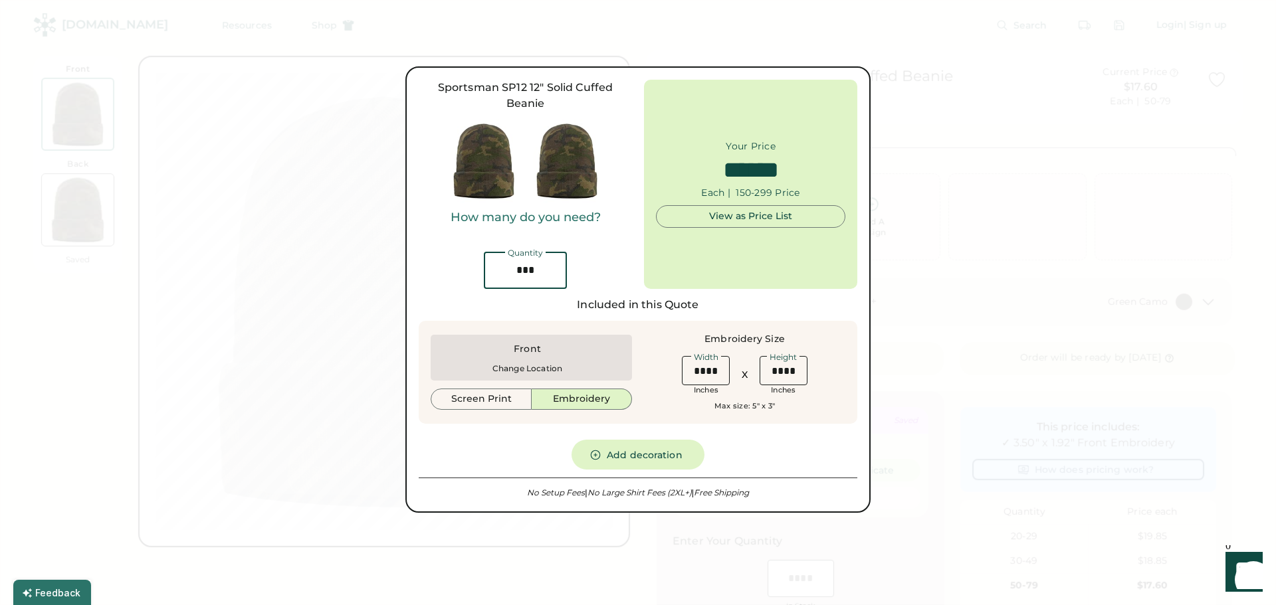
drag, startPoint x: 542, startPoint y: 267, endPoint x: 513, endPoint y: 268, distance: 28.6
click at [513, 268] on input "input" at bounding box center [525, 270] width 83 height 37
type input "*"
type input "*****"
type input "***"
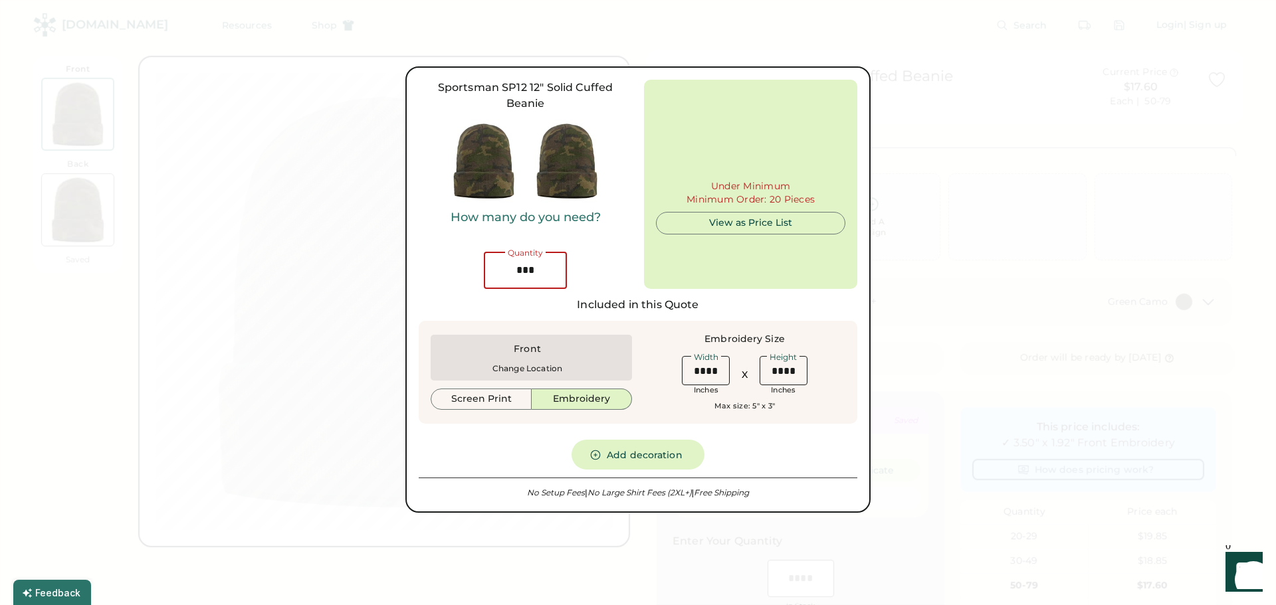
click at [583, 258] on div "How many do you need? Quantity" at bounding box center [525, 250] width 213 height 78
type input "******"
click at [702, 373] on input "input" at bounding box center [706, 370] width 48 height 29
click at [761, 433] on div "Sportsman SP12 12" Solid Cuffed Beanie How many do you need? Quantity Your Pric…" at bounding box center [638, 290] width 439 height 420
drag, startPoint x: 719, startPoint y: 365, endPoint x: 705, endPoint y: 366, distance: 14.0
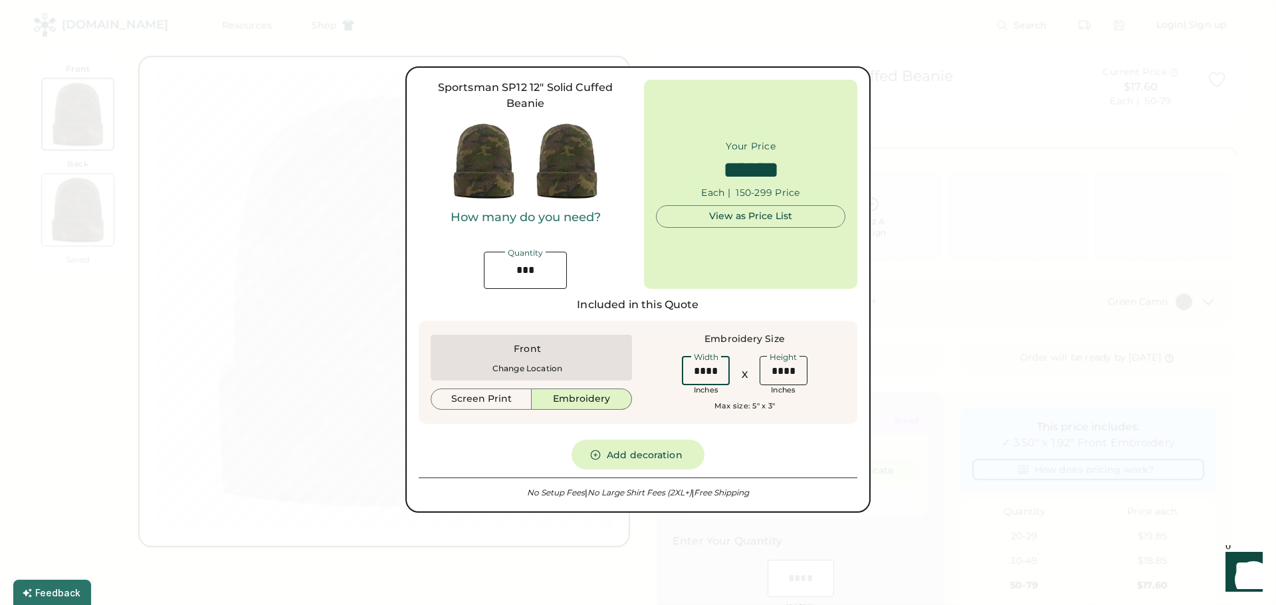
click at [705, 366] on input "input" at bounding box center [706, 370] width 48 height 29
type input "****"
click at [764, 440] on div "Sportsman SP12 12" Solid Cuffed Beanie How many do you need? Quantity Your Pric…" at bounding box center [638, 290] width 439 height 420
click at [716, 364] on input "input" at bounding box center [706, 370] width 48 height 29
click at [767, 431] on div "Front Change Location Screen Print Embroidery Embroidery Size Width Inches X He…" at bounding box center [638, 377] width 439 height 112
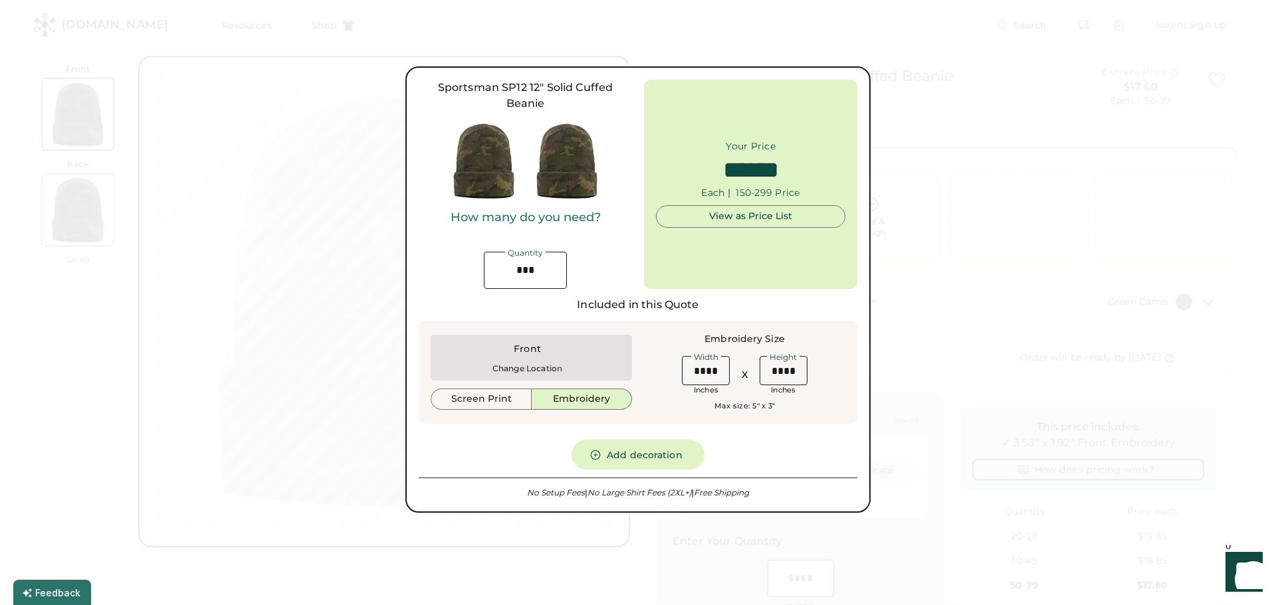
click at [912, 391] on div at bounding box center [638, 302] width 1276 height 605
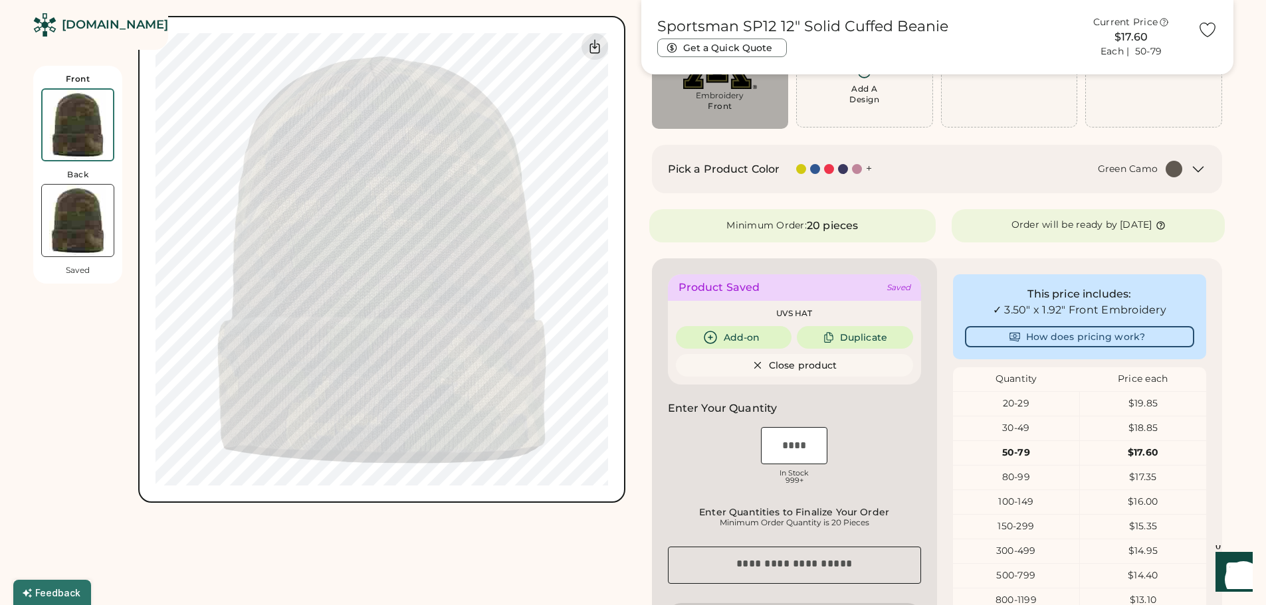
scroll to position [66, 0]
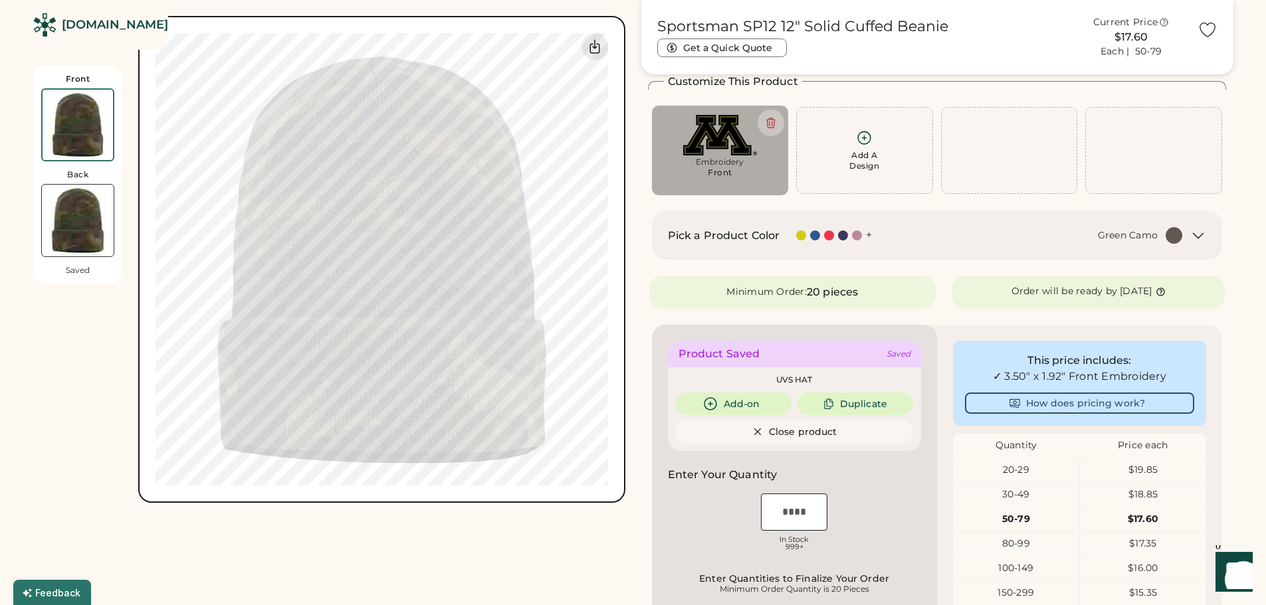
click at [1038, 234] on div "Green Camo" at bounding box center [1035, 235] width 295 height 17
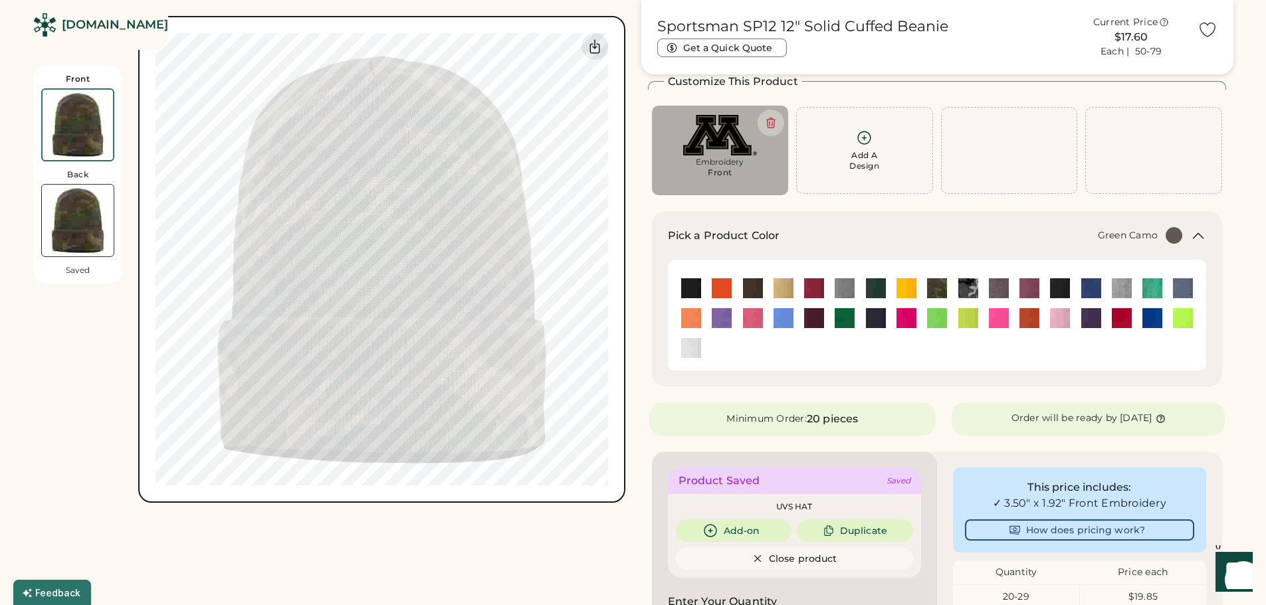
click at [1038, 234] on div "Green Camo" at bounding box center [989, 235] width 387 height 17
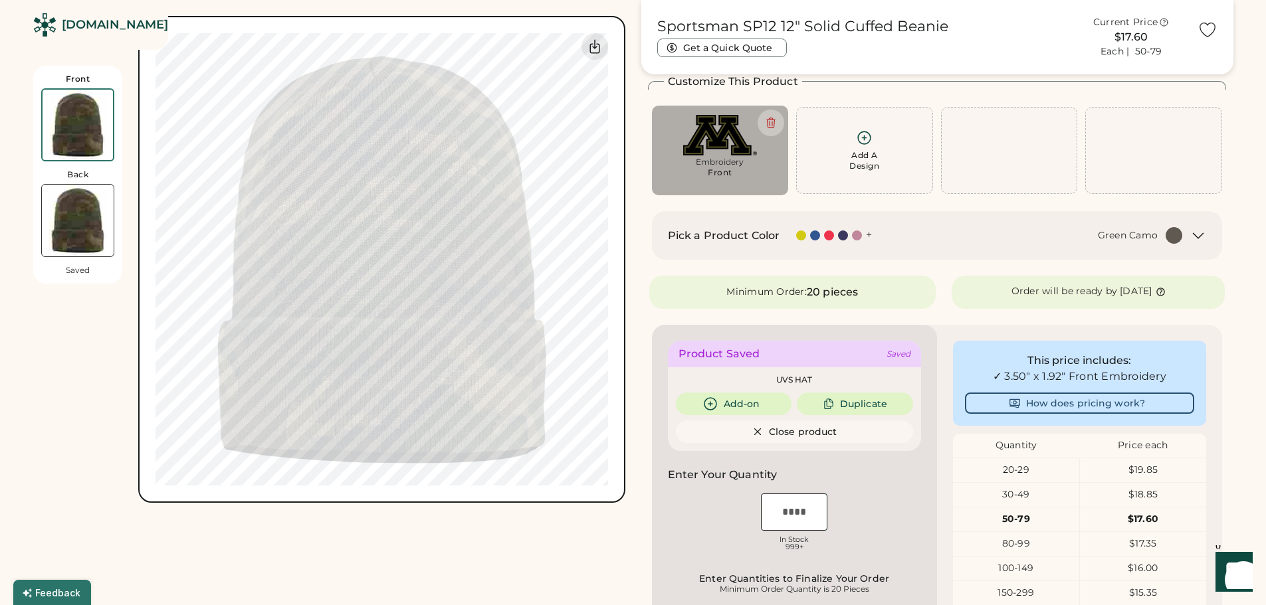
click at [749, 167] on div "Embroidery" at bounding box center [720, 162] width 118 height 11
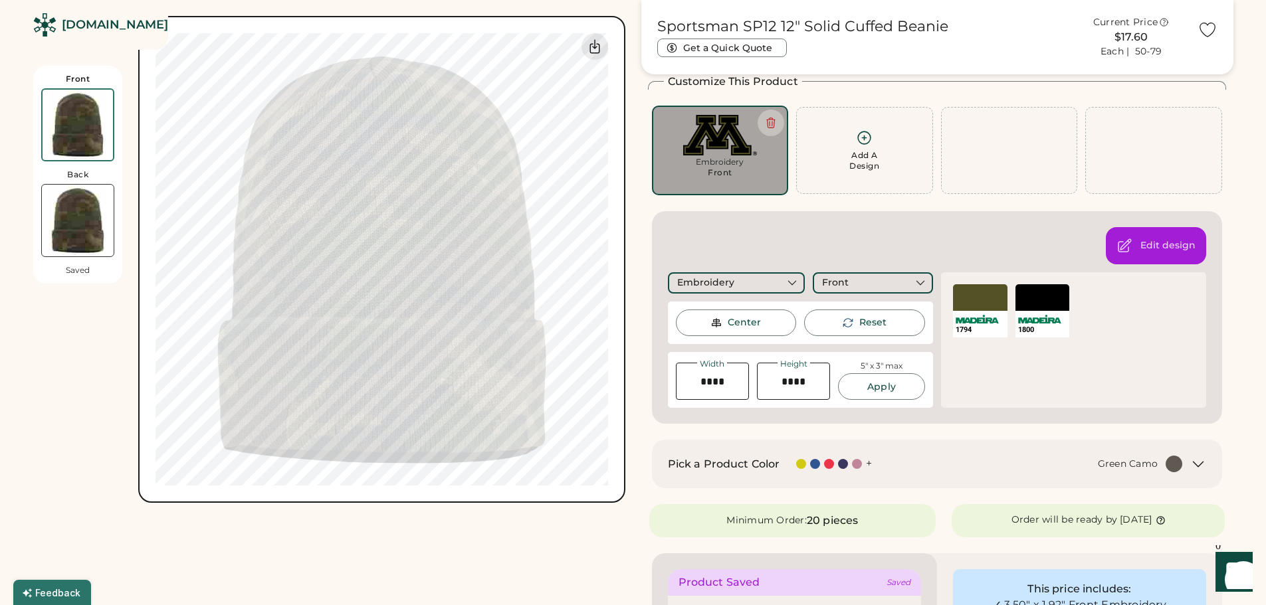
click at [728, 383] on input "input" at bounding box center [712, 381] width 73 height 37
click at [872, 386] on button "Apply" at bounding box center [881, 386] width 86 height 27
click at [874, 390] on button "Apply" at bounding box center [881, 386] width 86 height 27
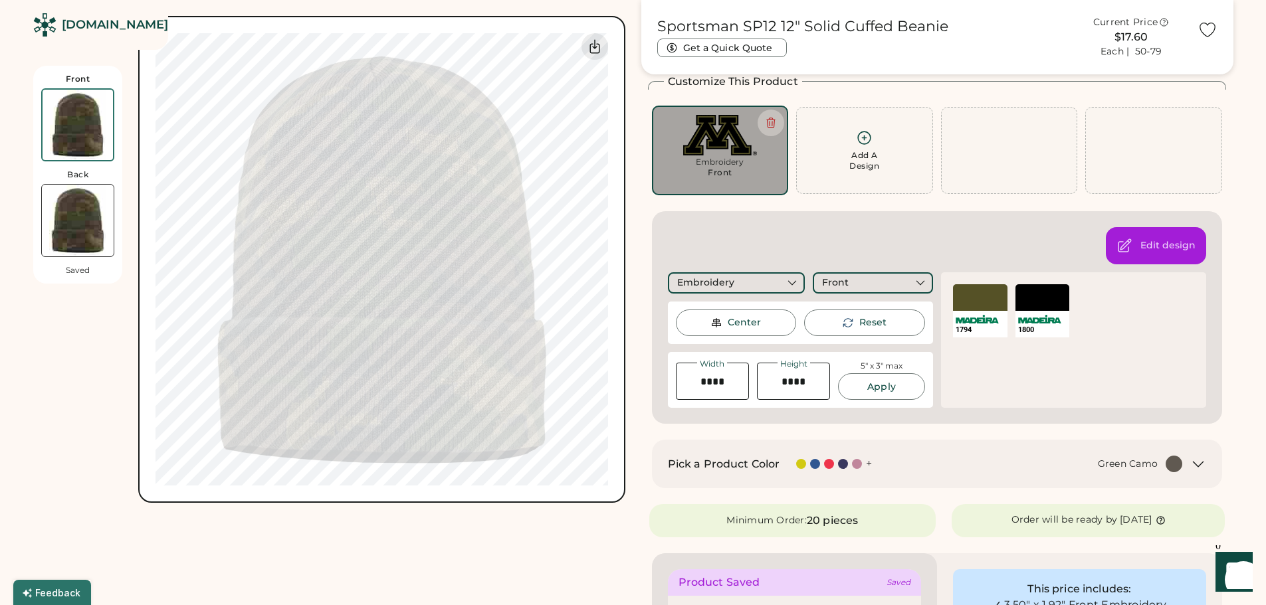
scroll to position [0, 0]
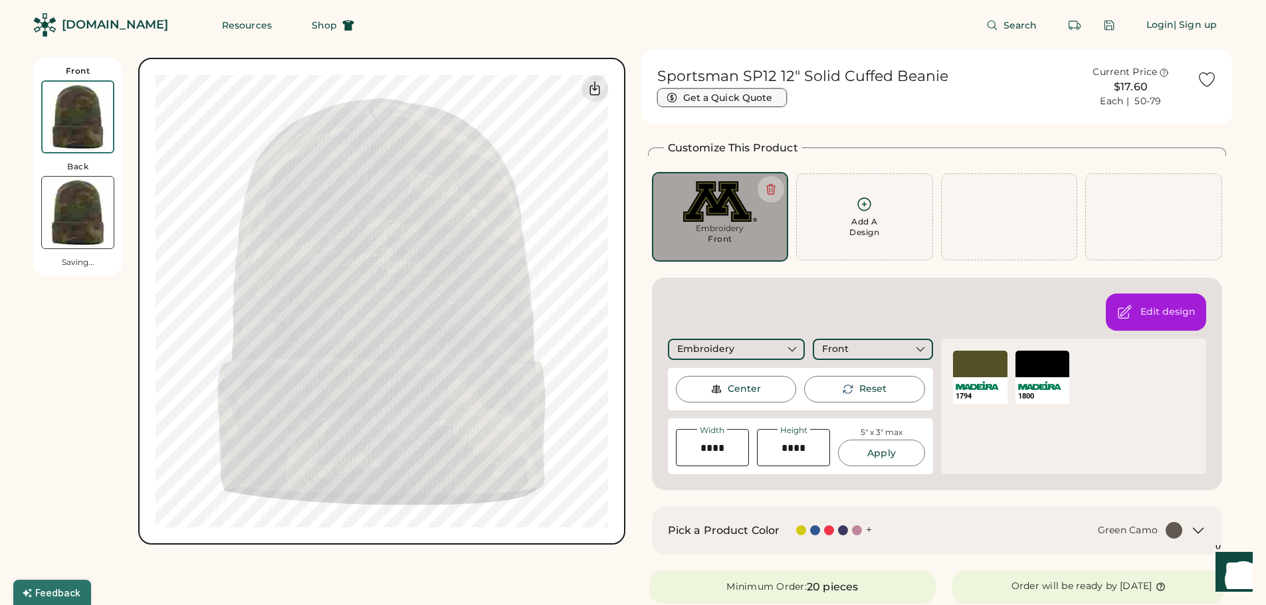
click at [781, 99] on button "Get a Quick Quote" at bounding box center [722, 97] width 130 height 19
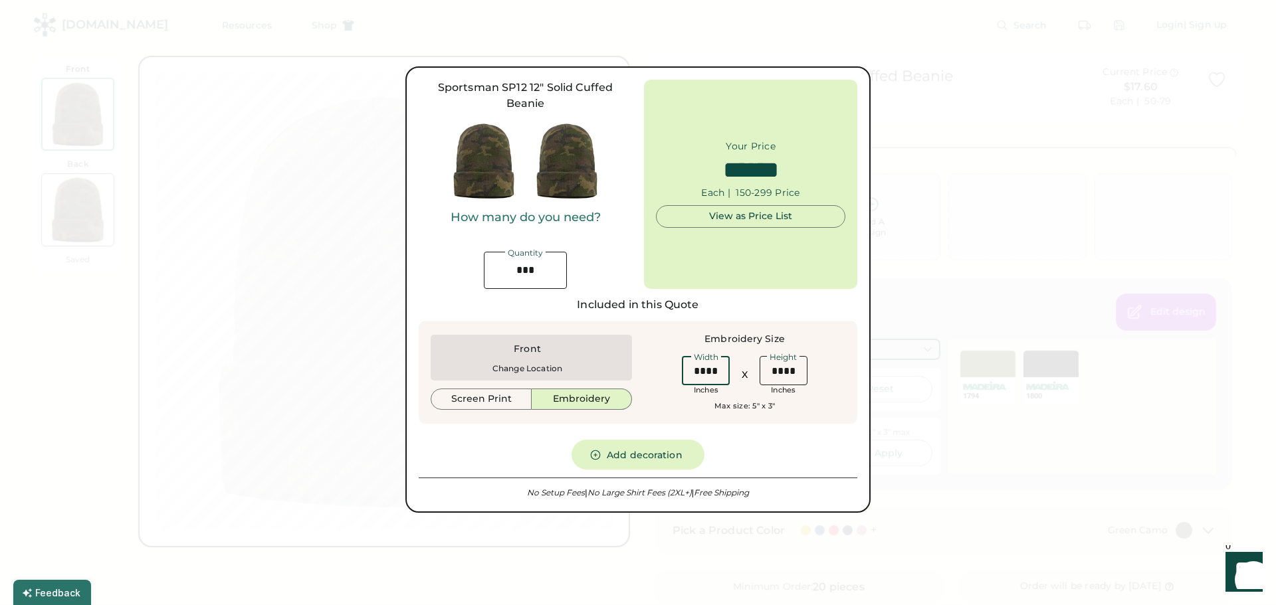
drag, startPoint x: 714, startPoint y: 373, endPoint x: 706, endPoint y: 373, distance: 8.0
click at [706, 373] on input "input" at bounding box center [706, 370] width 48 height 29
click at [729, 445] on div "Sportsman SP12 12" Solid Cuffed Beanie How many do you need? Quantity Your Pric…" at bounding box center [638, 290] width 439 height 420
click at [547, 272] on input "input" at bounding box center [525, 270] width 83 height 37
click at [498, 403] on button "Screen Print" at bounding box center [481, 399] width 101 height 21
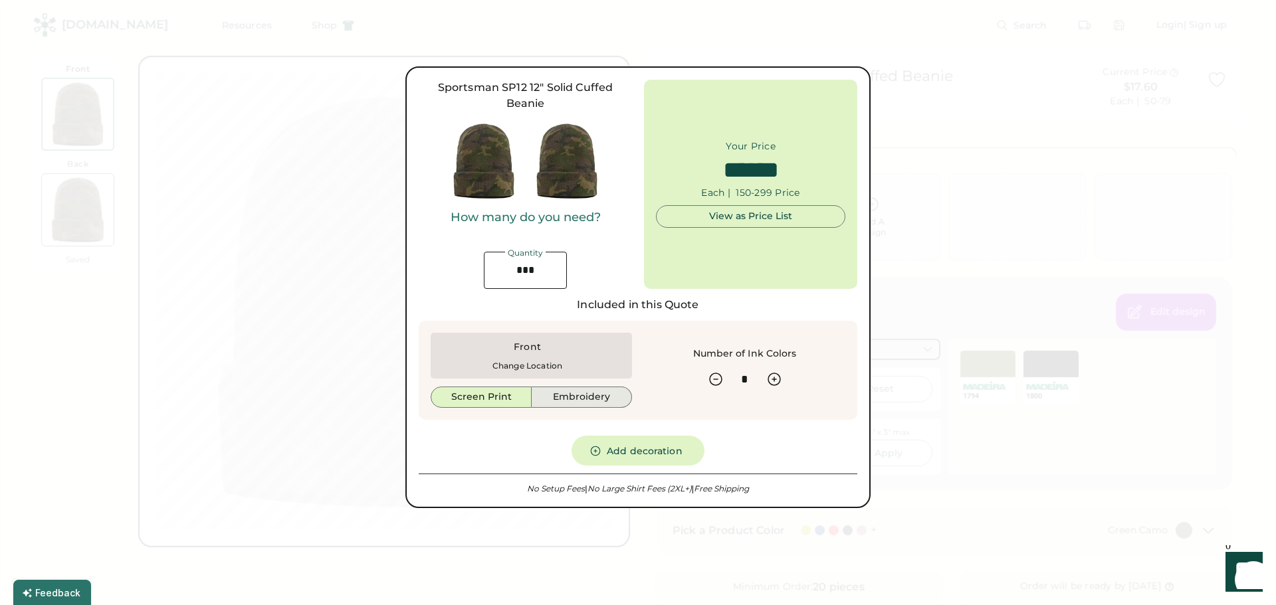
click at [579, 399] on button "Embroidery" at bounding box center [582, 397] width 100 height 21
type input "******"
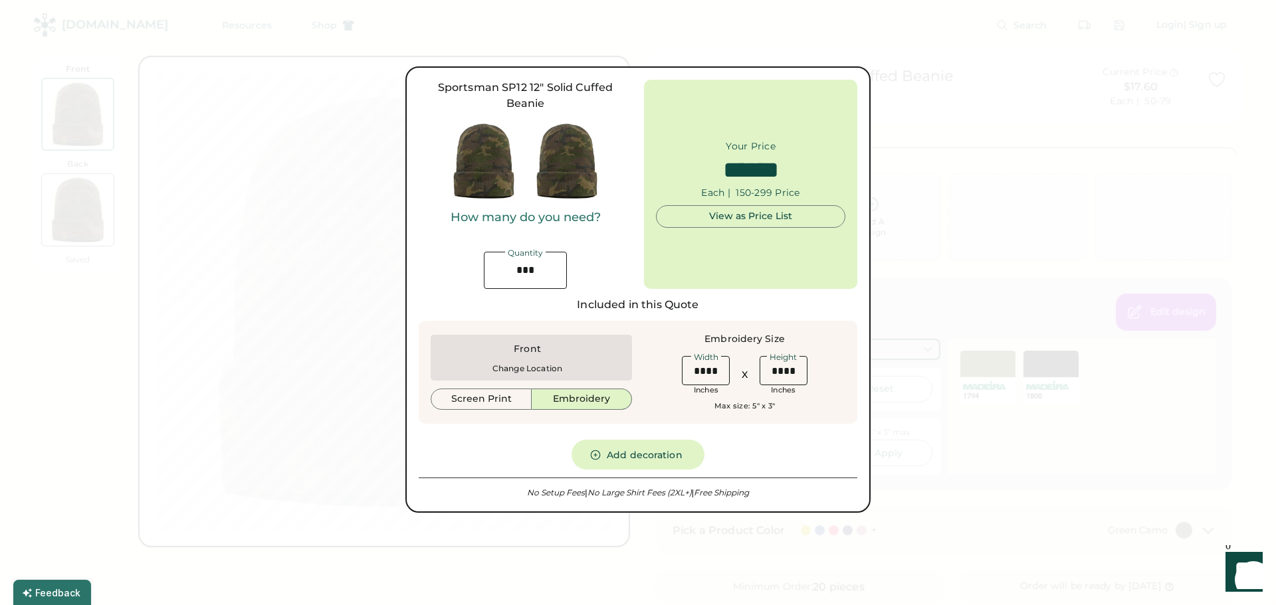
click at [771, 449] on div "Sportsman SP12 12" Solid Cuffed Beanie How many do you need? Quantity Your Pric…" at bounding box center [638, 290] width 439 height 420
click at [791, 223] on div "View as Price List" at bounding box center [750, 216] width 167 height 13
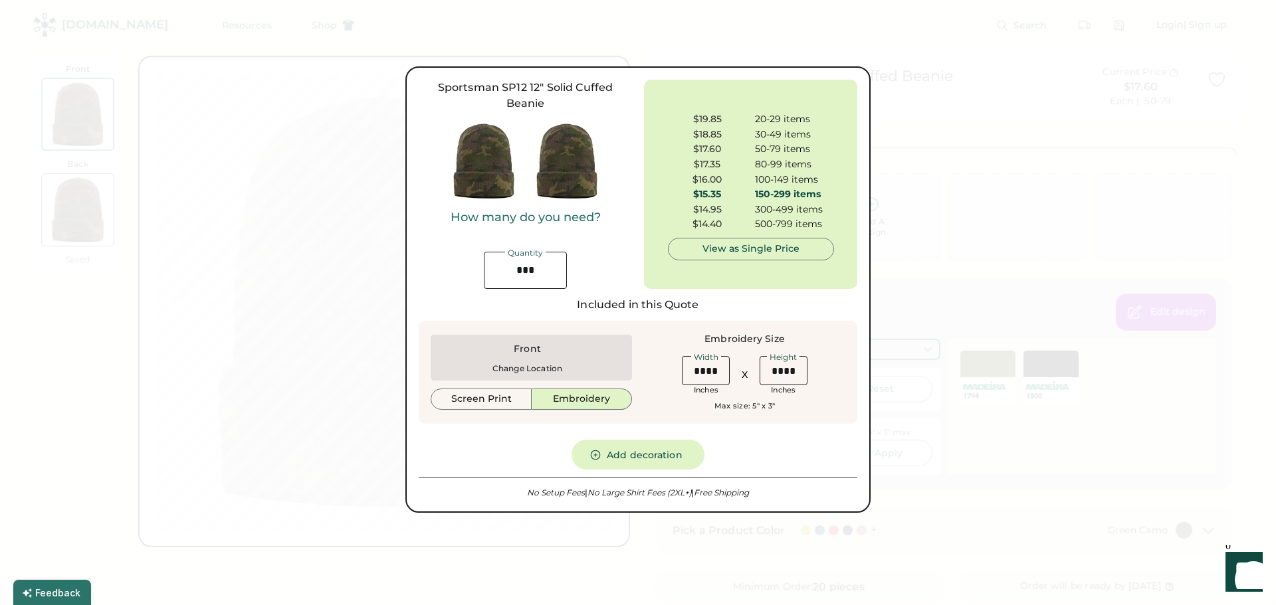
click at [756, 251] on div "View as Single Price" at bounding box center [751, 249] width 144 height 13
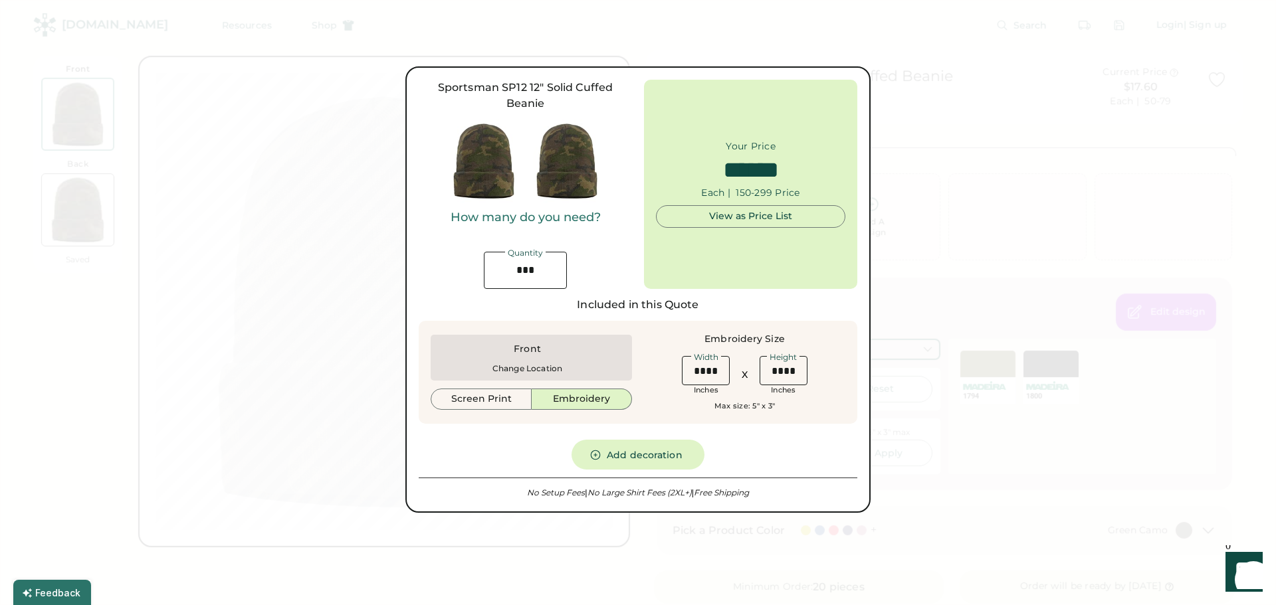
click at [272, 551] on div at bounding box center [638, 302] width 1276 height 605
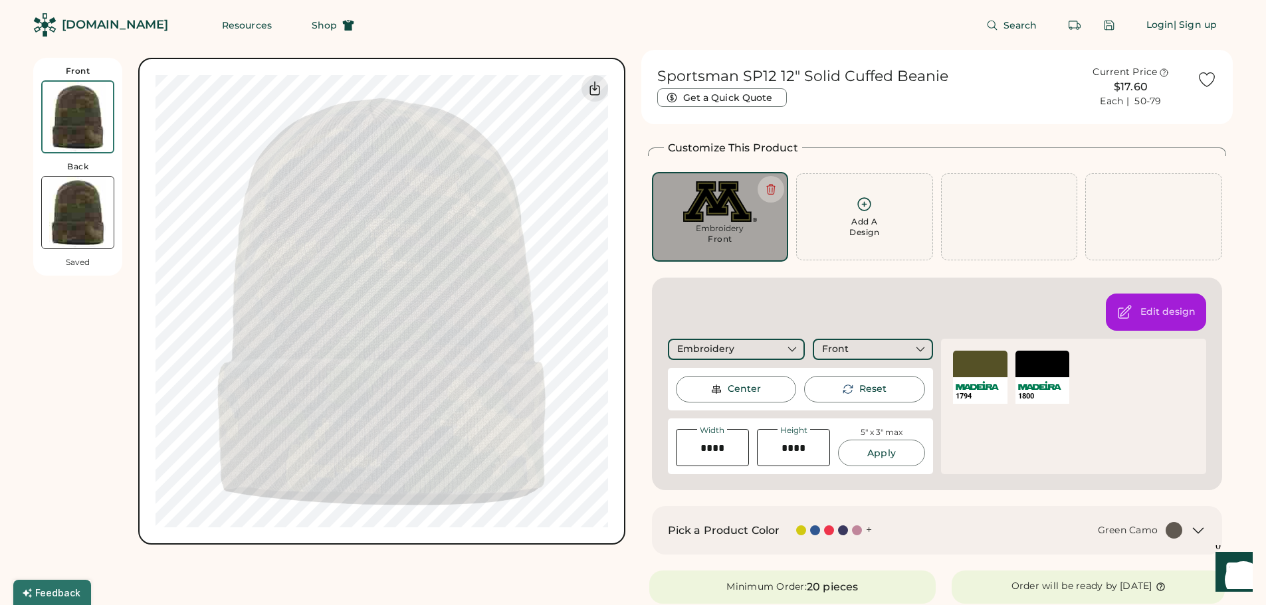
click at [530, 33] on div "Search Login | Sign up" at bounding box center [801, 25] width 862 height 50
click at [732, 97] on button "Get a Quick Quote" at bounding box center [722, 97] width 130 height 19
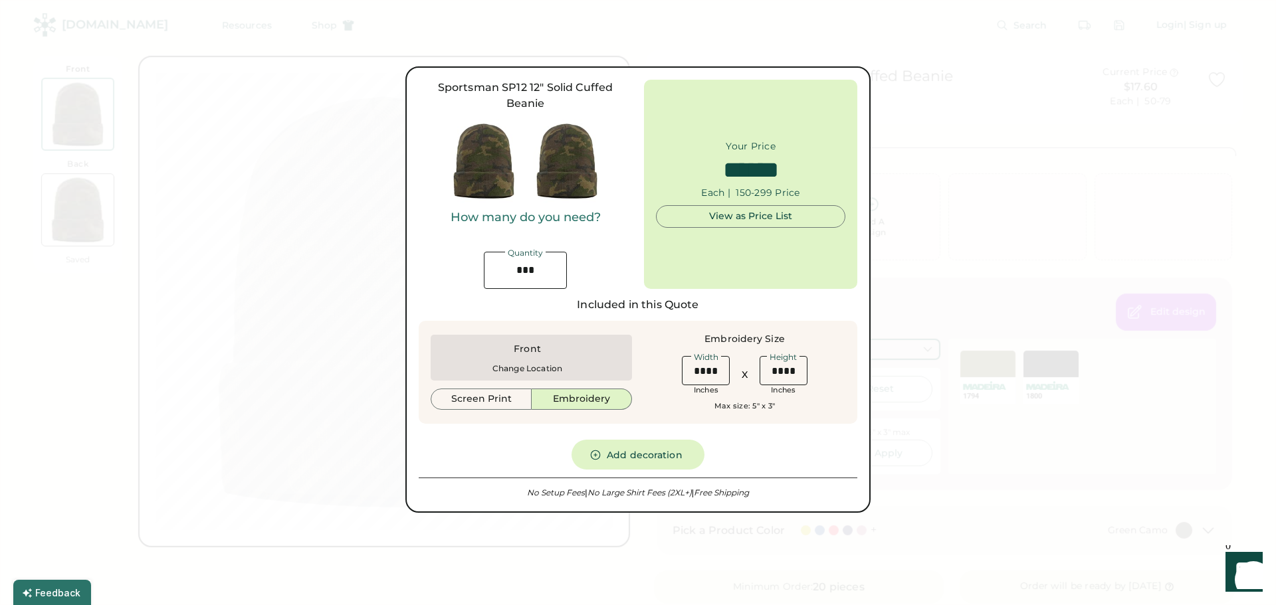
click at [554, 267] on input "input" at bounding box center [525, 270] width 83 height 37
drag, startPoint x: 714, startPoint y: 370, endPoint x: 706, endPoint y: 370, distance: 8.0
click at [706, 370] on input "input" at bounding box center [706, 370] width 48 height 29
type input "****"
click at [741, 441] on div "Sportsman SP12 12" Solid Cuffed Beanie How many do you need? Quantity Your Pric…" at bounding box center [638, 290] width 439 height 420
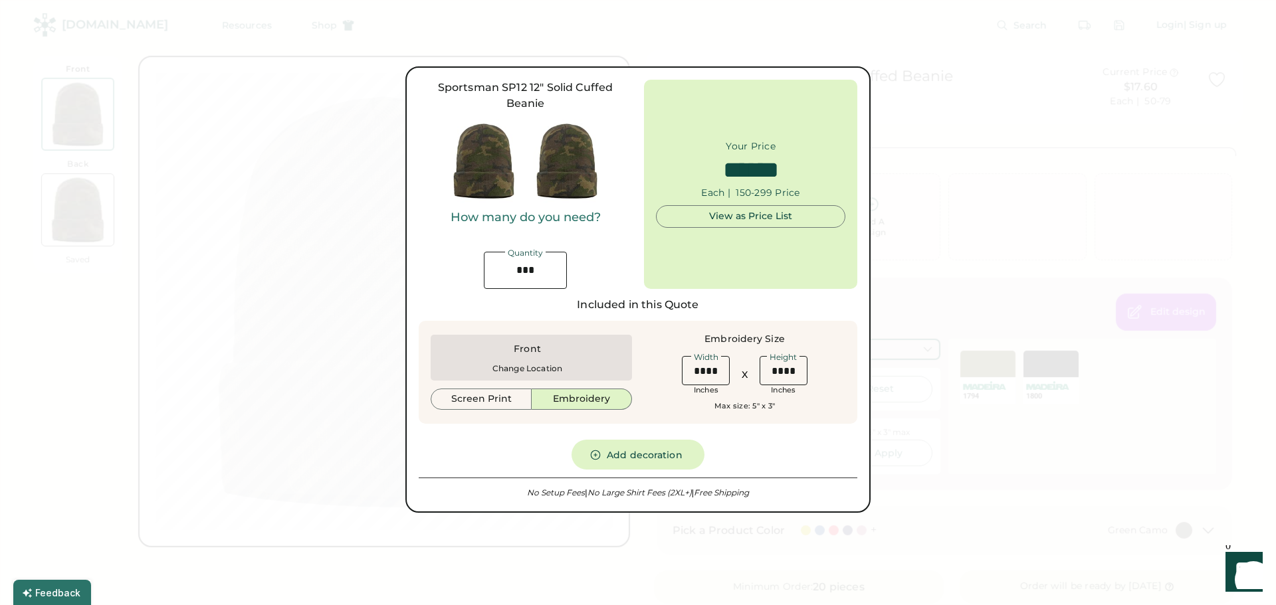
click at [515, 447] on div "Sportsman SP12 12" Solid Cuffed Beanie How many do you need? Quantity Your Pric…" at bounding box center [638, 290] width 439 height 420
click at [607, 555] on div at bounding box center [638, 302] width 1276 height 605
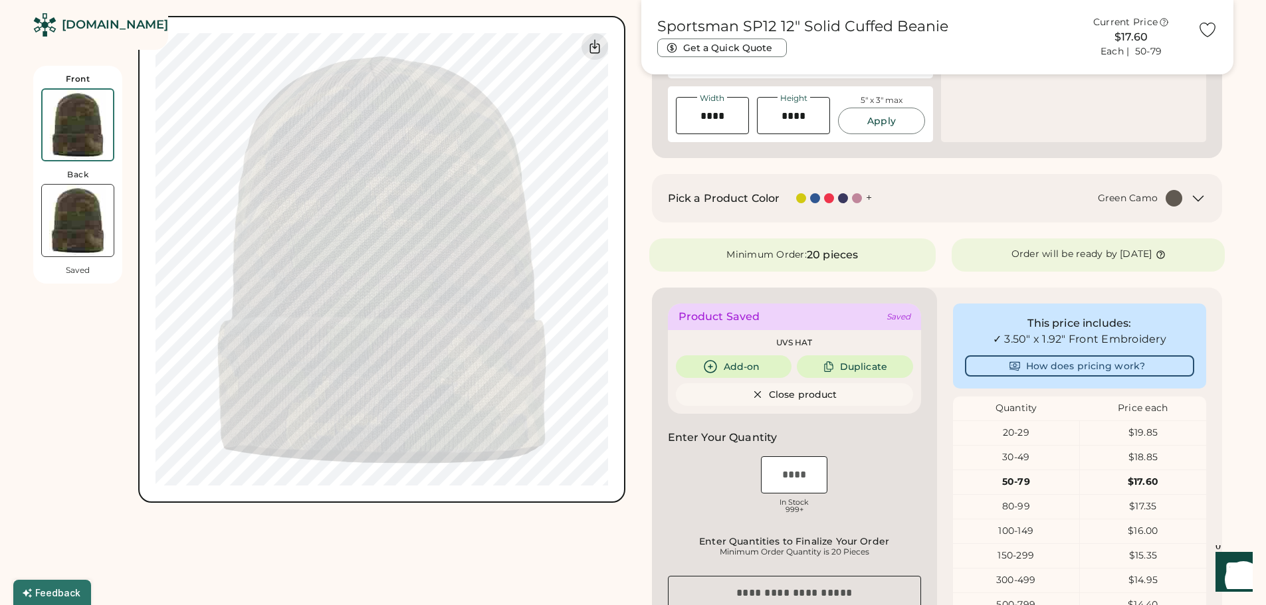
scroll to position [199, 0]
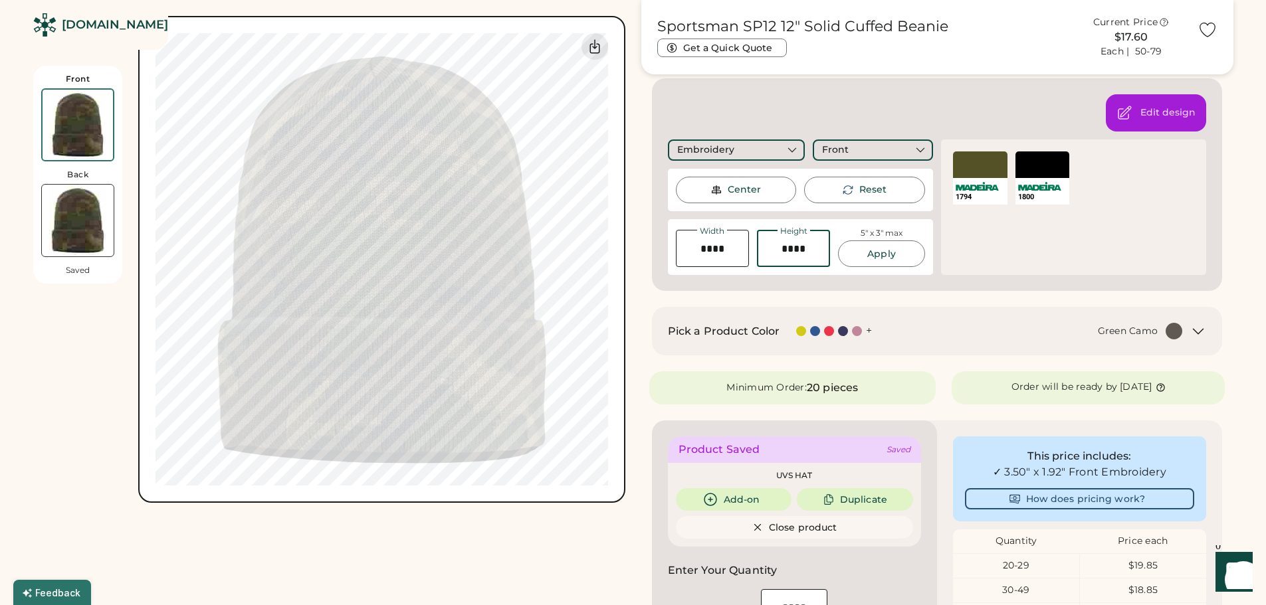
drag, startPoint x: 811, startPoint y: 253, endPoint x: 788, endPoint y: 253, distance: 23.3
click at [788, 253] on input "input" at bounding box center [793, 248] width 73 height 37
click at [1021, 256] on div "1794 SELECT A COLOR 1800 SELECT A COLOR 1794" at bounding box center [1073, 208] width 265 height 136
click at [900, 255] on button "Apply" at bounding box center [881, 254] width 86 height 27
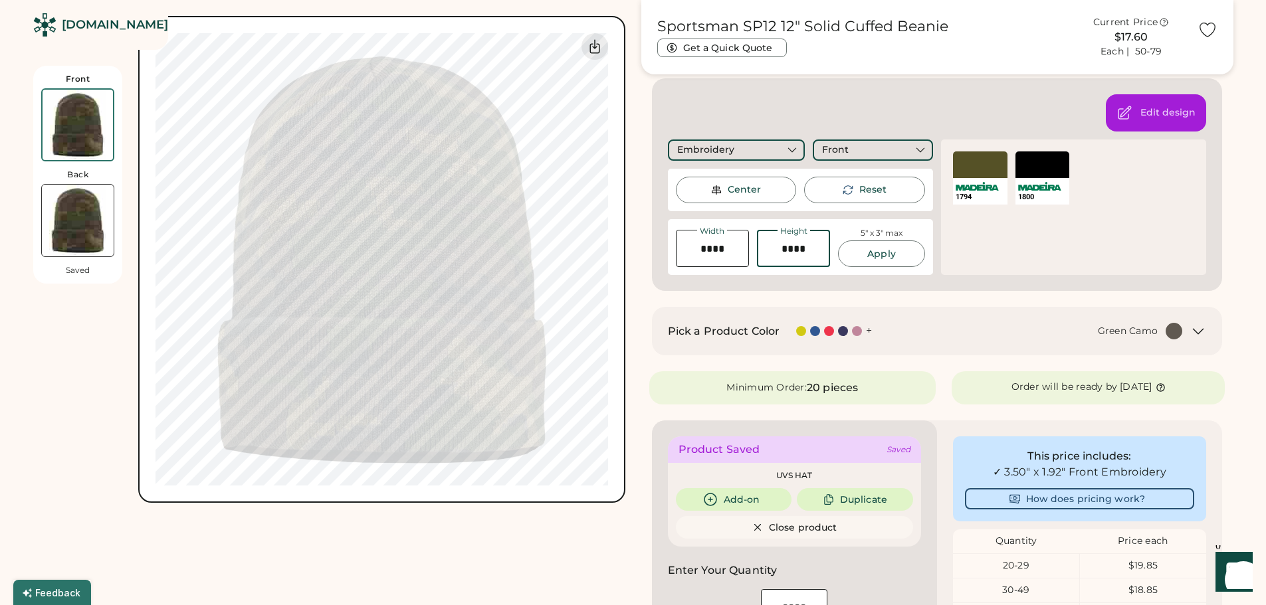
drag, startPoint x: 803, startPoint y: 252, endPoint x: 785, endPoint y: 254, distance: 18.8
click at [785, 254] on input "input" at bounding box center [793, 248] width 73 height 37
click at [860, 257] on button "Apply" at bounding box center [881, 254] width 86 height 27
drag, startPoint x: 813, startPoint y: 250, endPoint x: 793, endPoint y: 250, distance: 19.3
click at [793, 250] on input "input" at bounding box center [793, 248] width 73 height 37
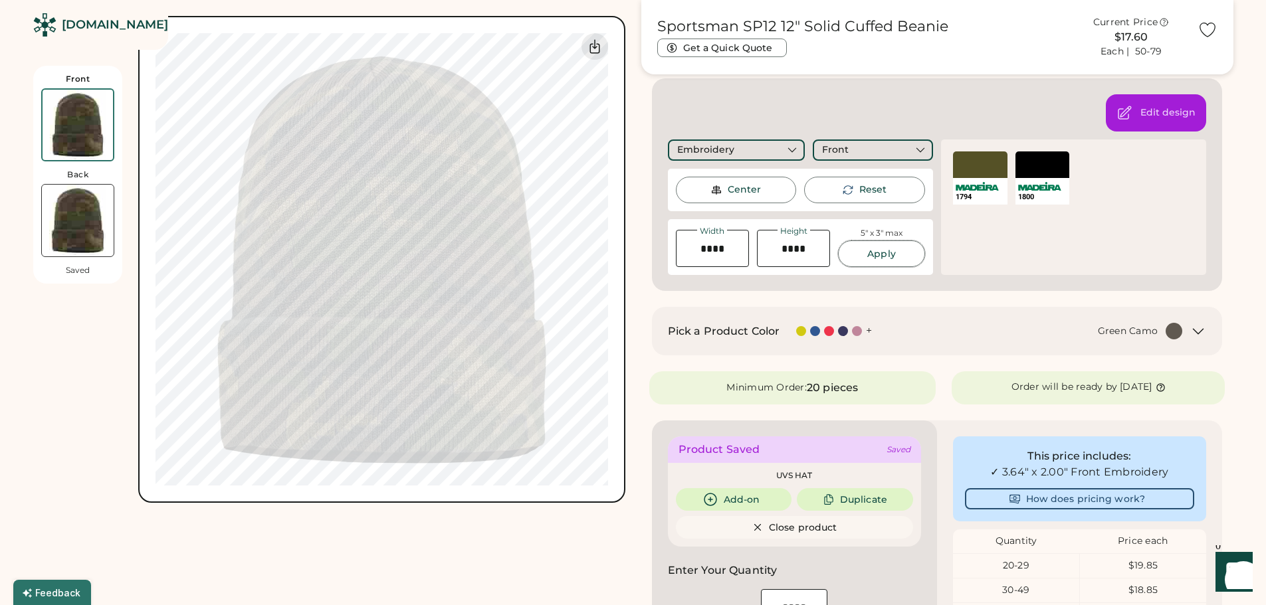
click at [882, 254] on button "Apply" at bounding box center [881, 254] width 86 height 27
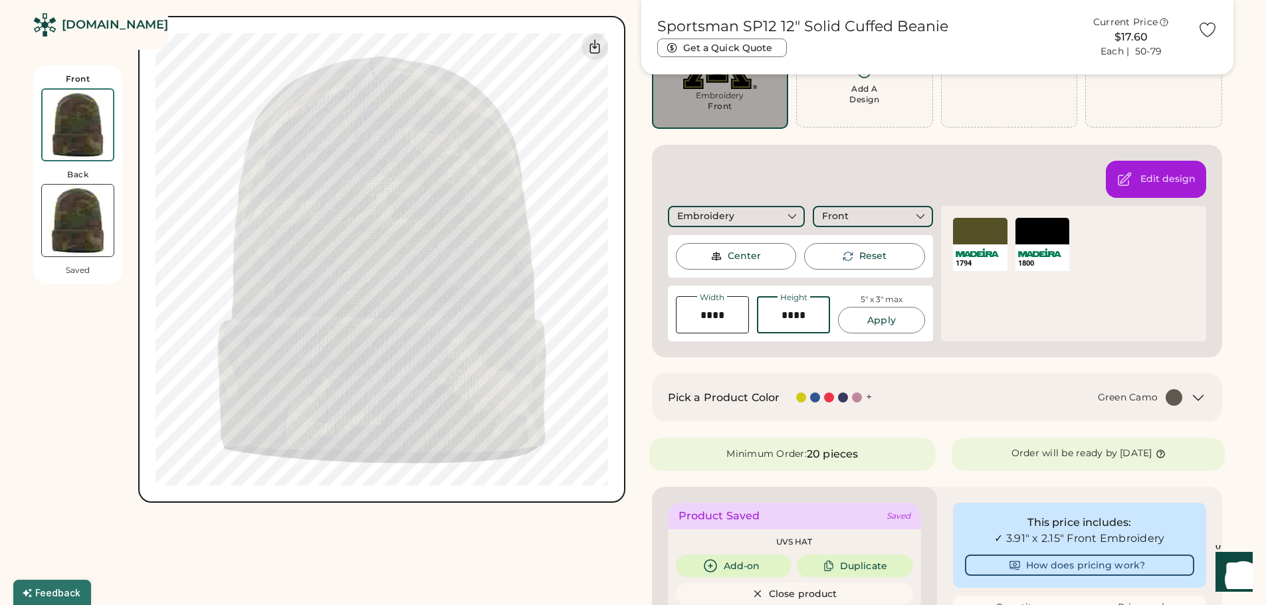
drag, startPoint x: 809, startPoint y: 317, endPoint x: 794, endPoint y: 317, distance: 15.3
click at [794, 317] on input "input" at bounding box center [793, 314] width 73 height 37
type input "****"
click at [854, 320] on button "Apply" at bounding box center [881, 320] width 86 height 27
click at [736, 256] on div "Center" at bounding box center [744, 256] width 33 height 13
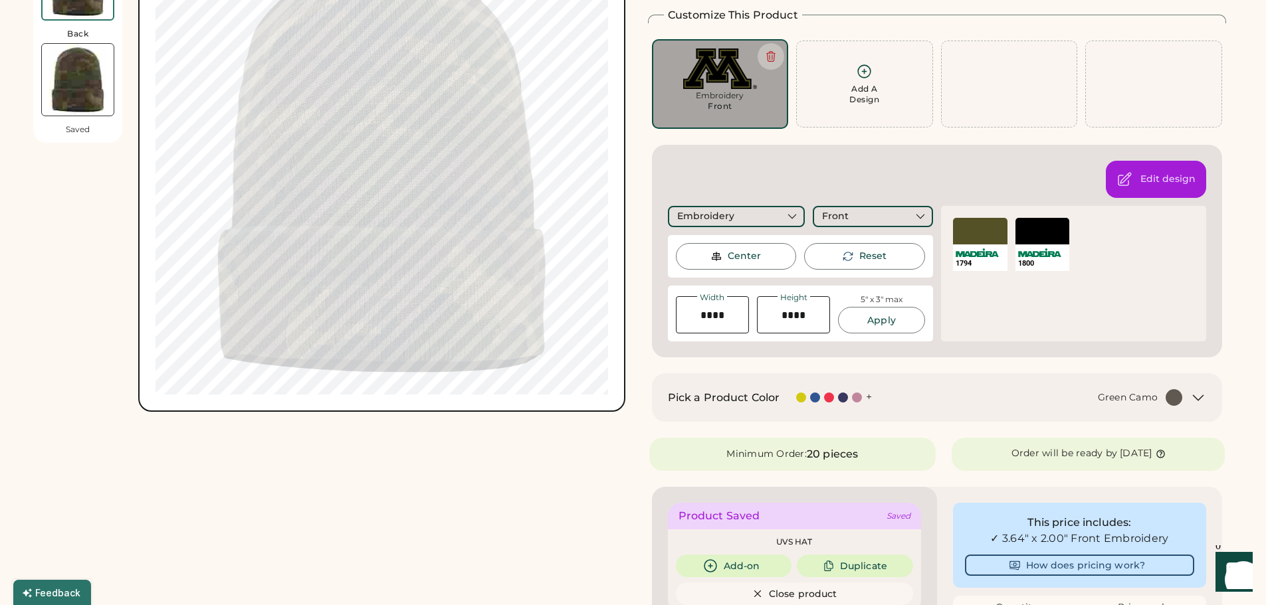
scroll to position [0, 0]
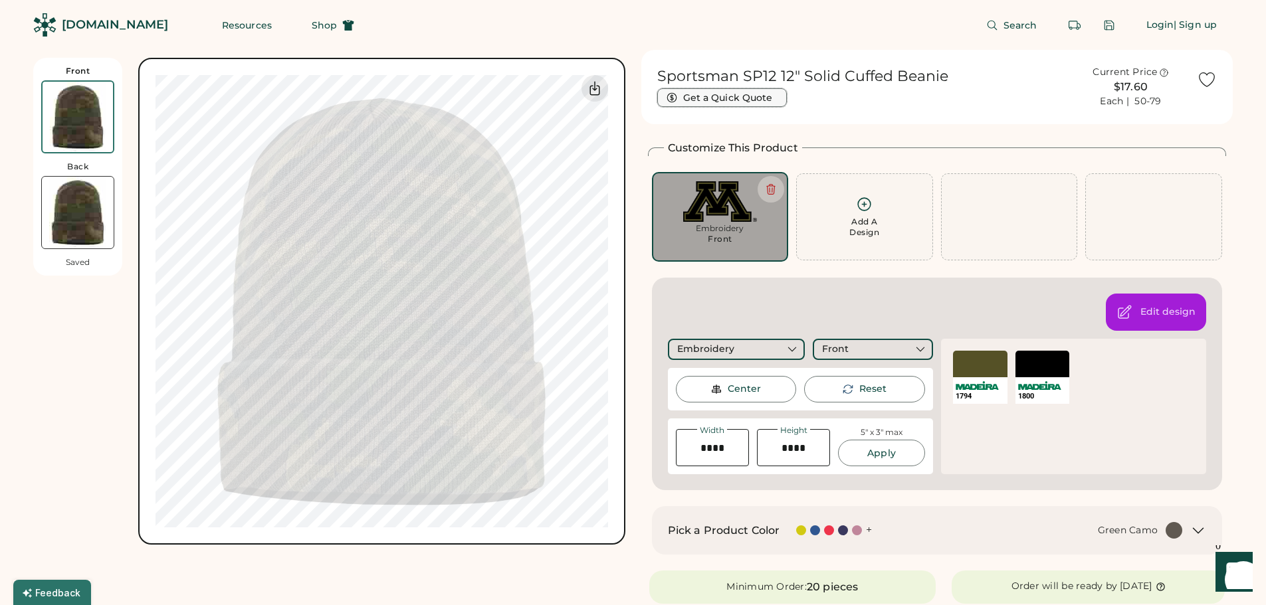
click at [734, 101] on button "Get a Quick Quote" at bounding box center [722, 97] width 130 height 19
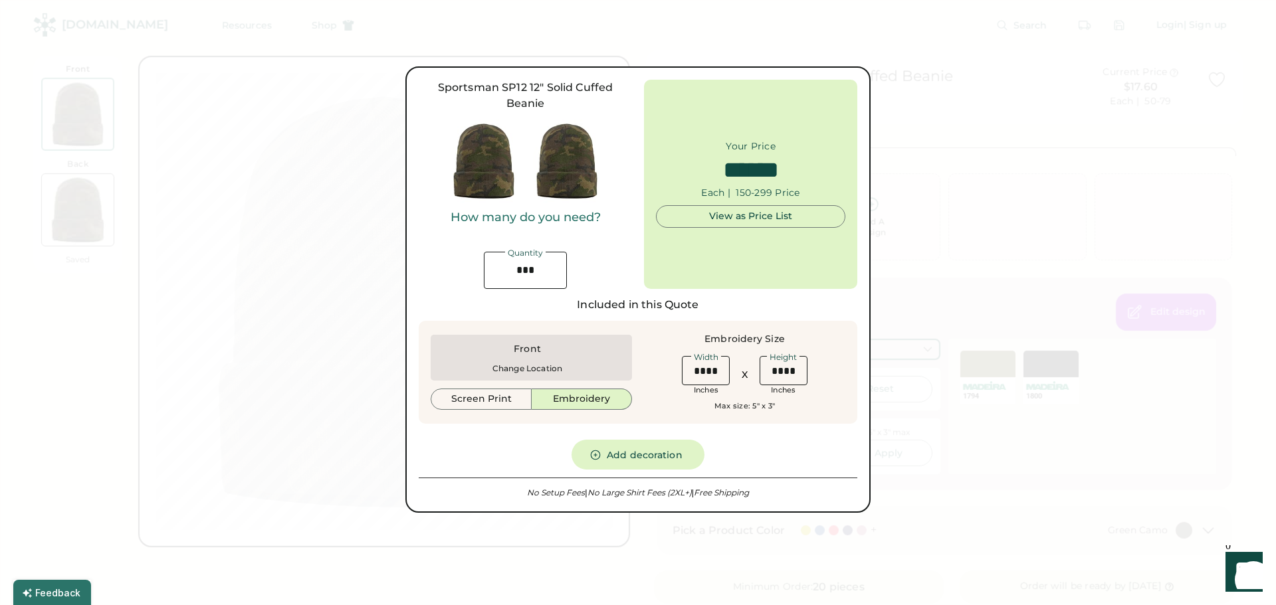
click at [517, 558] on div at bounding box center [638, 302] width 1276 height 605
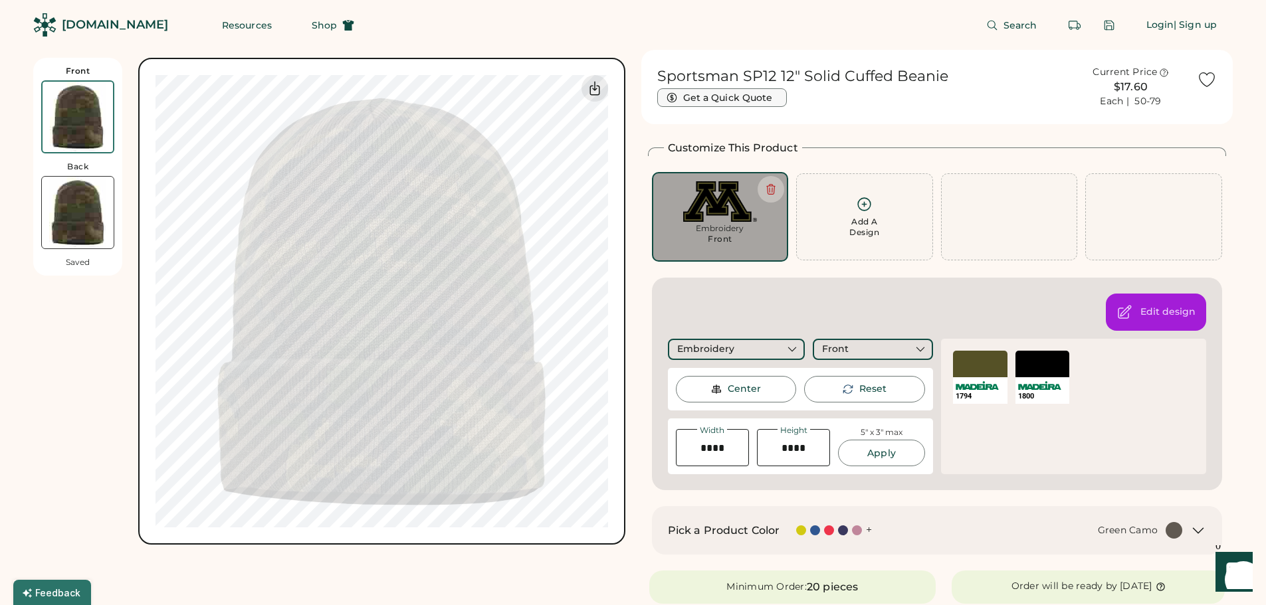
click at [725, 96] on button "Get a Quick Quote" at bounding box center [722, 97] width 130 height 19
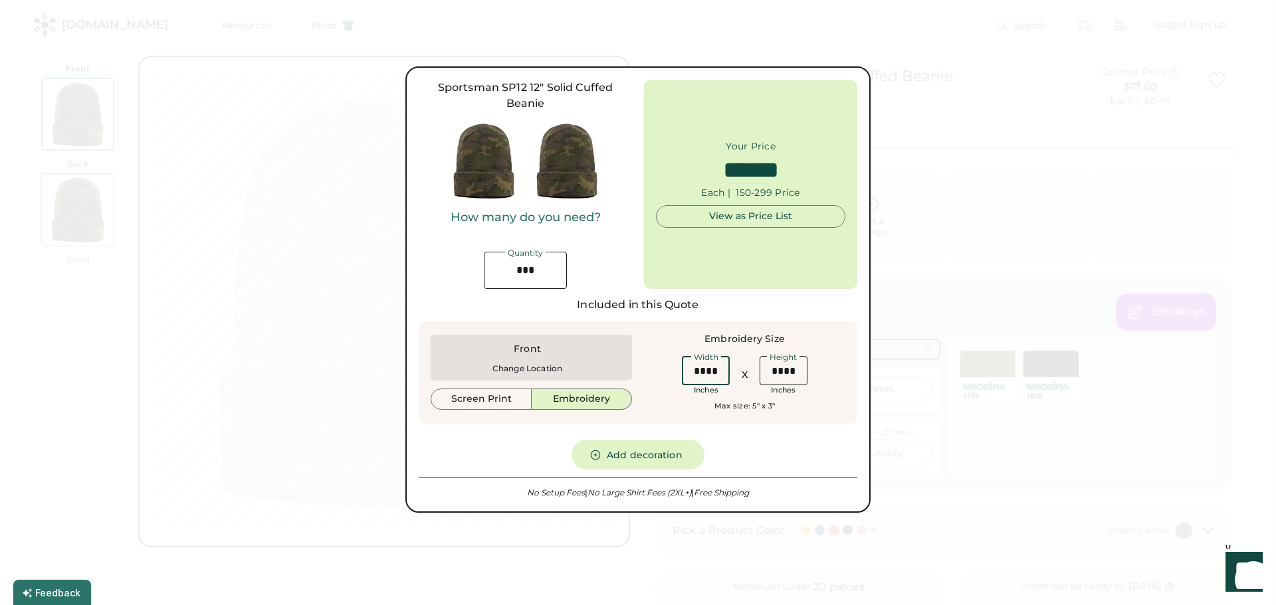
drag, startPoint x: 713, startPoint y: 372, endPoint x: 706, endPoint y: 373, distance: 7.3
click at [706, 373] on input "input" at bounding box center [706, 370] width 48 height 29
type input "****"
click at [743, 444] on div "Sportsman SP12 12" Solid Cuffed Beanie How many do you need? Quantity Your Pric…" at bounding box center [638, 290] width 439 height 420
click at [505, 406] on button "Screen Print" at bounding box center [481, 399] width 101 height 21
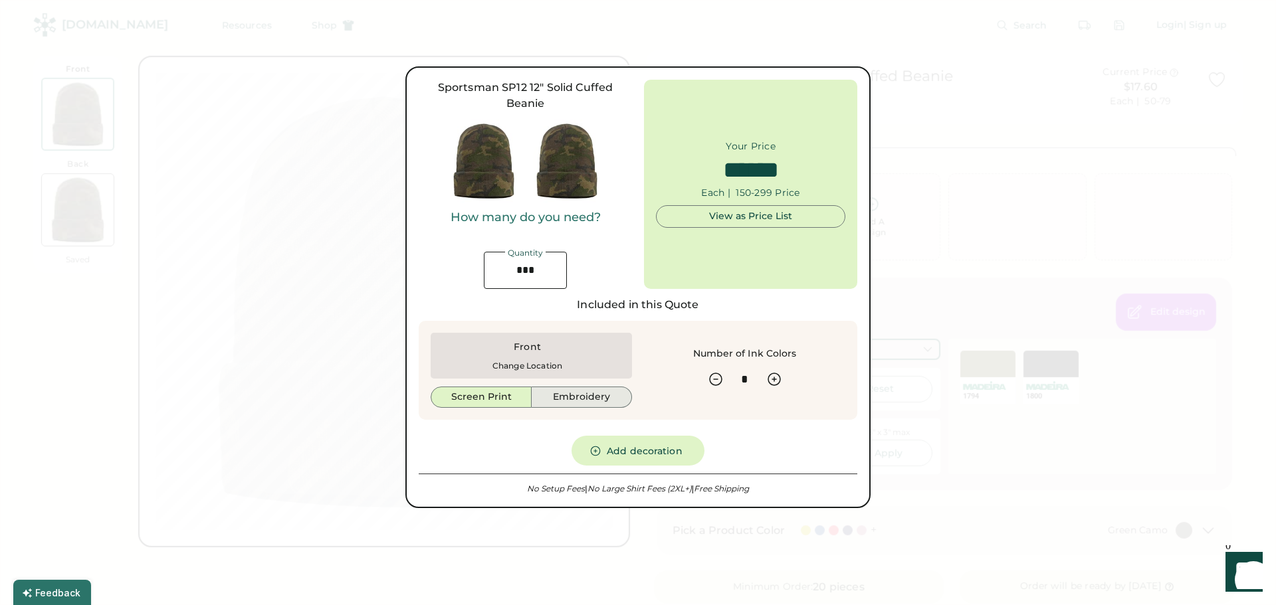
click at [577, 397] on button "Embroidery" at bounding box center [582, 397] width 100 height 21
type input "******"
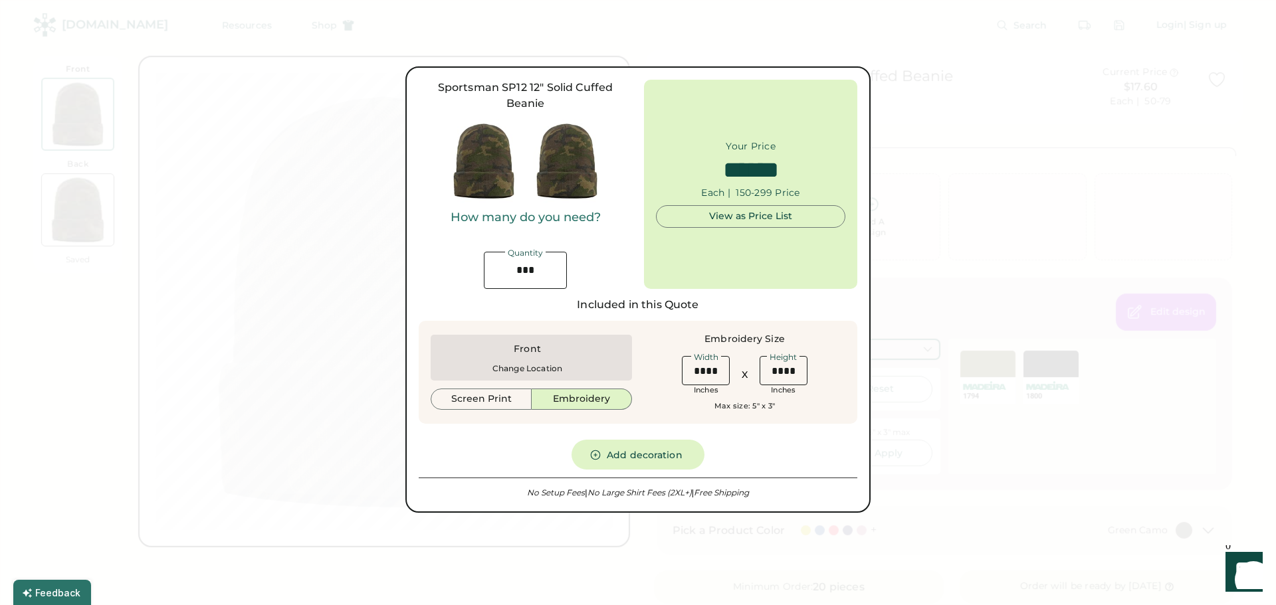
click at [526, 563] on div at bounding box center [638, 302] width 1276 height 605
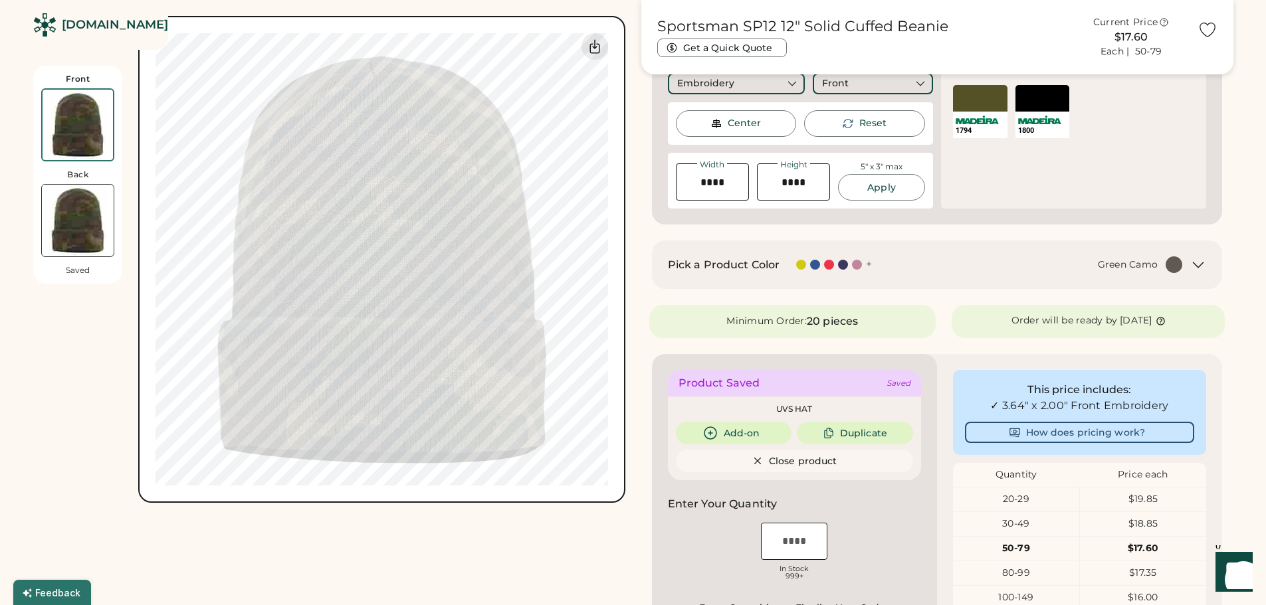
scroll to position [465, 0]
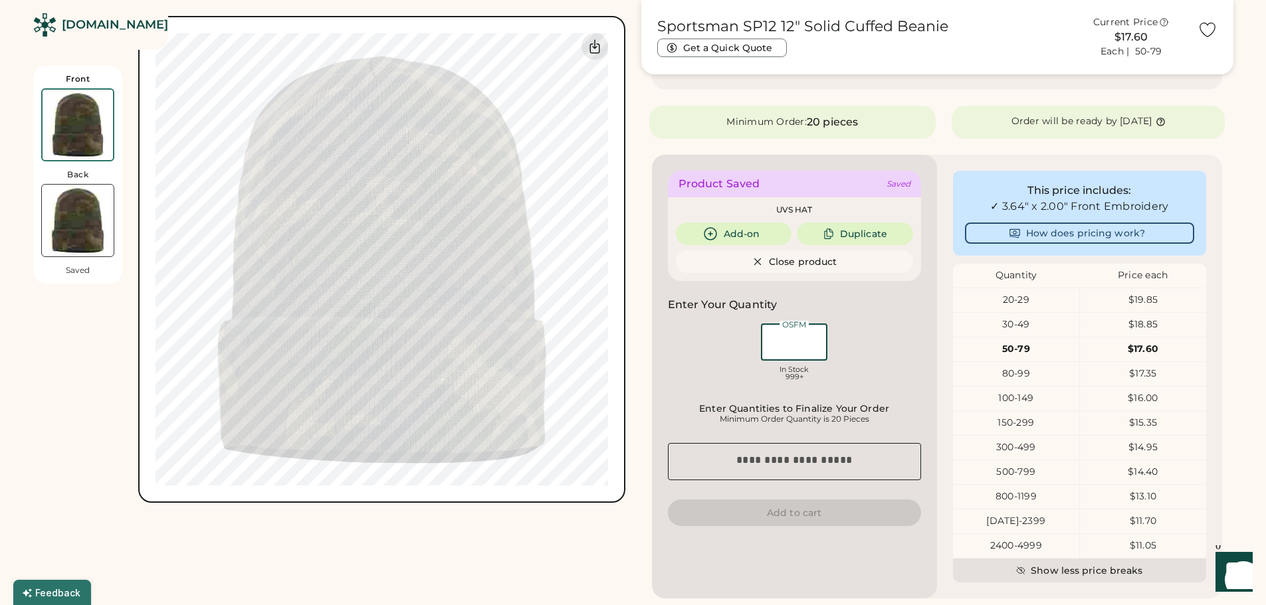
click at [797, 334] on input "input" at bounding box center [794, 342] width 66 height 37
type input "***"
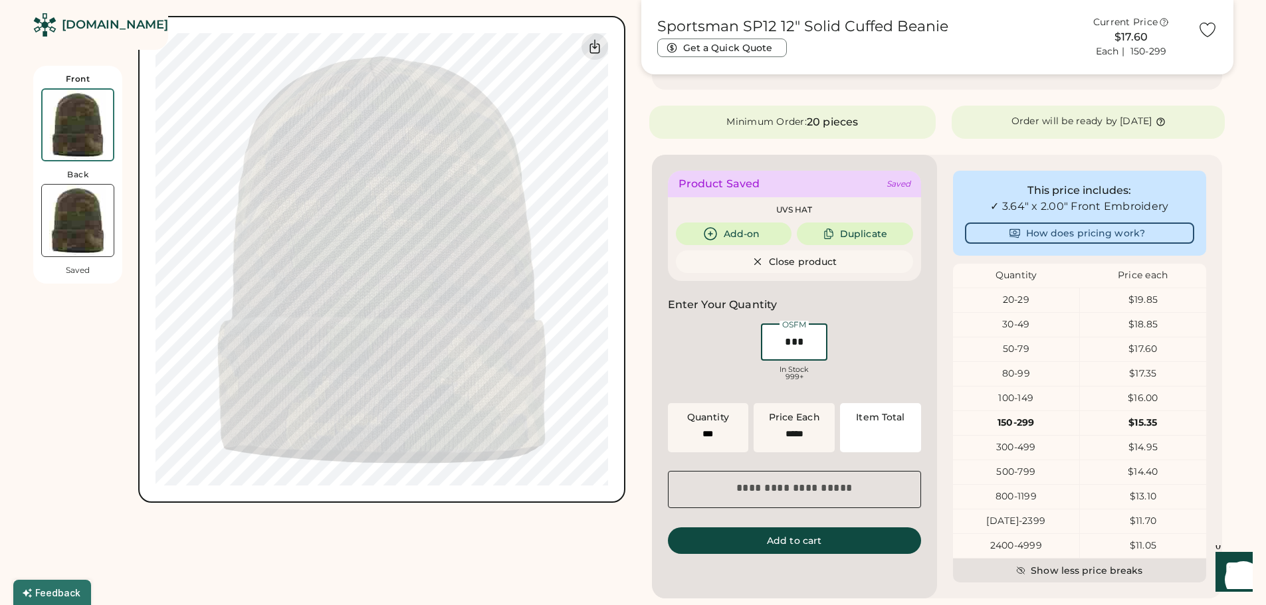
type input "******"
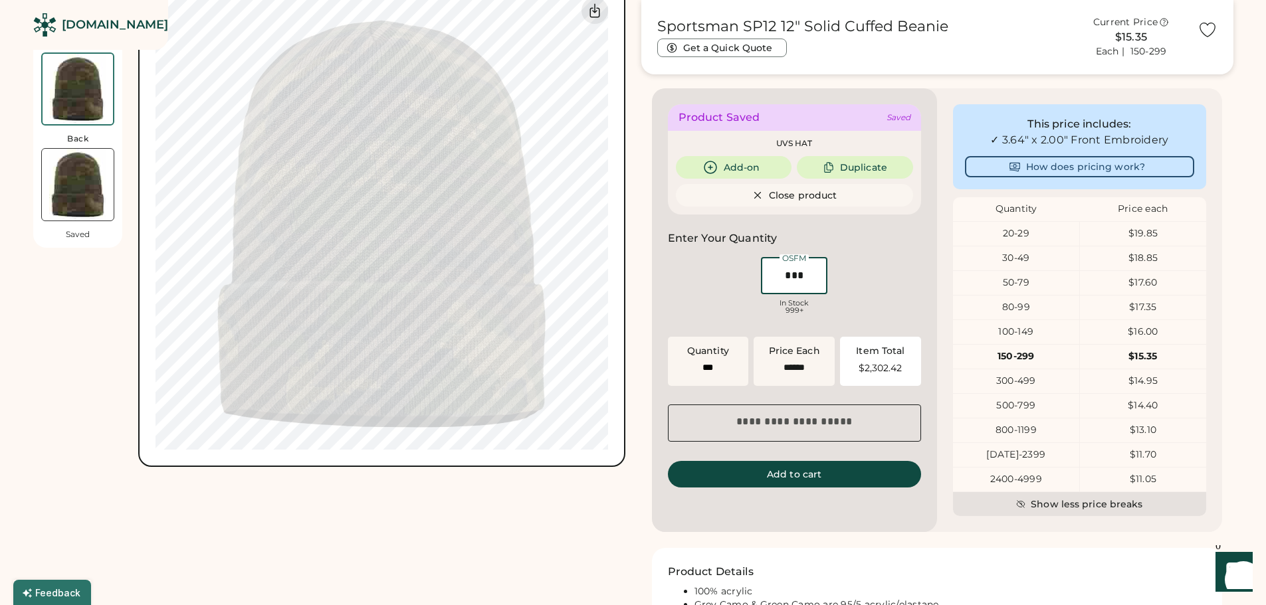
type input "***"
click at [625, 498] on div "Front Back Saved Switch to back My uploaded designs Upload new design SVG, Ai, …" at bounding box center [329, 152] width 592 height 1268
click at [504, 538] on div "Front Back Saved Switch to back My uploaded designs Upload new design SVG, Ai, …" at bounding box center [329, 152] width 592 height 1268
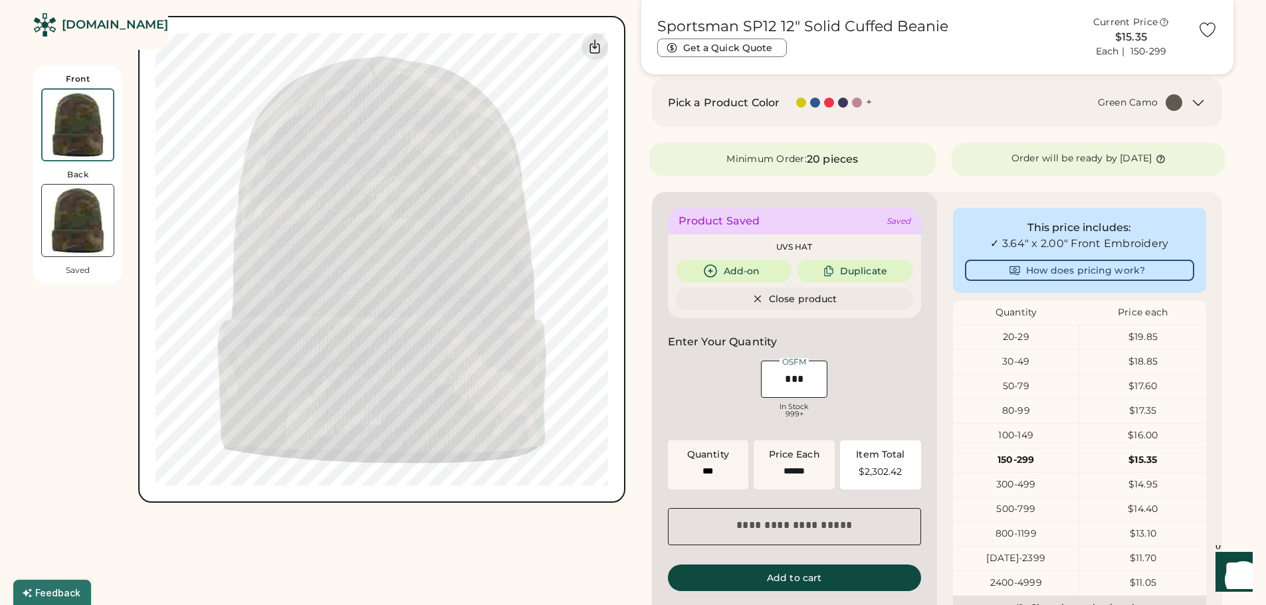
scroll to position [332, 0]
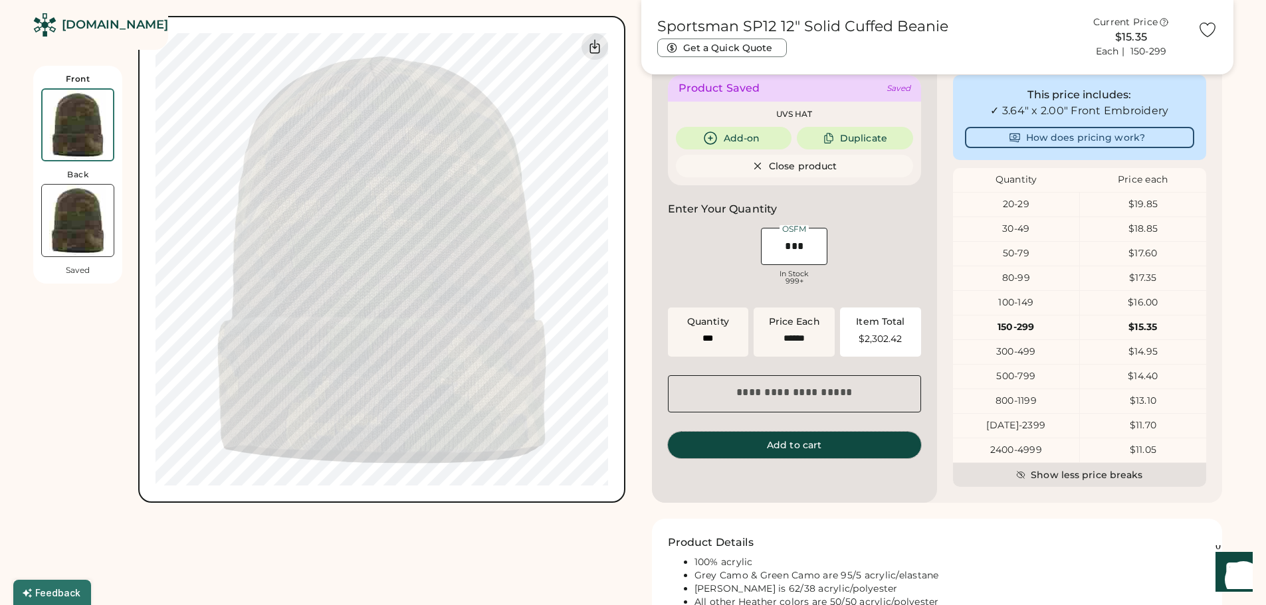
click at [810, 449] on button "Add to cart" at bounding box center [794, 445] width 253 height 27
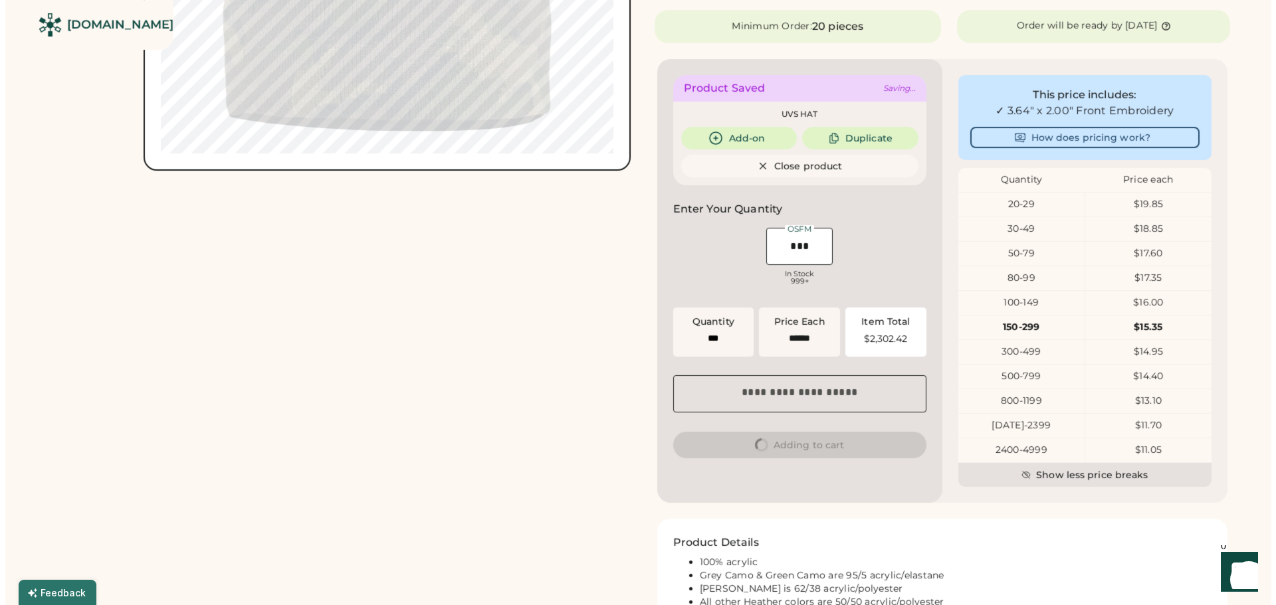
scroll to position [0, 0]
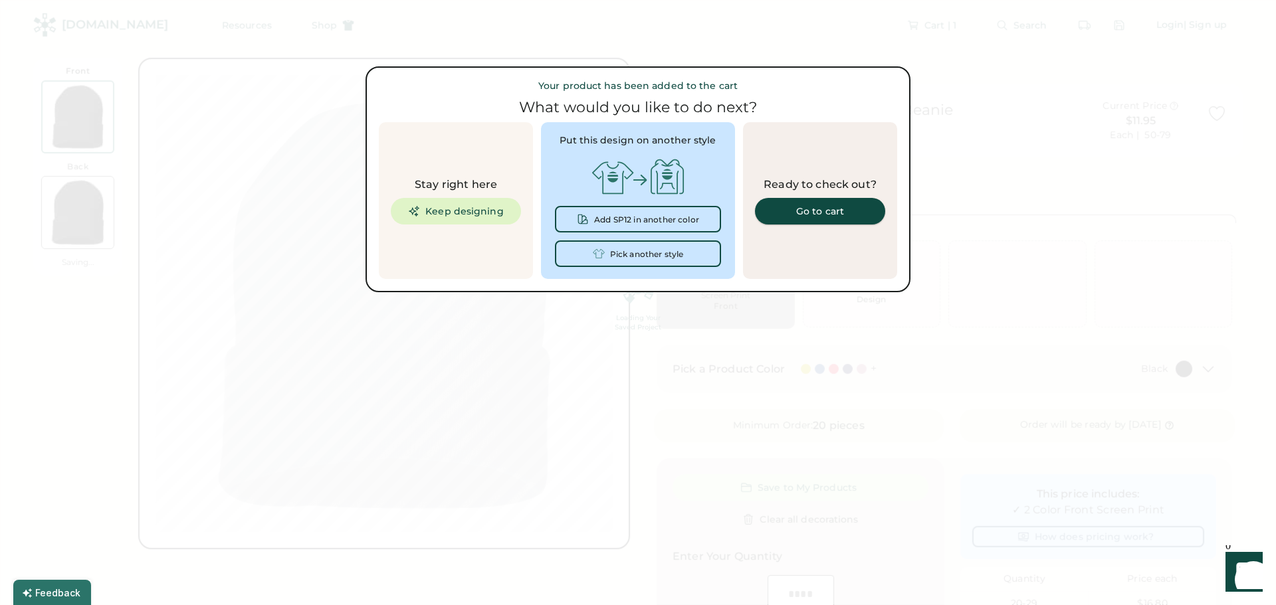
click at [804, 205] on link "Go to cart" at bounding box center [820, 211] width 130 height 27
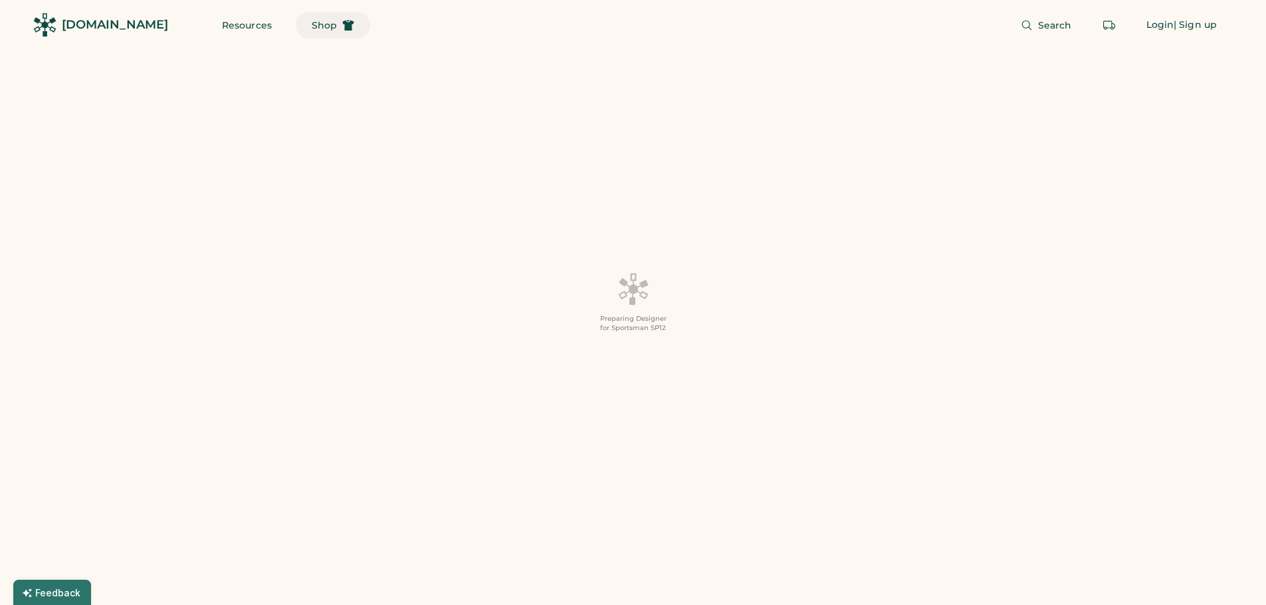
click at [312, 25] on span "Shop" at bounding box center [324, 25] width 25 height 9
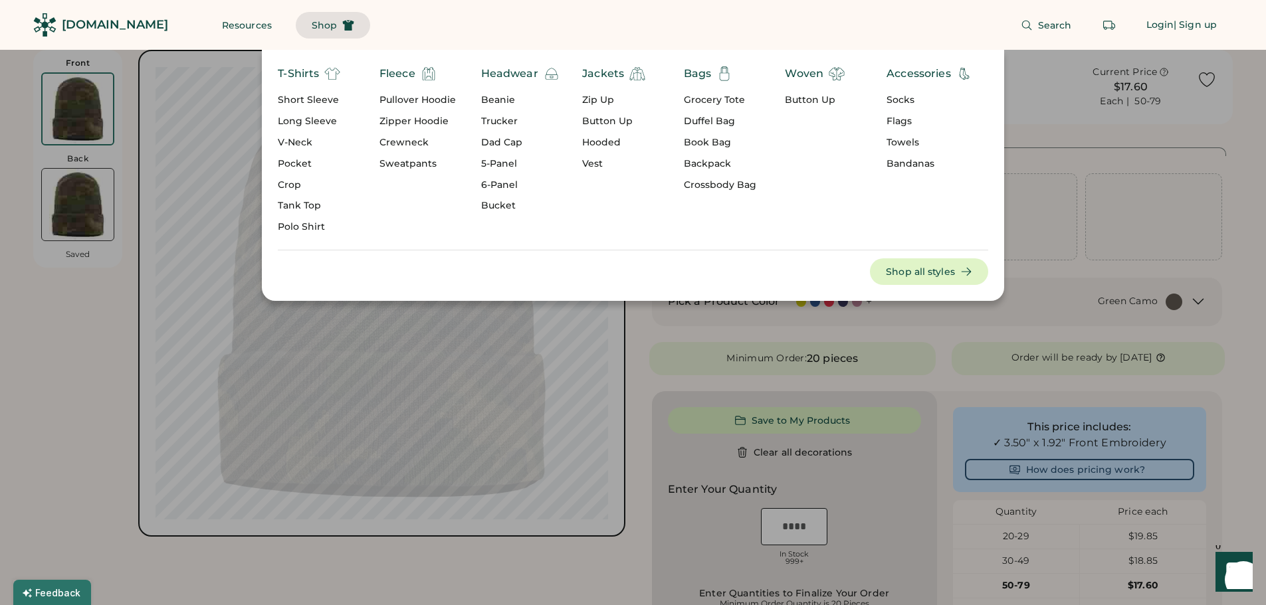
click at [900, 118] on div "Flags" at bounding box center [929, 121] width 86 height 13
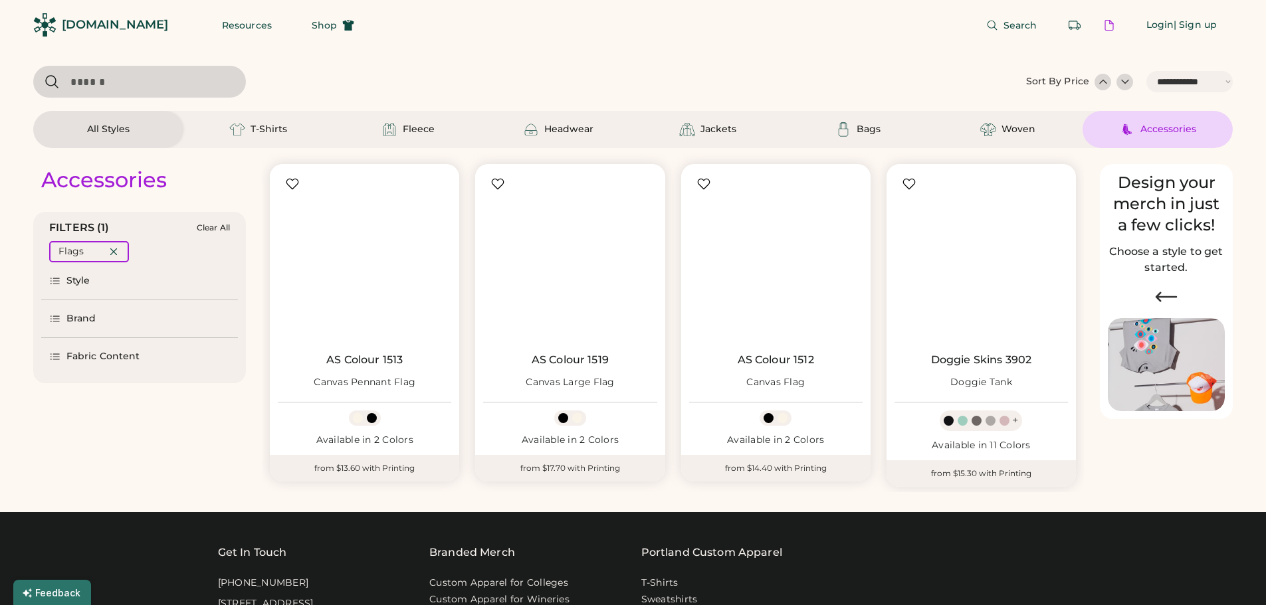
select select "*****"
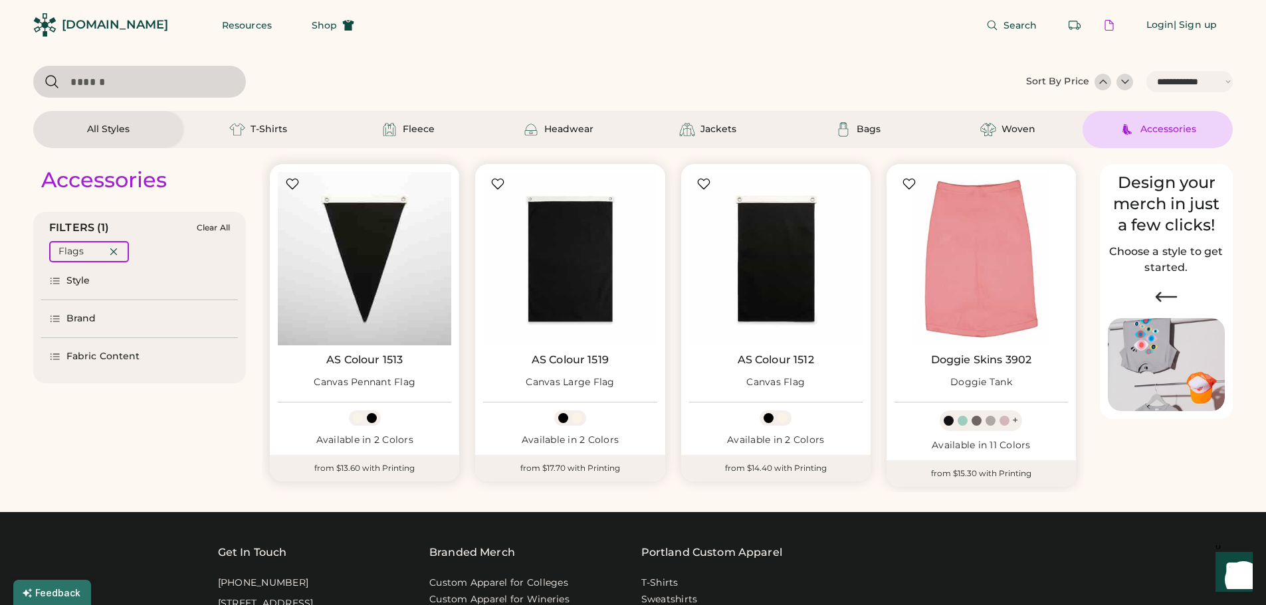
click at [345, 278] on img at bounding box center [364, 258] width 173 height 173
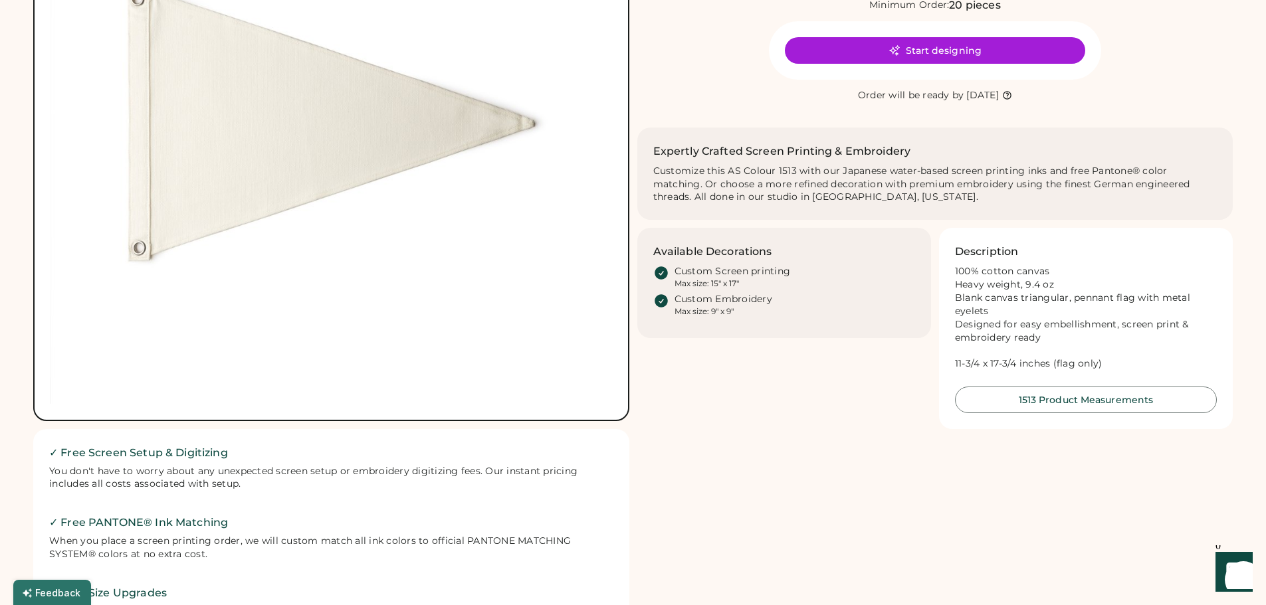
scroll to position [66, 0]
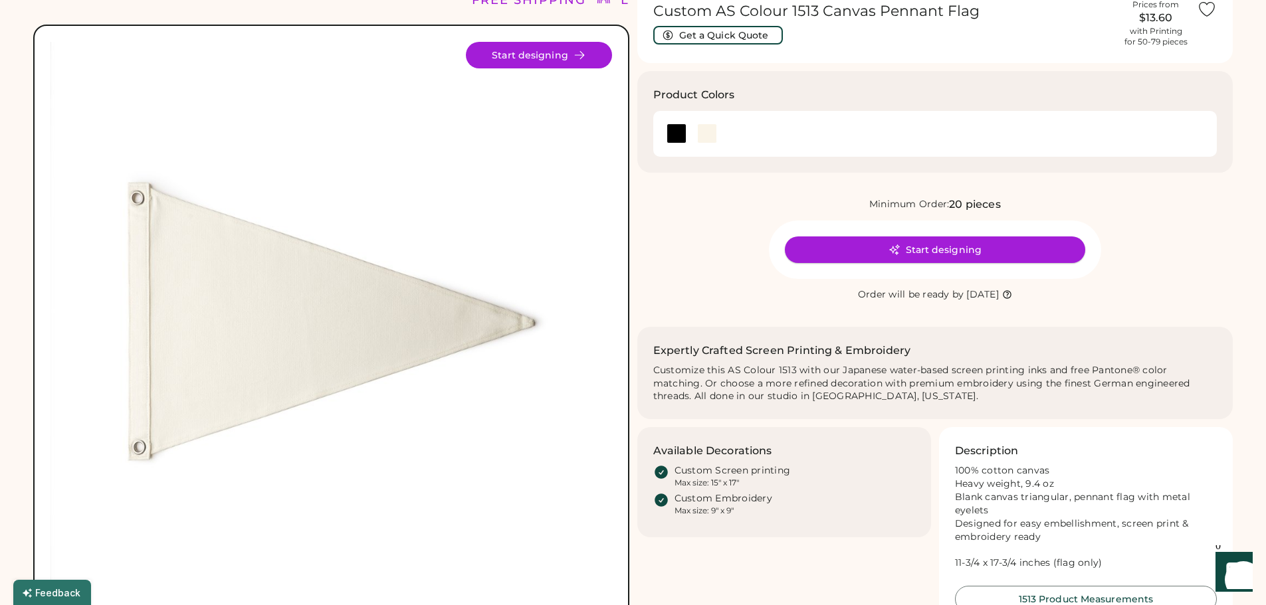
click at [888, 254] on button "Start designing" at bounding box center [935, 250] width 300 height 27
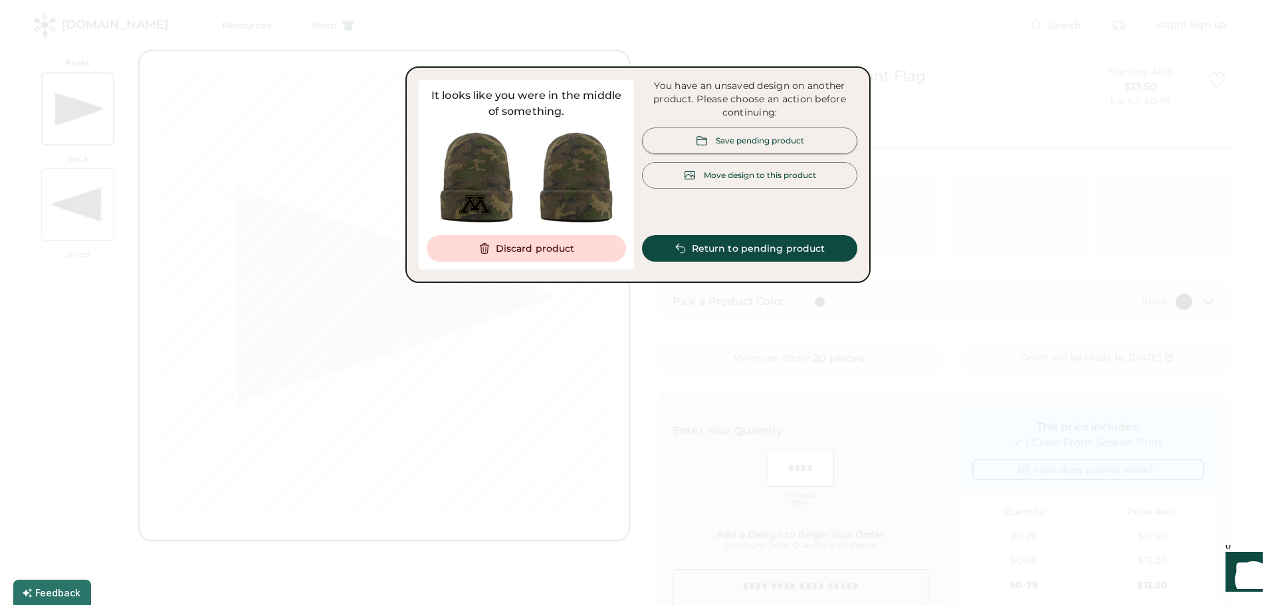
click at [757, 142] on div "Save pending product" at bounding box center [760, 140] width 88 height 11
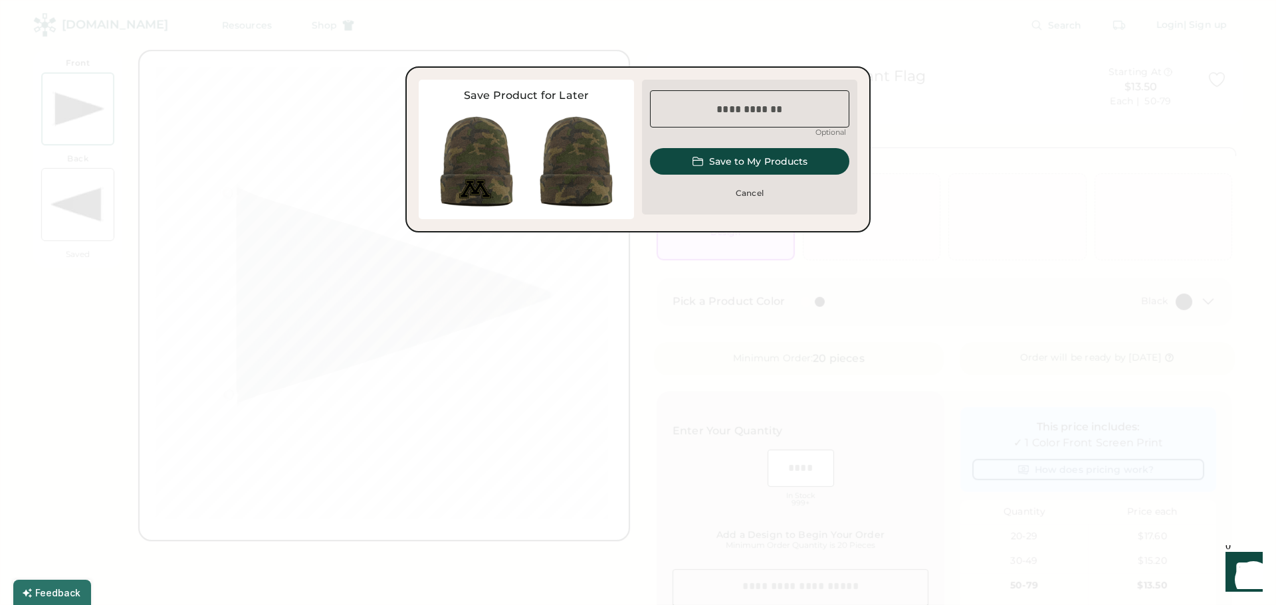
click at [760, 110] on input "input" at bounding box center [749, 108] width 199 height 37
type input "*******"
click at [789, 161] on button "Save to My Products" at bounding box center [749, 161] width 199 height 27
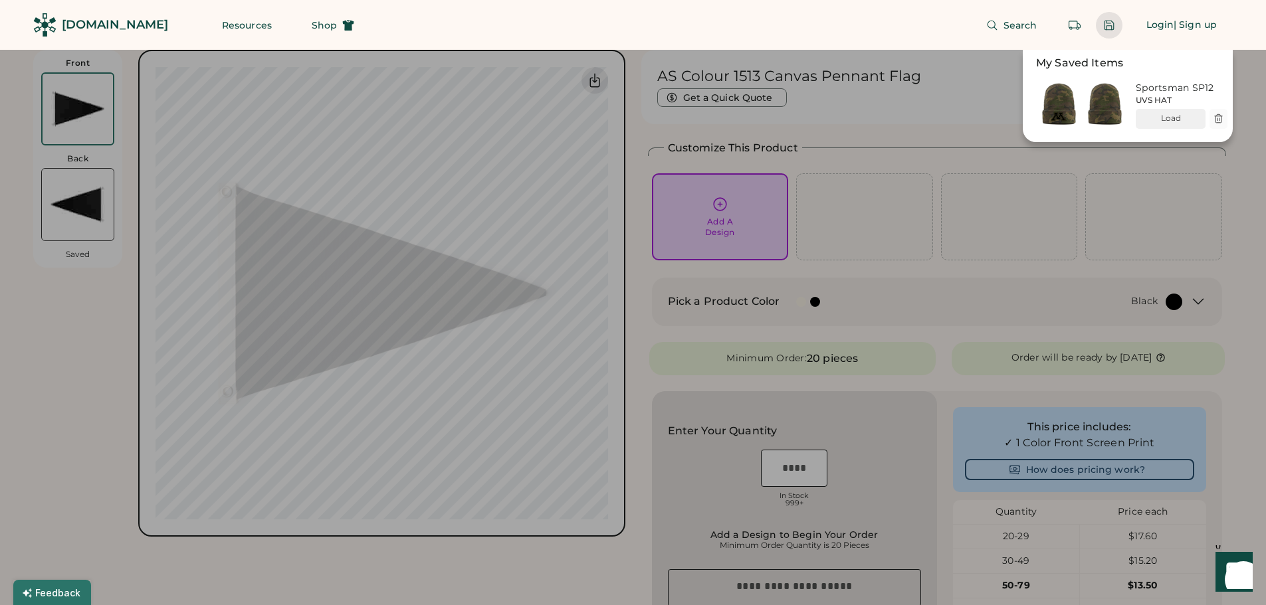
click at [1243, 160] on div at bounding box center [633, 302] width 1266 height 605
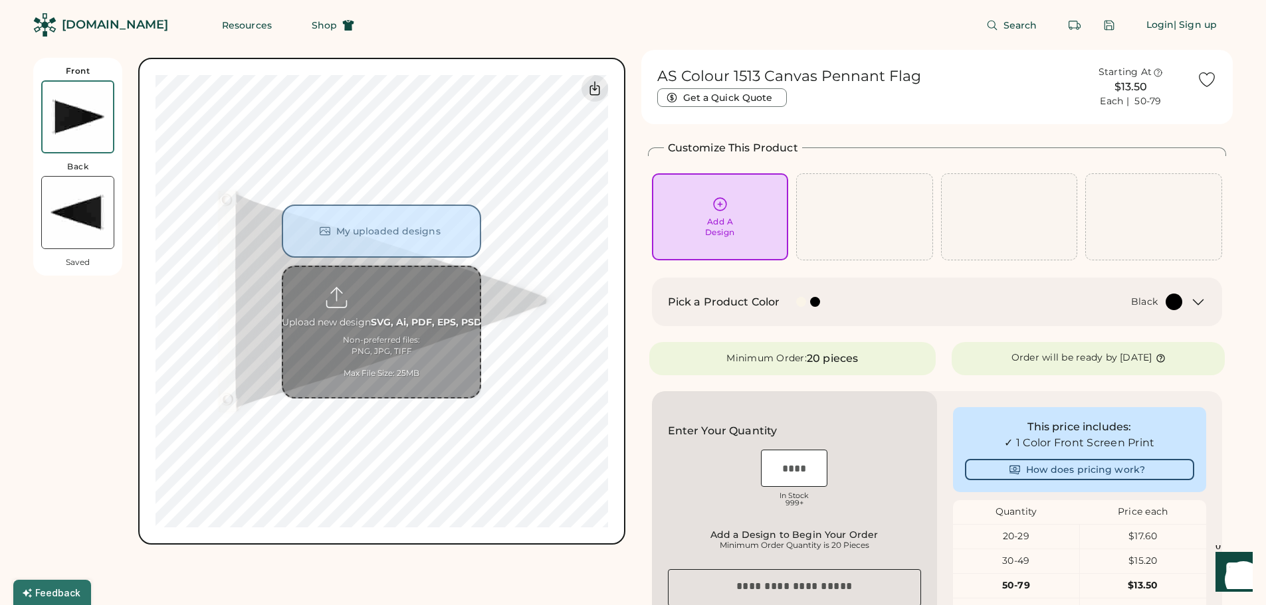
click at [385, 307] on input "file" at bounding box center [381, 332] width 197 height 130
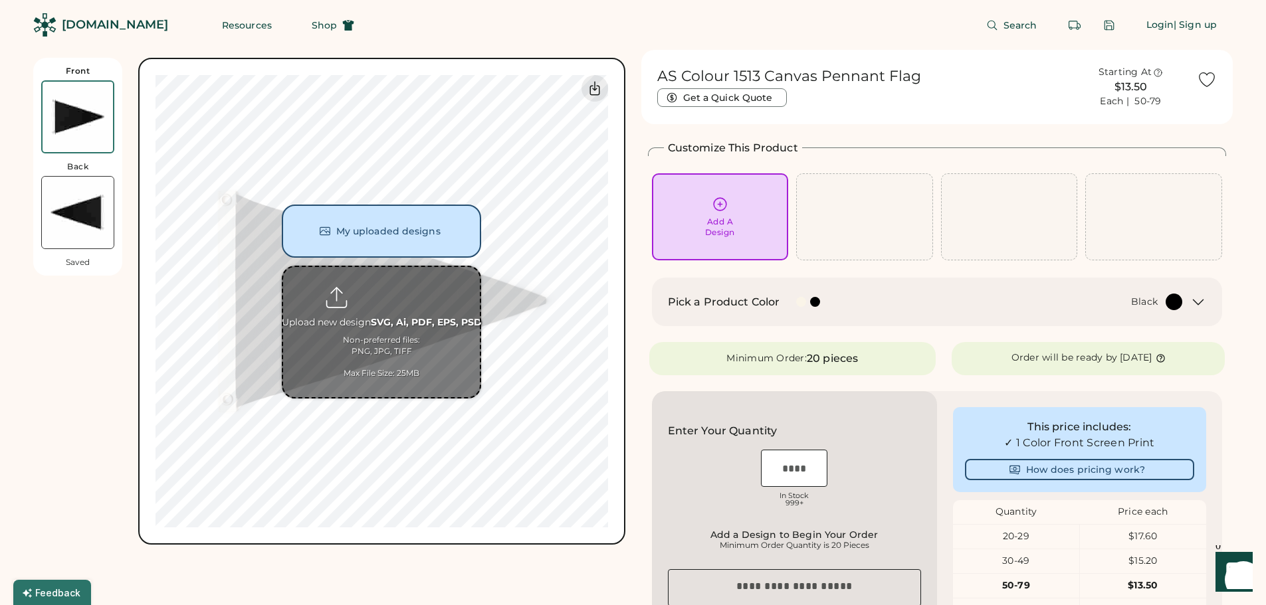
type input "**********"
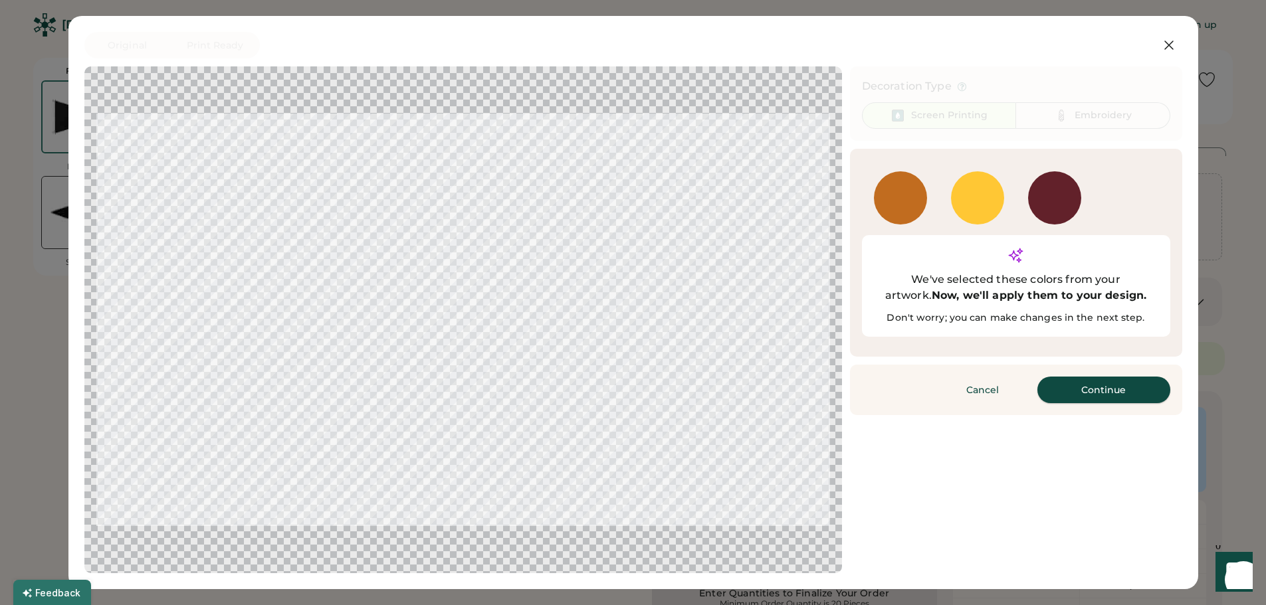
click at [1093, 377] on button "Continue" at bounding box center [1103, 390] width 133 height 27
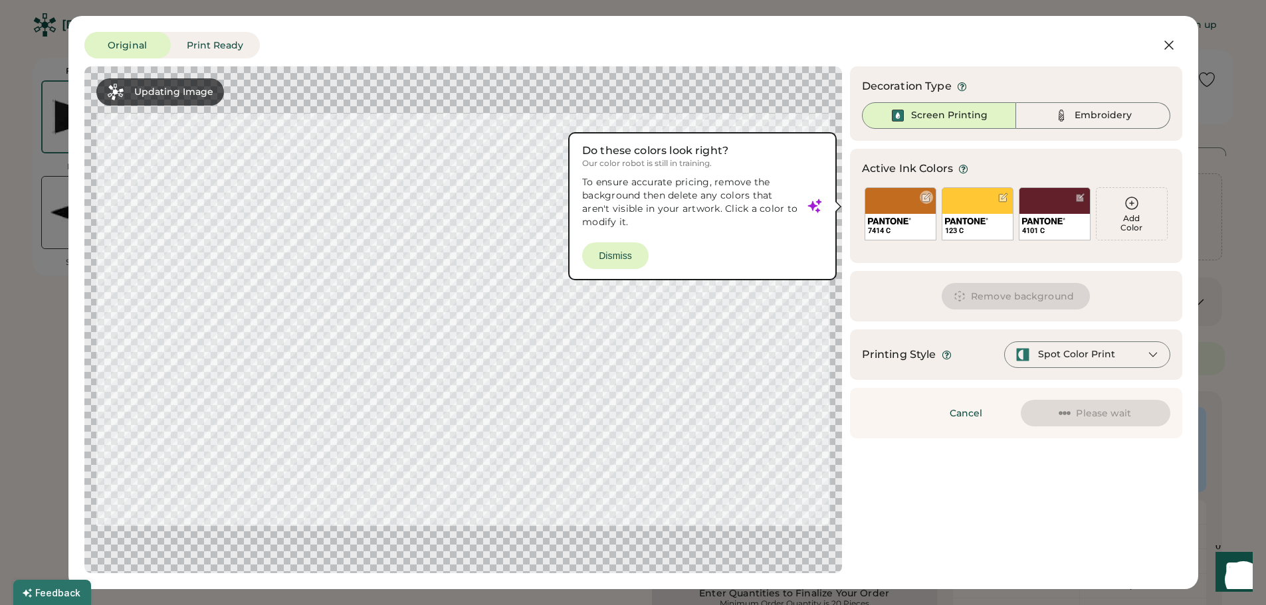
click at [883, 205] on div "7414 C" at bounding box center [900, 213] width 72 height 53
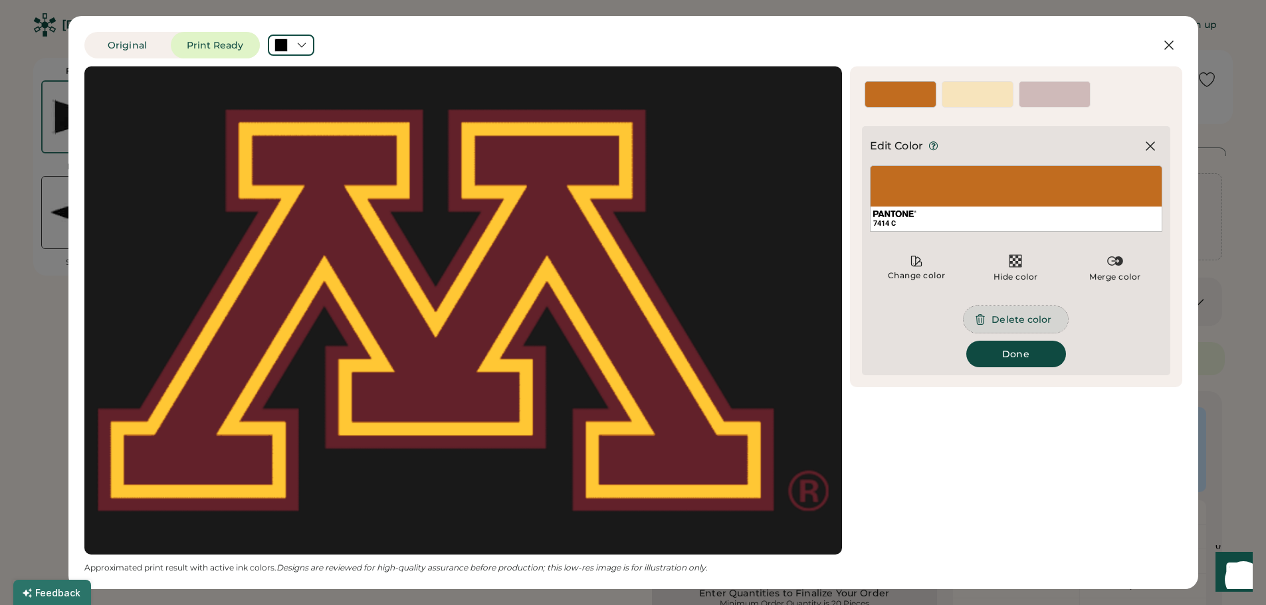
click at [1029, 321] on button "Delete color" at bounding box center [1015, 319] width 104 height 27
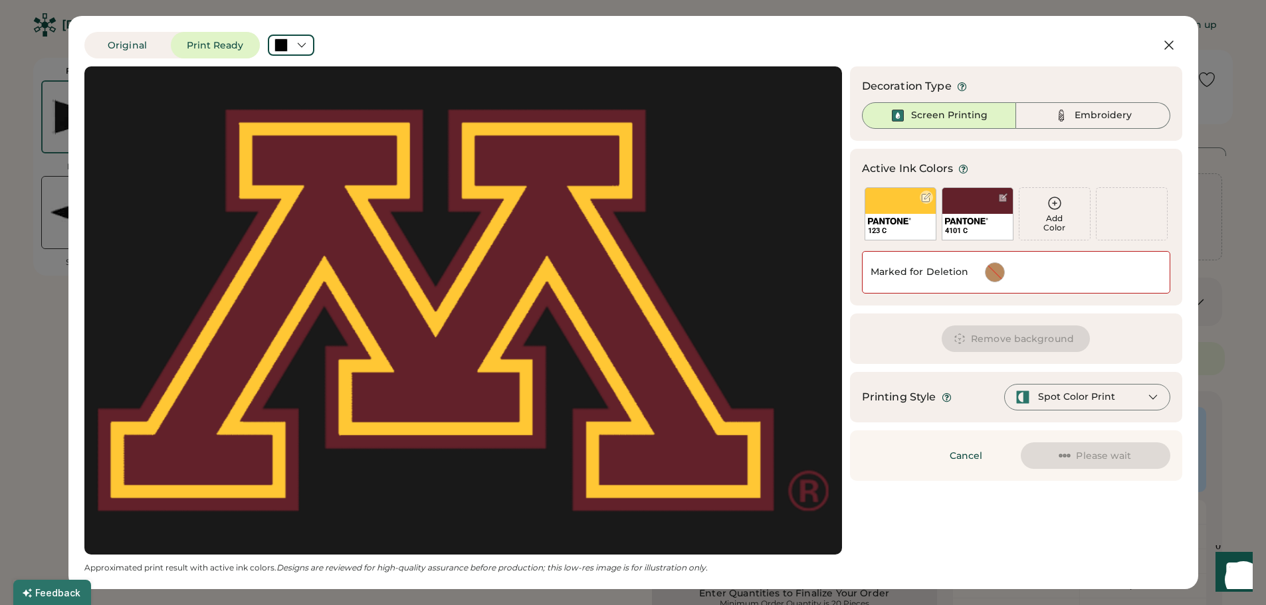
click at [895, 209] on div "123 C" at bounding box center [900, 213] width 72 height 53
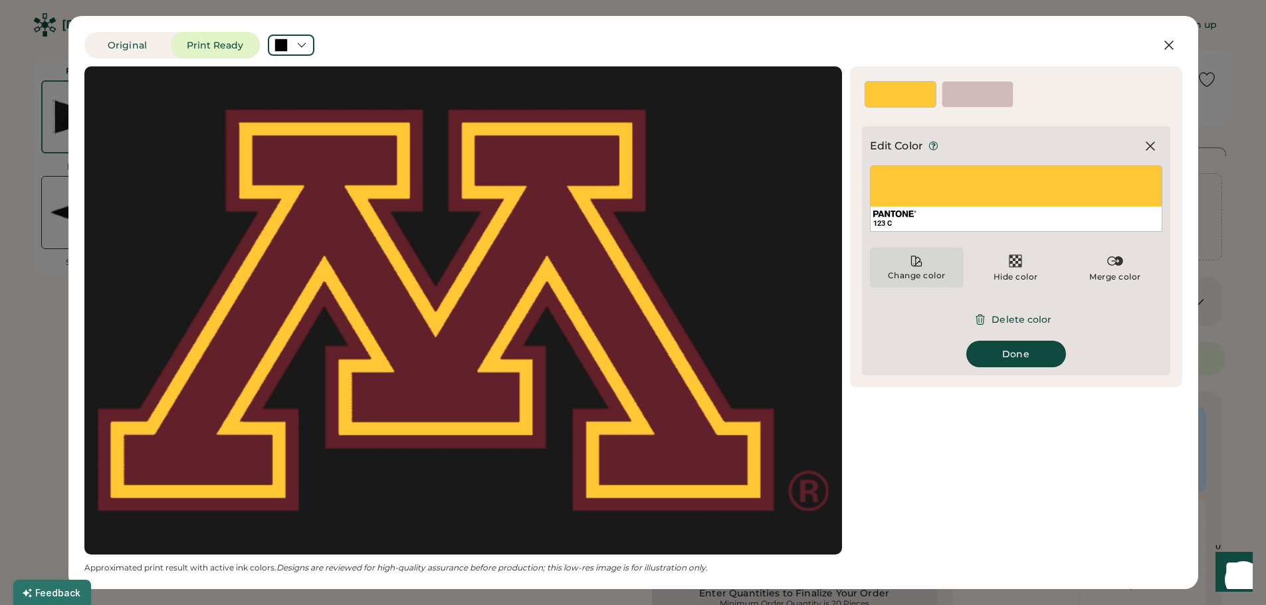
click at [930, 270] on div "Change color" at bounding box center [916, 275] width 59 height 11
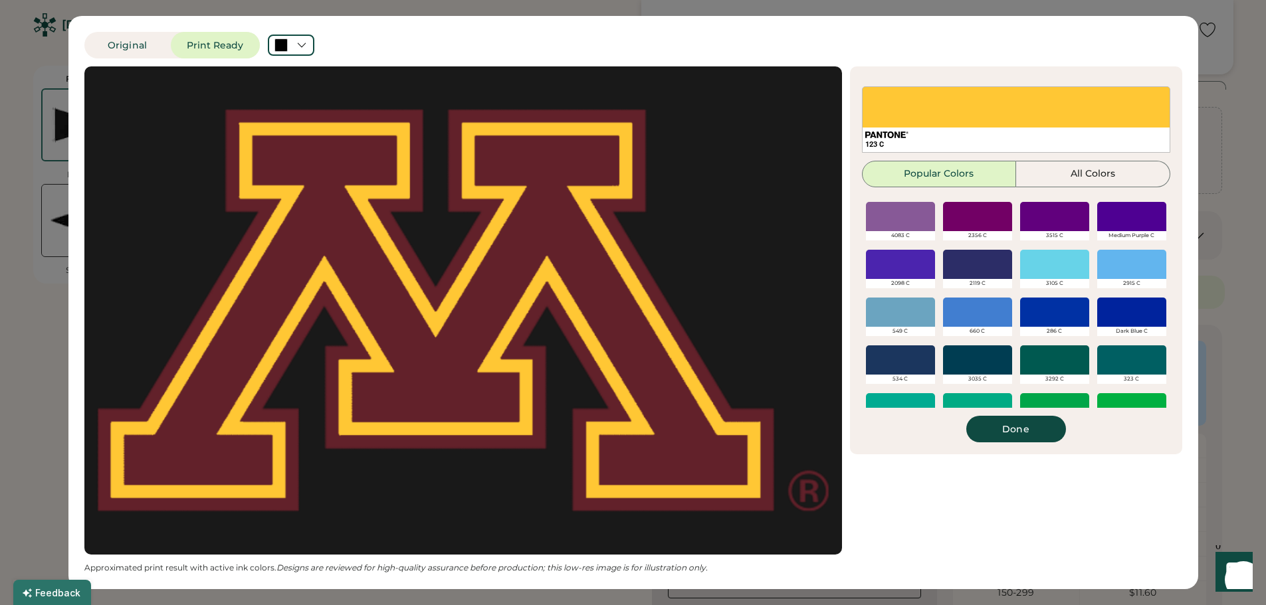
scroll to position [505, 0]
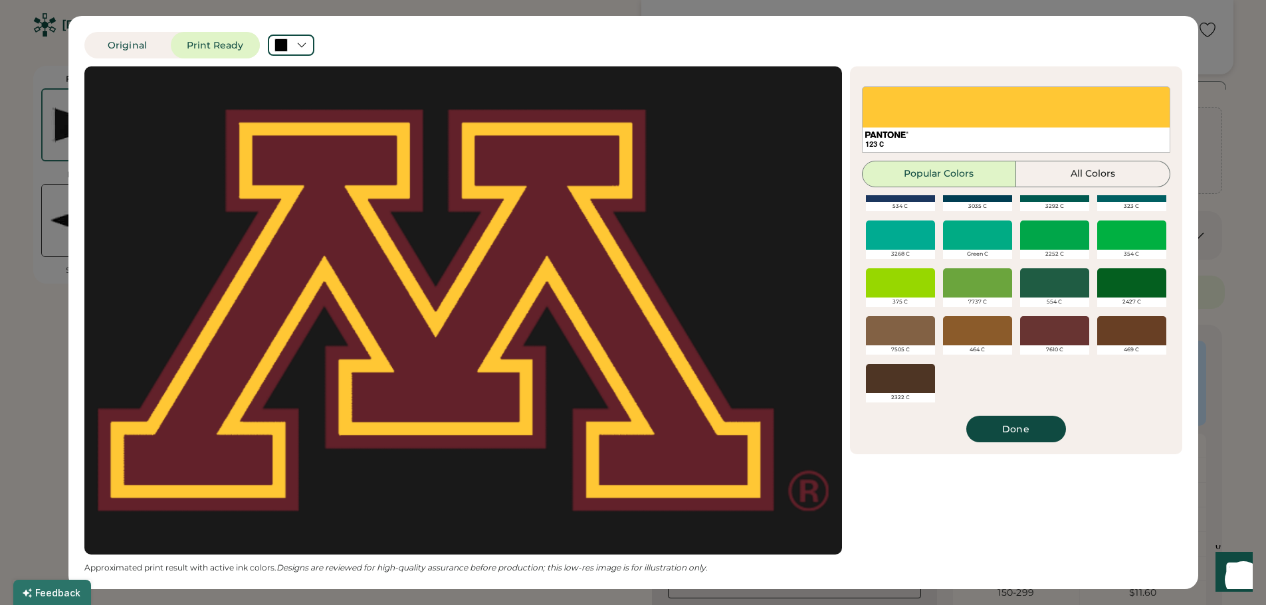
click at [902, 334] on div at bounding box center [900, 330] width 69 height 29
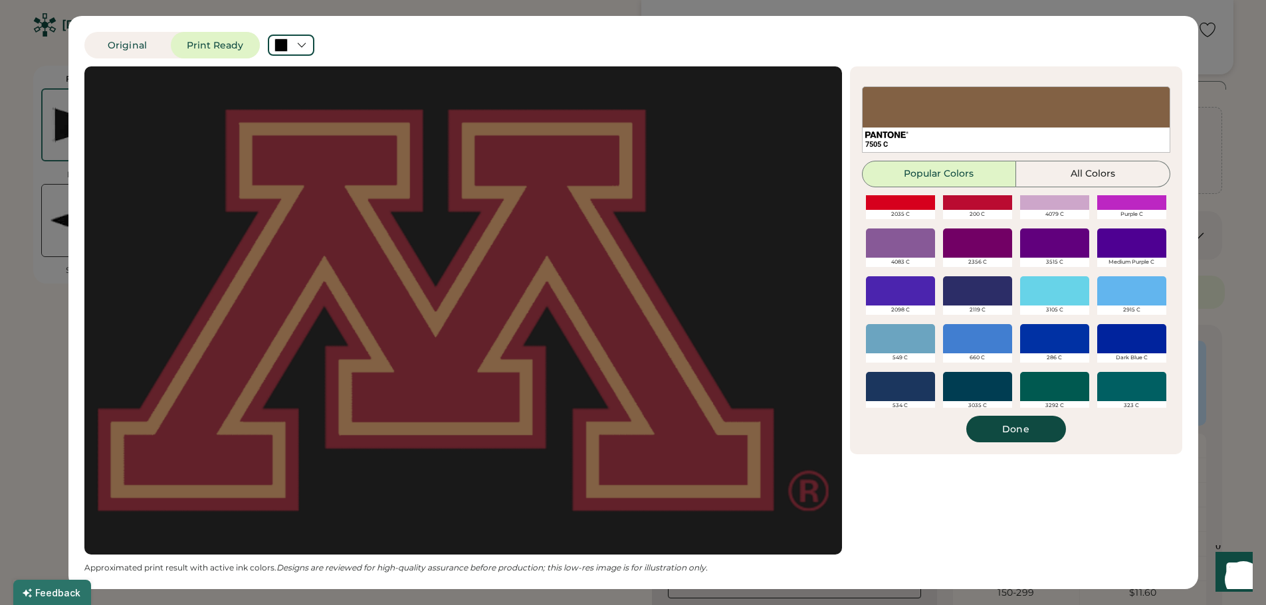
scroll to position [173, 0]
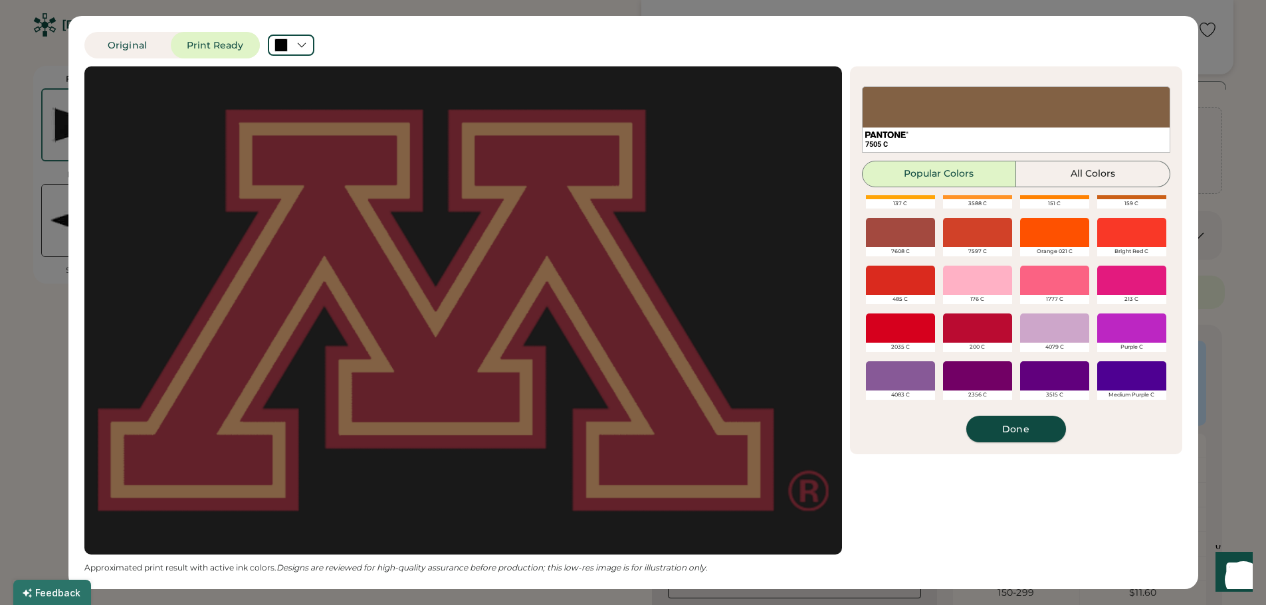
click at [1033, 429] on button "Done" at bounding box center [1016, 429] width 100 height 27
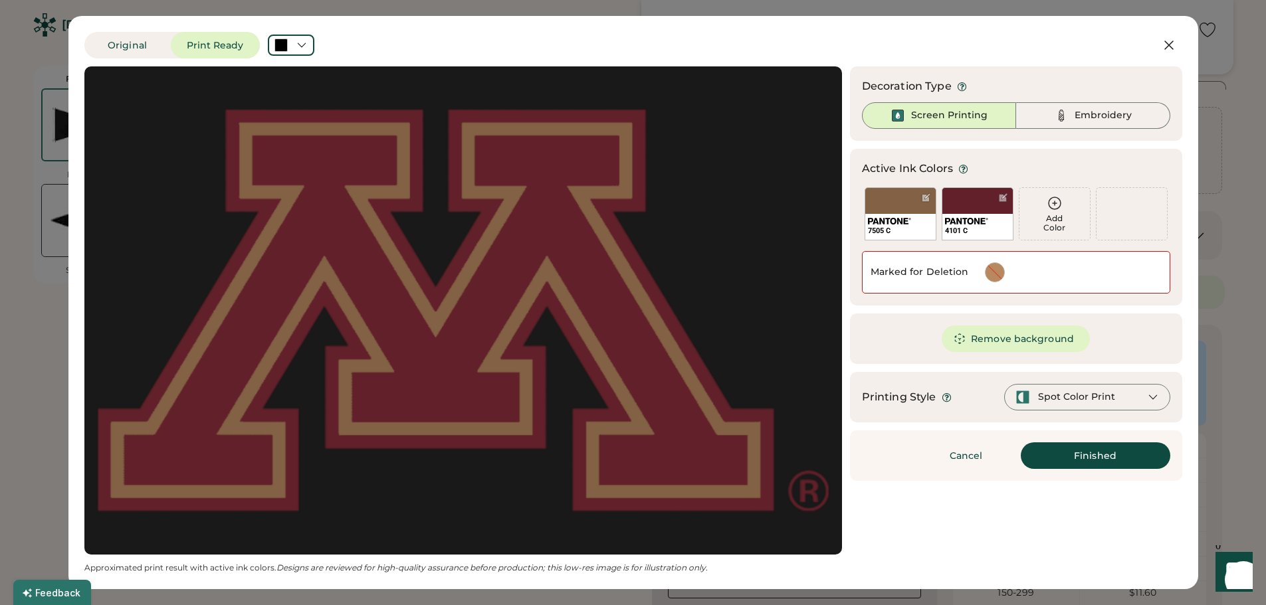
scroll to position [0, 0]
click at [967, 210] on div "4101 C" at bounding box center [977, 213] width 72 height 53
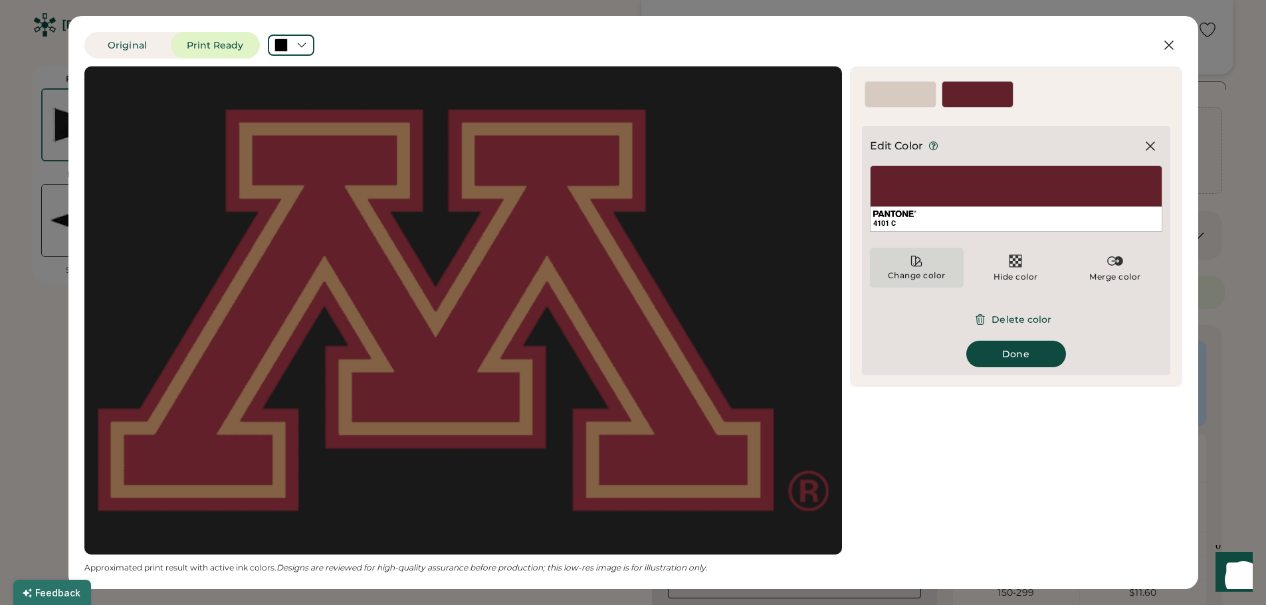
click at [910, 273] on div "Change color" at bounding box center [916, 275] width 59 height 11
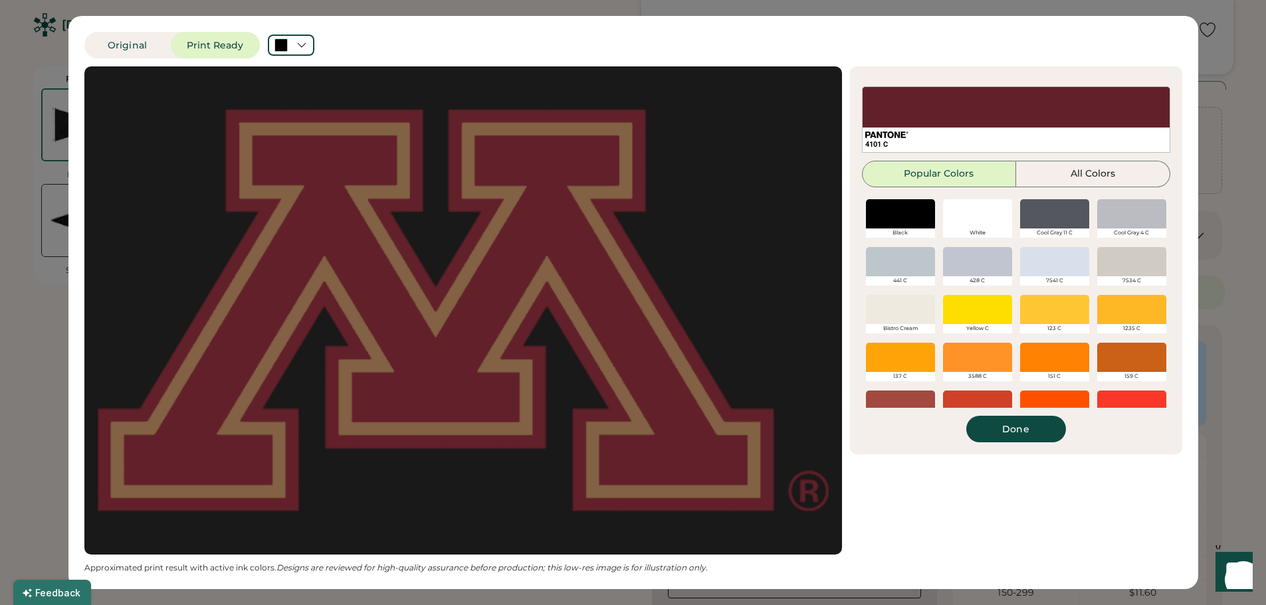
click at [901, 307] on div at bounding box center [900, 309] width 69 height 29
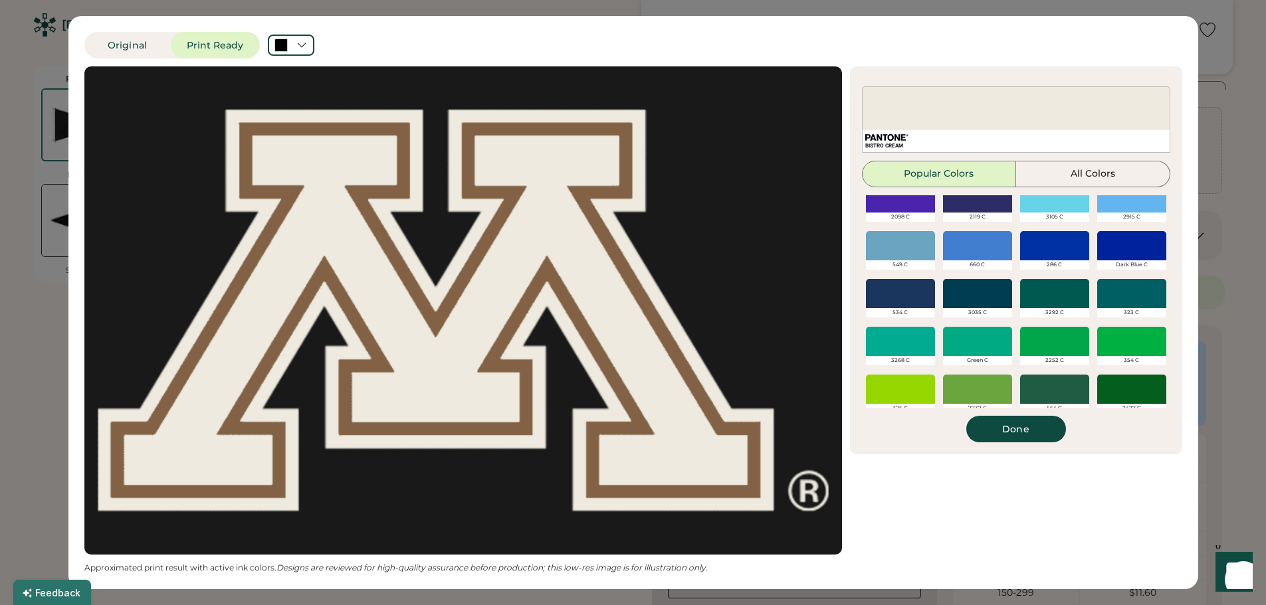
scroll to position [465, 0]
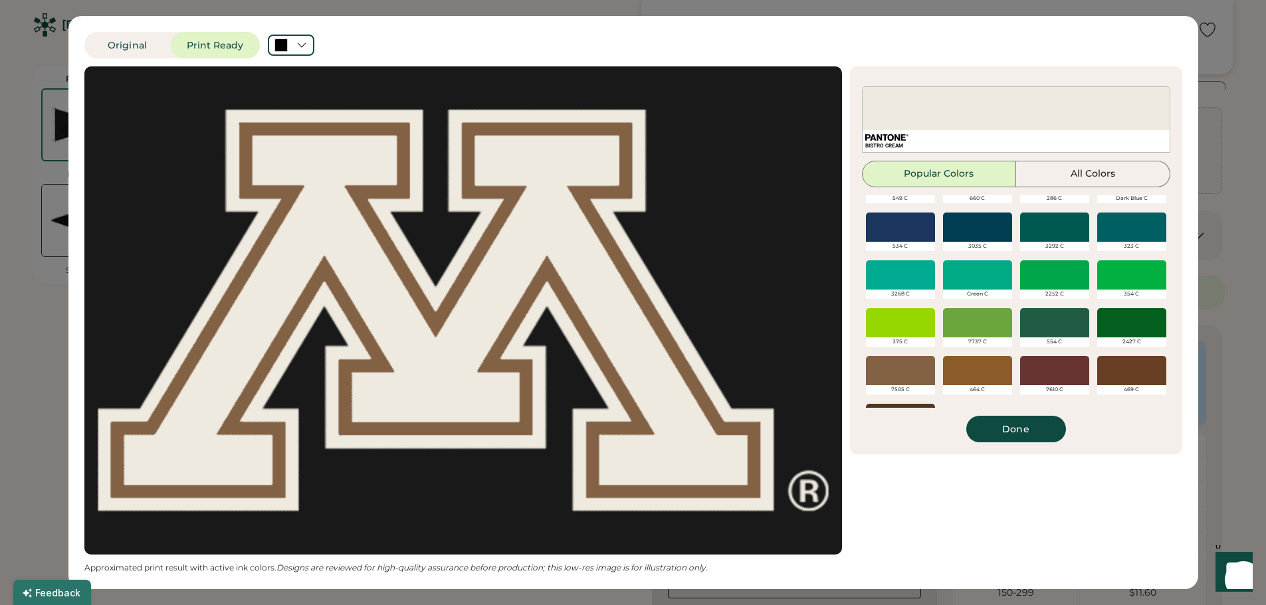
click at [1109, 322] on div at bounding box center [1131, 322] width 69 height 29
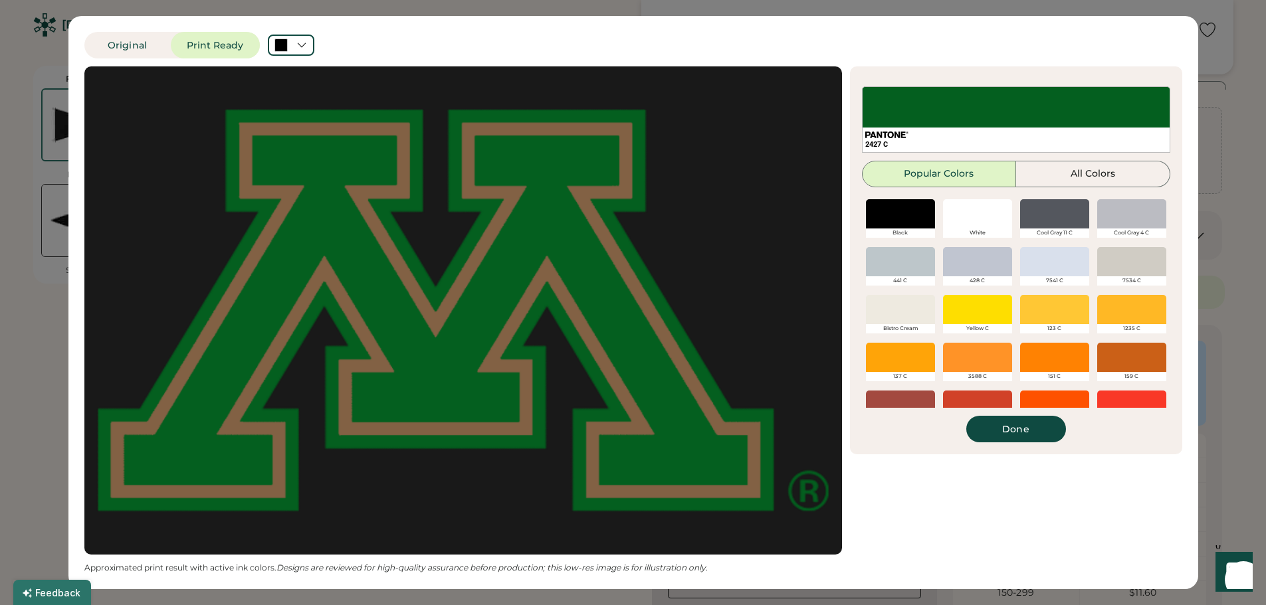
scroll to position [0, 0]
click at [901, 222] on div at bounding box center [900, 213] width 69 height 29
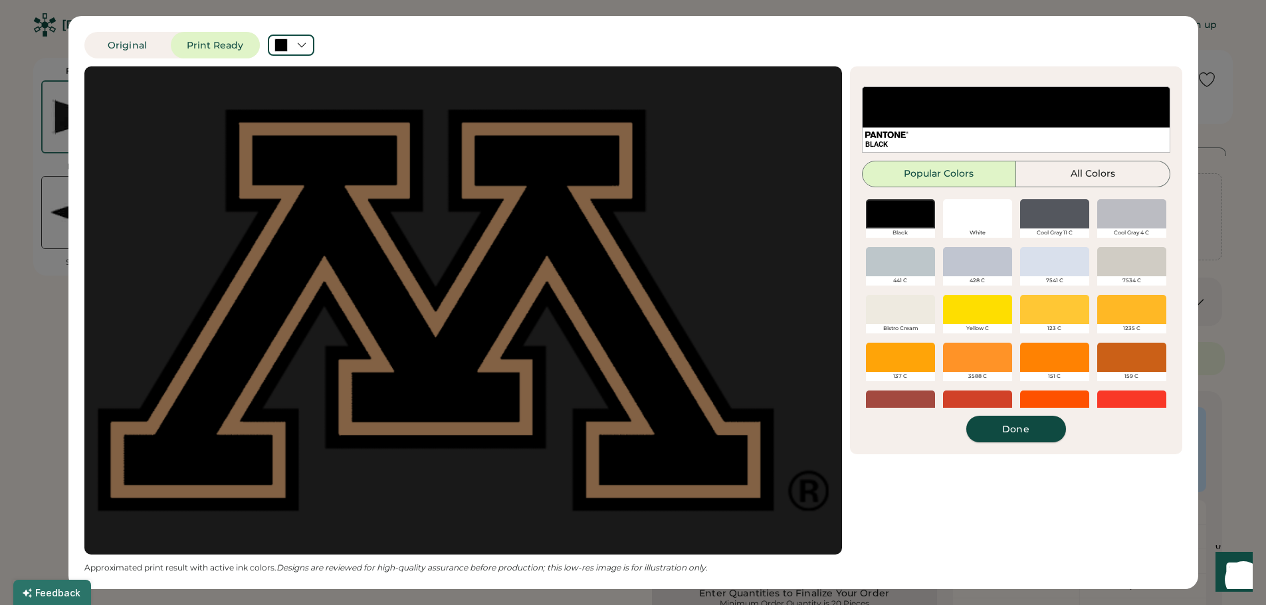
click at [1036, 429] on button "Done" at bounding box center [1016, 429] width 100 height 27
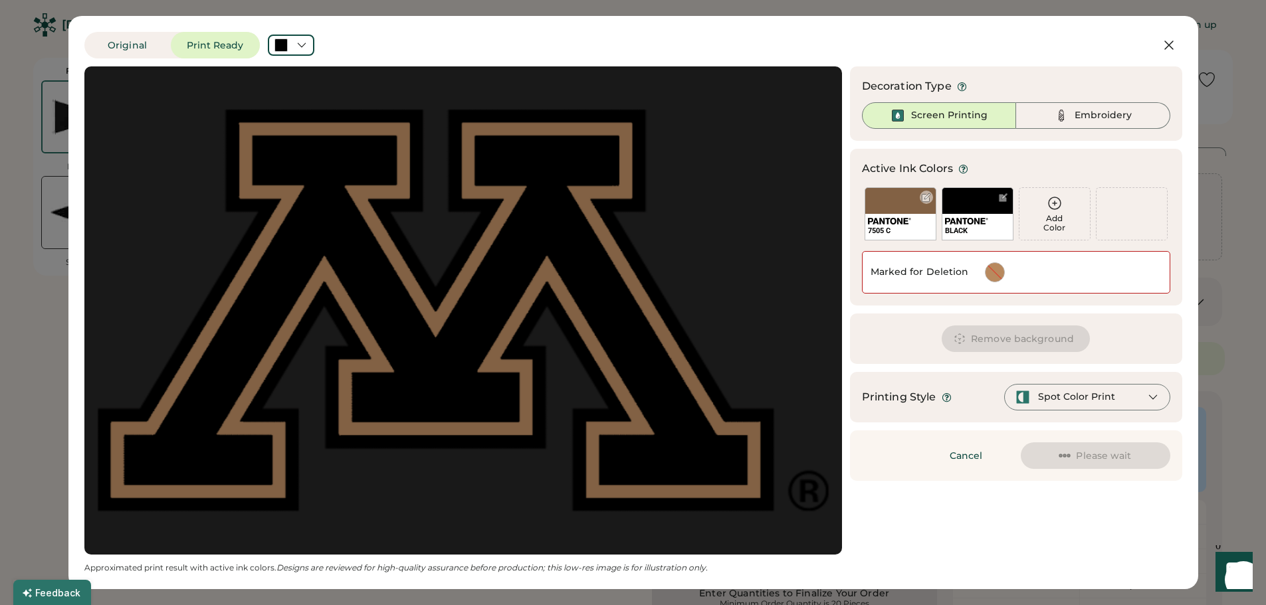
click at [900, 200] on div "7505 C" at bounding box center [900, 213] width 72 height 53
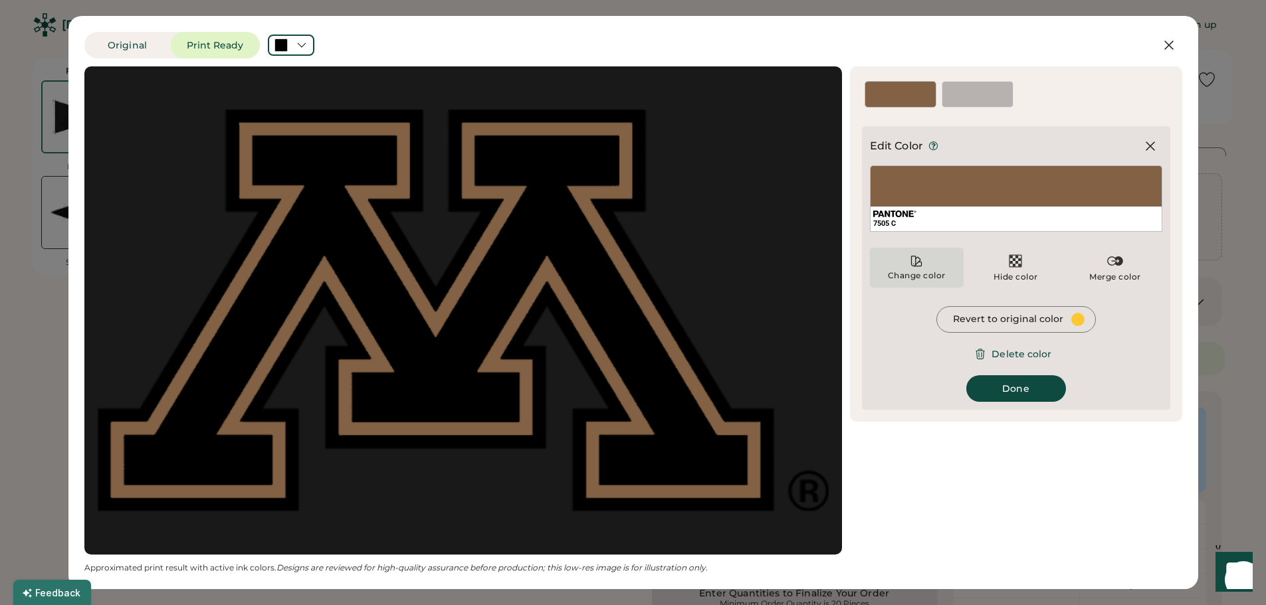
click at [915, 267] on icon at bounding box center [916, 260] width 13 height 13
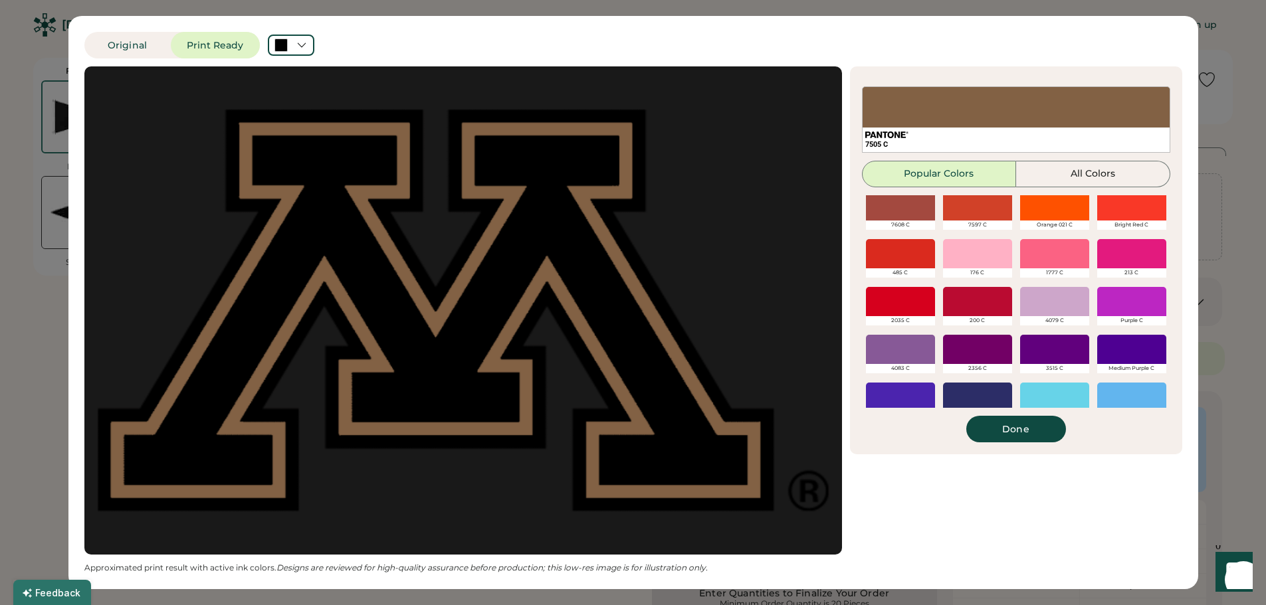
scroll to position [505, 0]
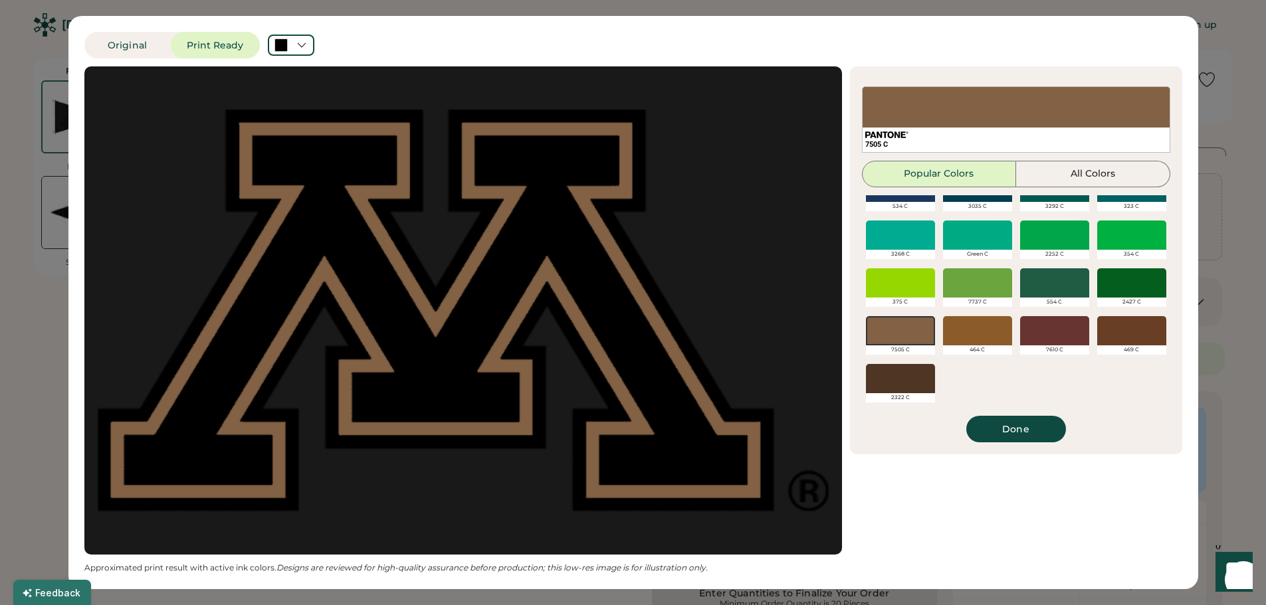
click at [1118, 292] on div at bounding box center [1131, 282] width 69 height 29
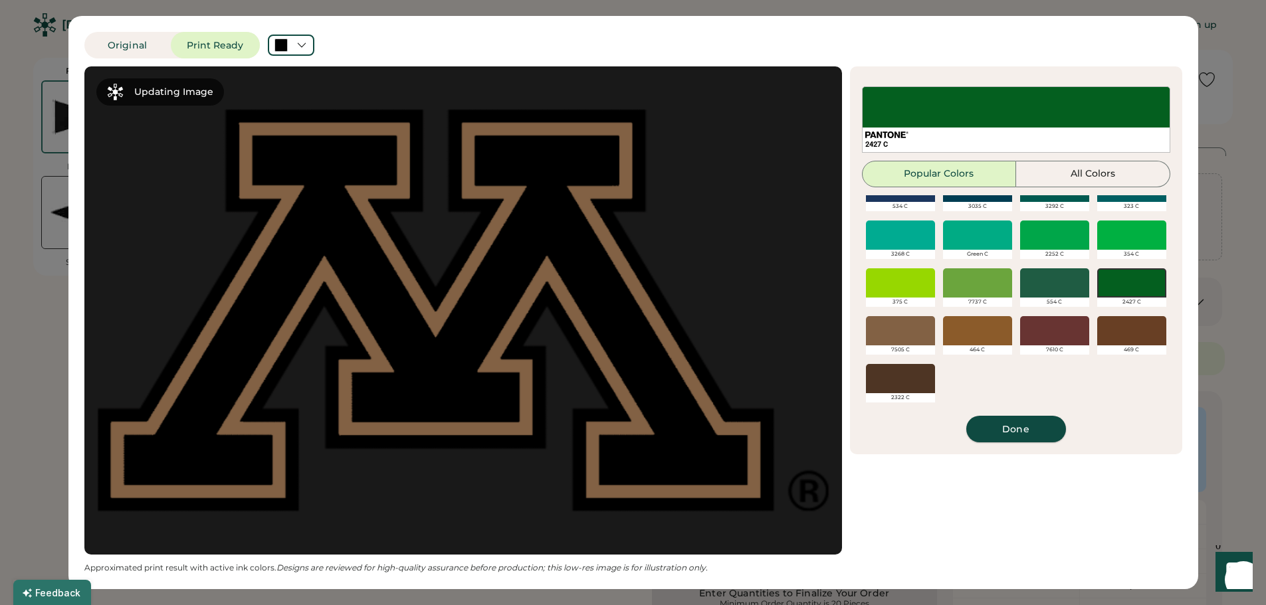
click at [1001, 433] on button "Done" at bounding box center [1016, 429] width 100 height 27
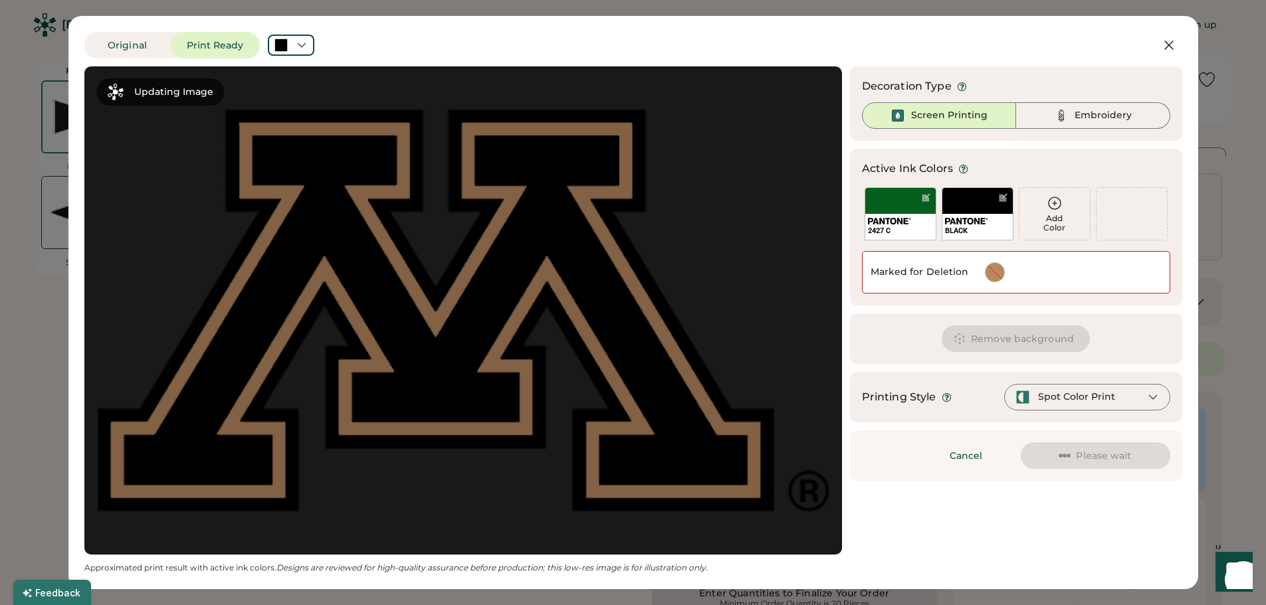
scroll to position [0, 0]
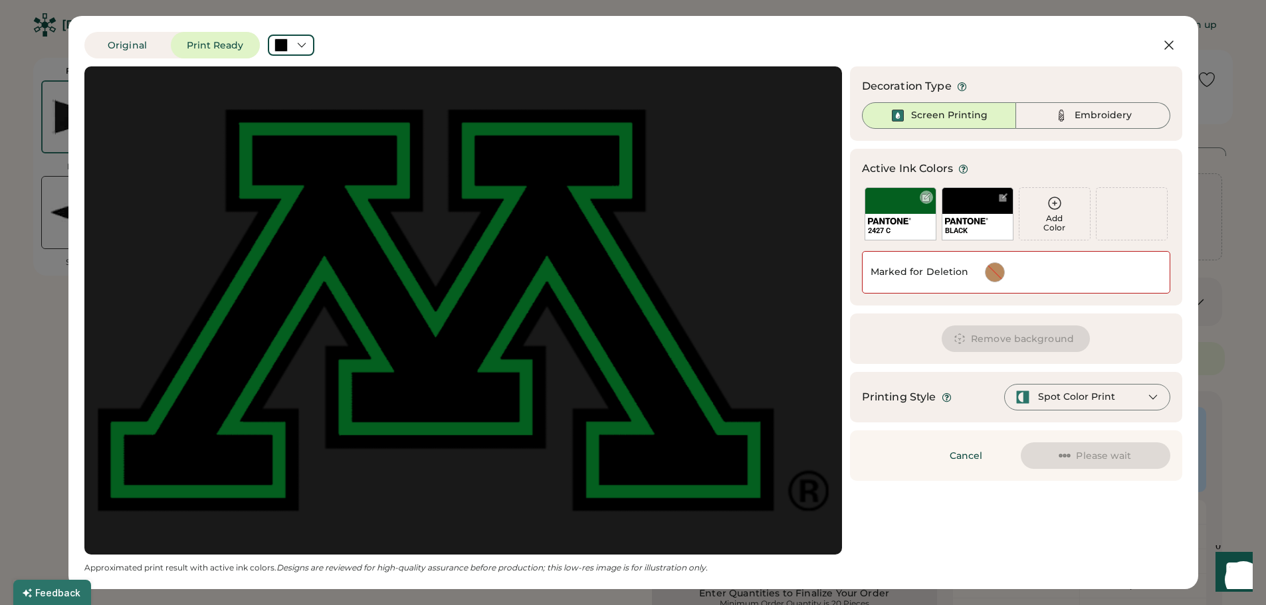
click at [915, 211] on div "2427 C" at bounding box center [900, 213] width 72 height 53
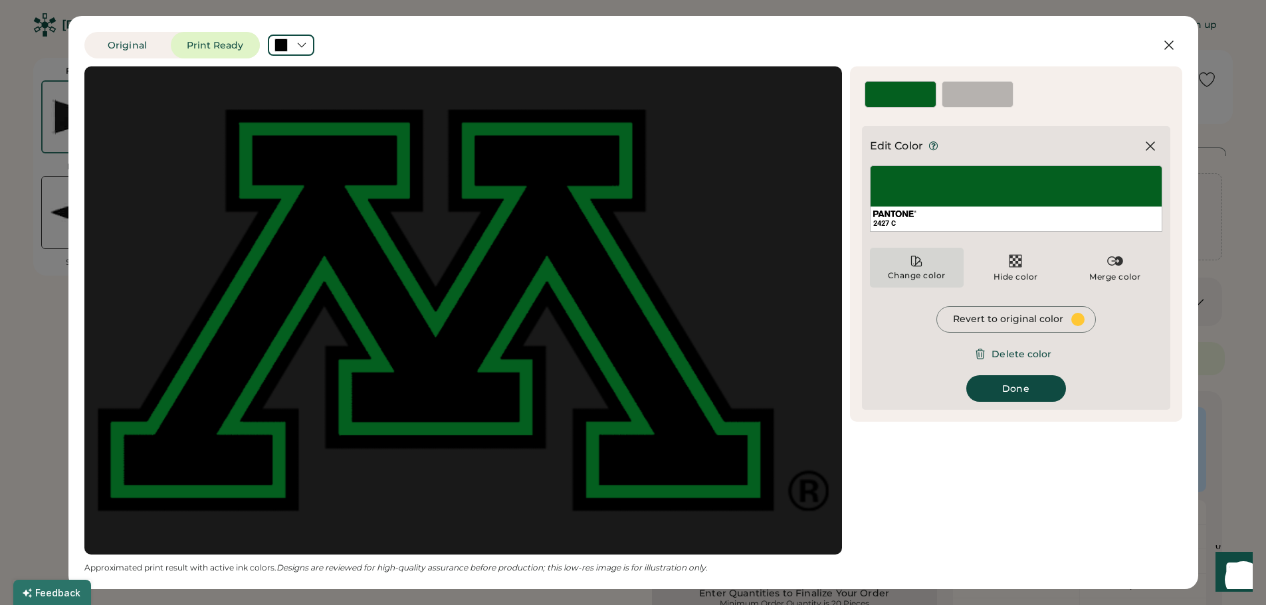
click at [916, 269] on div "Change color" at bounding box center [917, 268] width 94 height 40
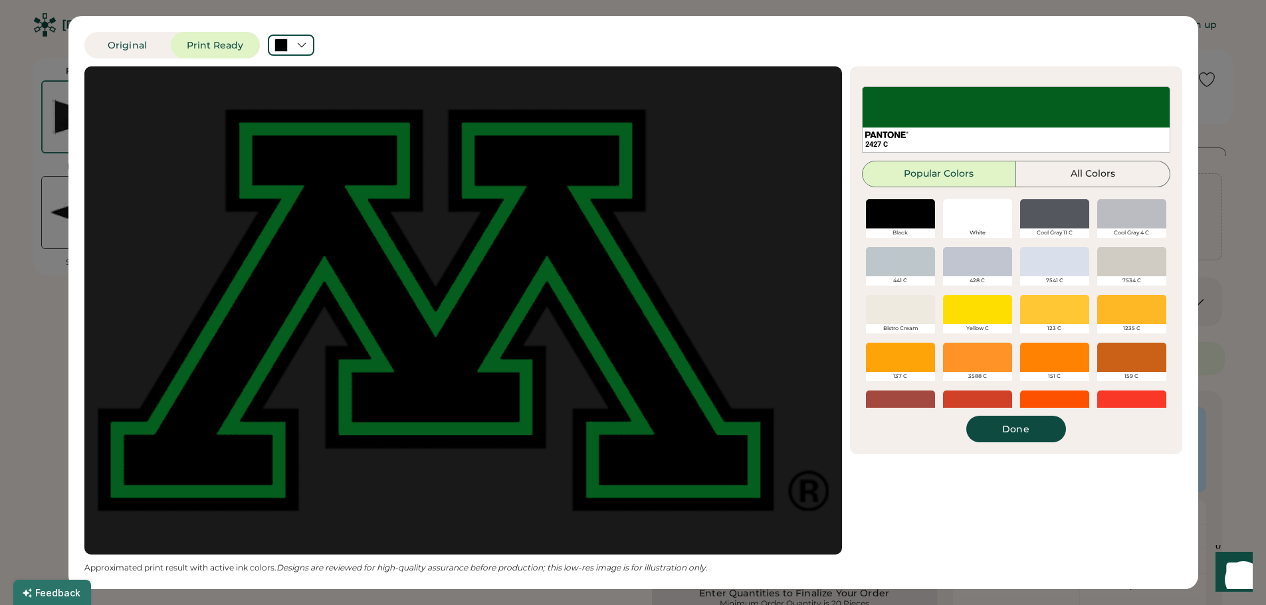
click at [1054, 210] on div at bounding box center [1054, 213] width 69 height 29
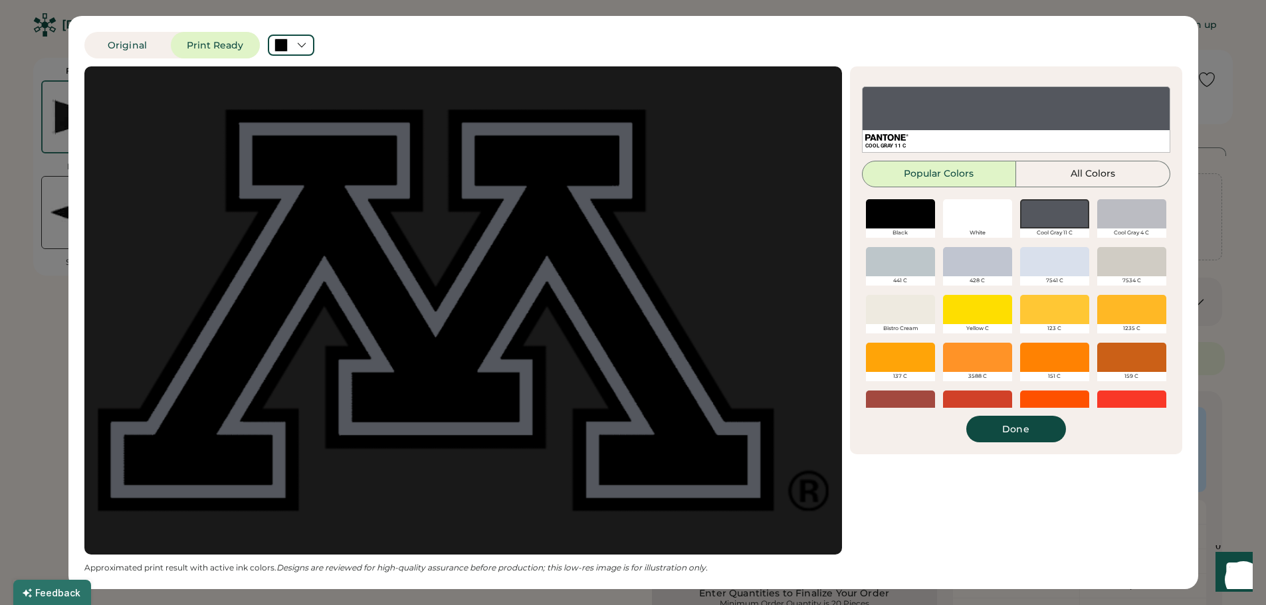
click at [1016, 444] on div "Active Ink Colors Add Color COOL GRAY 11 C BLACK Add Color Add Color We've sele…" at bounding box center [1016, 260] width 332 height 388
click at [1016, 436] on button "Done" at bounding box center [1016, 429] width 100 height 27
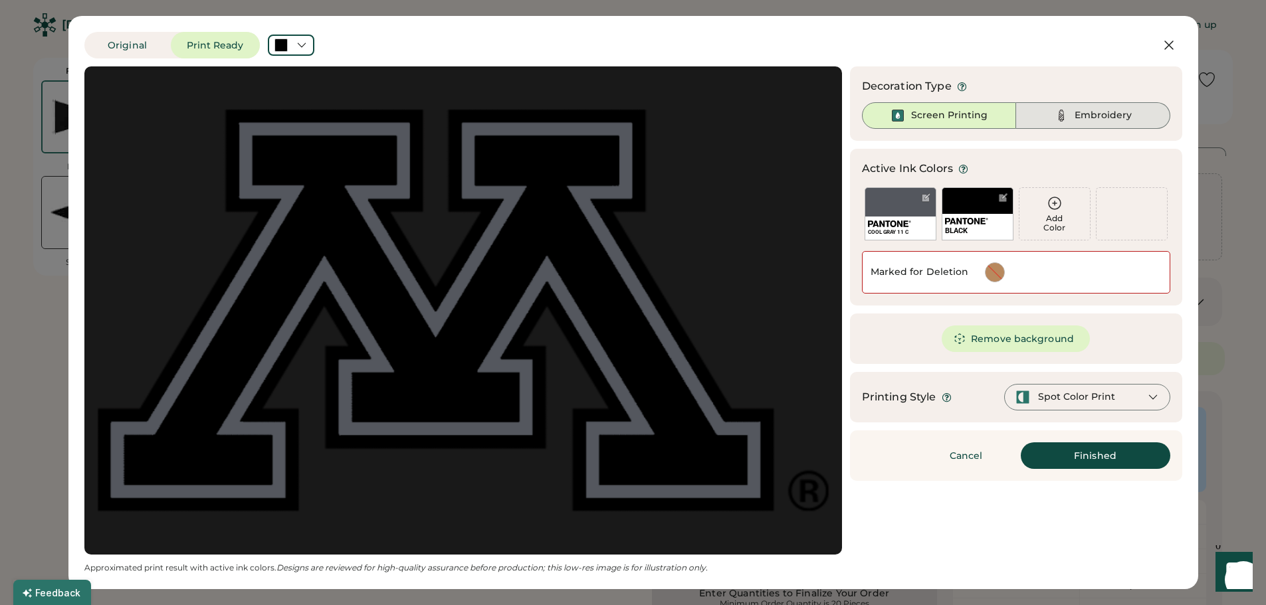
click at [1075, 118] on div "Embroidery" at bounding box center [1102, 115] width 57 height 13
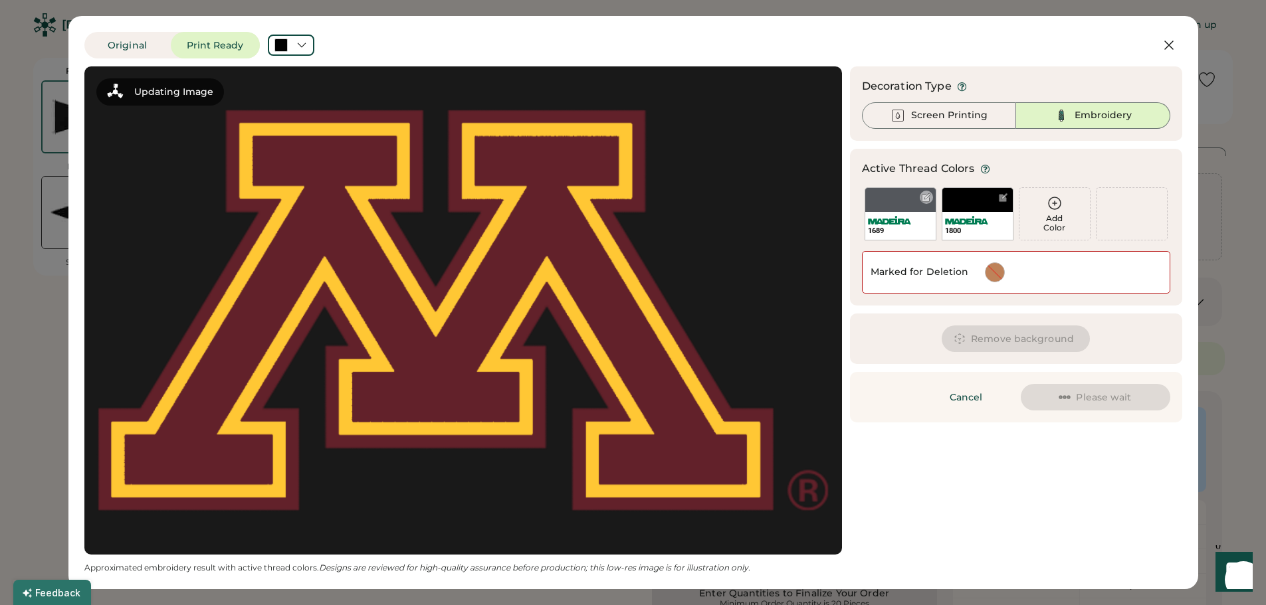
click at [908, 209] on div "1689" at bounding box center [900, 213] width 72 height 53
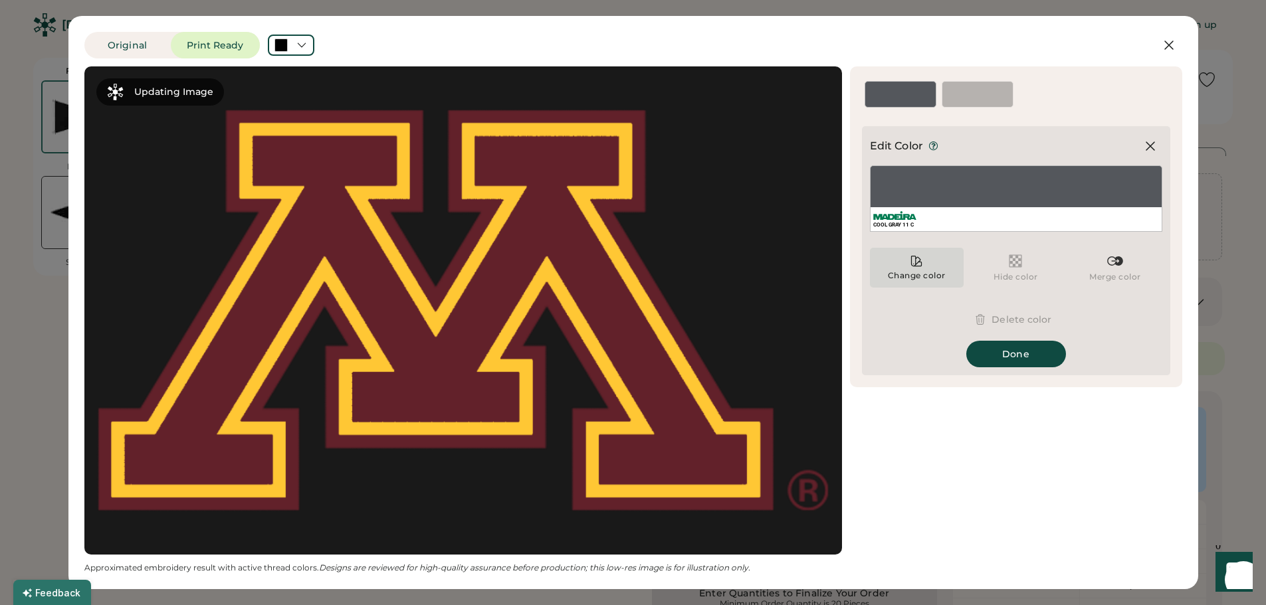
click at [913, 264] on icon at bounding box center [916, 260] width 13 height 13
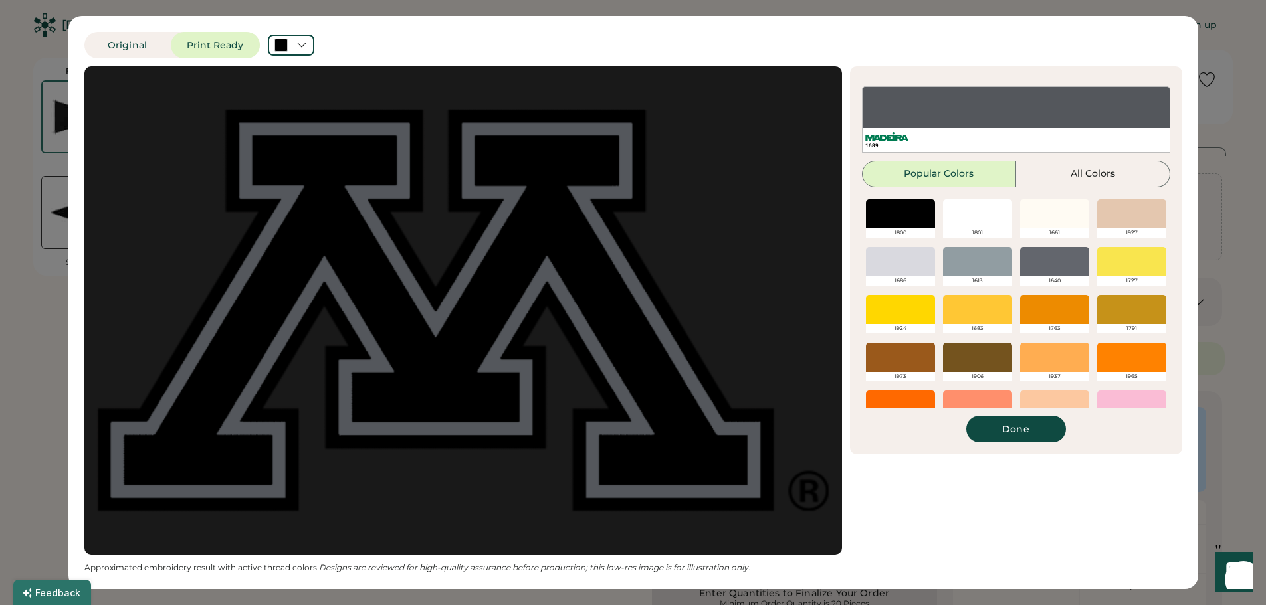
scroll to position [314, 0]
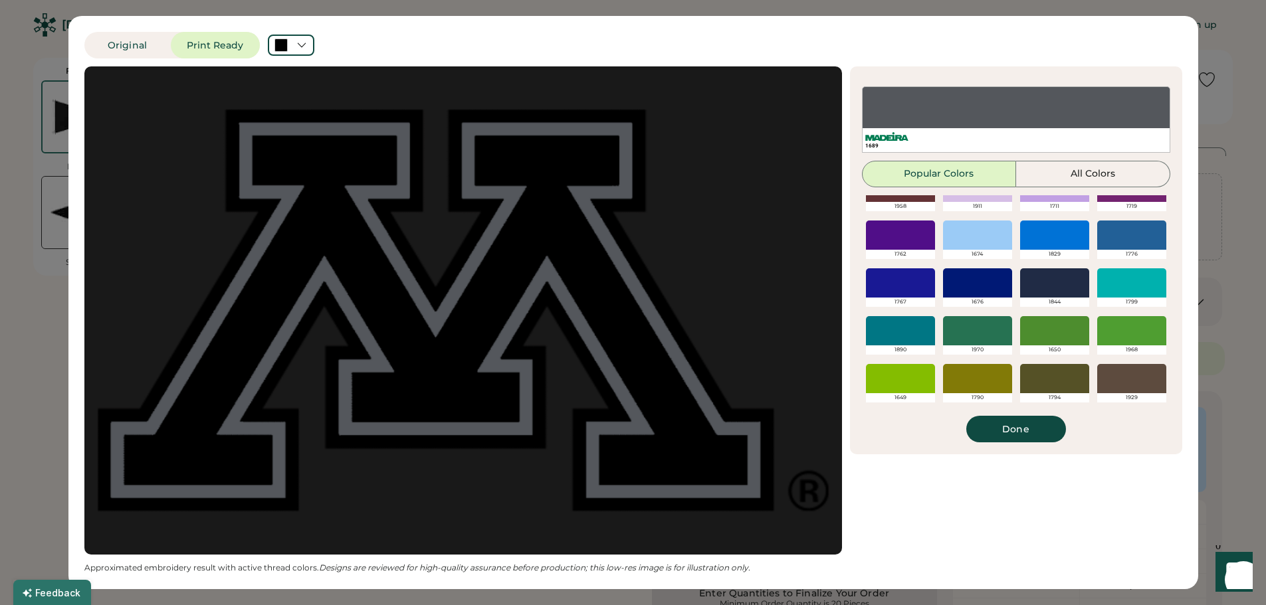
click at [1045, 381] on div at bounding box center [1054, 378] width 69 height 29
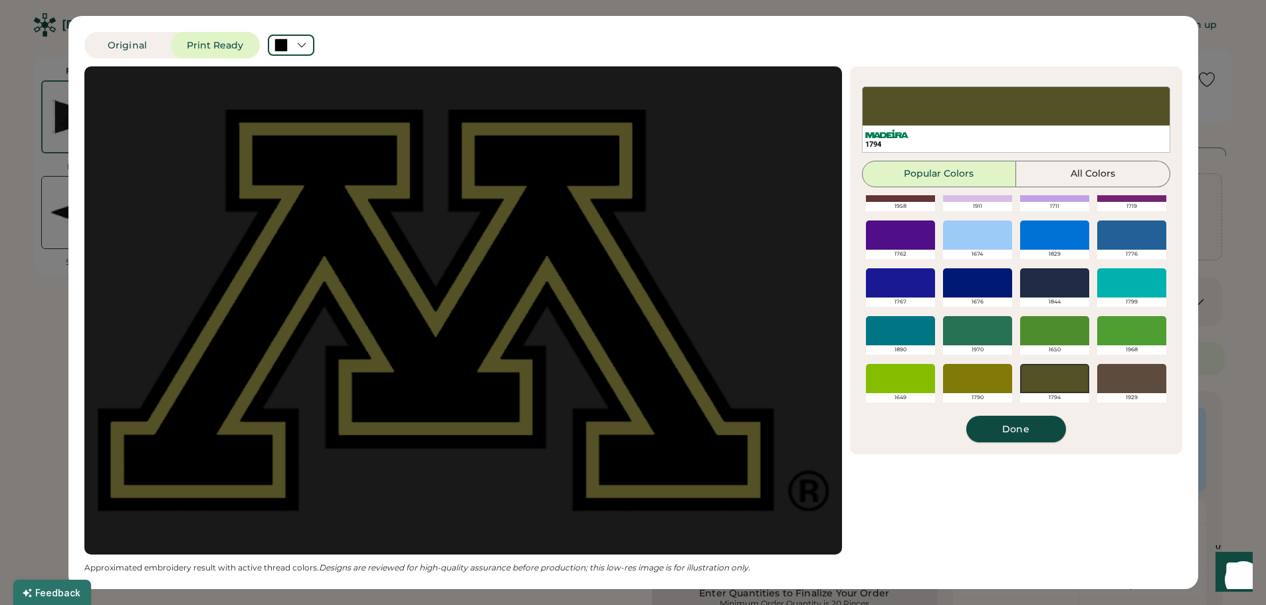
click at [1015, 431] on button "Done" at bounding box center [1016, 429] width 100 height 27
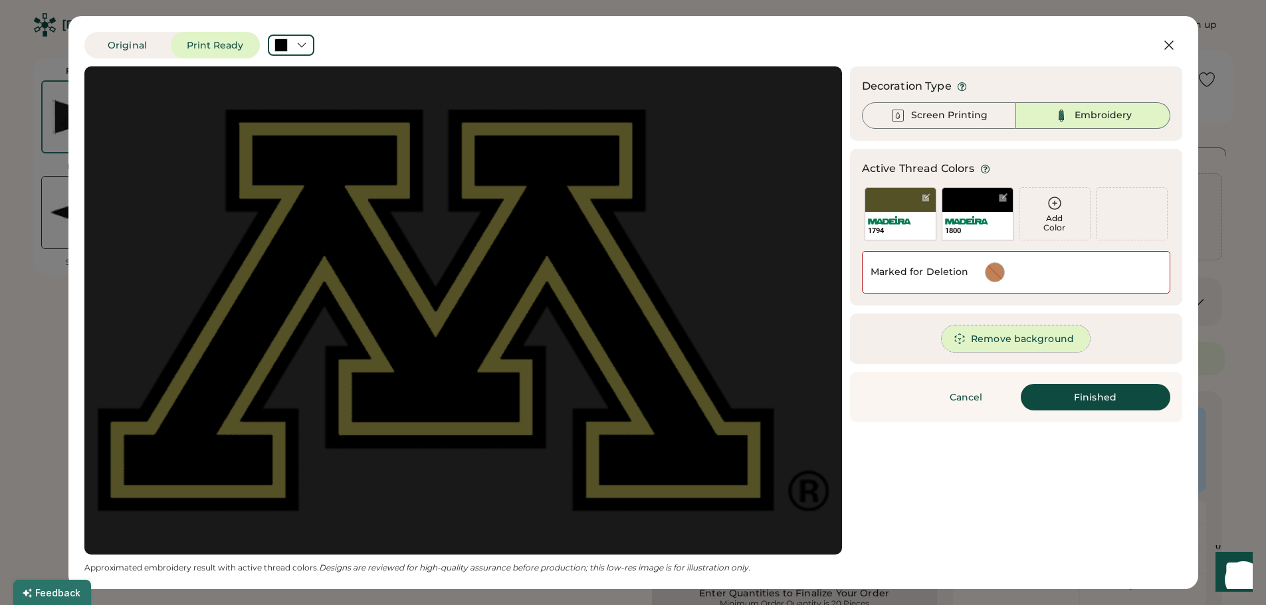
click at [1003, 345] on button "Remove background" at bounding box center [1015, 339] width 148 height 27
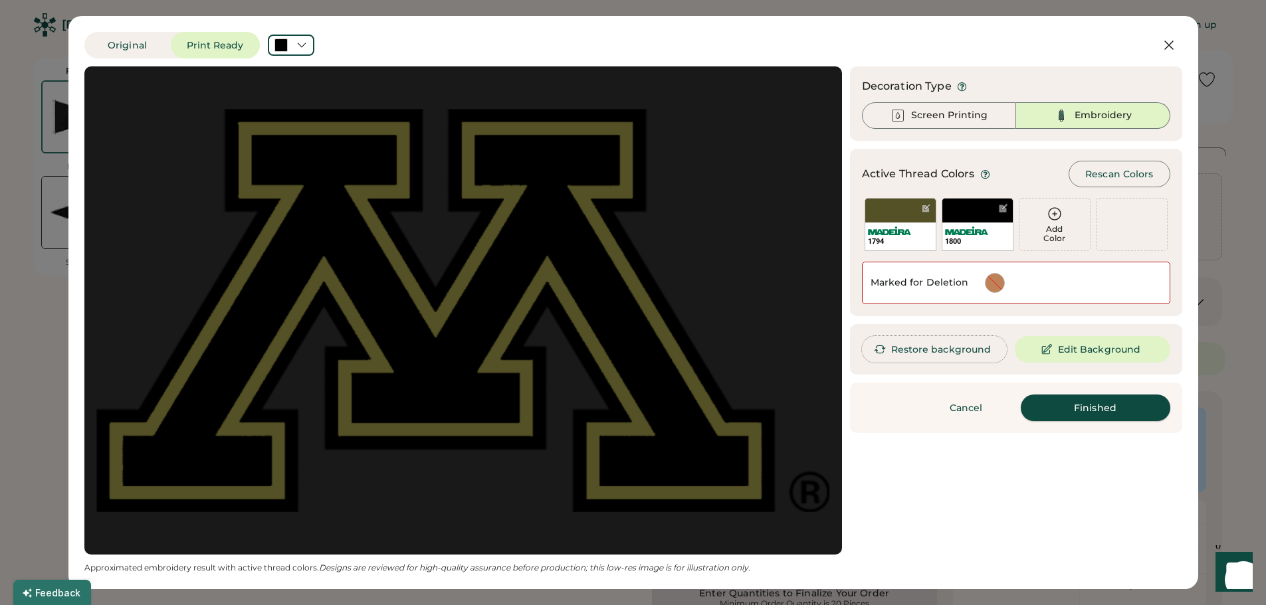
click at [1088, 405] on button "Finished" at bounding box center [1095, 408] width 149 height 27
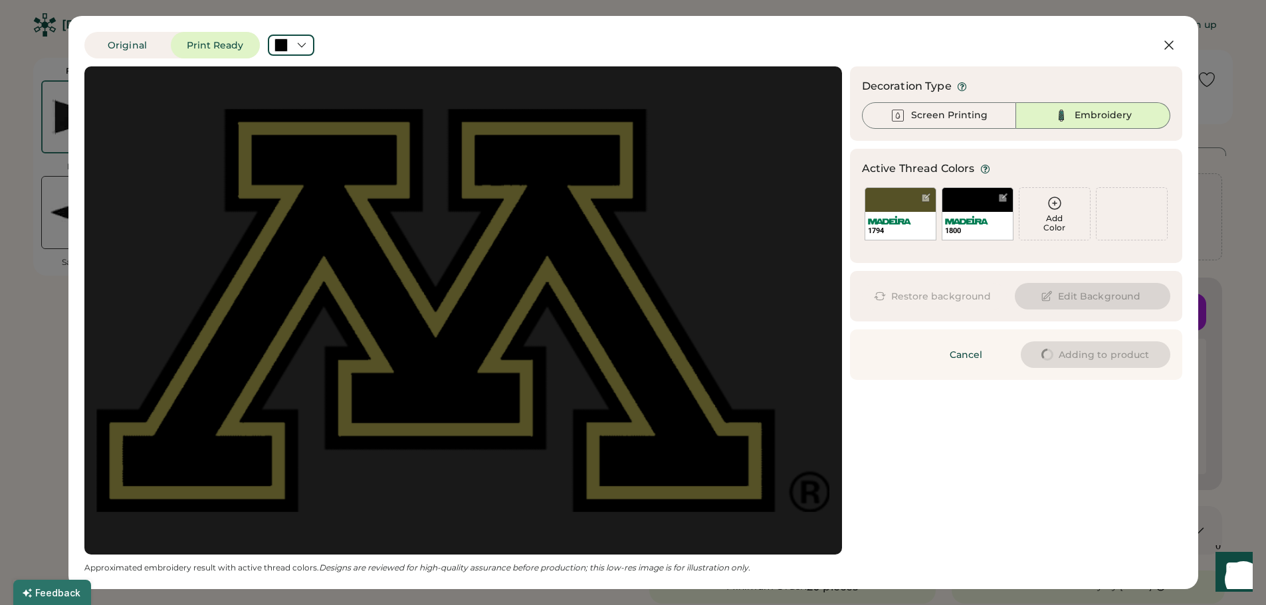
type input "****"
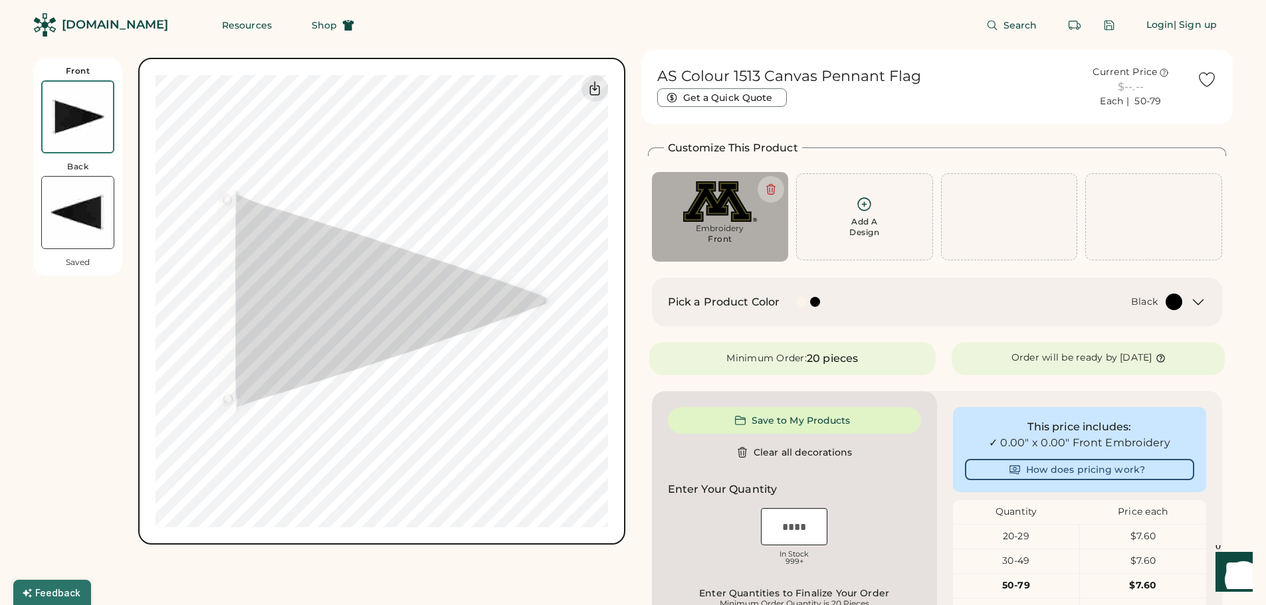
type input "****"
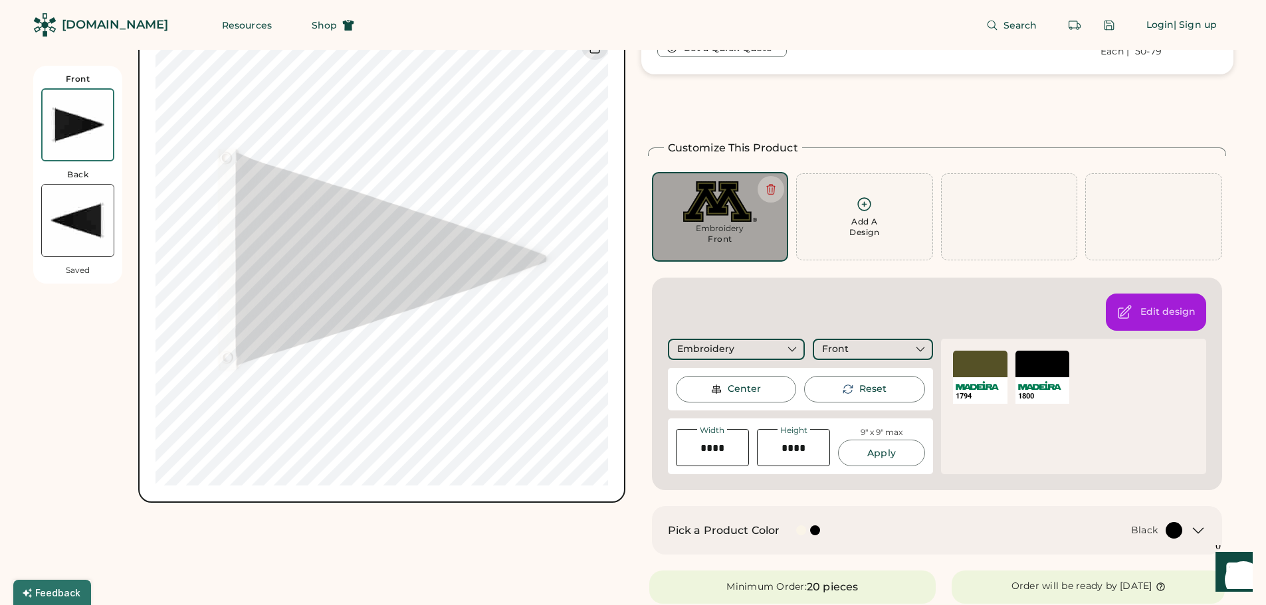
scroll to position [199, 0]
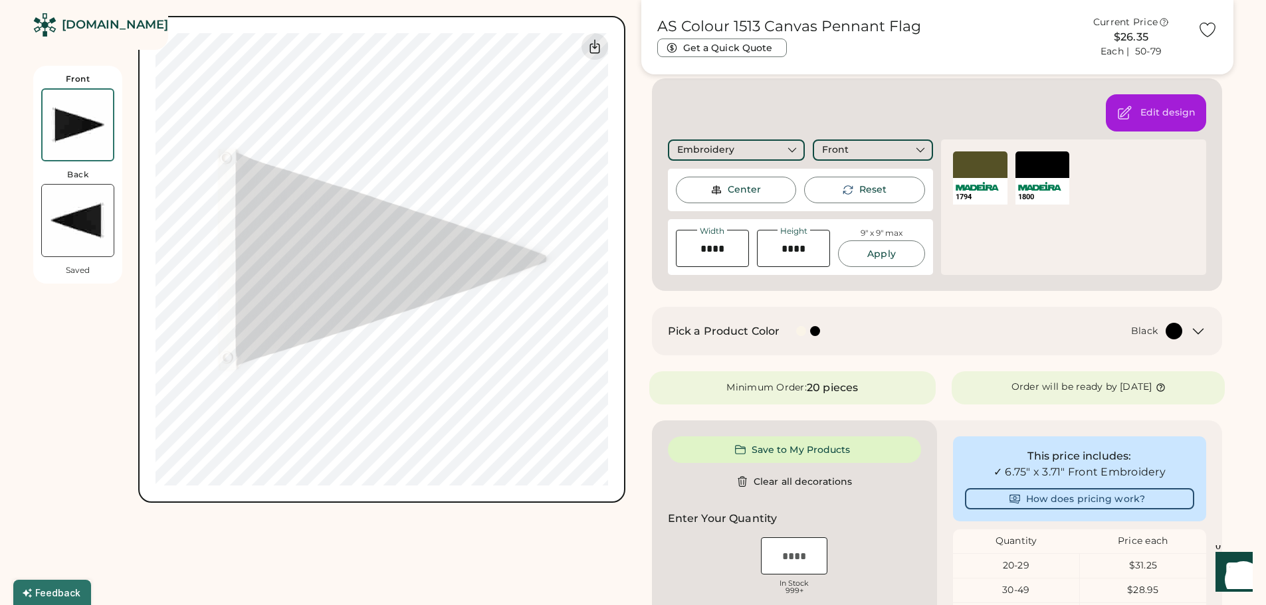
click at [904, 331] on div "Black" at bounding box center [1011, 331] width 343 height 17
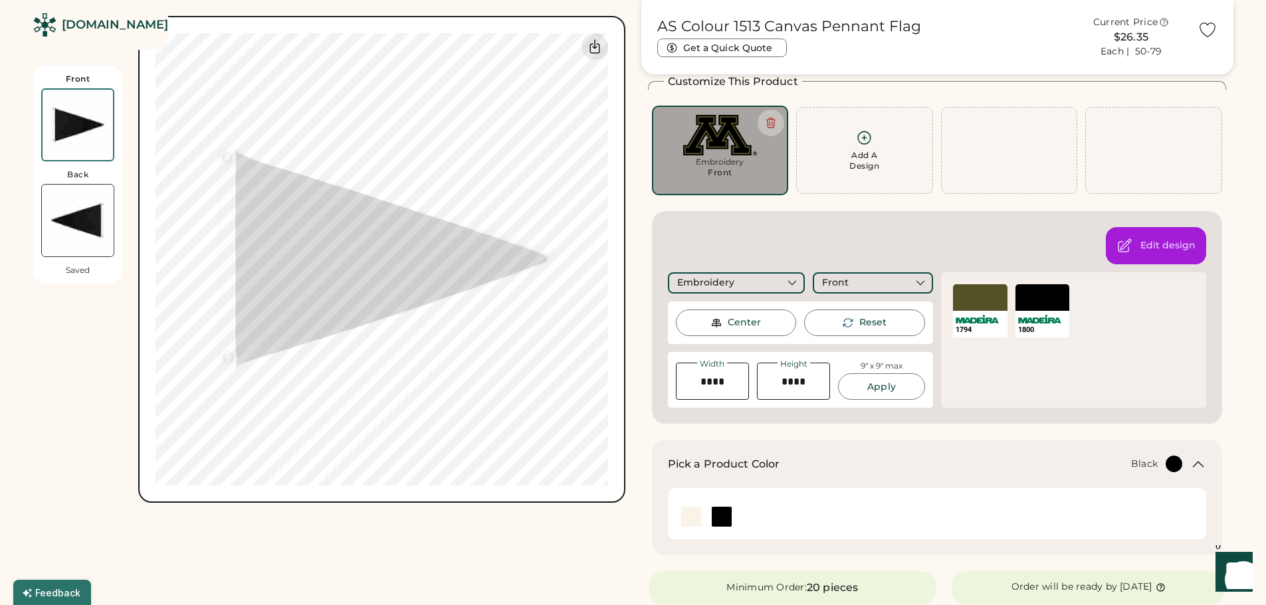
scroll to position [0, 0]
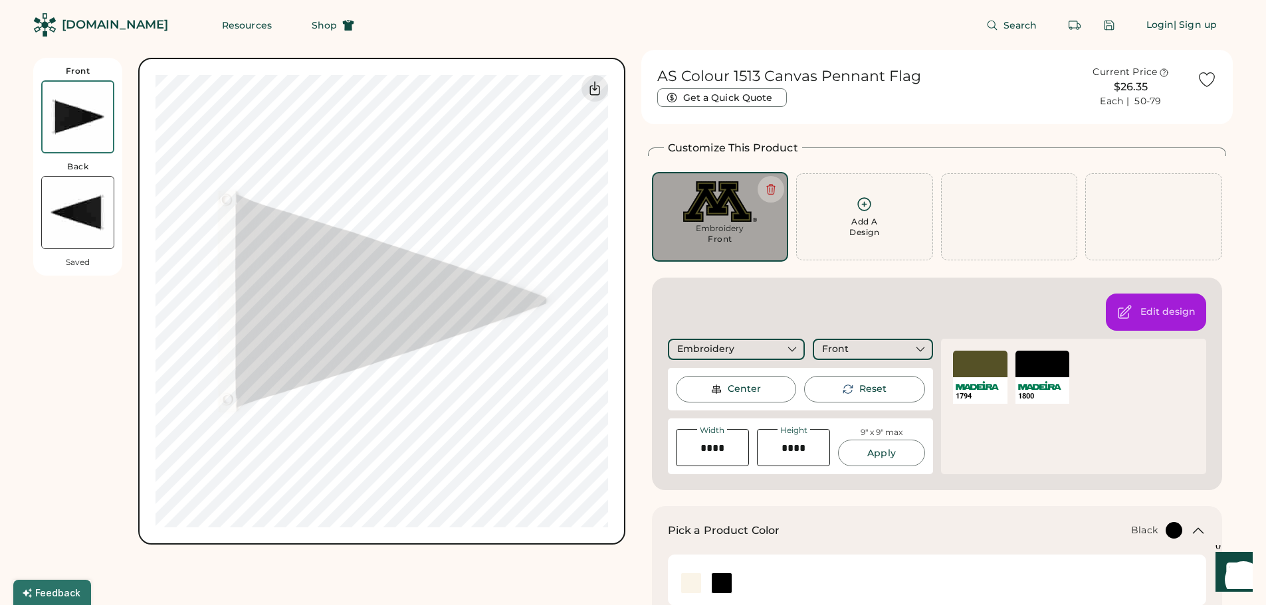
click at [720, 199] on img at bounding box center [720, 201] width 118 height 41
type input "****"
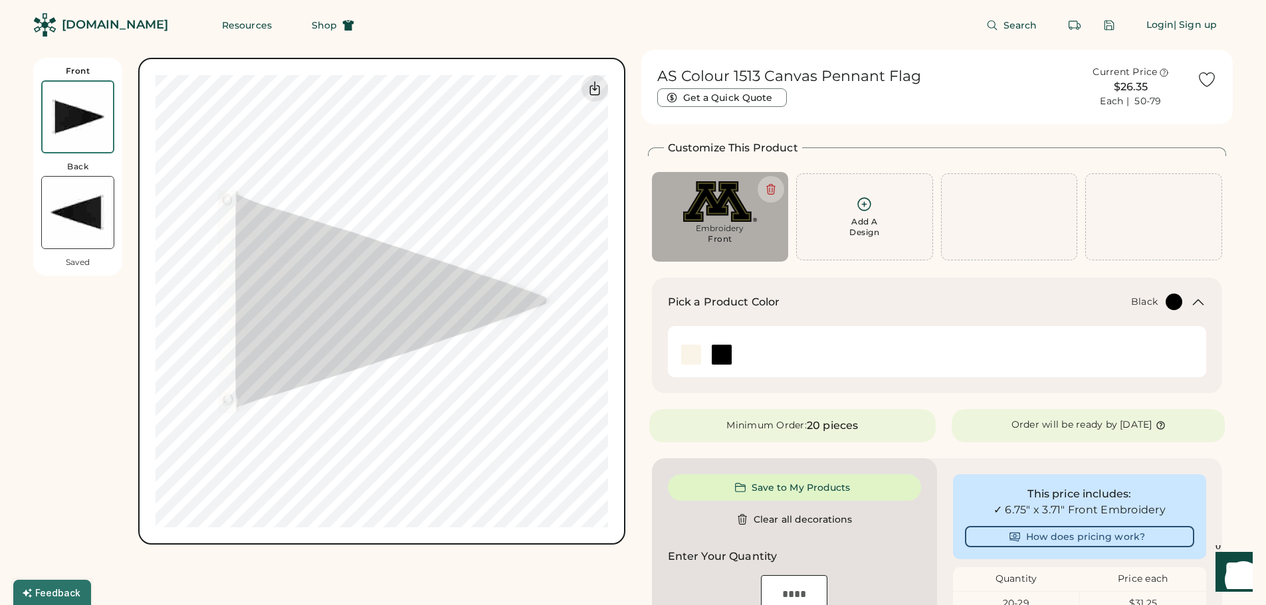
click at [743, 215] on img at bounding box center [720, 201] width 118 height 41
type input "****"
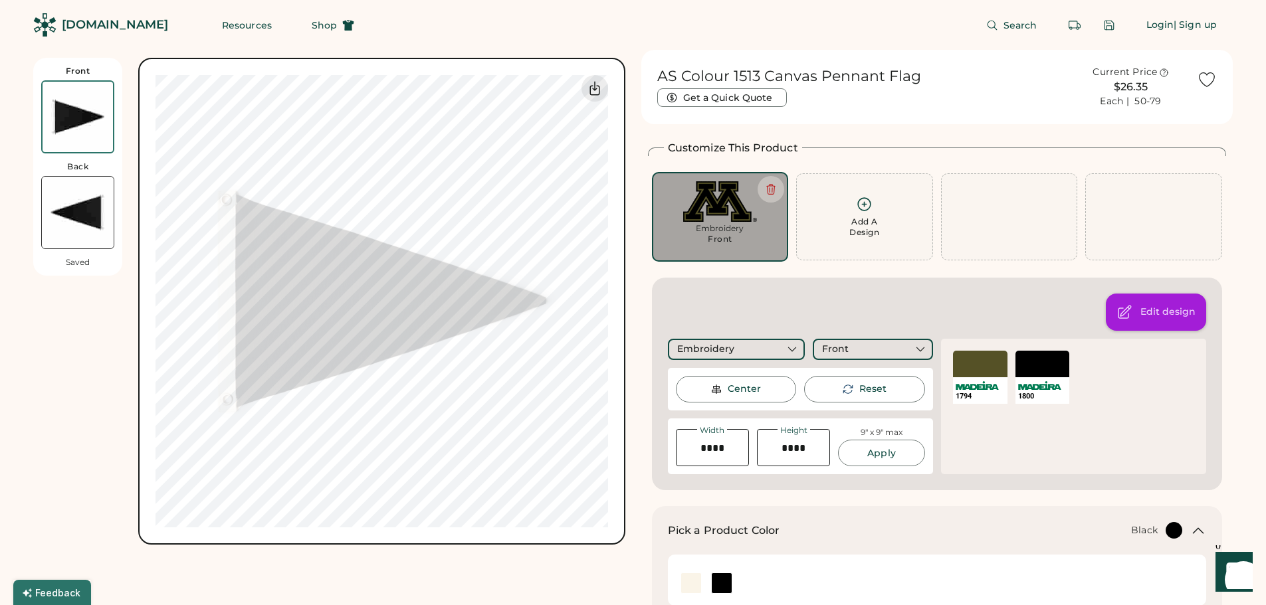
click at [1149, 309] on div "Edit design" at bounding box center [1167, 312] width 55 height 13
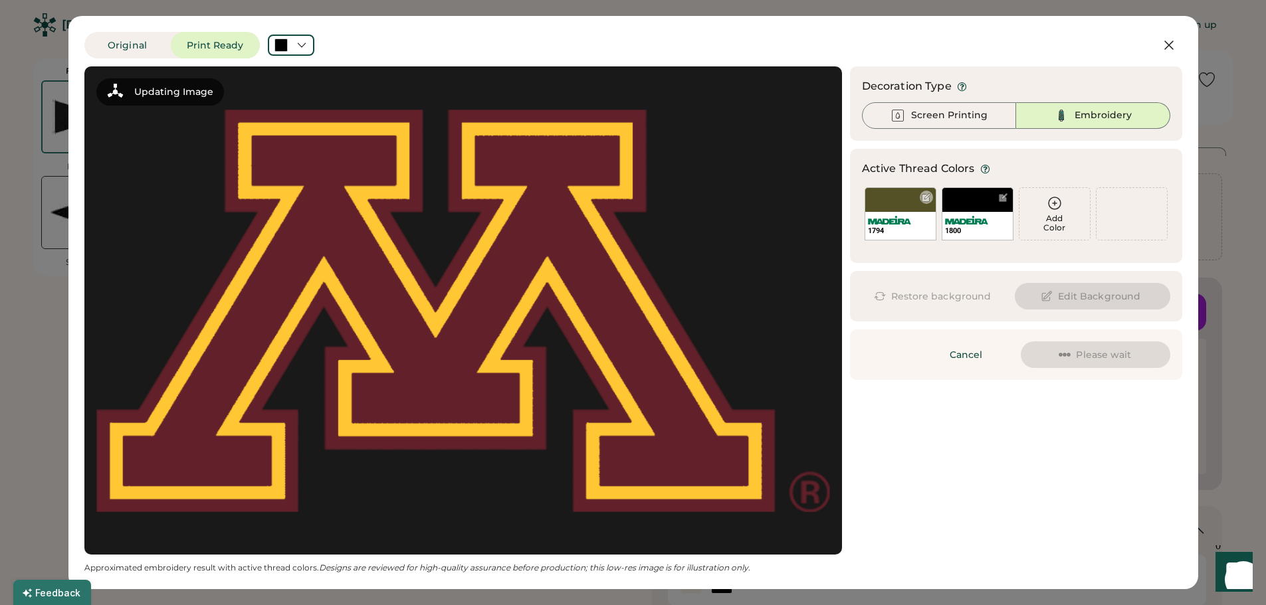
click at [900, 219] on img at bounding box center [889, 220] width 43 height 9
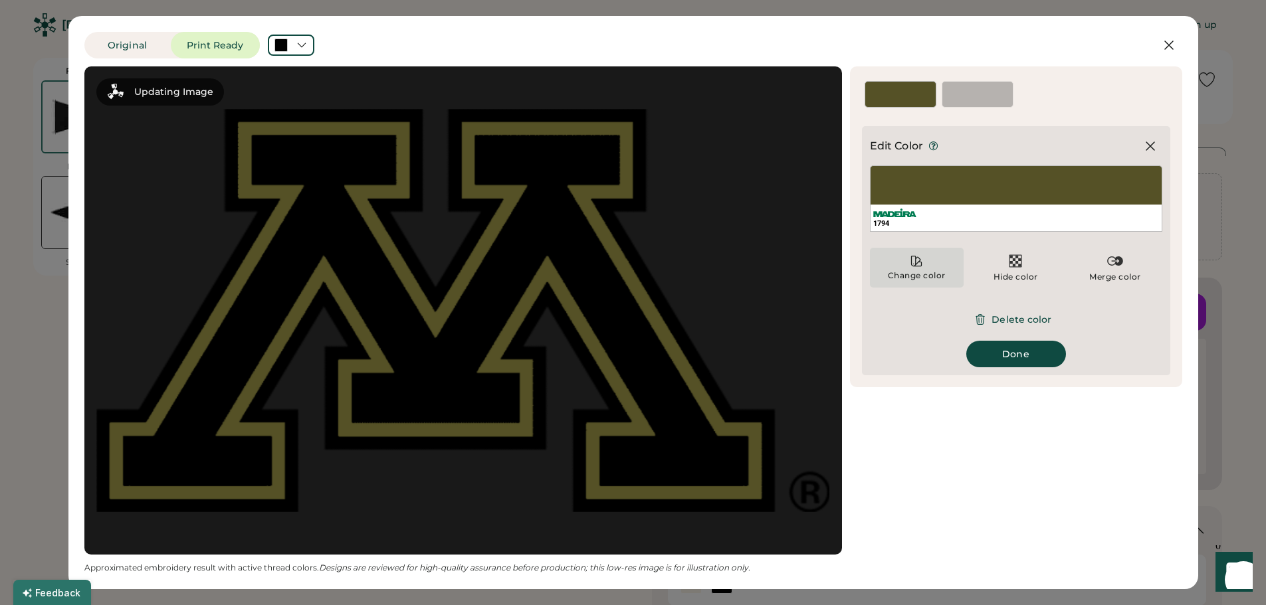
click at [923, 269] on div "Change color" at bounding box center [917, 268] width 94 height 40
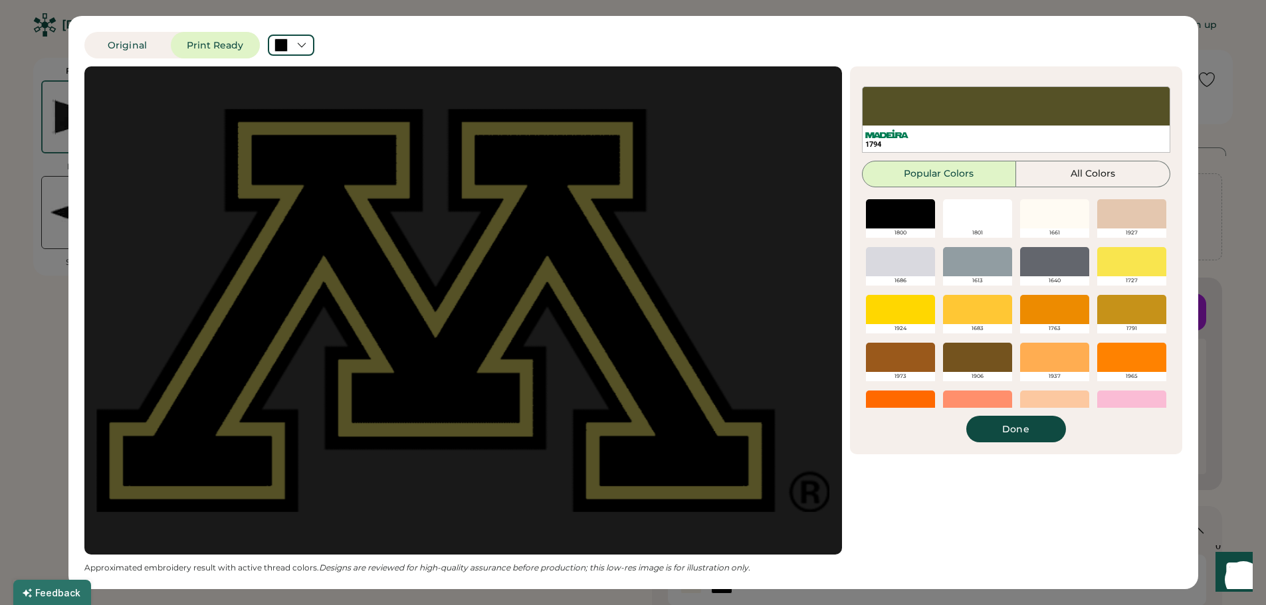
click at [893, 219] on div at bounding box center [900, 213] width 69 height 29
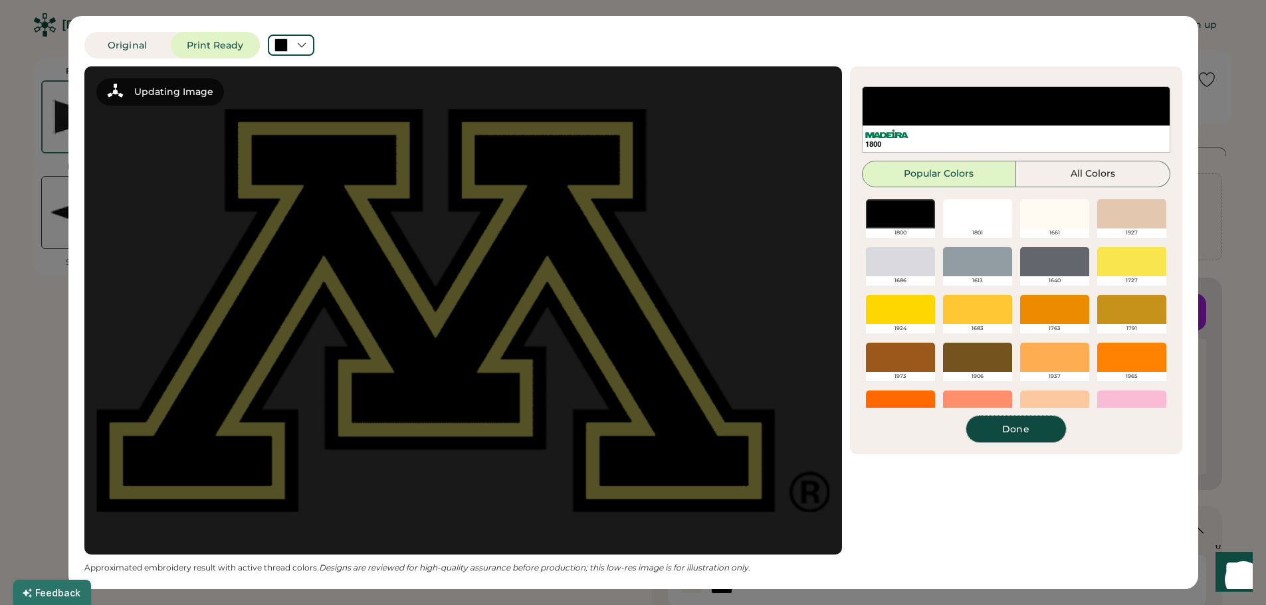
click at [1025, 433] on button "Done" at bounding box center [1016, 429] width 100 height 27
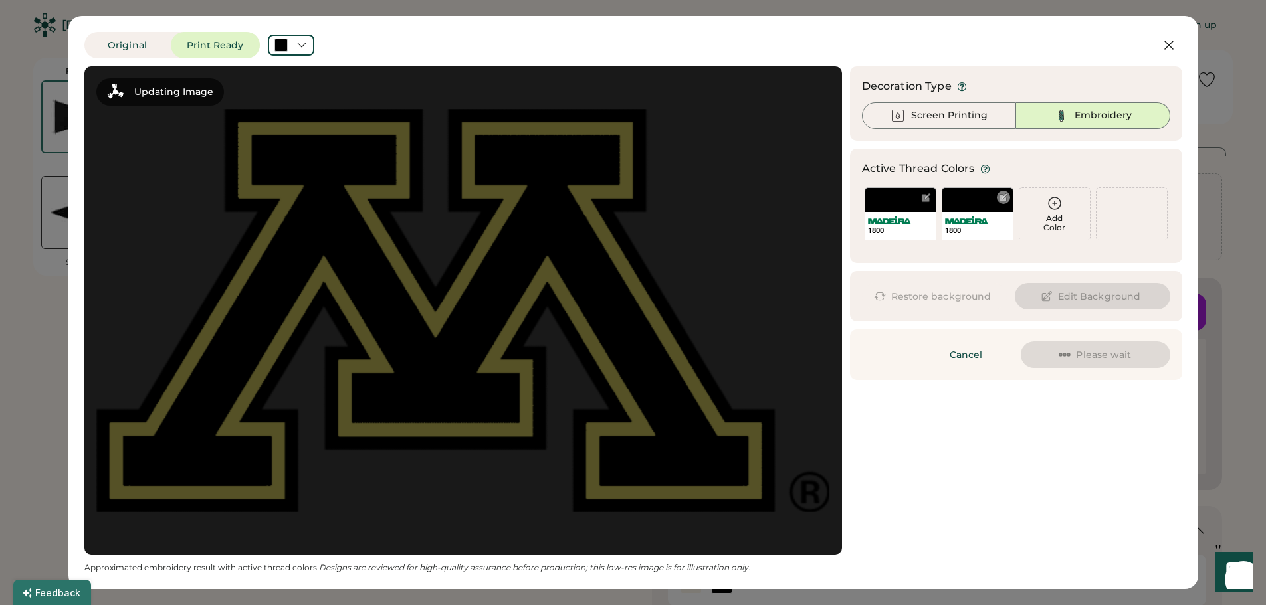
click at [973, 217] on img at bounding box center [966, 220] width 43 height 9
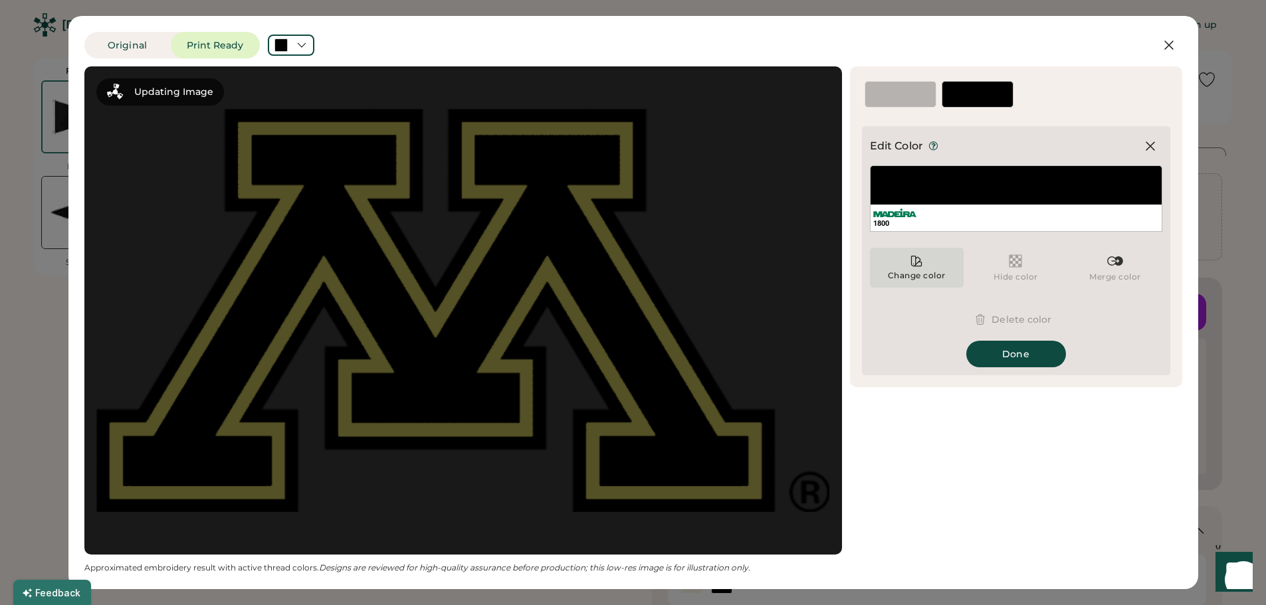
click at [918, 272] on div "Change color" at bounding box center [916, 275] width 59 height 11
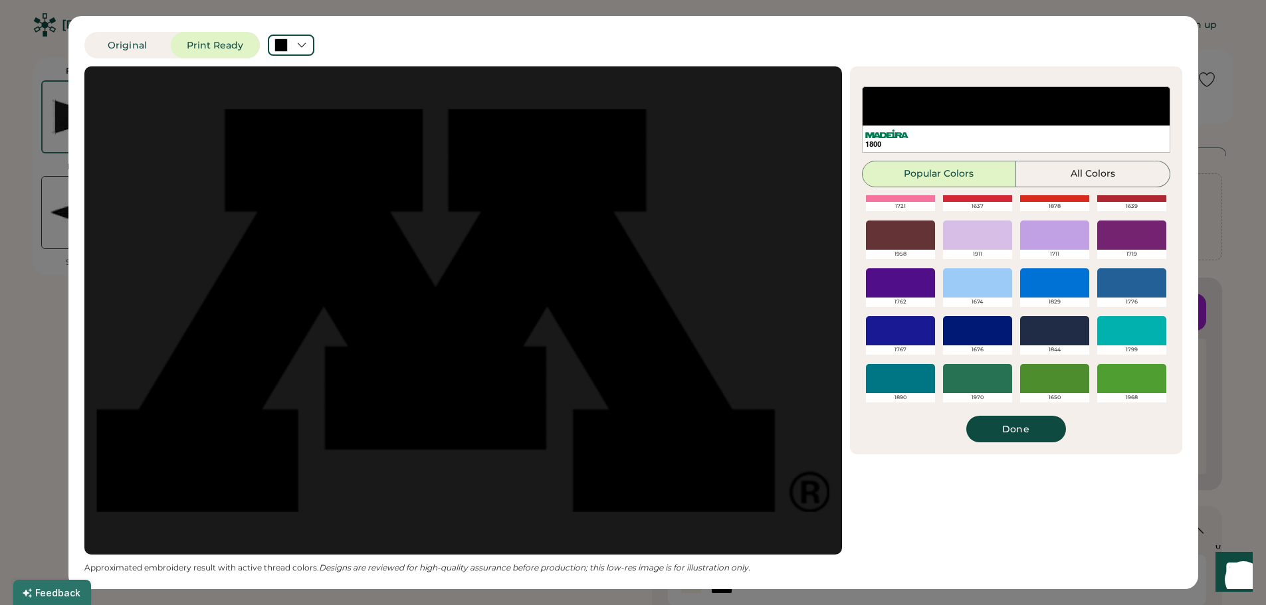
scroll to position [314, 0]
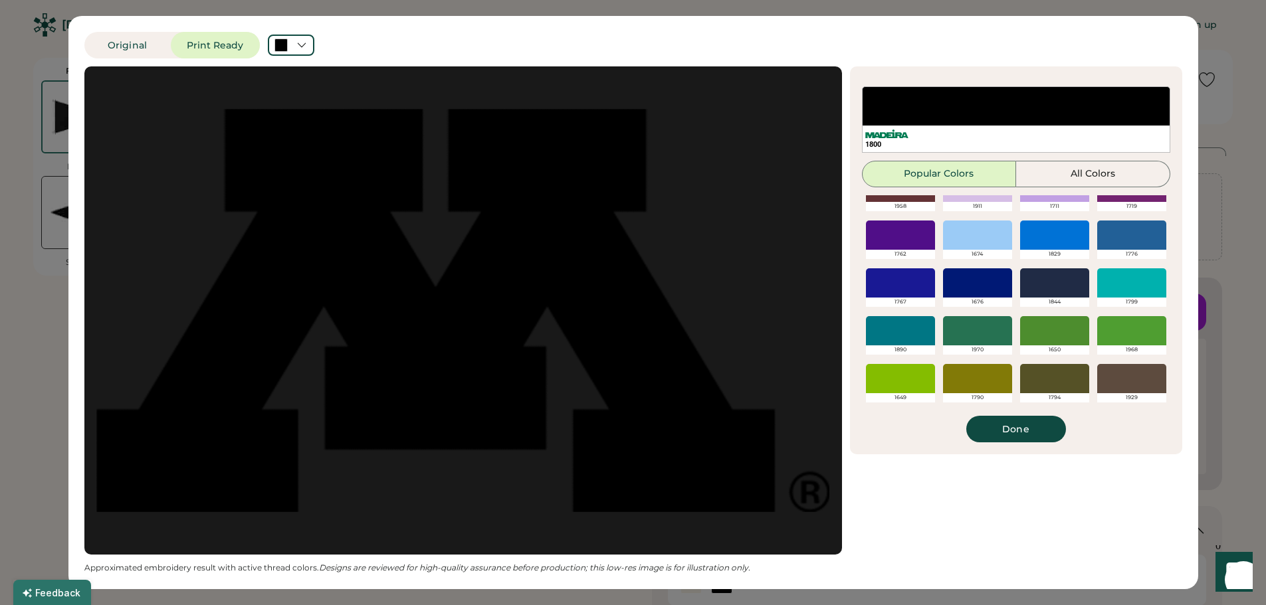
click at [1043, 381] on div at bounding box center [1054, 378] width 69 height 29
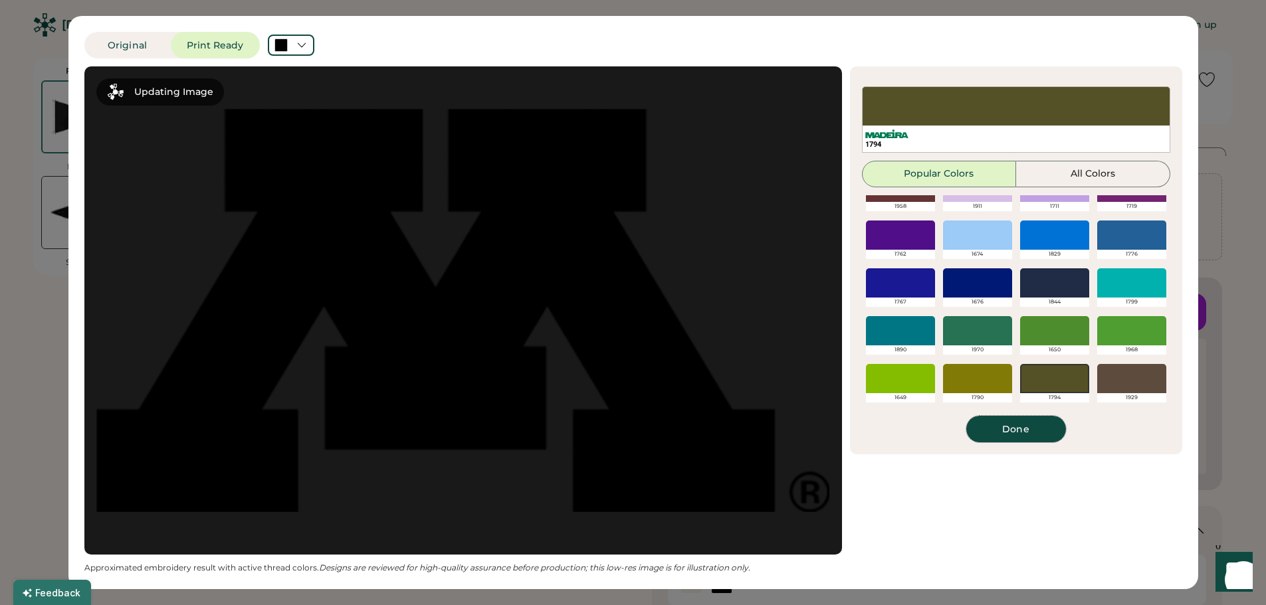
click at [1023, 427] on button "Done" at bounding box center [1016, 429] width 100 height 27
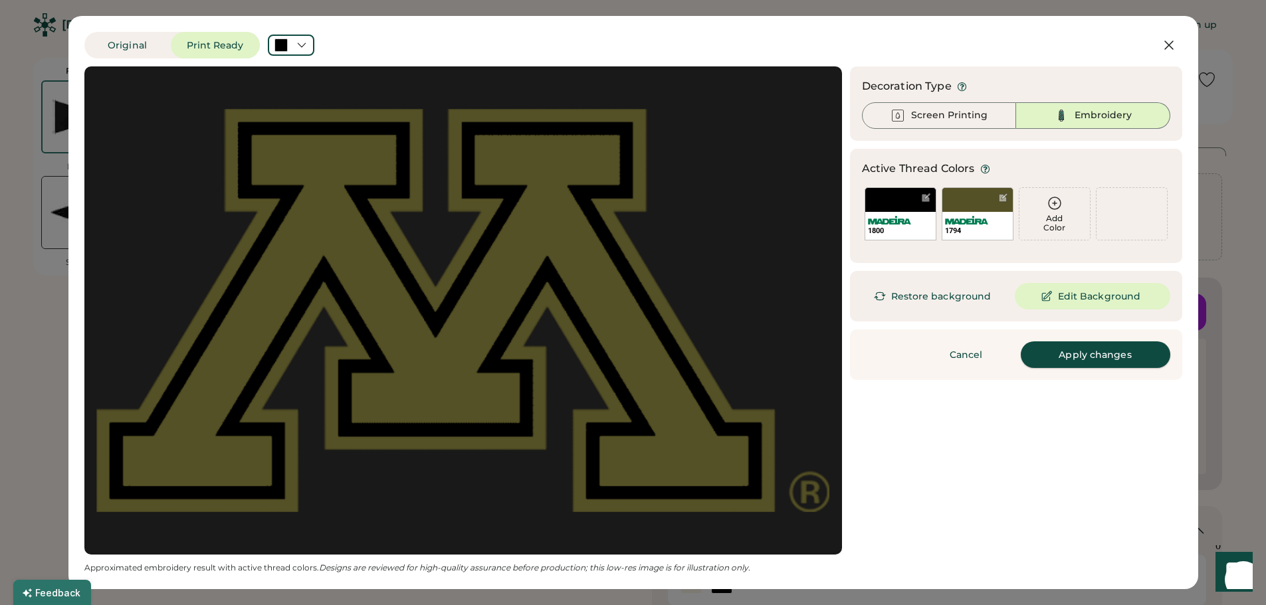
click at [1093, 363] on button "Apply changes" at bounding box center [1095, 355] width 149 height 27
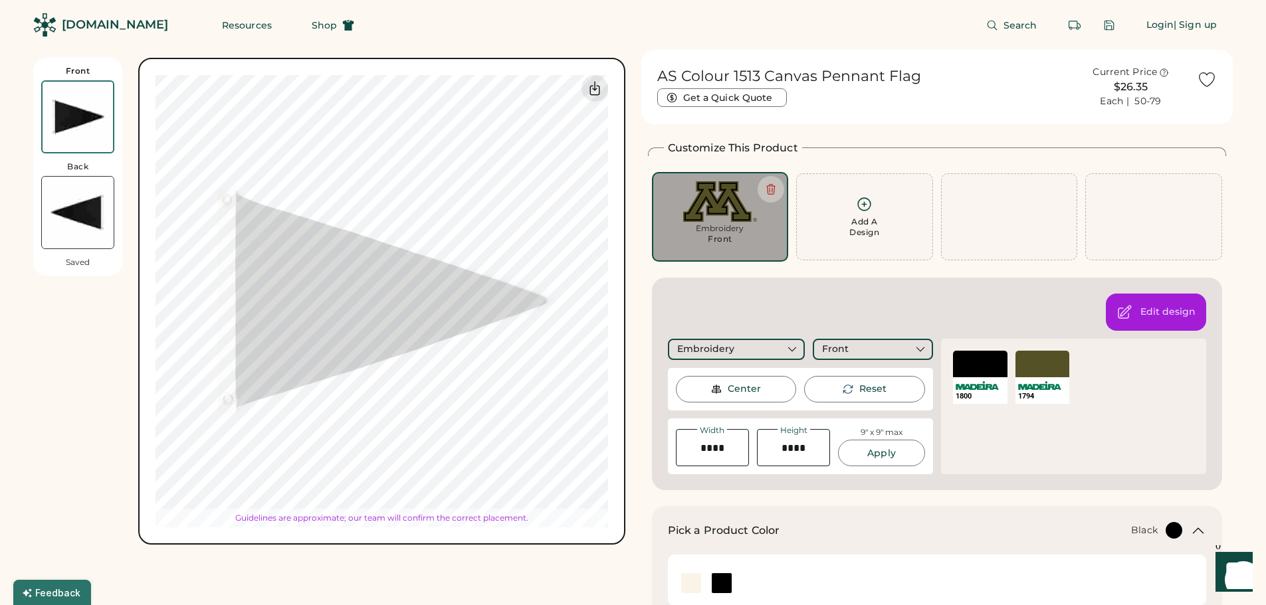
type input "****"
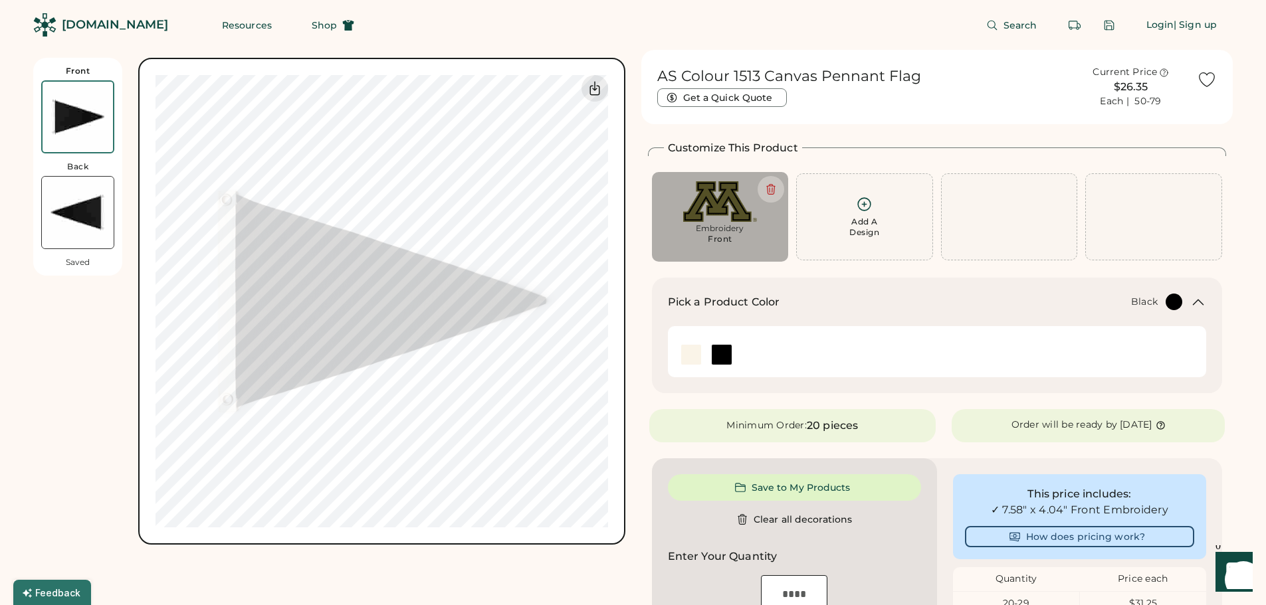
type input "****"
click at [723, 230] on div "Embroidery" at bounding box center [720, 228] width 118 height 11
type input "****"
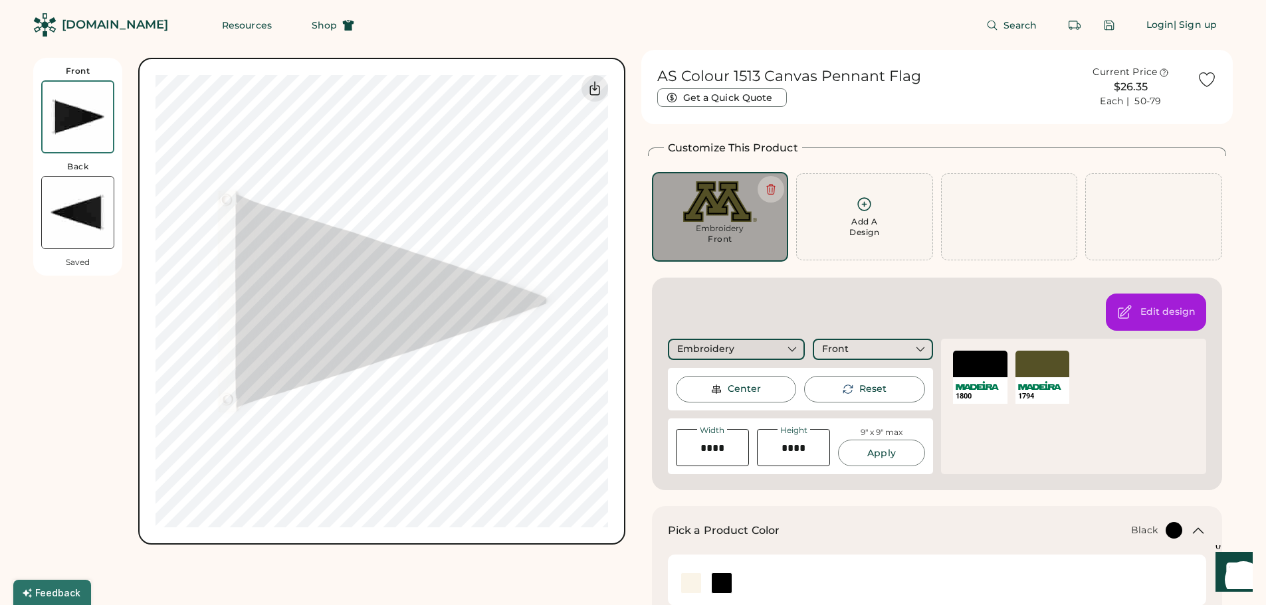
click at [795, 348] on icon at bounding box center [791, 349] width 8 height 5
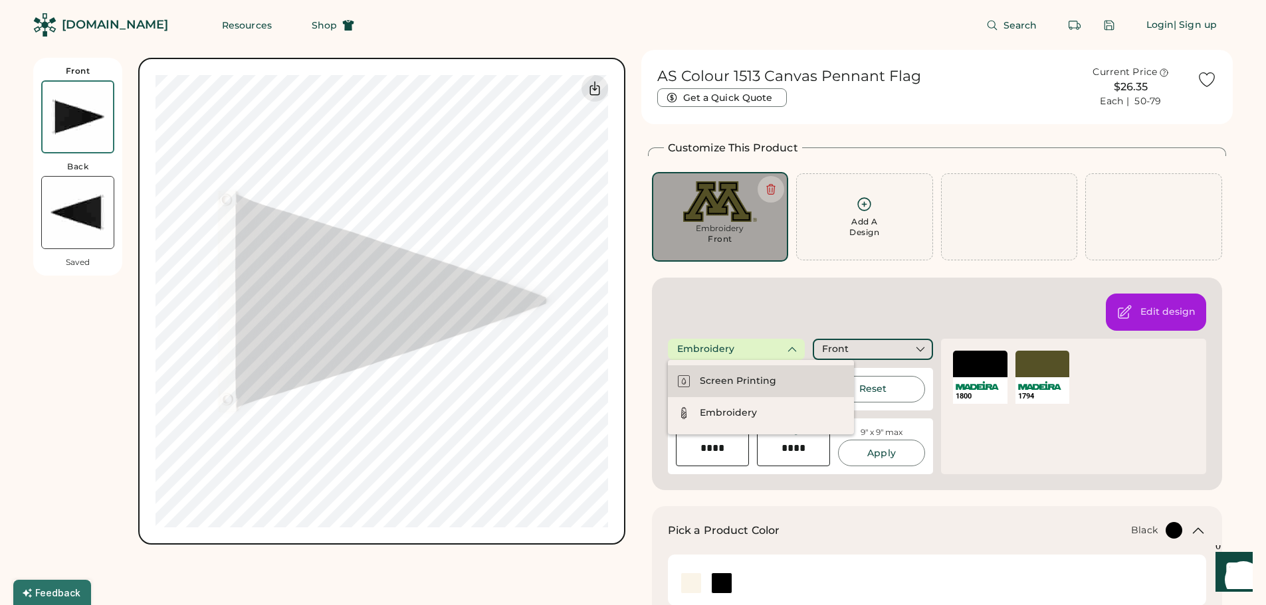
click at [754, 377] on div "Screen Printing" at bounding box center [738, 381] width 76 height 13
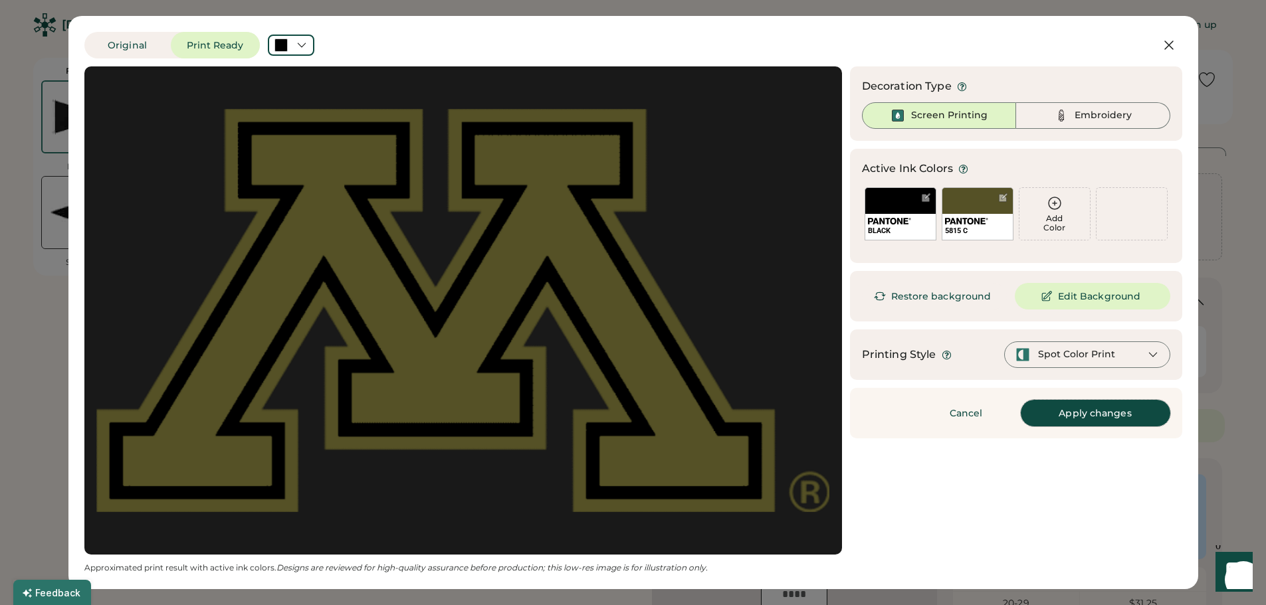
click at [1072, 411] on button "Apply changes" at bounding box center [1095, 413] width 149 height 27
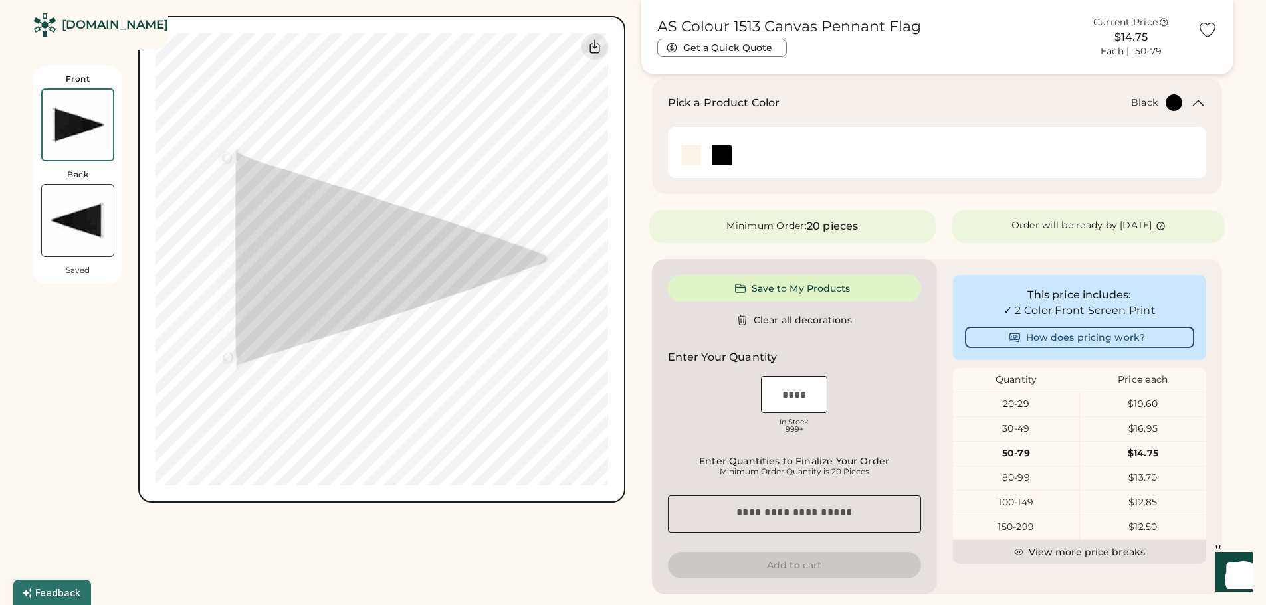
scroll to position [133, 0]
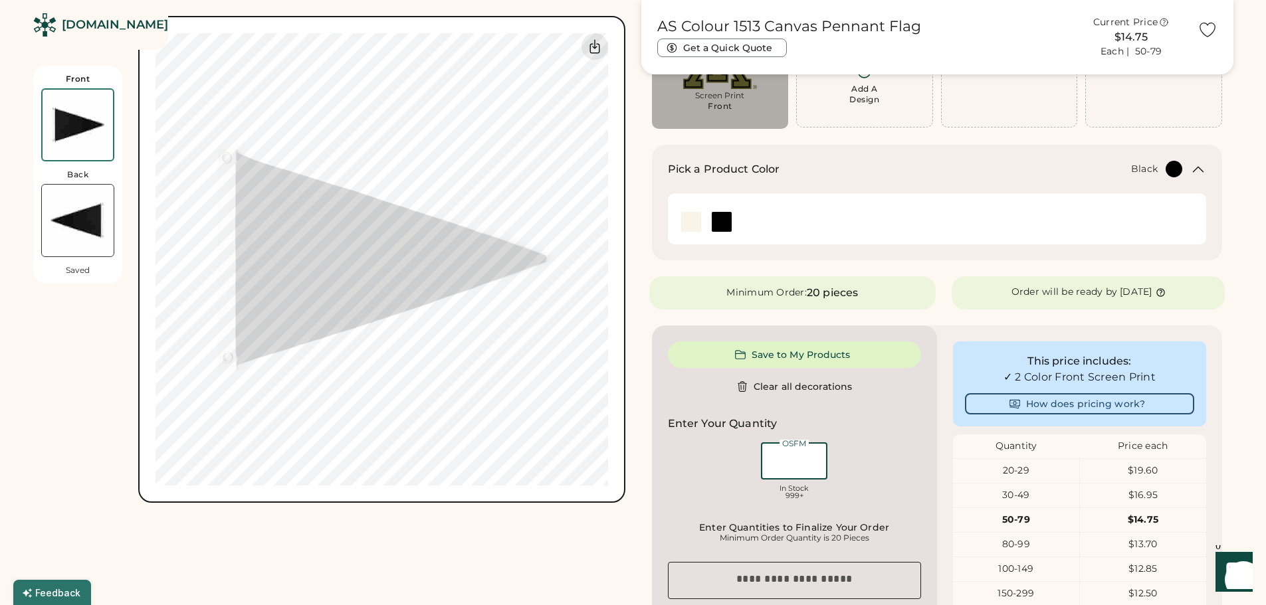
click at [817, 470] on input "input" at bounding box center [794, 461] width 66 height 37
type input "***"
click at [884, 452] on div "OSFM Loading Inventory In Stock 999+" at bounding box center [794, 473] width 253 height 66
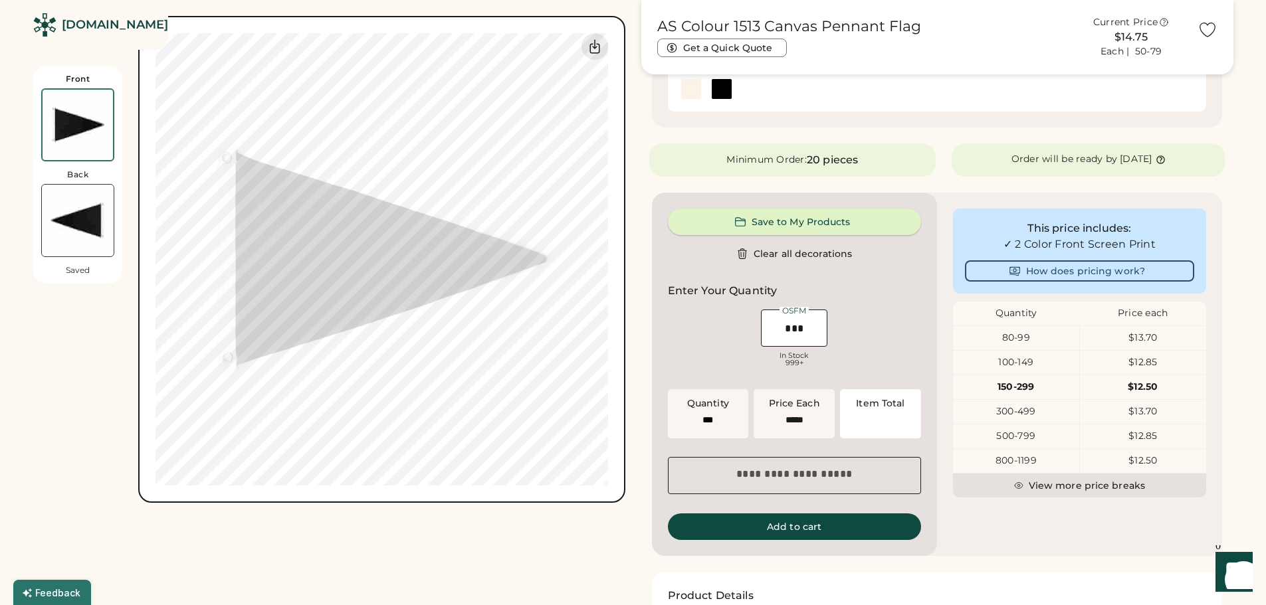
type input "******"
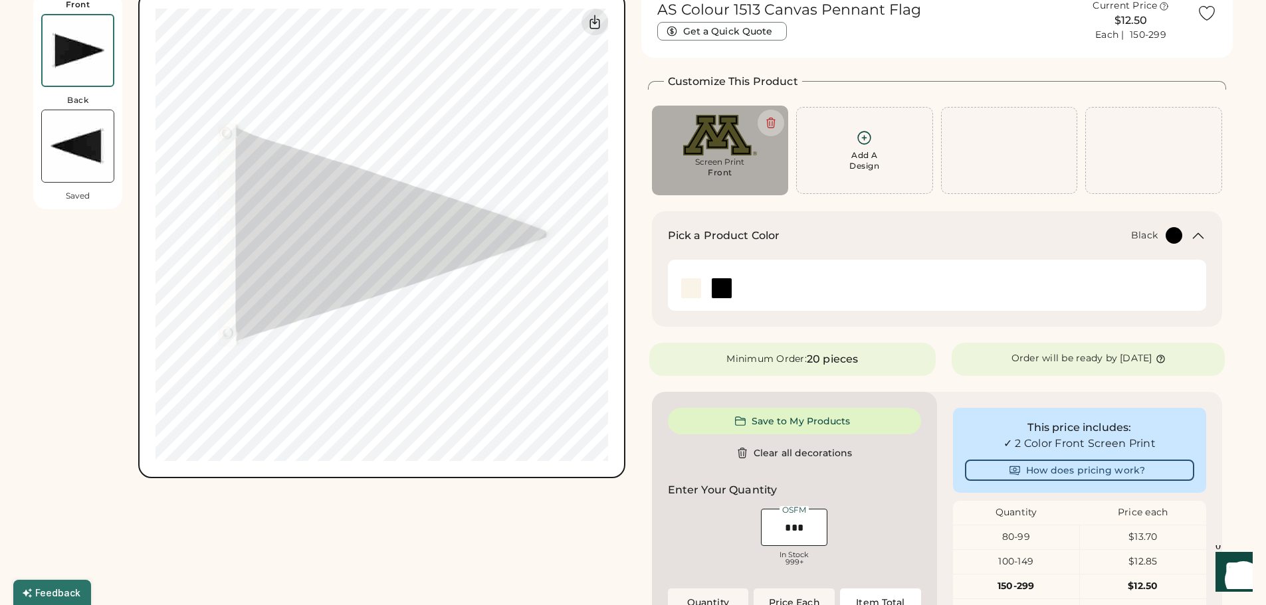
scroll to position [0, 0]
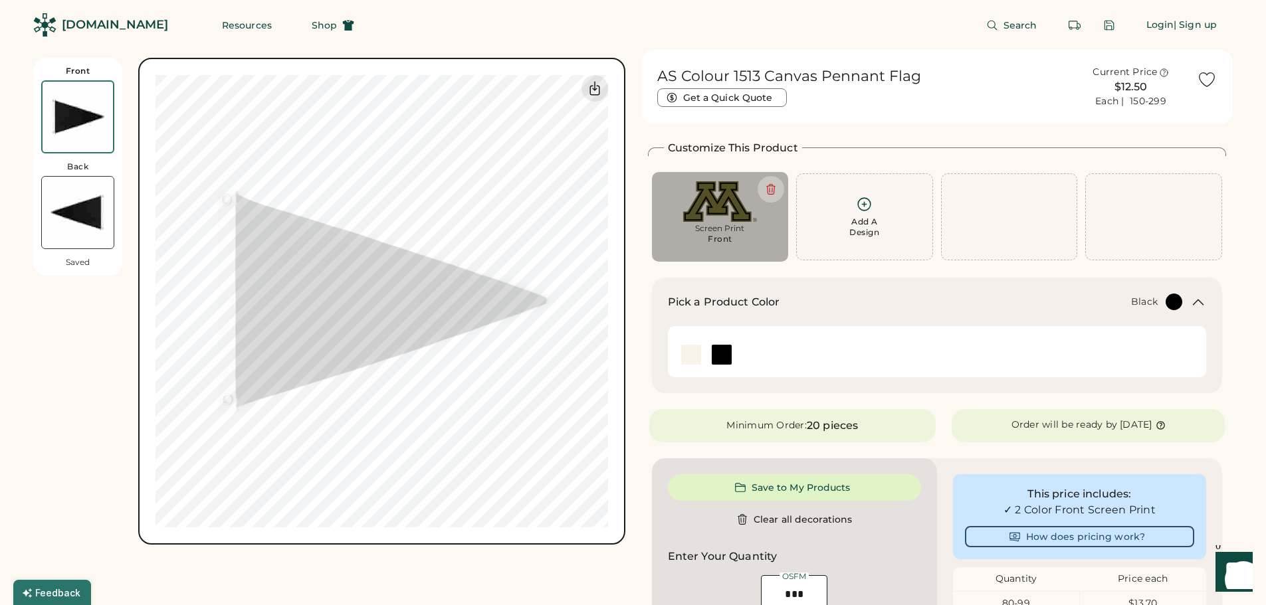
click at [752, 257] on div "Screen Print Front" at bounding box center [720, 217] width 137 height 90
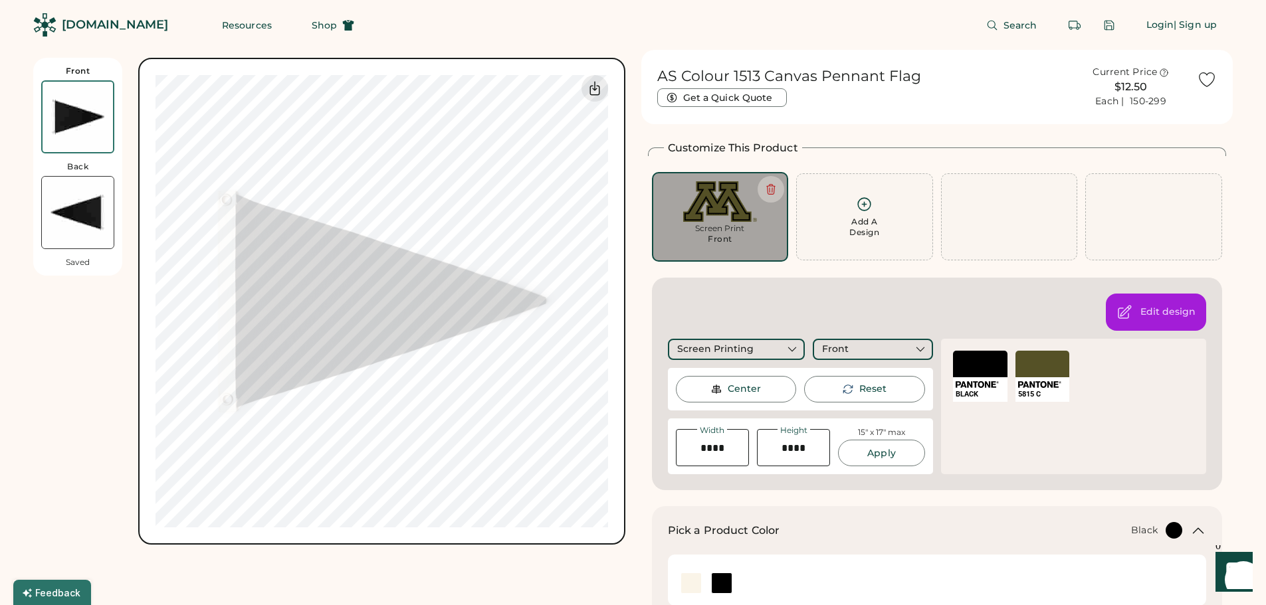
click at [1203, 83] on icon at bounding box center [1207, 80] width 20 height 20
click at [1113, 25] on div at bounding box center [1109, 25] width 27 height 27
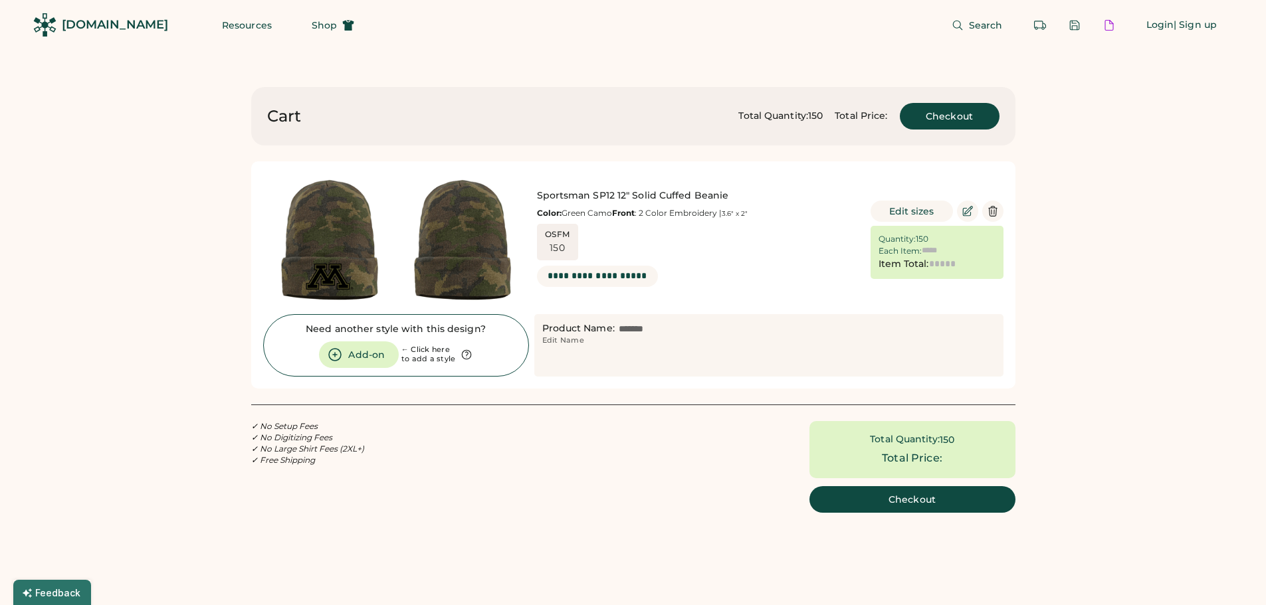
type input "******"
type input "*********"
click at [940, 116] on button "Checkout" at bounding box center [950, 116] width 100 height 27
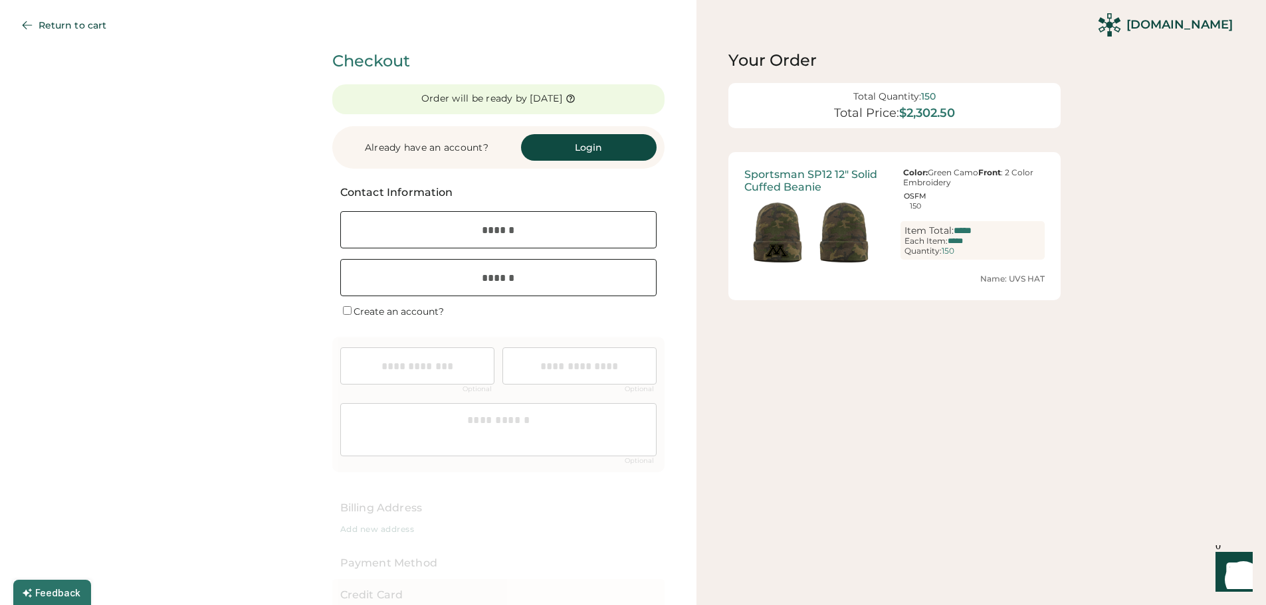
type input "*********"
type input "******"
click at [515, 232] on input "email" at bounding box center [498, 229] width 316 height 37
type input "**********"
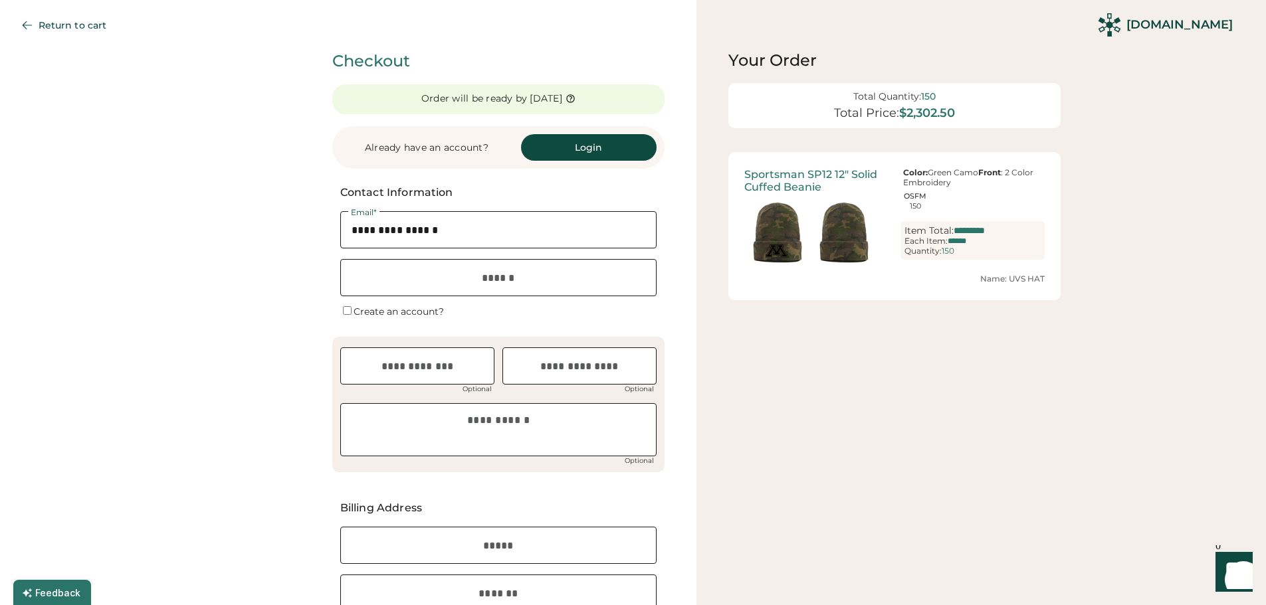
click at [520, 271] on input "input" at bounding box center [498, 277] width 316 height 37
type input "**********"
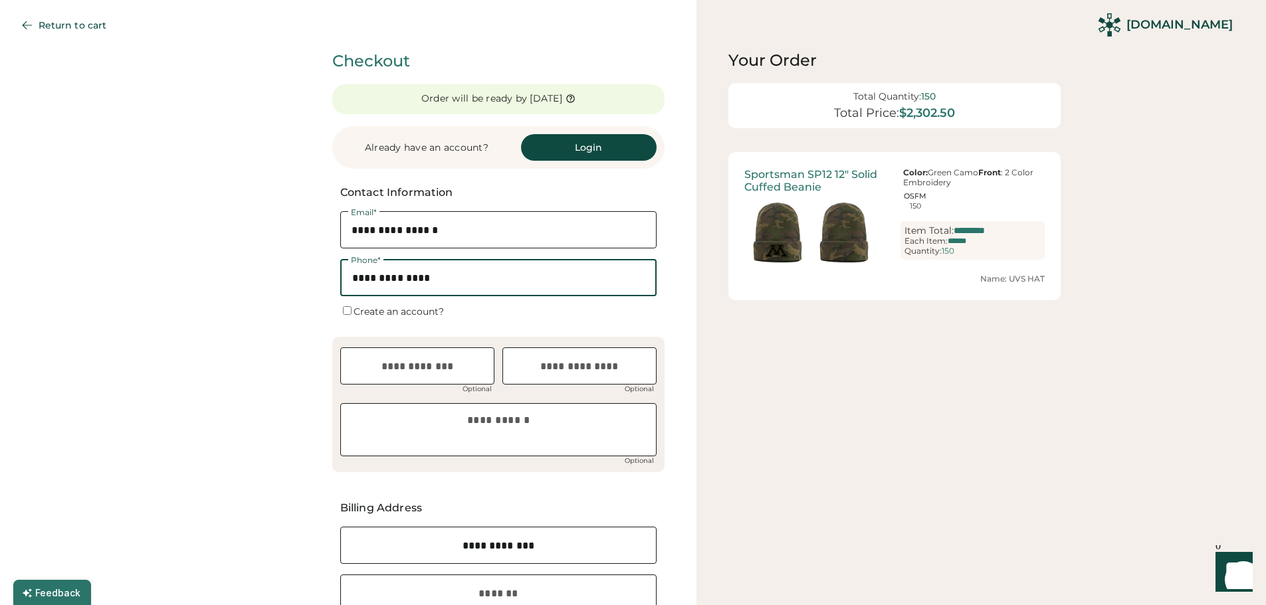
type input "**********"
type input "**"
type input "*****"
type input "**********"
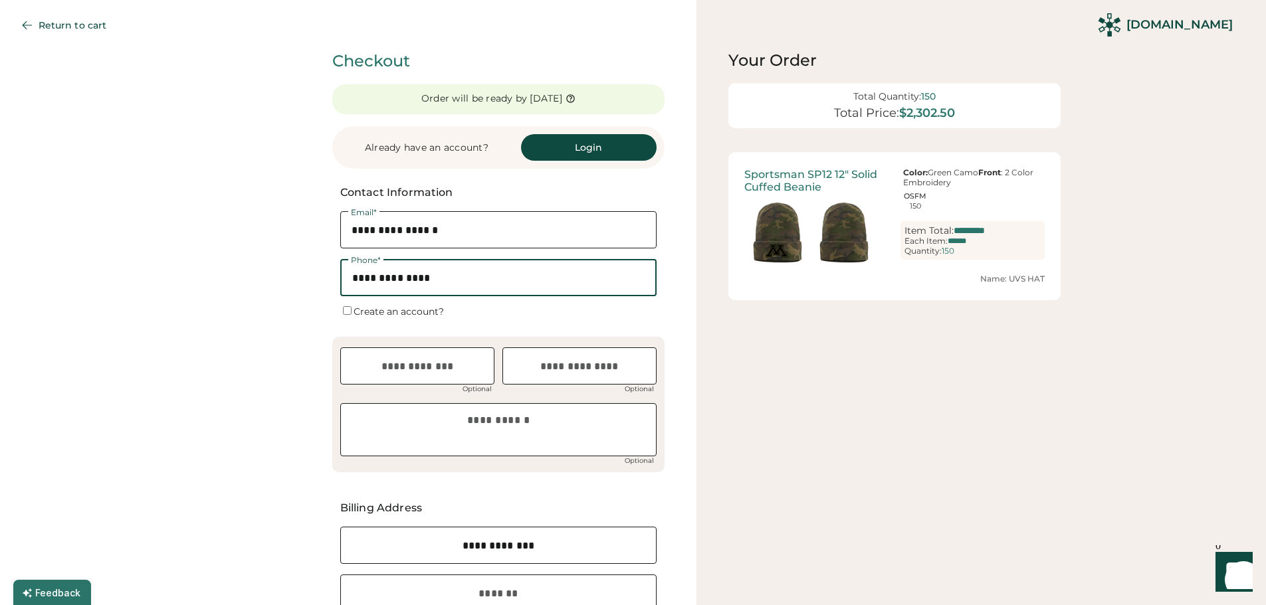
scroll to position [482, 0]
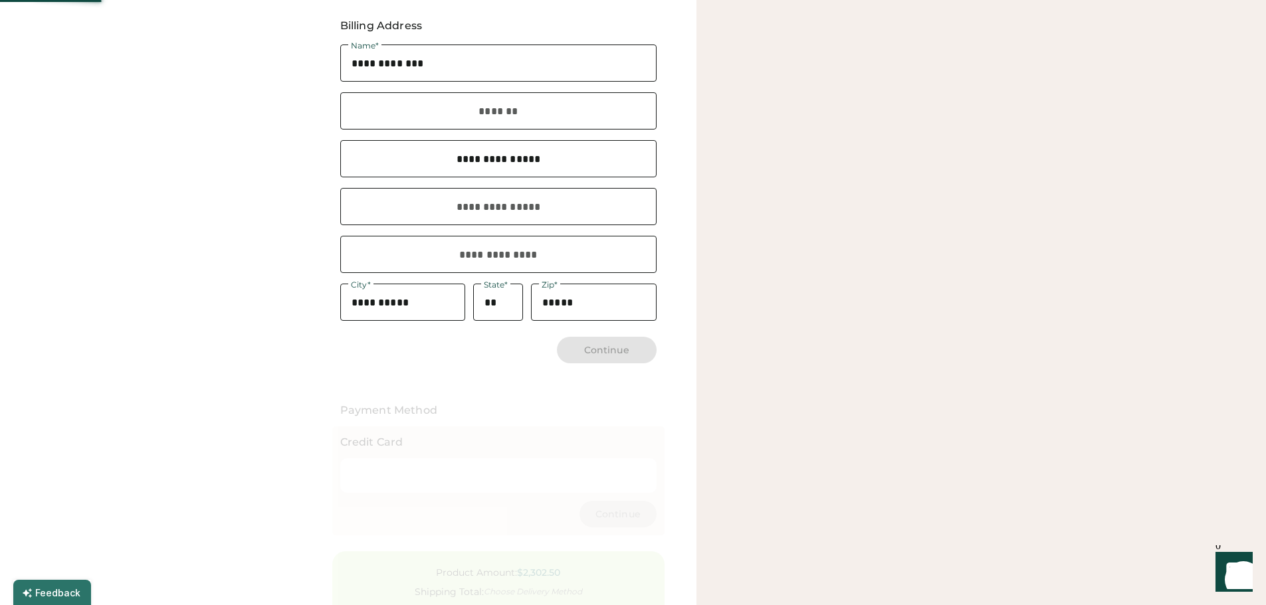
type input "**********"
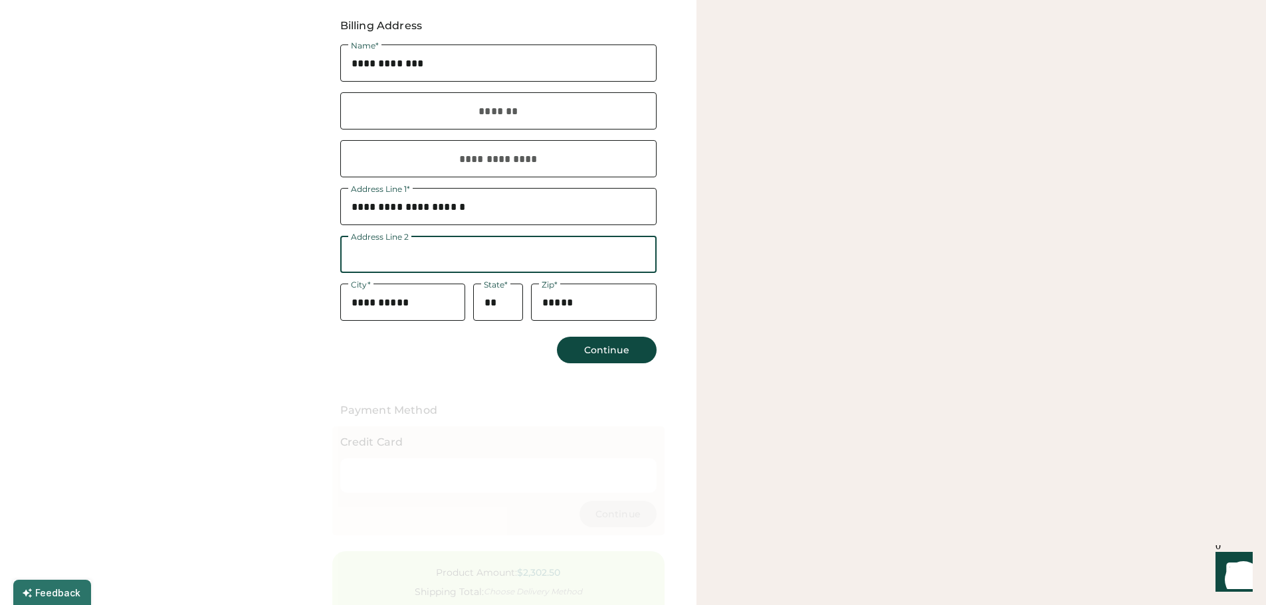
click at [487, 121] on input "input" at bounding box center [498, 110] width 316 height 37
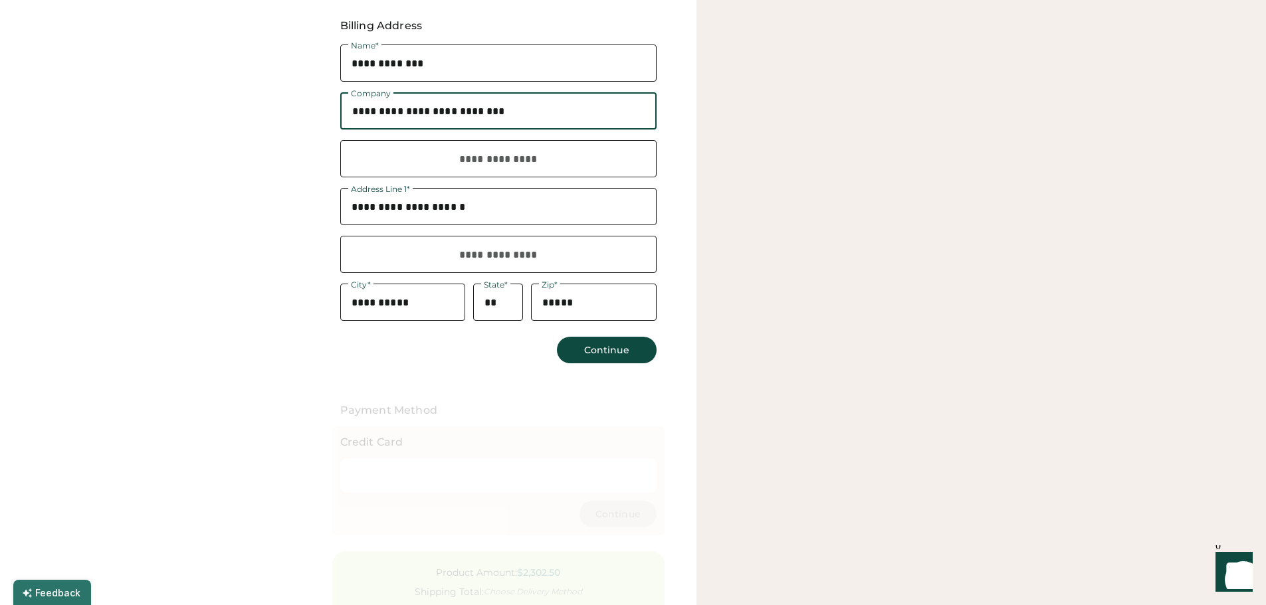
type input "**********"
click at [507, 162] on input "text" at bounding box center [498, 158] width 316 height 37
paste input "**********"
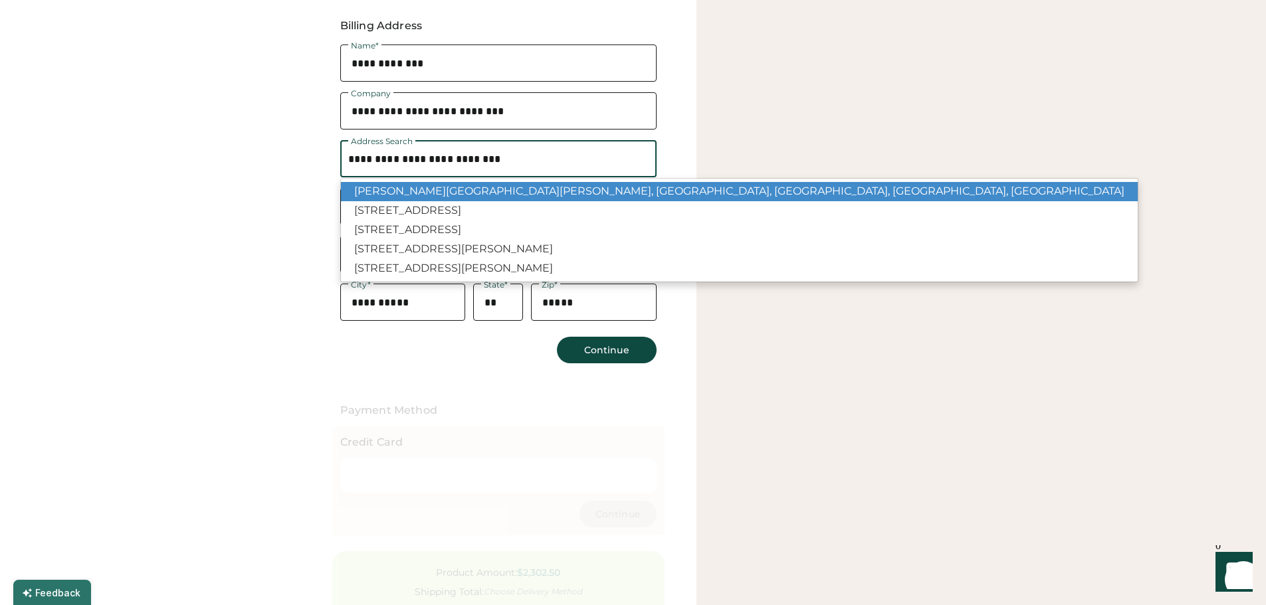
click at [500, 193] on p "[PERSON_NAME][GEOGRAPHIC_DATA][PERSON_NAME], [GEOGRAPHIC_DATA], [GEOGRAPHIC_DAT…" at bounding box center [739, 191] width 797 height 19
type input "**********"
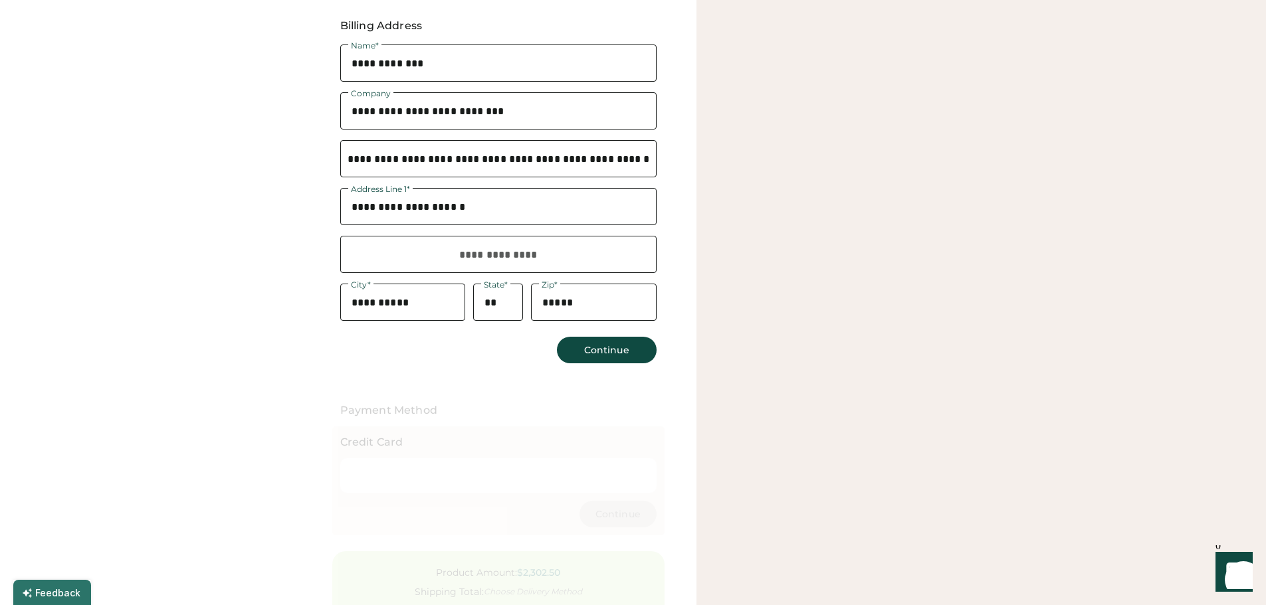
type input "**********"
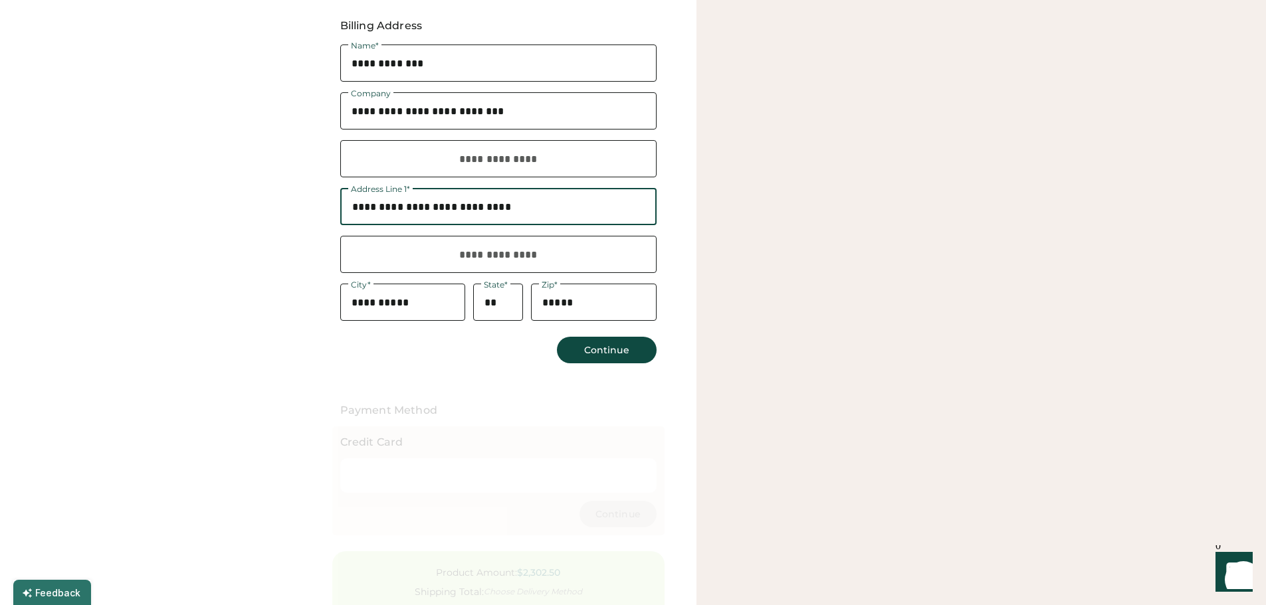
drag, startPoint x: 534, startPoint y: 207, endPoint x: 320, endPoint y: 225, distance: 215.3
click at [320, 225] on div "**********" at bounding box center [348, 147] width 696 height 1259
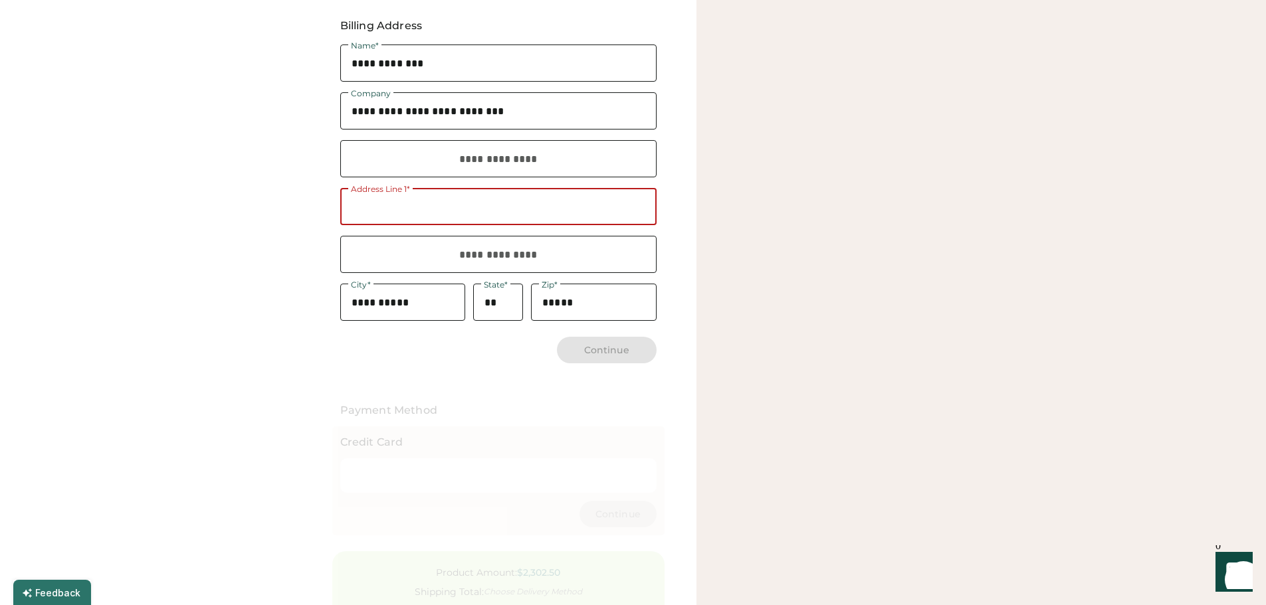
click at [405, 256] on input "input" at bounding box center [498, 254] width 316 height 37
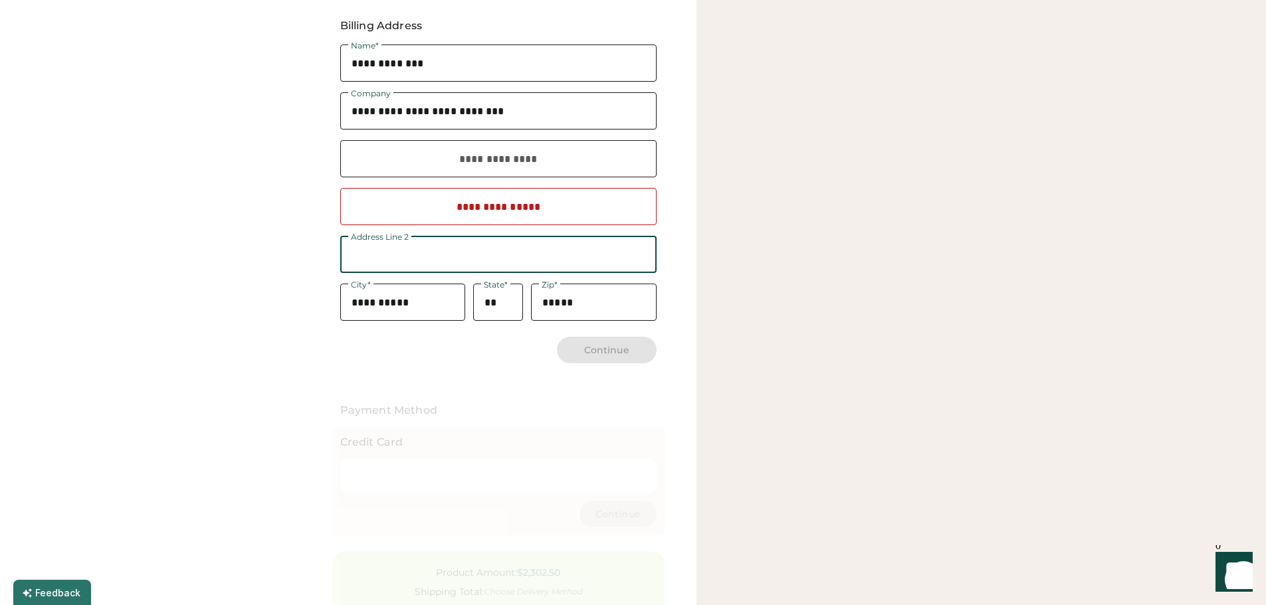
paste input "**********"
type input "**********"
click at [397, 213] on input "input" at bounding box center [498, 206] width 316 height 37
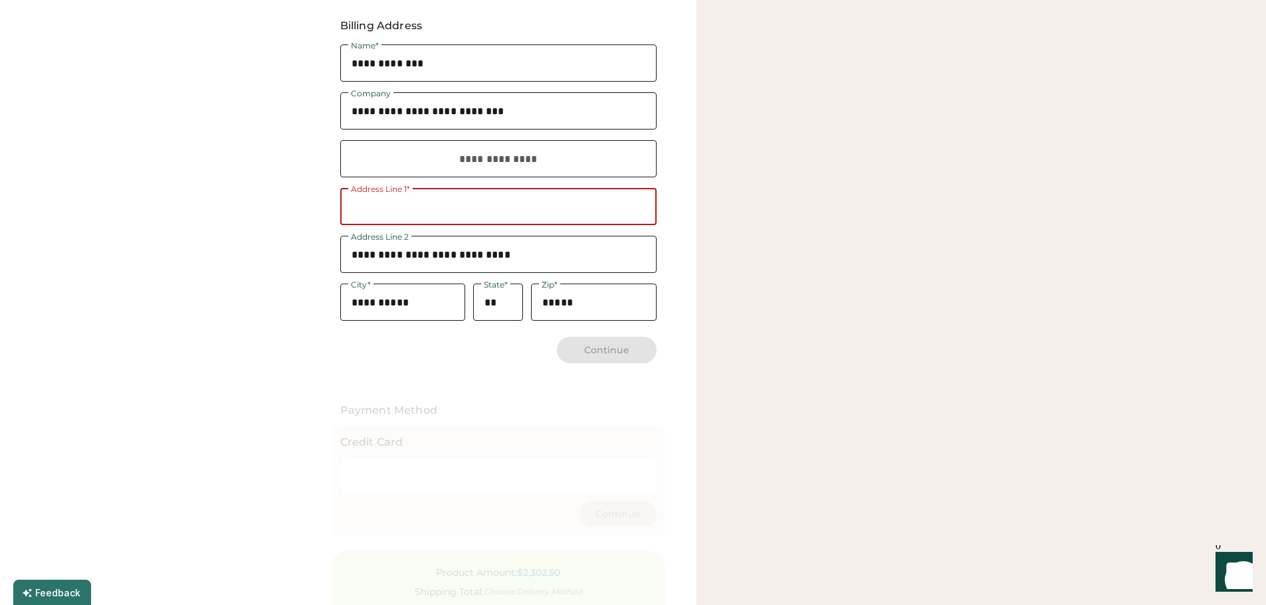
paste input "**********"
type input "**********"
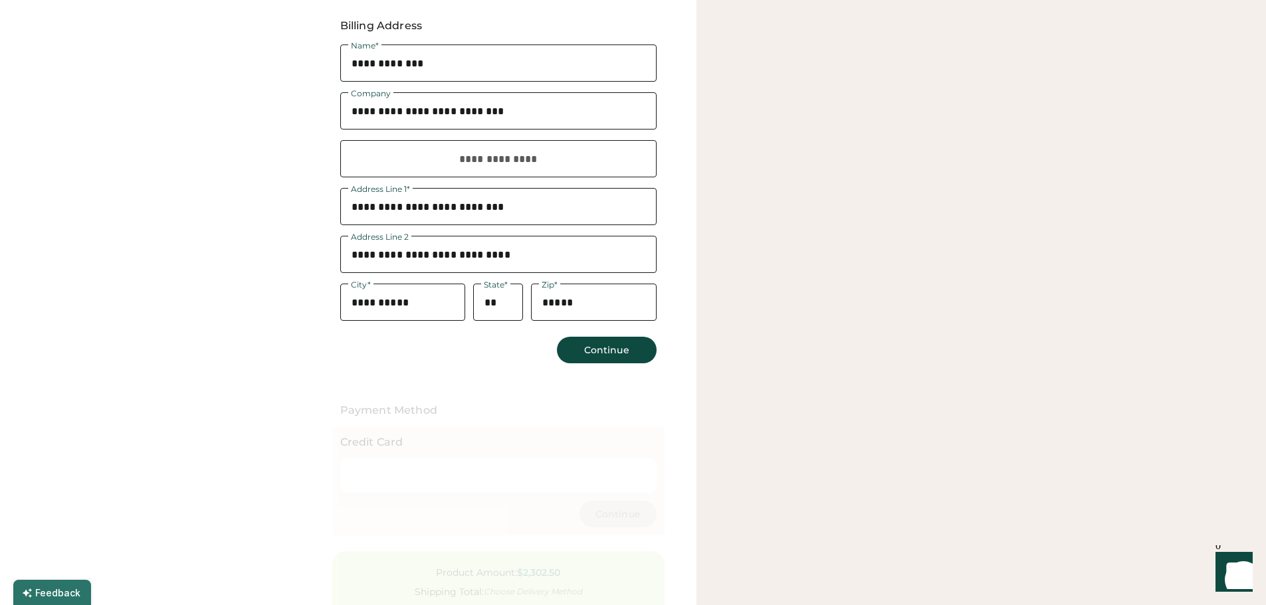
click at [277, 227] on div "**********" at bounding box center [348, 147] width 696 height 1259
click at [460, 321] on div "Name* Company 320 [PERSON_NAME] [PERSON_NAME] Address Search Address Line 1* Ad…" at bounding box center [498, 203] width 316 height 322
click at [448, 300] on input "input" at bounding box center [403, 302] width 126 height 37
drag, startPoint x: 444, startPoint y: 299, endPoint x: 324, endPoint y: 307, distance: 119.9
click at [324, 307] on div "**********" at bounding box center [348, 147] width 696 height 1259
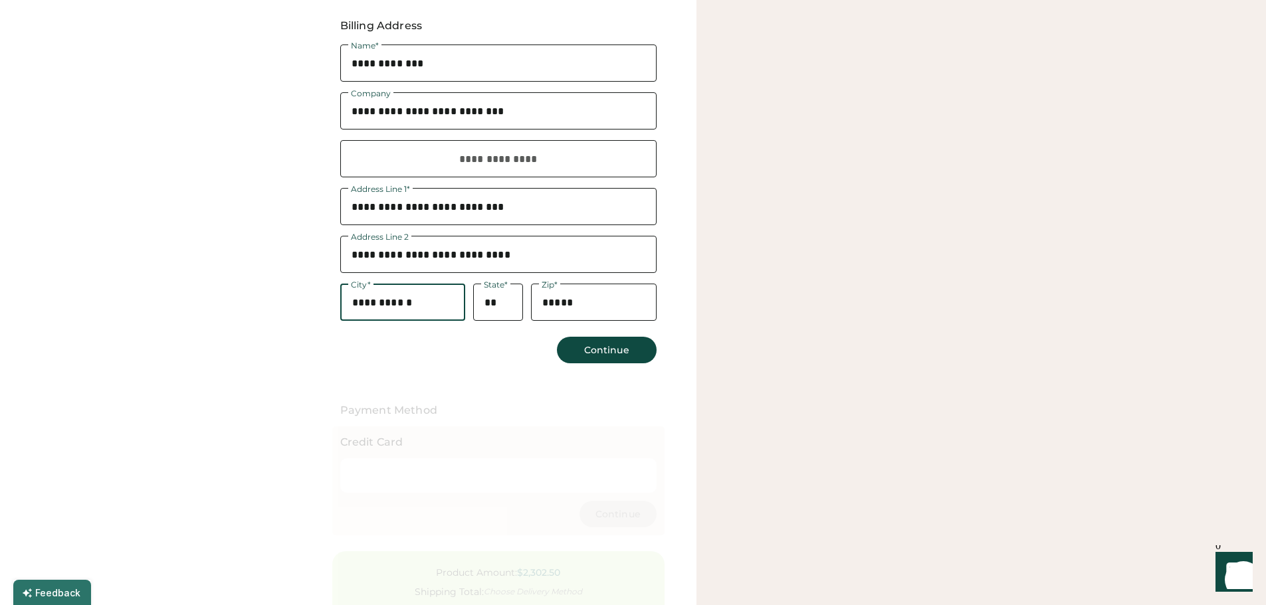
type input "**********"
drag, startPoint x: 580, startPoint y: 311, endPoint x: 531, endPoint y: 306, distance: 49.5
click at [531, 306] on input "input" at bounding box center [594, 302] width 126 height 37
type input "*****"
click at [753, 270] on div "Your Order Total Quantity: 150 Total Price: $2,302.50 Shipping Sportsman SP12 1…" at bounding box center [980, 147] width 569 height 1259
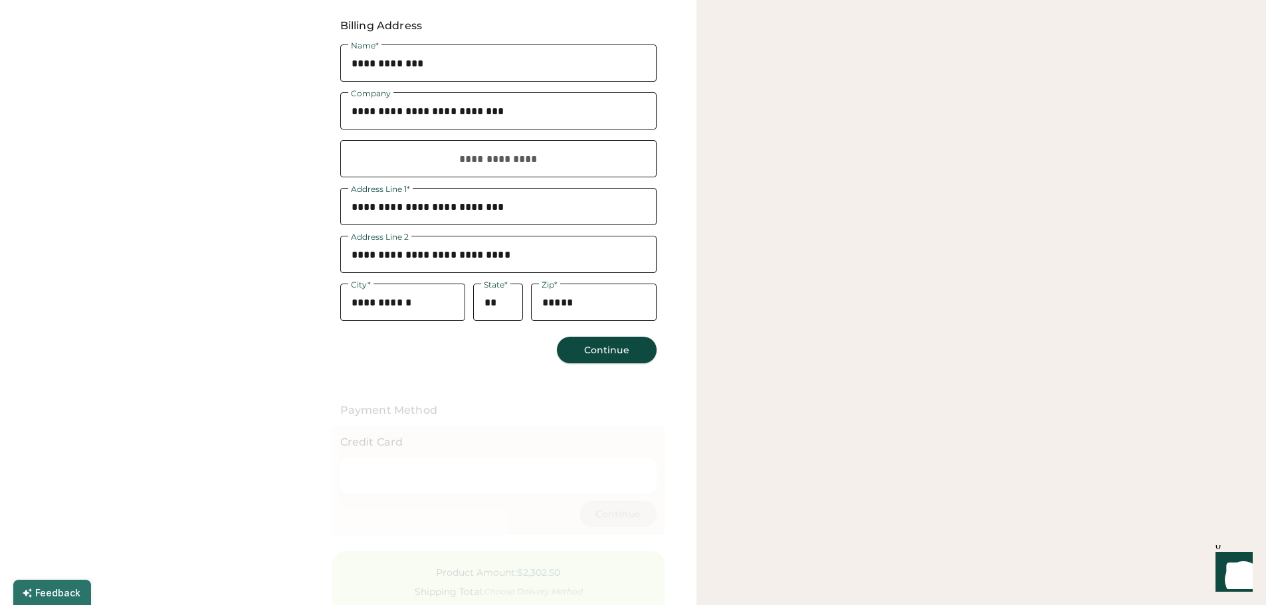
click at [621, 349] on button "Continue" at bounding box center [607, 350] width 100 height 27
select select "**********"
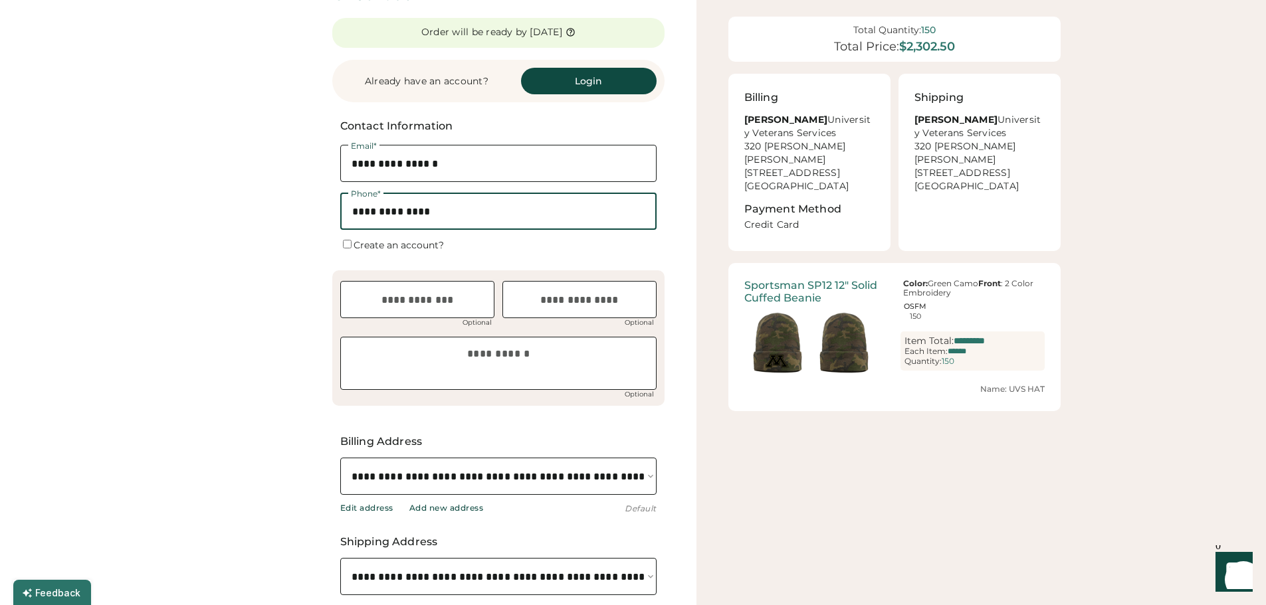
scroll to position [133, 0]
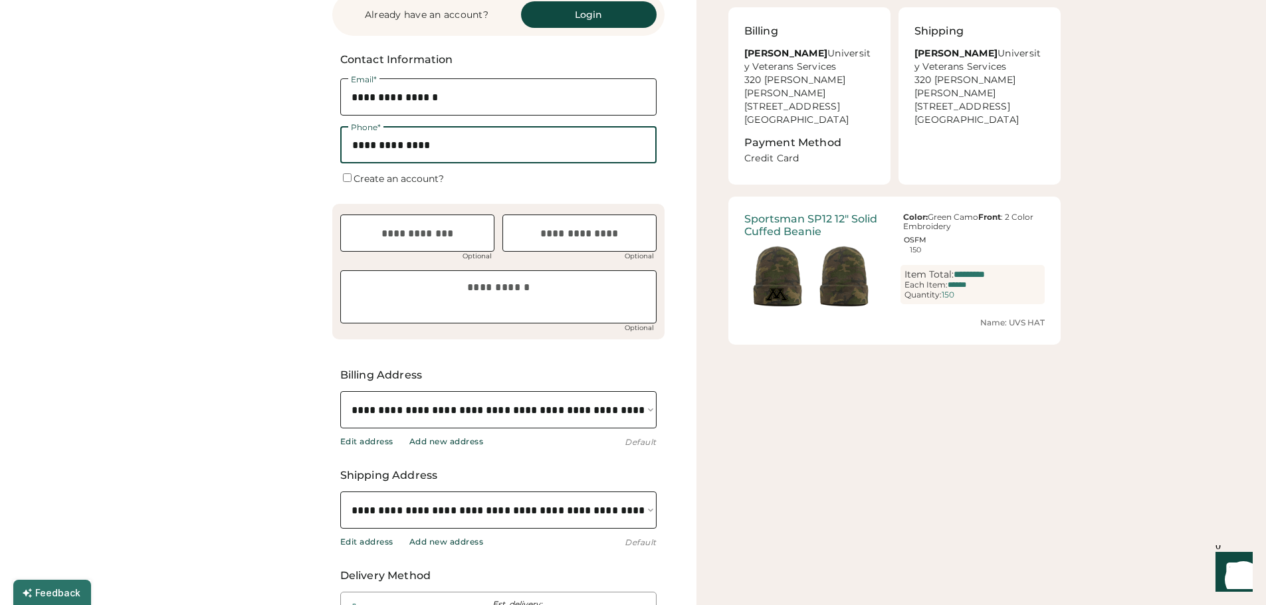
click at [415, 233] on input "text" at bounding box center [417, 233] width 154 height 37
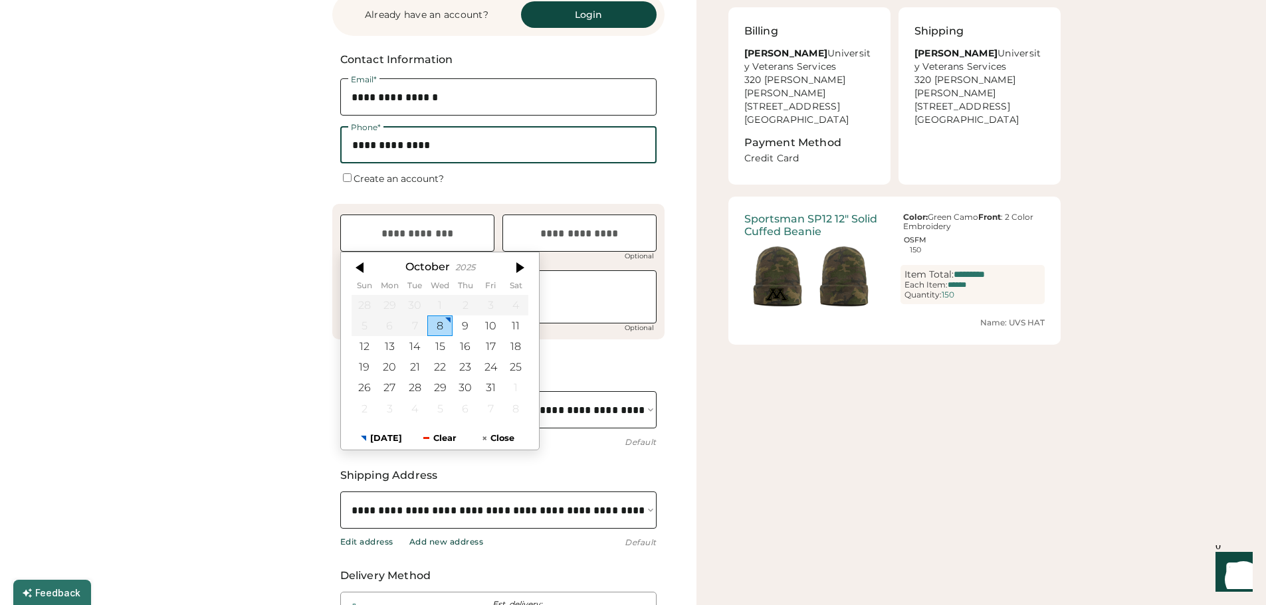
click at [280, 236] on div "**********" at bounding box center [348, 560] width 696 height 1387
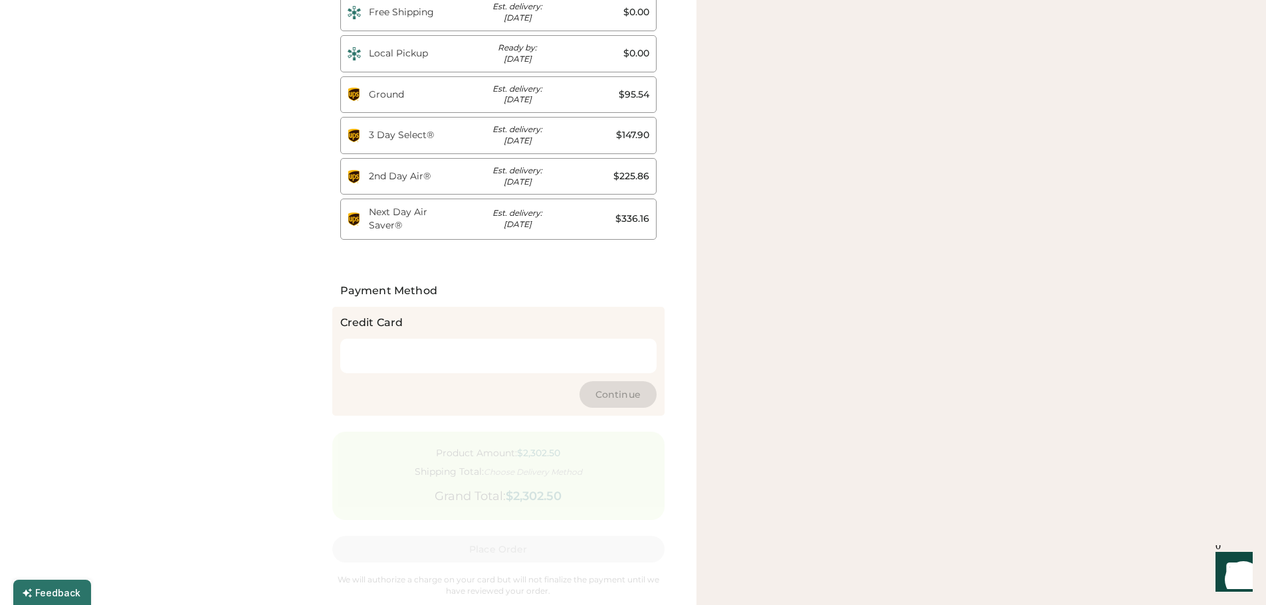
scroll to position [598, 0]
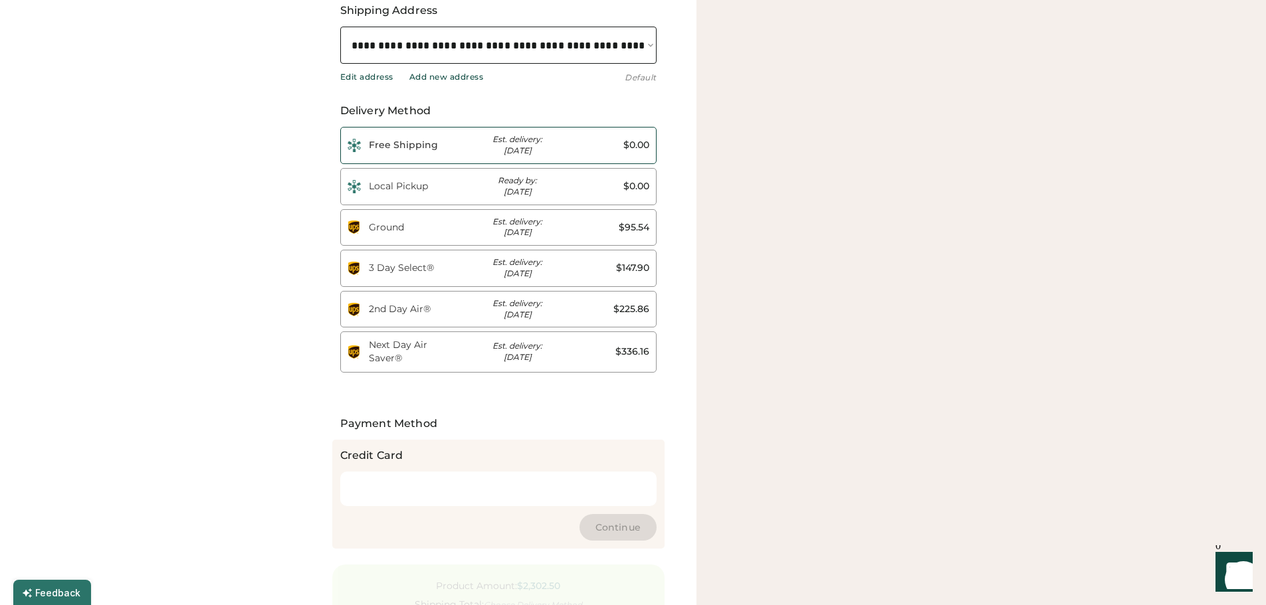
click at [416, 144] on div "Free Shipping" at bounding box center [410, 145] width 82 height 13
type input "*"
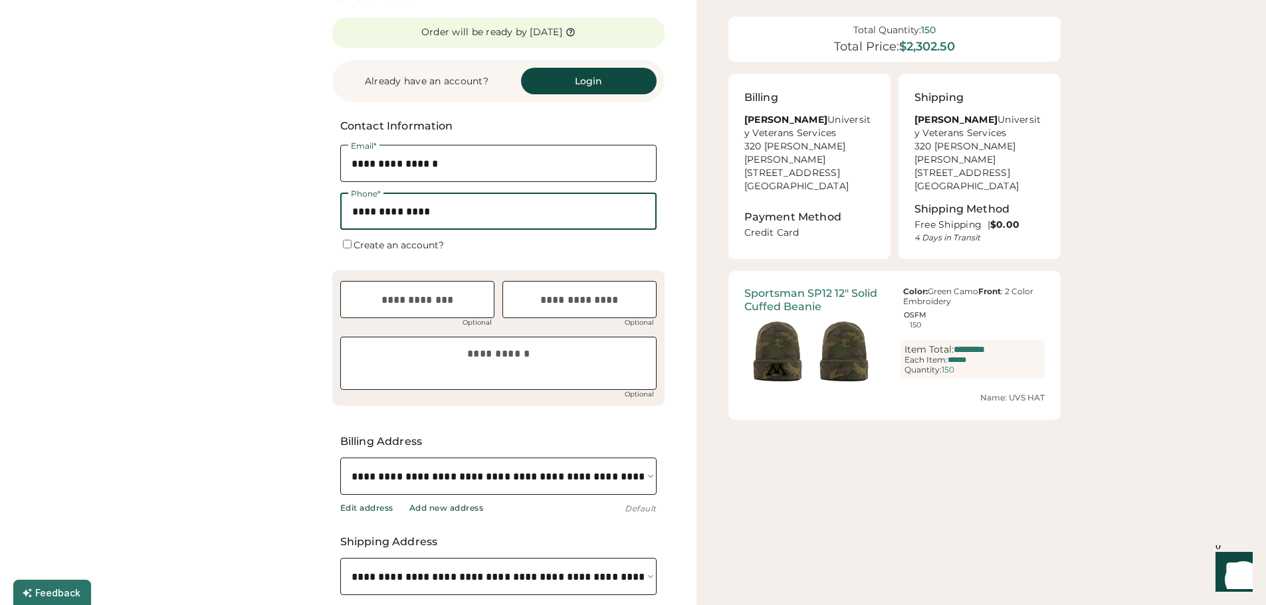
scroll to position [0, 0]
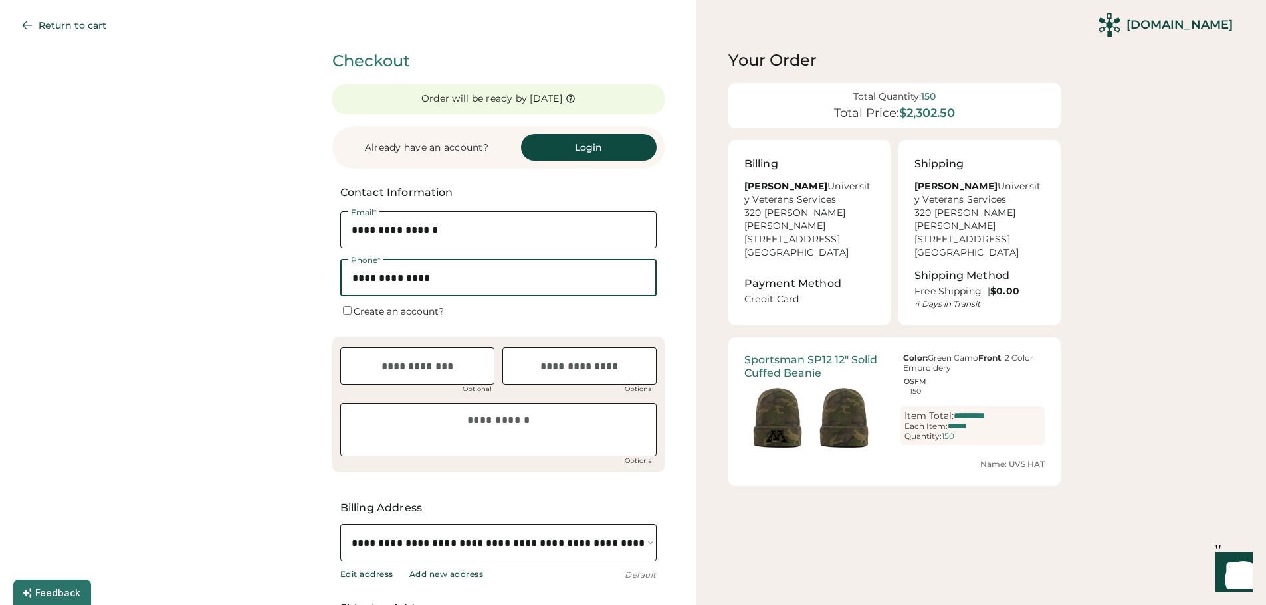
click at [231, 239] on div "**********" at bounding box center [348, 588] width 696 height 1177
select select "**********"
